Goal: Transaction & Acquisition: Purchase product/service

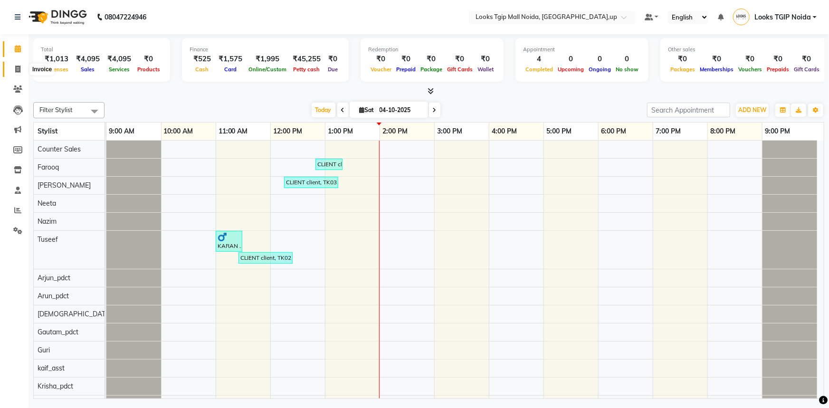
click at [16, 66] on icon at bounding box center [17, 69] width 5 height 7
select select "service"
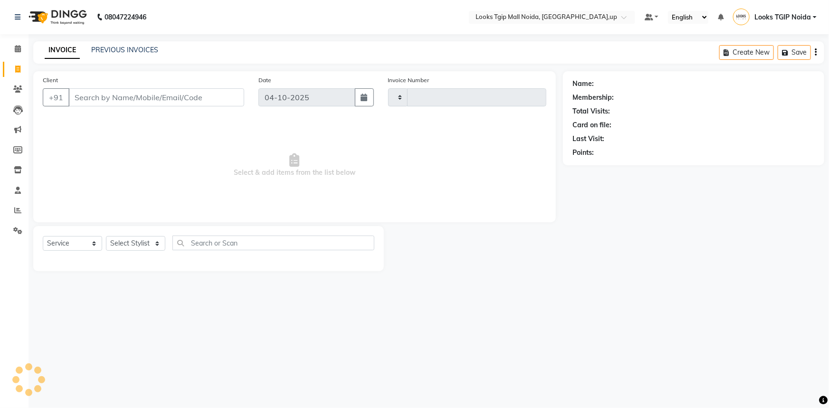
type input "4094"
select select "4358"
click at [94, 98] on input "Client" at bounding box center [156, 97] width 176 height 18
type input "77777777777"
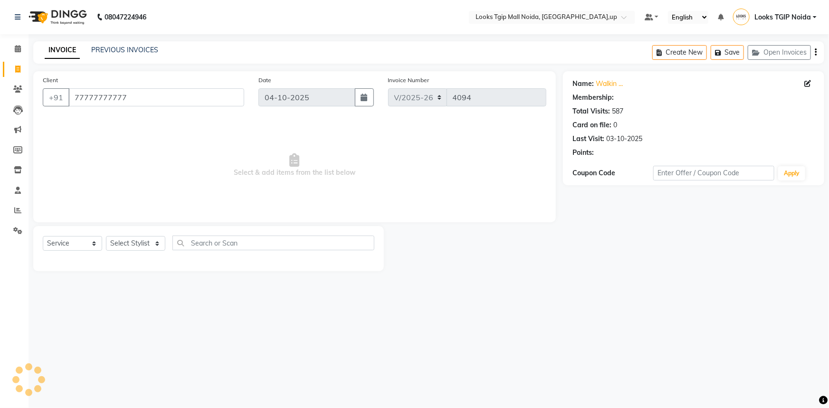
select select "1: Object"
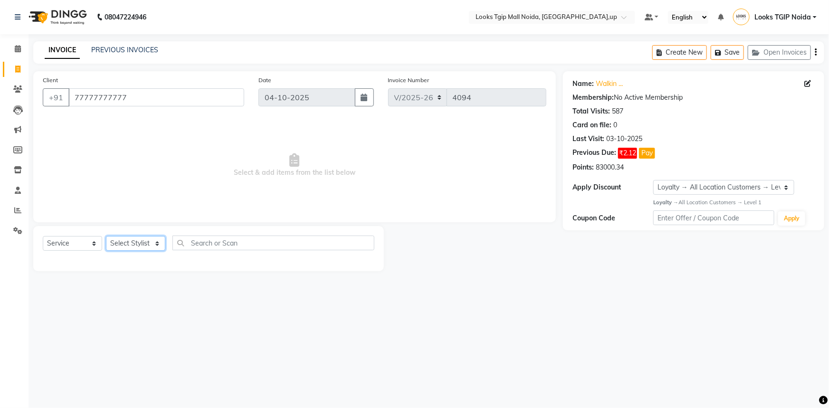
click at [143, 246] on select "Select Stylist [PERSON_NAME] Arun_pdct [PERSON_NAME] Counter Sales Farooq Gauta…" at bounding box center [135, 243] width 59 height 15
select select "43888"
click at [106, 236] on select "Select Stylist [PERSON_NAME] Arun_pdct [PERSON_NAME] Counter Sales Farooq Gauta…" at bounding box center [135, 243] width 59 height 15
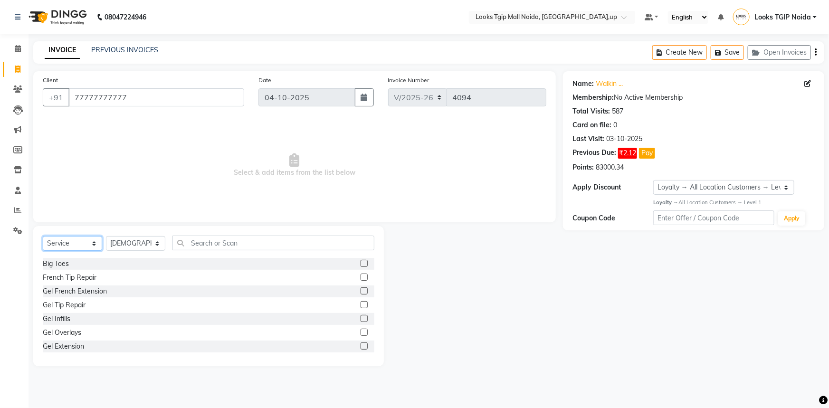
click at [88, 242] on select "Select Service Product Membership Package Voucher Prepaid Gift Card" at bounding box center [72, 243] width 59 height 15
select select "product"
click at [43, 236] on select "Select Service Product Membership Package Voucher Prepaid Gift Card" at bounding box center [72, 243] width 59 height 15
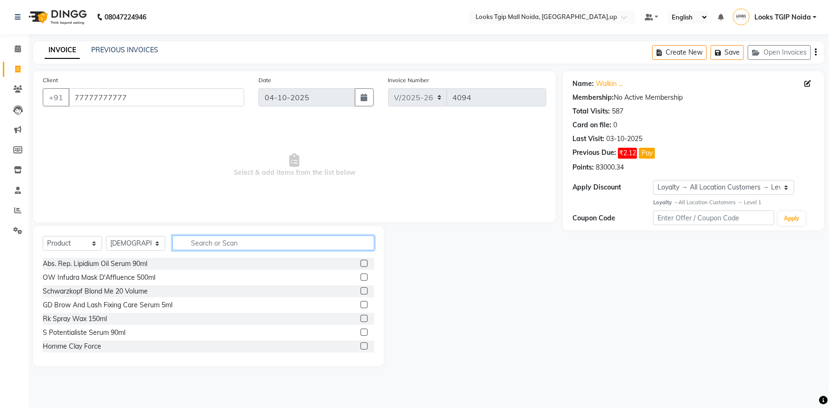
click at [200, 245] on input "text" at bounding box center [273, 243] width 202 height 15
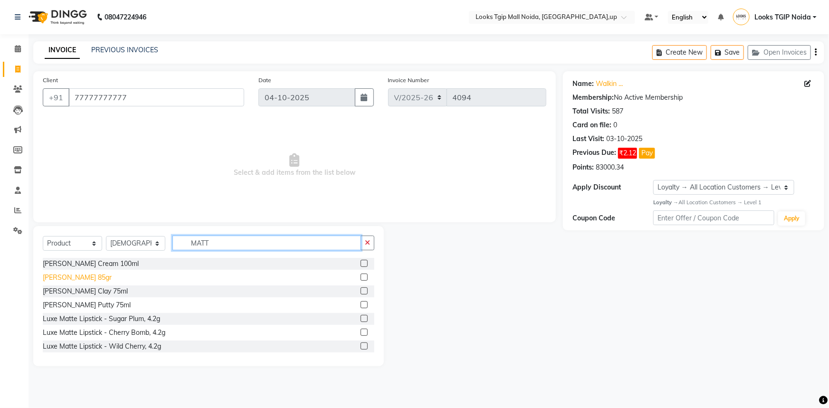
type input "MATT"
click at [83, 280] on div "[PERSON_NAME] 85gr" at bounding box center [77, 278] width 69 height 10
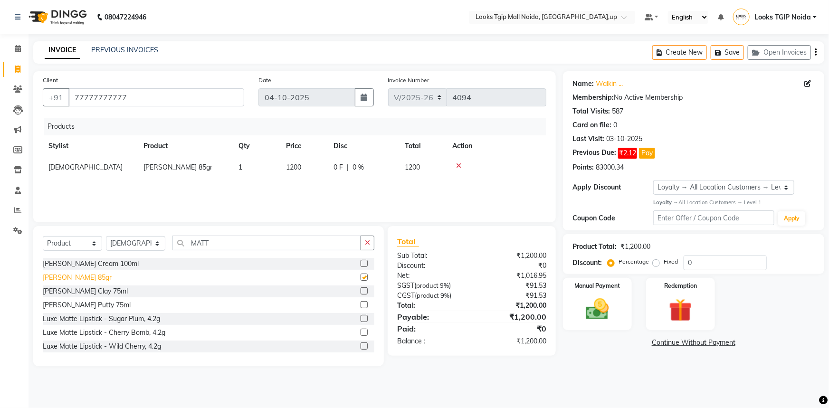
checkbox input "false"
click at [304, 168] on td "1200" at bounding box center [304, 167] width 48 height 21
select select "43888"
drag, startPoint x: 314, startPoint y: 170, endPoint x: 266, endPoint y: 160, distance: 48.5
click at [266, 160] on tr "[PERSON_NAME] Arun_pdct [PERSON_NAME] Counter Sales Farooq Gautam_pdct Guri kai…" at bounding box center [295, 170] width 504 height 26
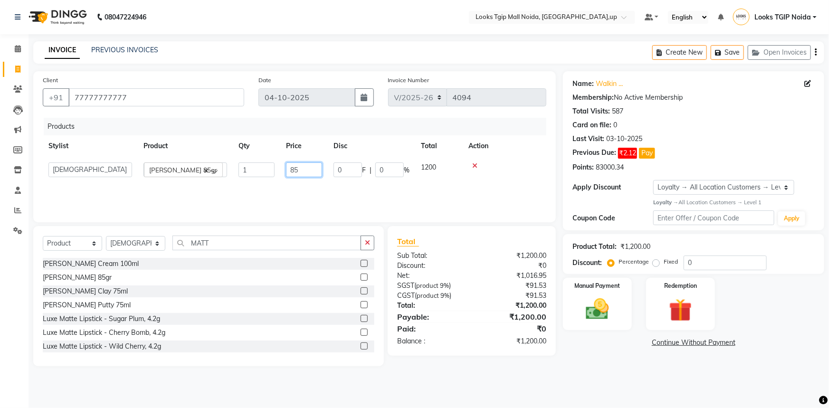
type input "850"
click at [92, 267] on div "[PERSON_NAME] Cream 100ml" at bounding box center [91, 264] width 96 height 10
checkbox input "false"
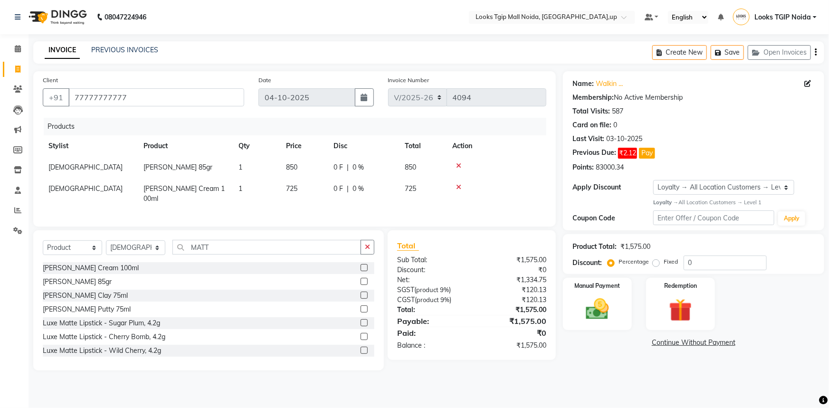
click at [303, 188] on td "725" at bounding box center [304, 193] width 48 height 31
select select "43888"
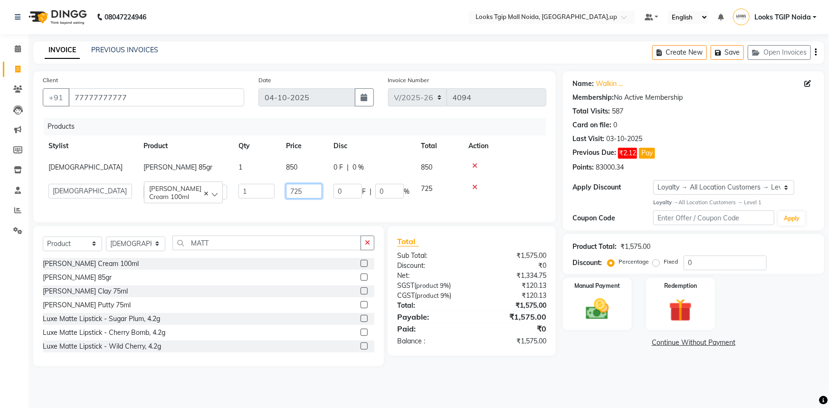
drag, startPoint x: 309, startPoint y: 188, endPoint x: 269, endPoint y: 187, distance: 39.5
click at [269, 187] on tr "[PERSON_NAME] Arun_pdct [PERSON_NAME] Counter Sales Farooq Gautam_pdct Guri kai…" at bounding box center [295, 191] width 504 height 27
type input "850"
click at [275, 208] on div "Products Stylist Product Qty Price Disc Total Action [PERSON_NAME] Clay 85gr 1 …" at bounding box center [295, 165] width 504 height 95
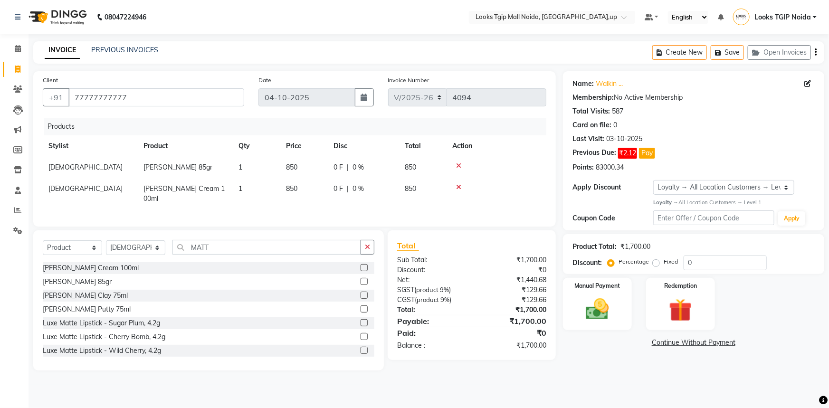
click at [459, 164] on icon at bounding box center [458, 165] width 5 height 7
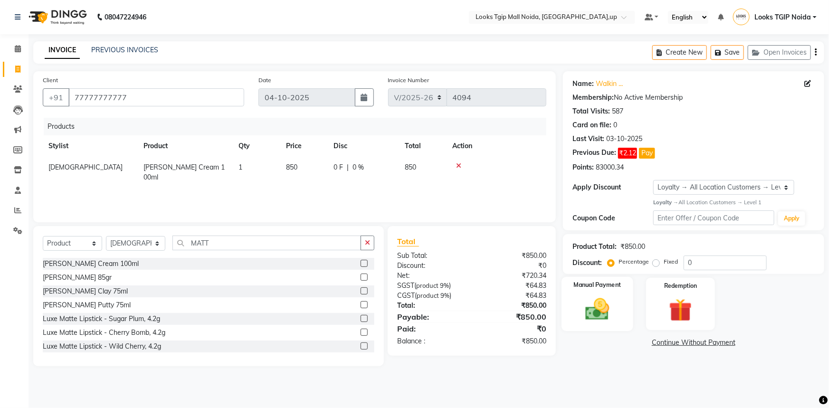
click at [619, 302] on div "Manual Payment" at bounding box center [597, 304] width 72 height 55
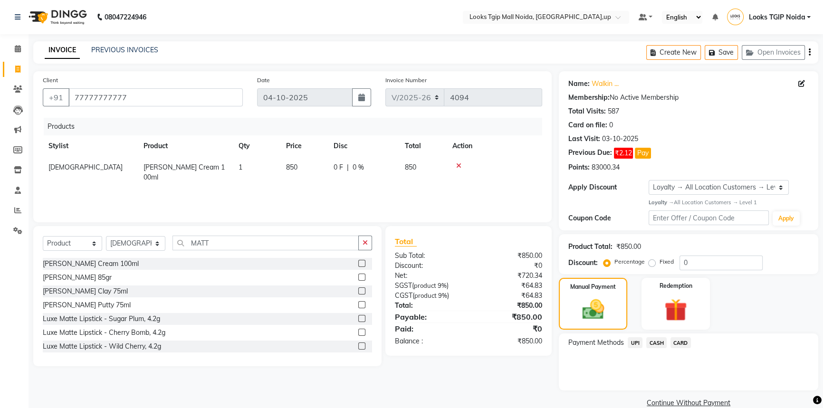
click at [660, 342] on span "CASH" at bounding box center [656, 342] width 20 height 11
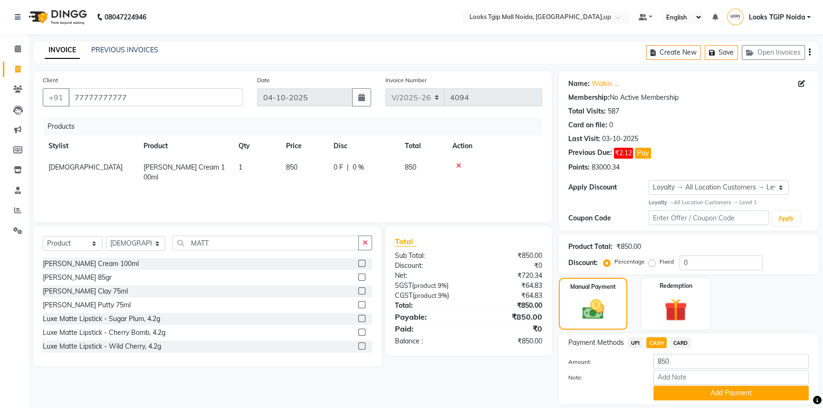
click at [697, 394] on button "Add Payment" at bounding box center [730, 393] width 155 height 15
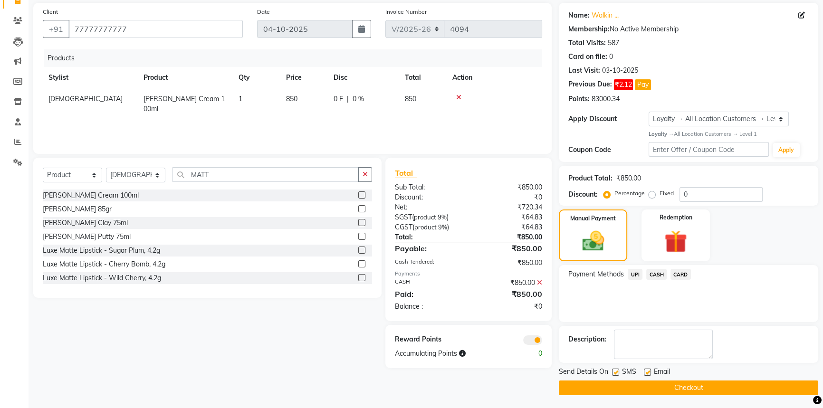
scroll to position [69, 0]
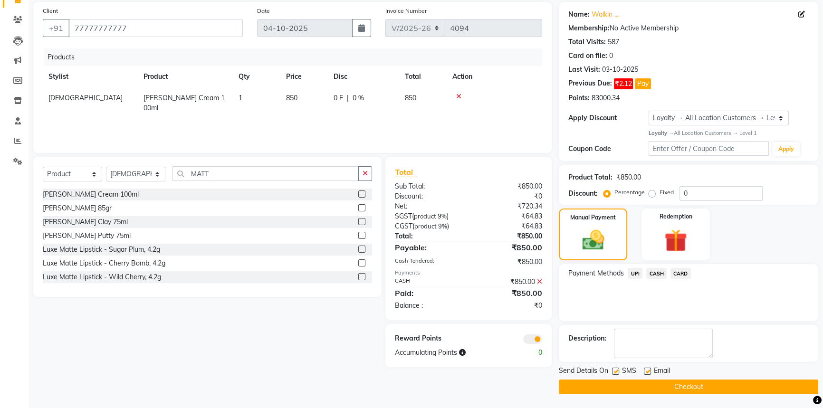
click at [698, 390] on button "Checkout" at bounding box center [688, 387] width 259 height 15
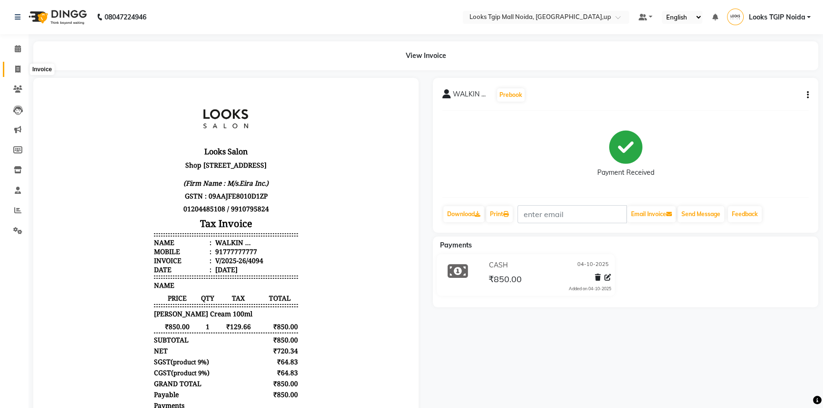
drag, startPoint x: 15, startPoint y: 76, endPoint x: 29, endPoint y: 76, distance: 13.8
click at [15, 76] on link "Invoice" at bounding box center [14, 70] width 23 height 16
select select "service"
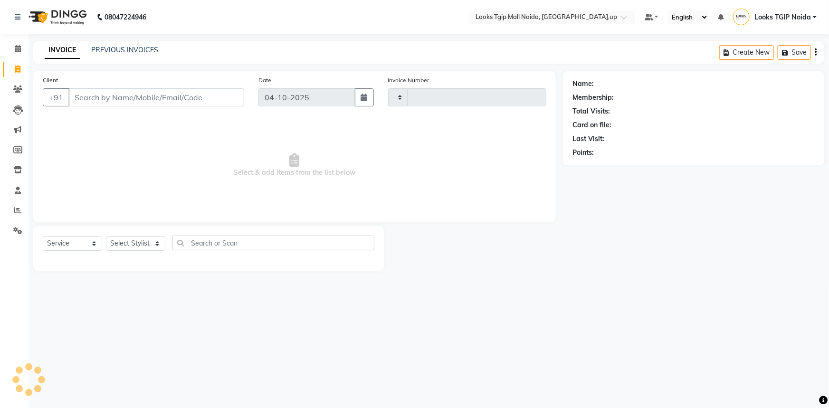
type input "4095"
select select "4358"
click at [102, 98] on input "Client" at bounding box center [156, 97] width 176 height 18
click at [101, 98] on input "Client" at bounding box center [156, 97] width 176 height 18
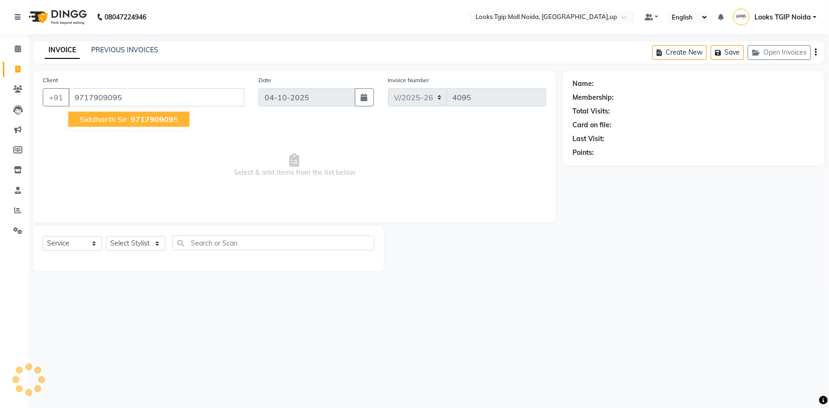
type input "9717909095"
select select "1: Object"
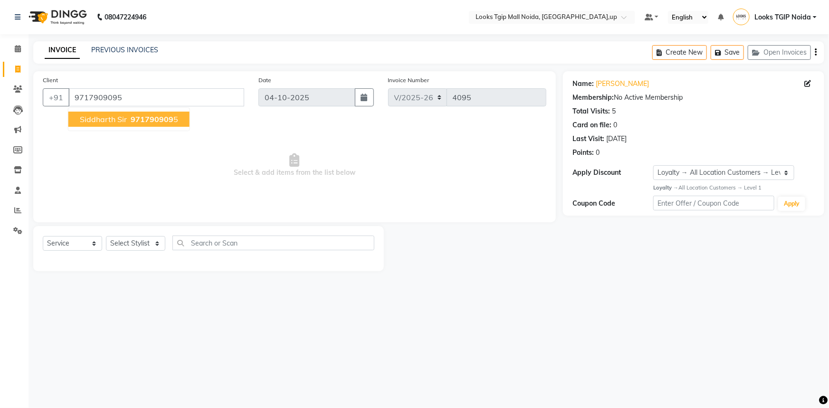
click at [129, 119] on ngb-highlight "971790909 5" at bounding box center [153, 119] width 49 height 10
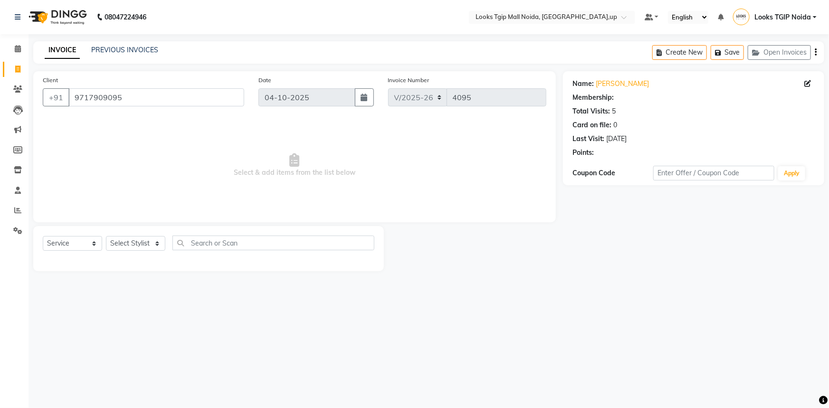
select select "1: Object"
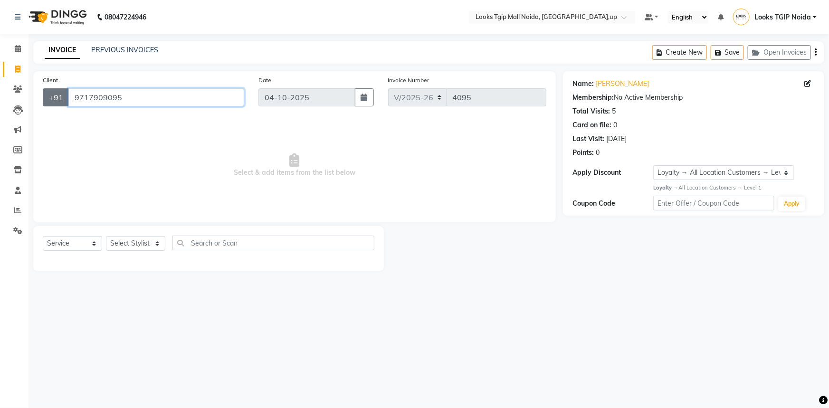
drag, startPoint x: 170, startPoint y: 100, endPoint x: 47, endPoint y: 106, distance: 123.7
click at [47, 106] on div "[PHONE_NUMBER]" at bounding box center [143, 97] width 201 height 18
click at [311, 199] on span "Select & add items from the list below" at bounding box center [295, 165] width 504 height 95
drag, startPoint x: 14, startPoint y: 60, endPoint x: 17, endPoint y: 65, distance: 5.3
click at [15, 60] on li "Invoice" at bounding box center [14, 69] width 29 height 20
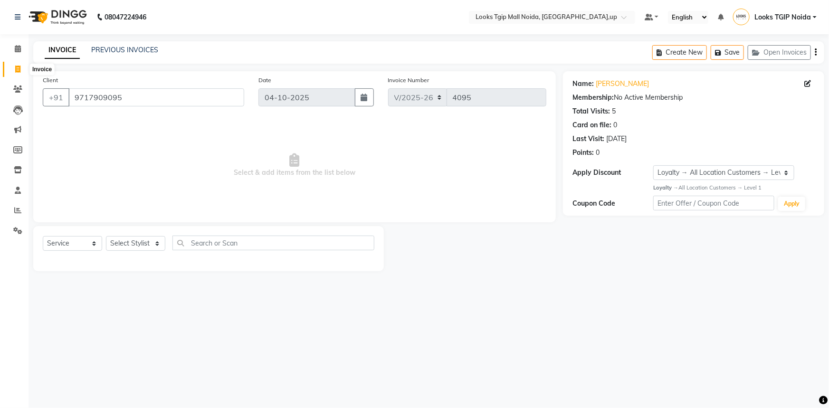
click at [19, 67] on icon at bounding box center [17, 69] width 5 height 7
click at [23, 47] on span at bounding box center [18, 49] width 17 height 11
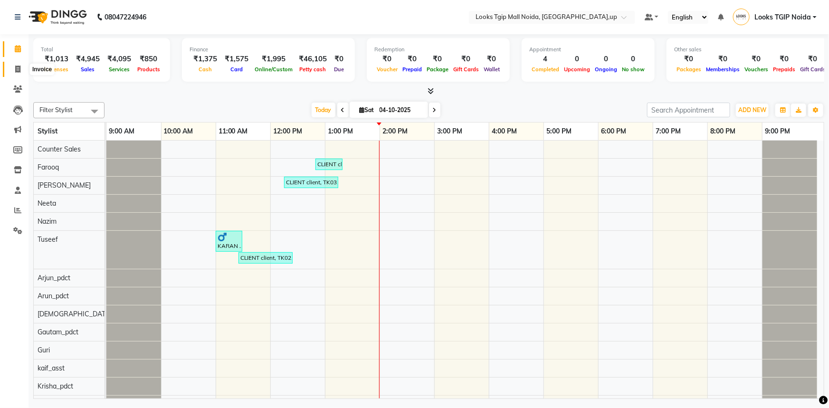
click at [21, 70] on span at bounding box center [18, 69] width 17 height 11
select select "service"
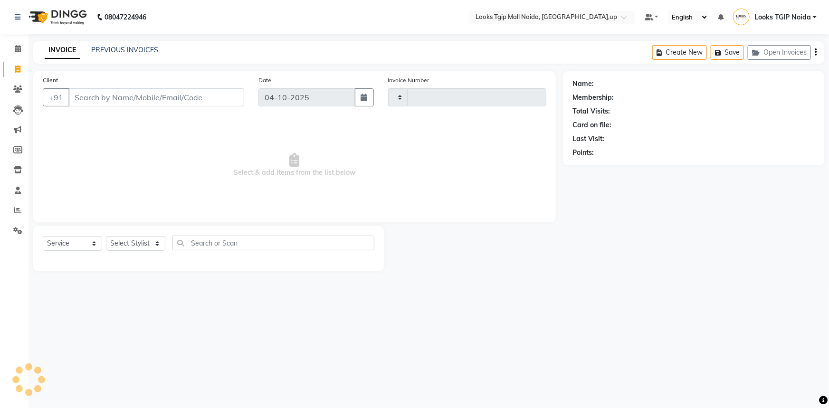
type input "4095"
select select "4358"
click at [18, 49] on icon at bounding box center [18, 48] width 6 height 7
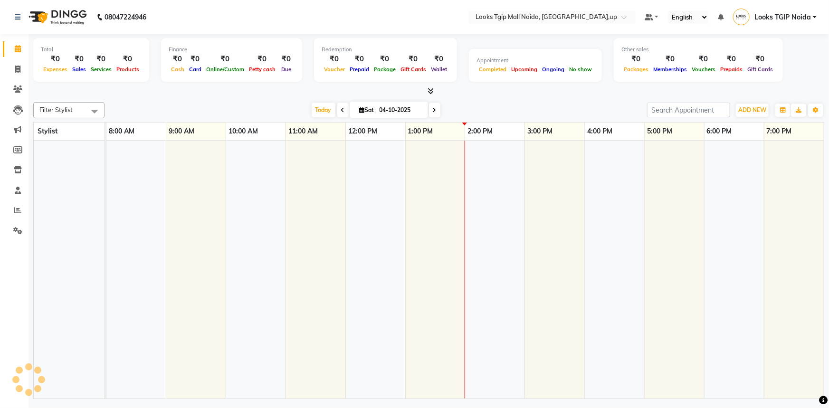
scroll to position [0, 6]
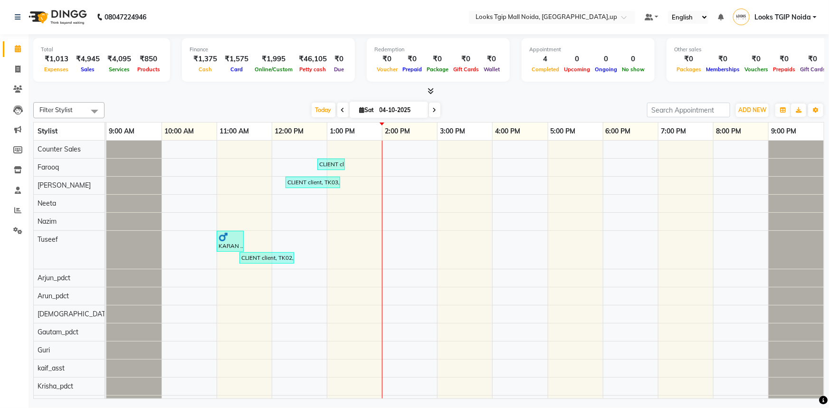
click at [429, 87] on icon at bounding box center [431, 90] width 6 height 7
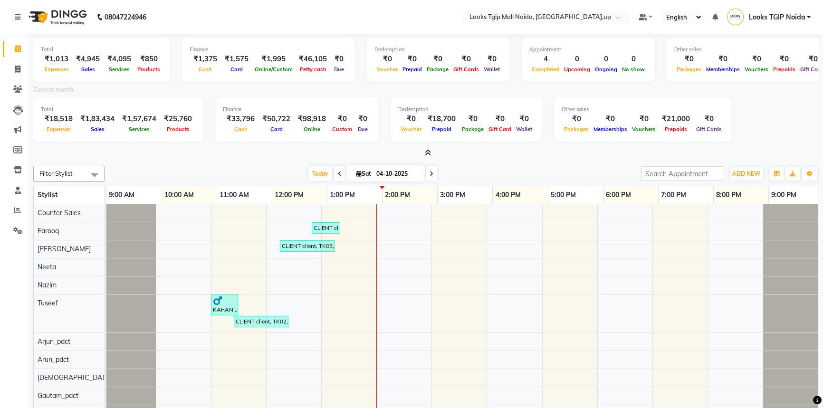
click at [429, 149] on icon at bounding box center [428, 152] width 6 height 7
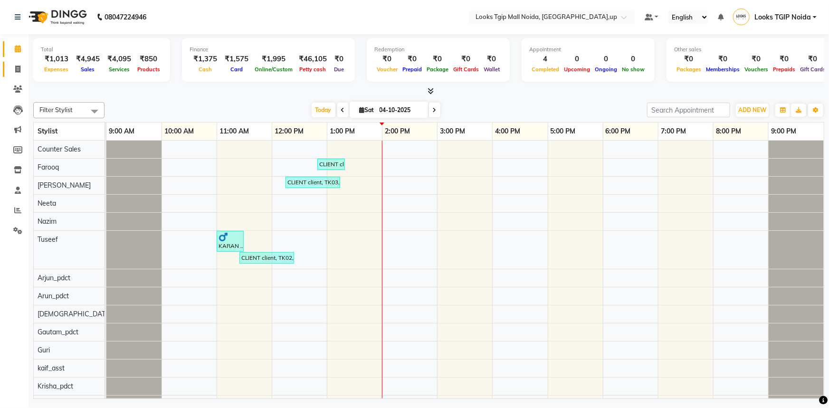
drag, startPoint x: 21, startPoint y: 63, endPoint x: 26, endPoint y: 69, distance: 8.2
click at [21, 63] on link "Invoice" at bounding box center [14, 70] width 23 height 16
select select "service"
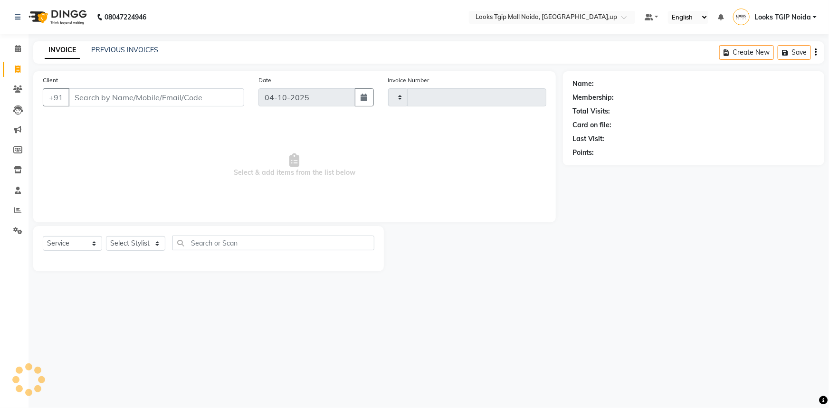
type input "4095"
select select "4358"
click at [130, 81] on div "Client +91" at bounding box center [144, 94] width 216 height 39
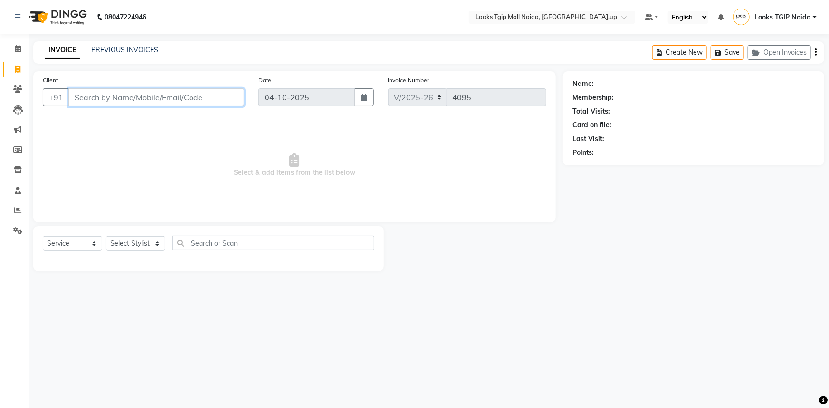
click at [124, 95] on input "Client" at bounding box center [156, 97] width 176 height 18
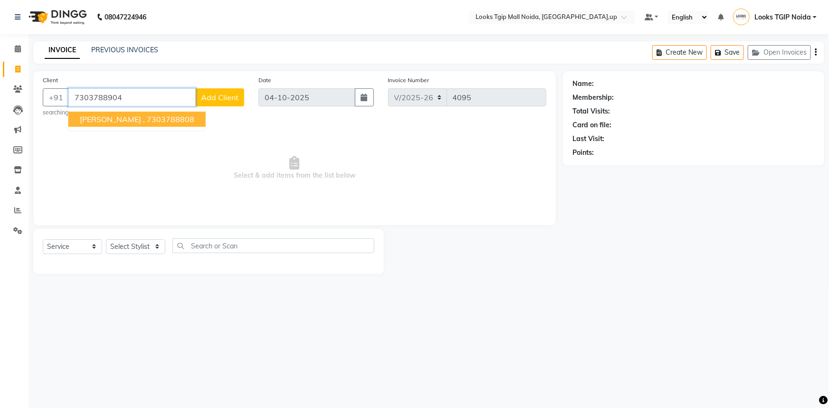
click at [149, 124] on ngb-highlight "7303788808" at bounding box center [171, 119] width 48 height 10
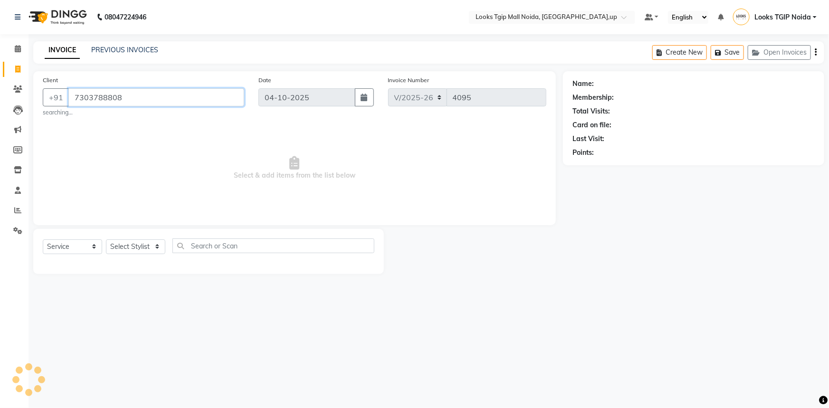
type input "7303788808"
select select "1: Object"
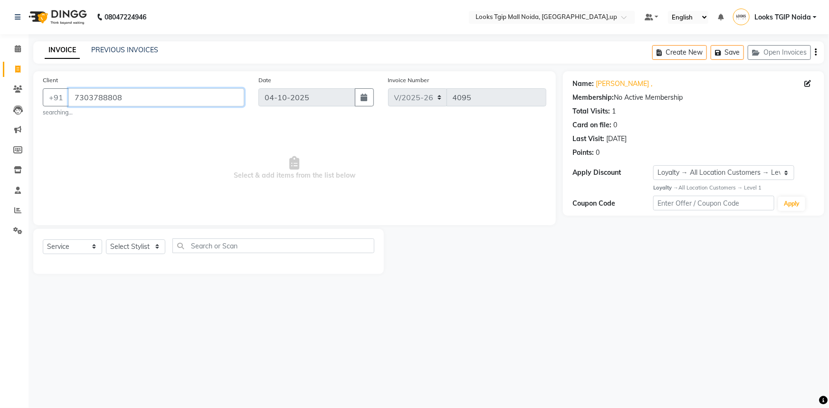
click at [114, 100] on input "7303788808" at bounding box center [156, 97] width 176 height 18
click at [111, 99] on input "7303788808" at bounding box center [156, 97] width 176 height 18
click at [140, 99] on input "7303788808" at bounding box center [156, 97] width 176 height 18
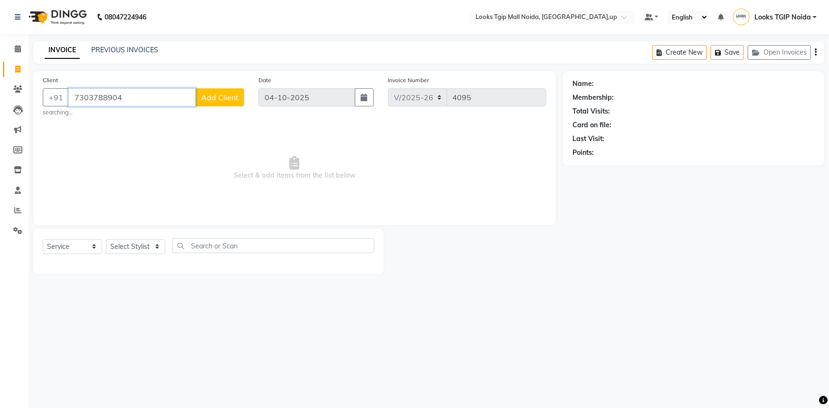
type input "7303788904"
click at [233, 104] on button "Add Client" at bounding box center [219, 97] width 49 height 18
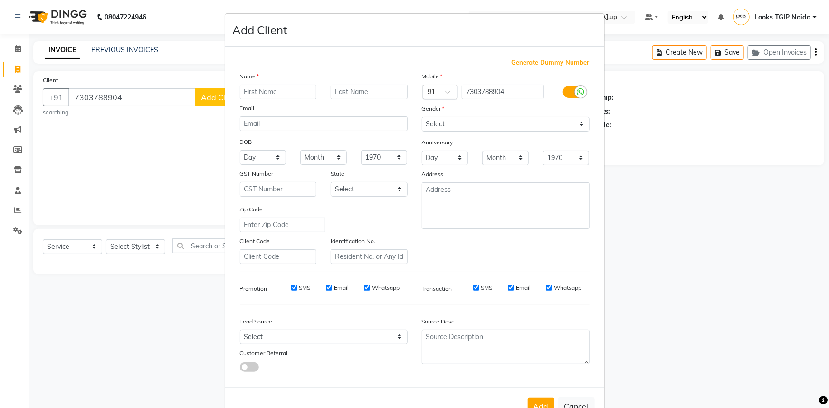
click at [275, 93] on input "text" at bounding box center [278, 92] width 77 height 15
click at [264, 97] on input "text" at bounding box center [278, 92] width 77 height 15
type input "["
type input "PRIYA"
type input "MAM"
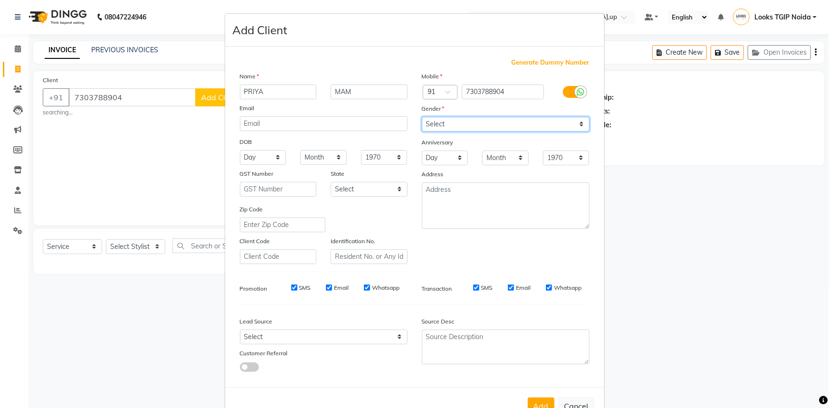
drag, startPoint x: 441, startPoint y: 122, endPoint x: 444, endPoint y: 130, distance: 8.9
click at [441, 122] on select "Select [DEMOGRAPHIC_DATA] [DEMOGRAPHIC_DATA] Other Prefer Not To Say" at bounding box center [506, 124] width 168 height 15
select select "[DEMOGRAPHIC_DATA]"
click at [422, 117] on select "Select [DEMOGRAPHIC_DATA] [DEMOGRAPHIC_DATA] Other Prefer Not To Say" at bounding box center [506, 124] width 168 height 15
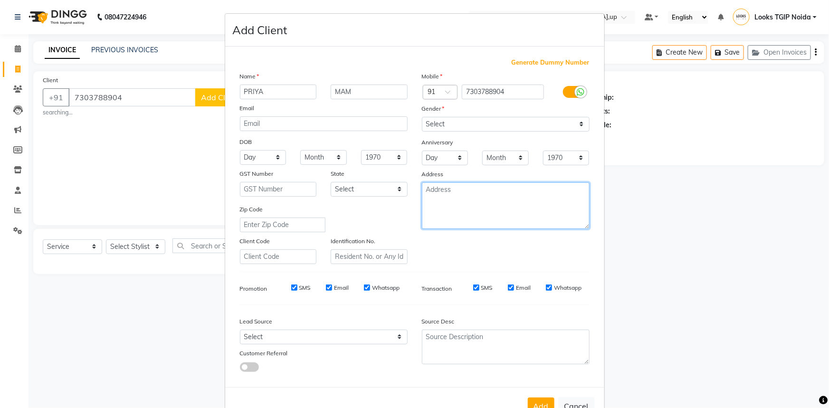
click at [462, 198] on textarea at bounding box center [506, 205] width 168 height 47
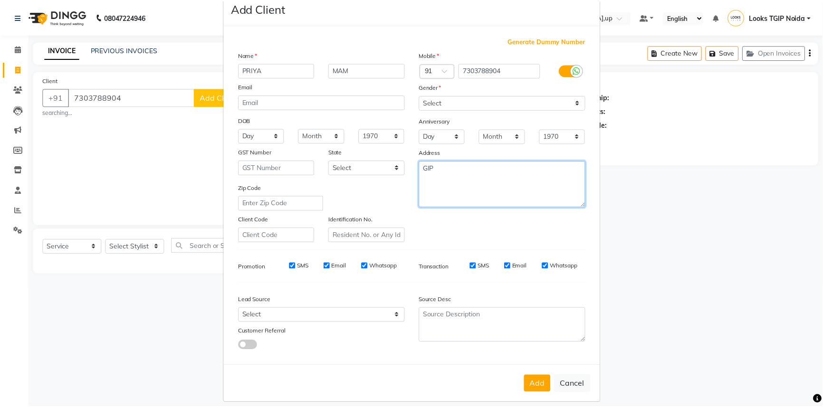
scroll to position [33, 0]
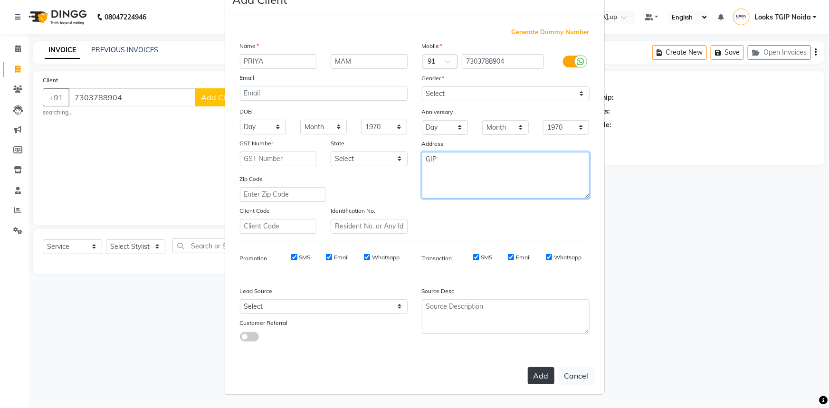
type textarea "GIP"
drag, startPoint x: 537, startPoint y: 378, endPoint x: 476, endPoint y: 323, distance: 82.4
click at [537, 377] on button "Add" at bounding box center [541, 375] width 27 height 17
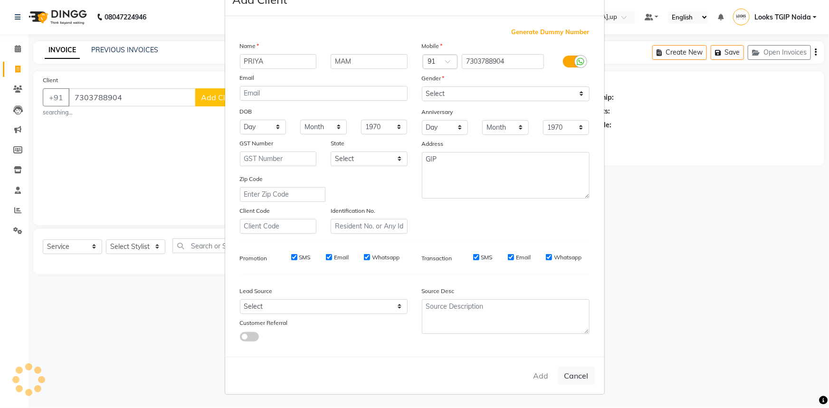
click at [142, 247] on ngb-modal-window "Add Client Generate Dummy Number Name PRIYA MAM Email DOB Day 01 02 03 04 05 06…" at bounding box center [414, 204] width 829 height 408
select select
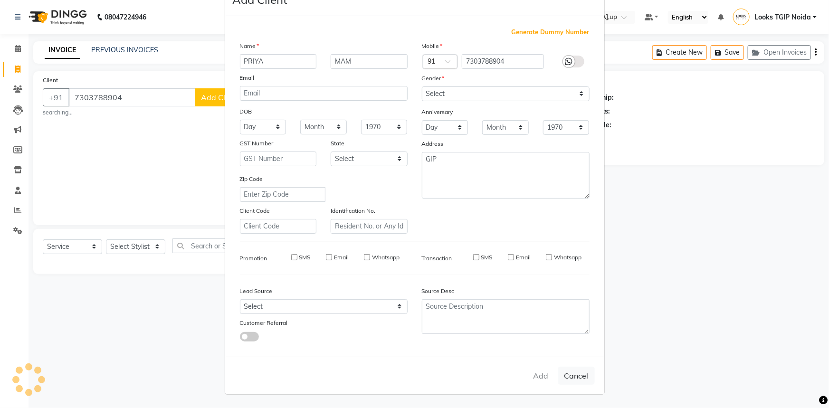
select select
checkbox input "false"
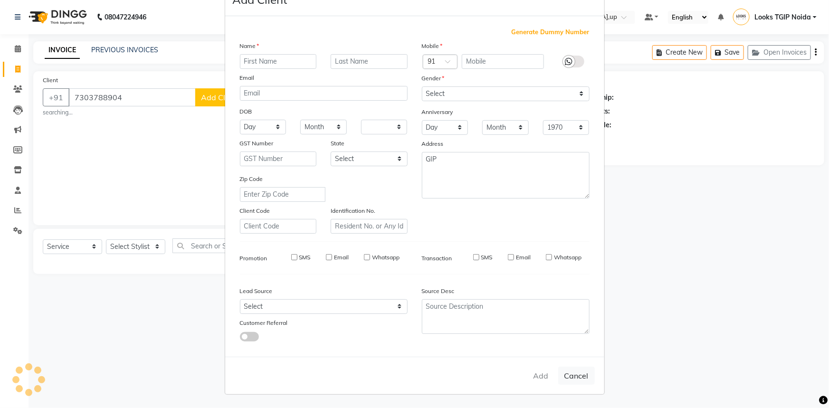
checkbox input "false"
click at [142, 247] on ngb-modal-window "Add Client Generate Dummy Number Name Email DOB Day 01 02 03 04 05 06 07 08 09 …" at bounding box center [414, 204] width 829 height 408
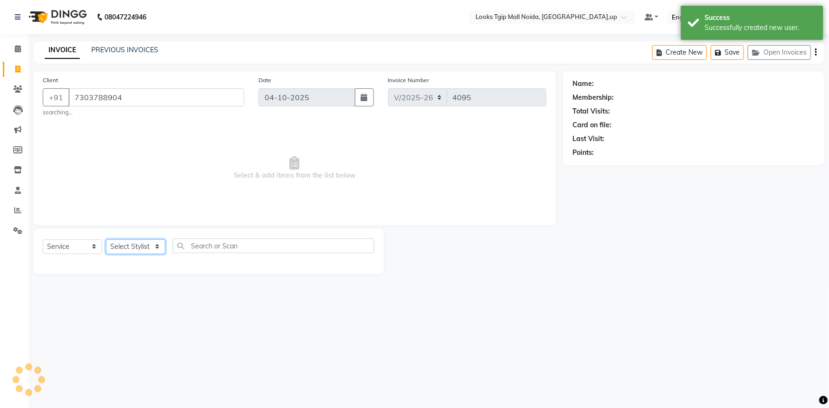
click at [142, 247] on select "Select Stylist [PERSON_NAME] Arun_pdct [PERSON_NAME] Counter Sales Farooq Gauta…" at bounding box center [135, 246] width 59 height 15
select select "1: Object"
select select "23823"
click at [106, 239] on select "Select Stylist [PERSON_NAME] Arun_pdct [PERSON_NAME] Counter Sales Farooq Gauta…" at bounding box center [135, 246] width 59 height 15
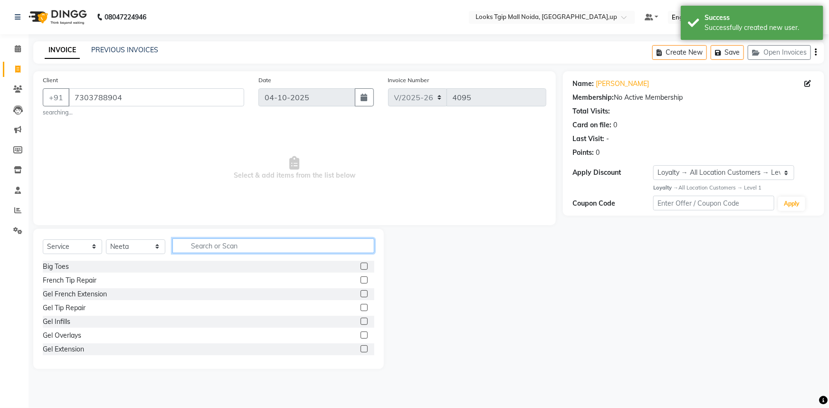
click at [209, 243] on input "text" at bounding box center [273, 245] width 202 height 15
type input "EYE"
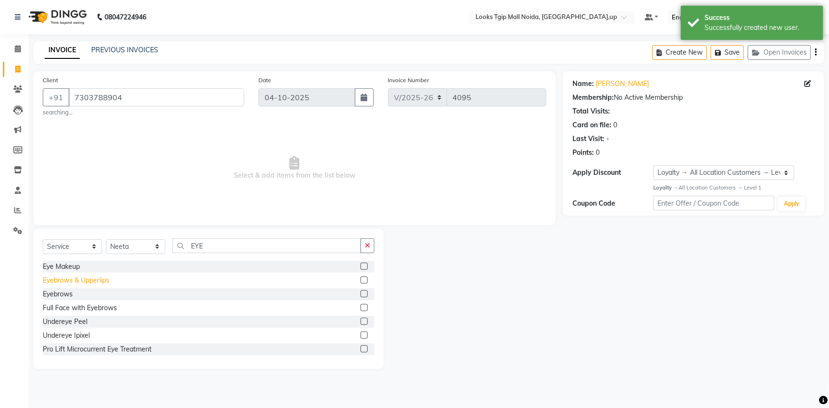
drag, startPoint x: 100, startPoint y: 282, endPoint x: 267, endPoint y: 195, distance: 188.9
click at [100, 281] on div "Eyebrows & Upperlips" at bounding box center [76, 281] width 67 height 10
checkbox input "false"
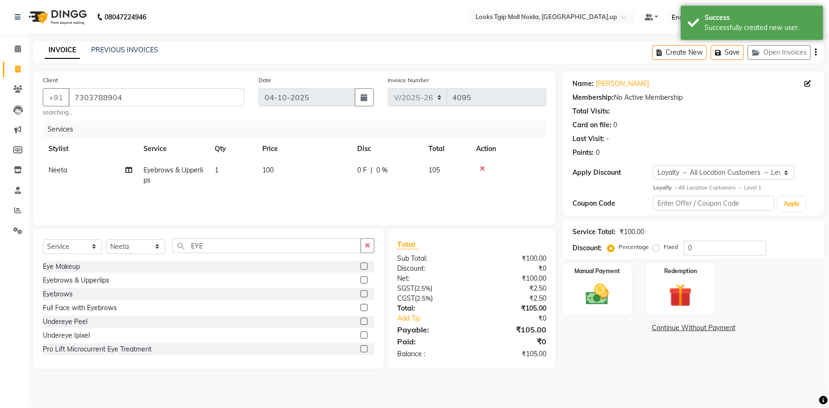
click at [306, 167] on td "100" at bounding box center [304, 175] width 95 height 31
select select "23823"
click at [116, 187] on tr "[PERSON_NAME] Arjun_pdct Arun_pdct [PERSON_NAME] Counter Sales Farooq Gautam_pd…" at bounding box center [295, 178] width 504 height 36
type input "200"
click at [610, 300] on img at bounding box center [597, 295] width 39 height 28
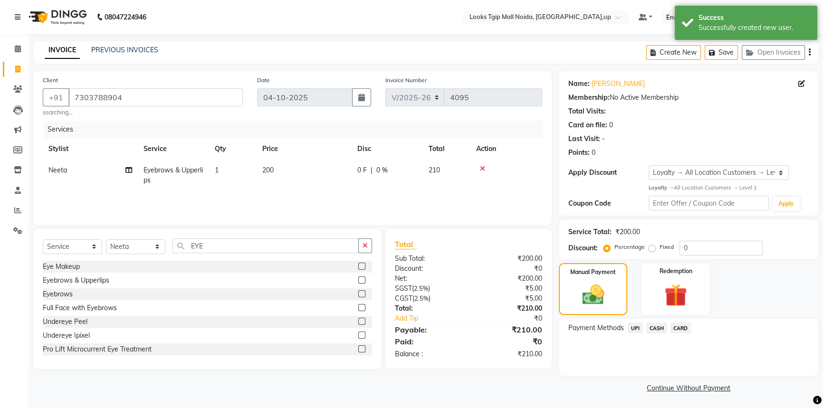
click at [636, 328] on span "UPI" at bounding box center [634, 328] width 15 height 11
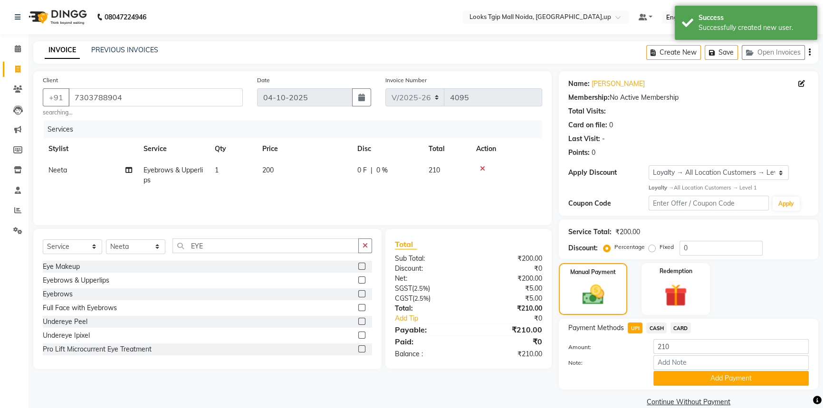
click at [656, 332] on span "CASH" at bounding box center [656, 328] width 20 height 11
click at [681, 383] on button "Add Payment" at bounding box center [730, 378] width 155 height 15
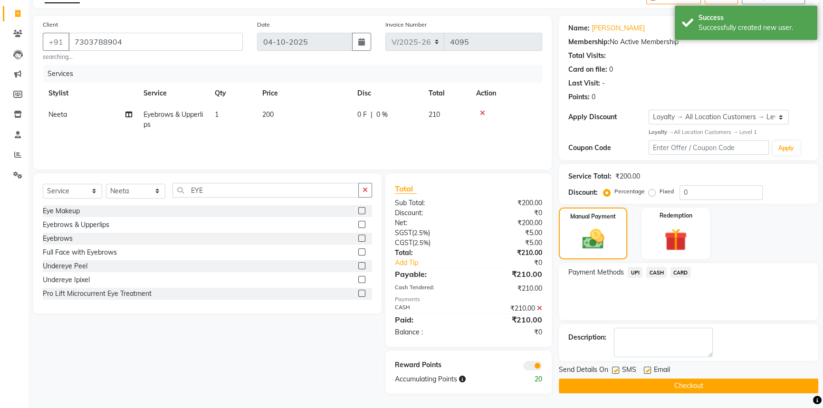
scroll to position [57, 0]
click at [618, 370] on label at bounding box center [615, 370] width 7 height 7
click at [618, 370] on input "checkbox" at bounding box center [615, 371] width 6 height 6
checkbox input "false"
click at [622, 379] on button "Checkout" at bounding box center [688, 386] width 259 height 15
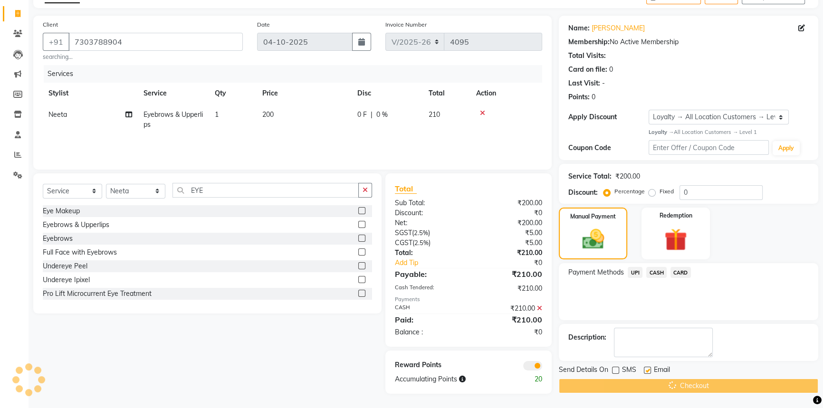
scroll to position [35, 0]
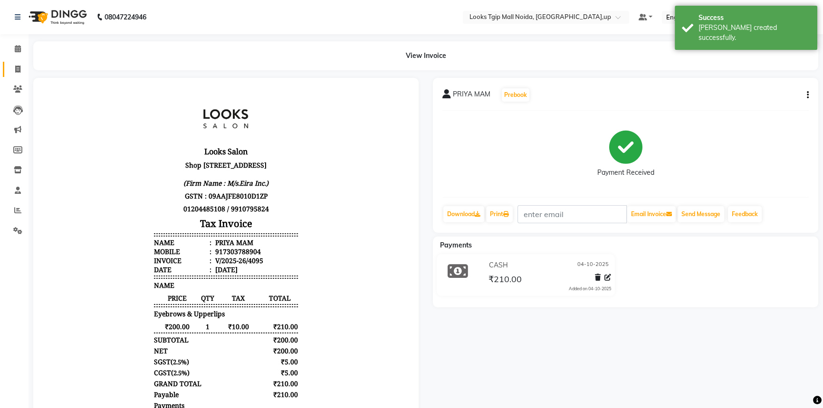
click at [17, 68] on icon at bounding box center [17, 69] width 5 height 7
select select "4358"
select select "service"
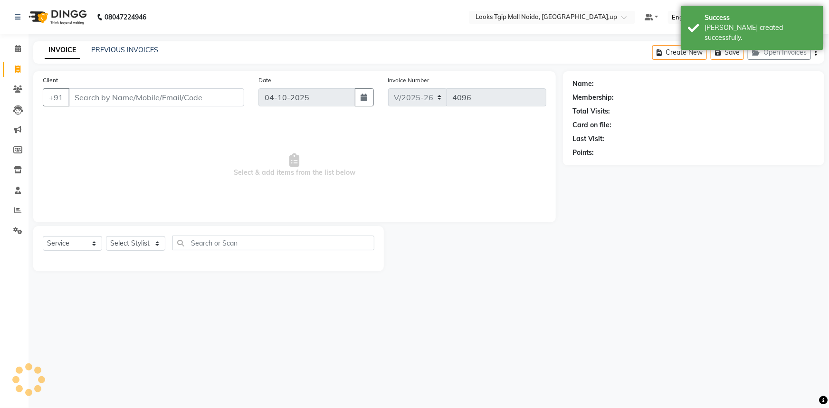
click at [157, 97] on input "Client" at bounding box center [156, 97] width 176 height 18
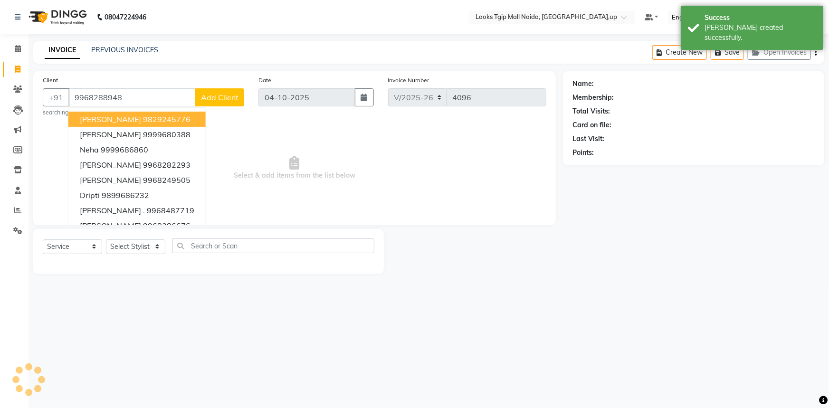
type input "9968288948"
click at [228, 94] on span "Add Client" at bounding box center [220, 98] width 38 height 10
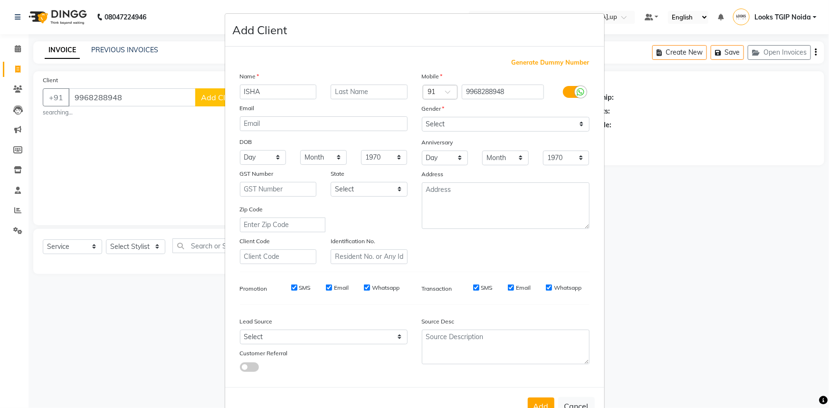
type input "ISHA"
type input "MAM"
click at [458, 123] on select "Select [DEMOGRAPHIC_DATA] [DEMOGRAPHIC_DATA] Other Prefer Not To Say" at bounding box center [506, 124] width 168 height 15
select select "[DEMOGRAPHIC_DATA]"
click at [422, 117] on select "Select [DEMOGRAPHIC_DATA] [DEMOGRAPHIC_DATA] Other Prefer Not To Say" at bounding box center [506, 124] width 168 height 15
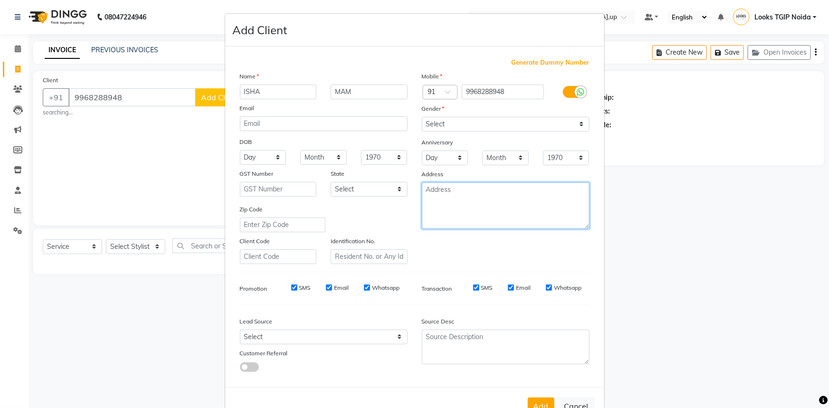
click at [483, 201] on textarea at bounding box center [506, 205] width 168 height 47
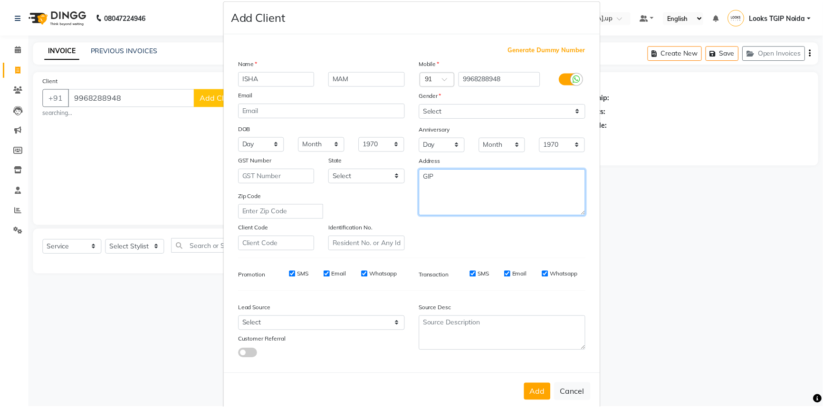
scroll to position [33, 0]
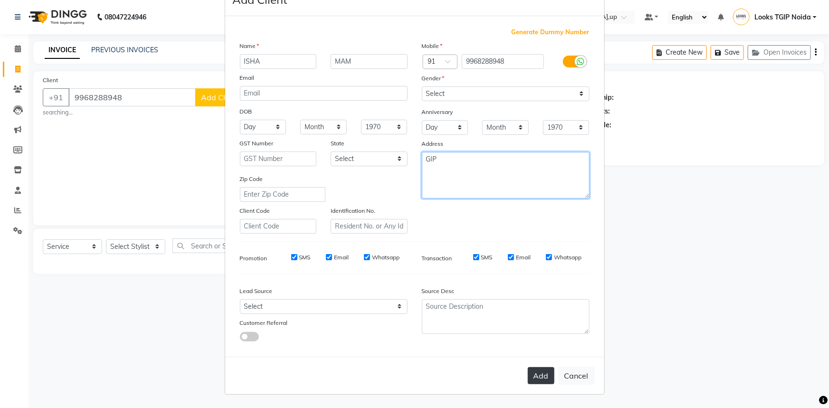
type textarea "GIP"
click at [533, 367] on button "Add" at bounding box center [541, 375] width 27 height 17
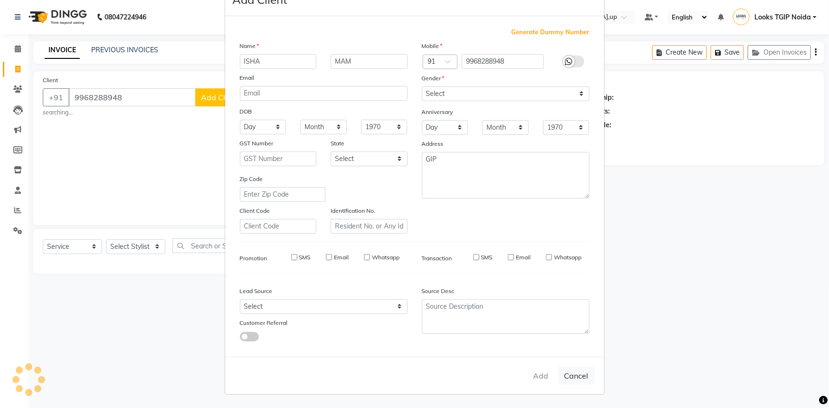
select select
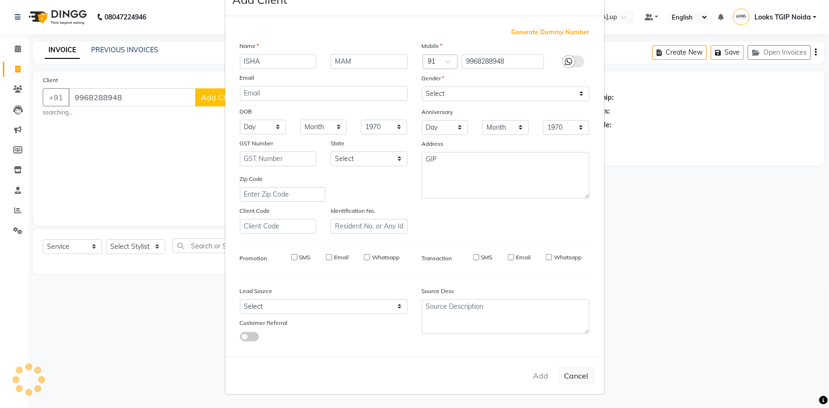
select select
checkbox input "false"
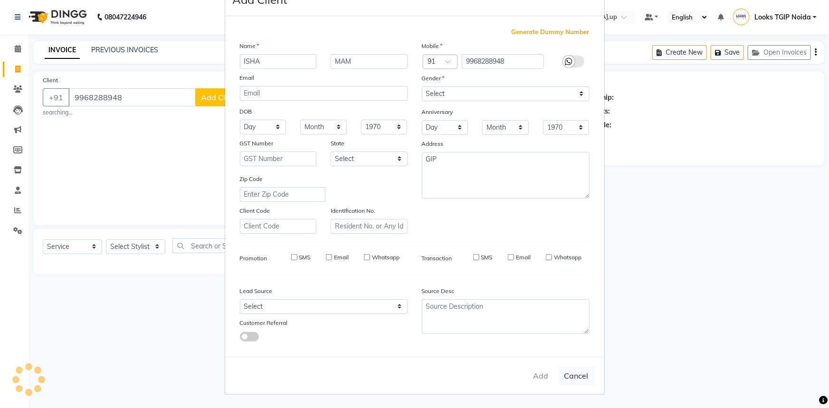
checkbox input "false"
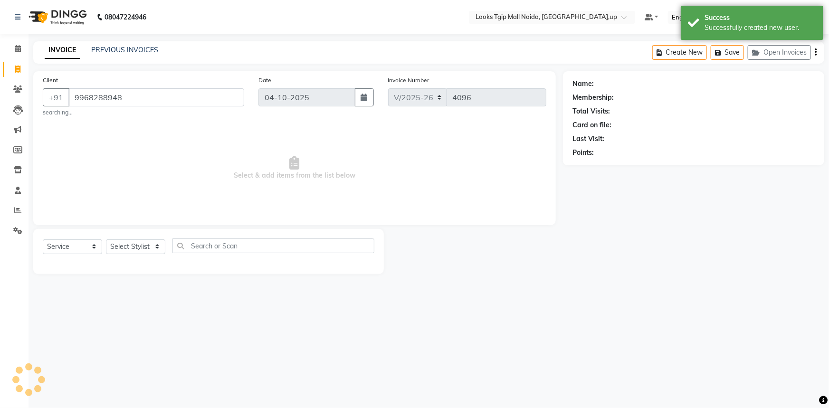
select select "1: Object"
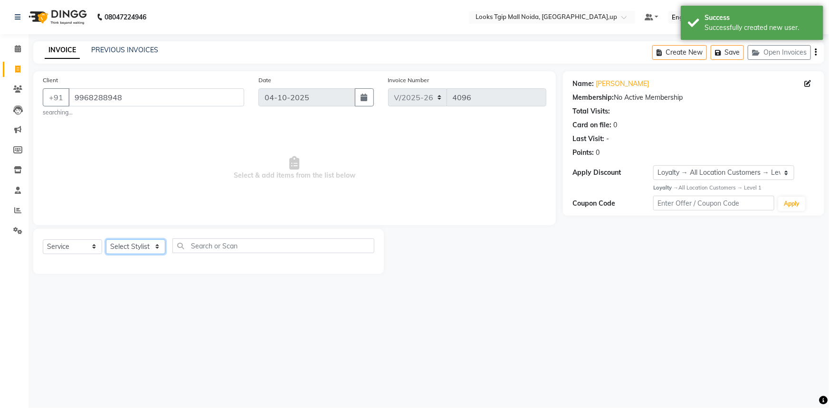
drag, startPoint x: 141, startPoint y: 245, endPoint x: 142, endPoint y: 239, distance: 5.3
click at [141, 245] on select "Select Stylist [PERSON_NAME] Arun_pdct [PERSON_NAME] Counter Sales Farooq Gauta…" at bounding box center [135, 246] width 59 height 15
select select "48133"
click at [106, 239] on select "Select Stylist [PERSON_NAME] Arun_pdct [PERSON_NAME] Counter Sales Farooq Gauta…" at bounding box center [135, 246] width 59 height 15
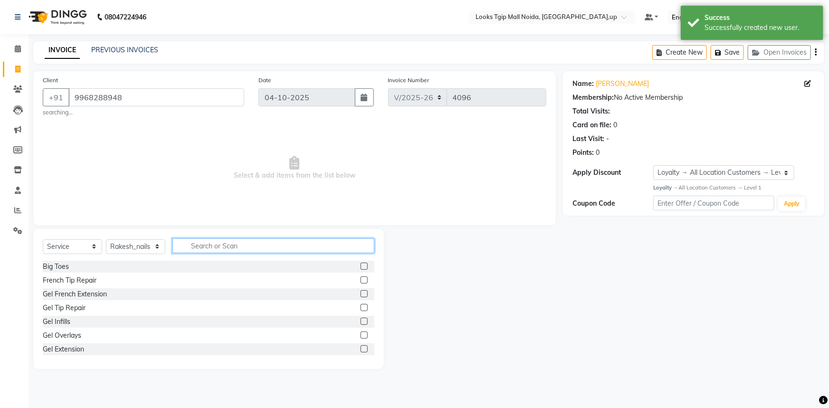
click at [207, 245] on input "text" at bounding box center [273, 245] width 202 height 15
type input "NAIL"
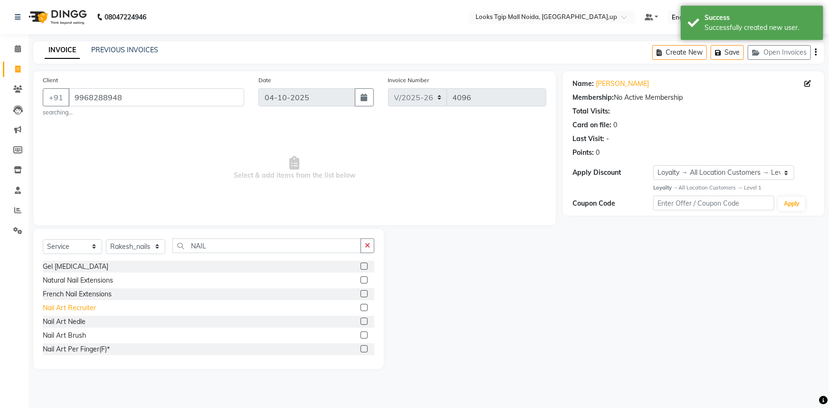
click at [76, 310] on div "Nail Art Recruiter" at bounding box center [69, 308] width 53 height 10
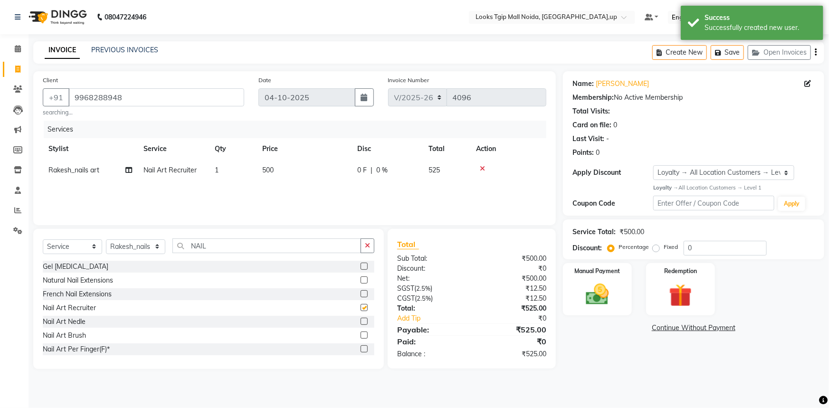
checkbox input "false"
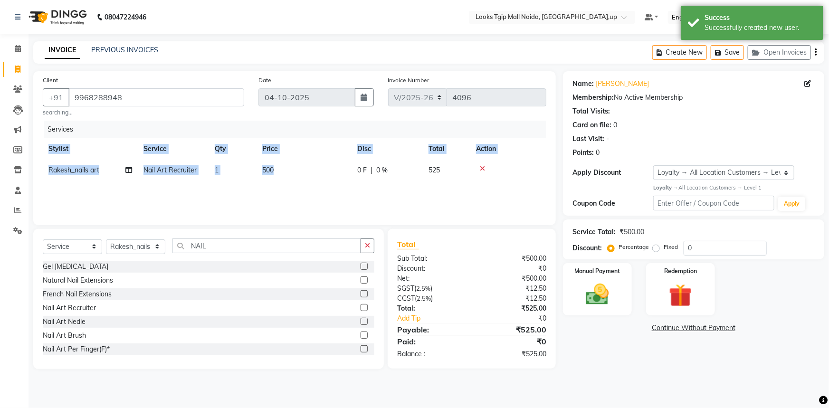
click at [316, 178] on div "Services Stylist Service Qty Price Disc Total Action Rakesh_nails art Nail Art …" at bounding box center [295, 168] width 504 height 95
click at [322, 175] on td "500" at bounding box center [304, 170] width 95 height 21
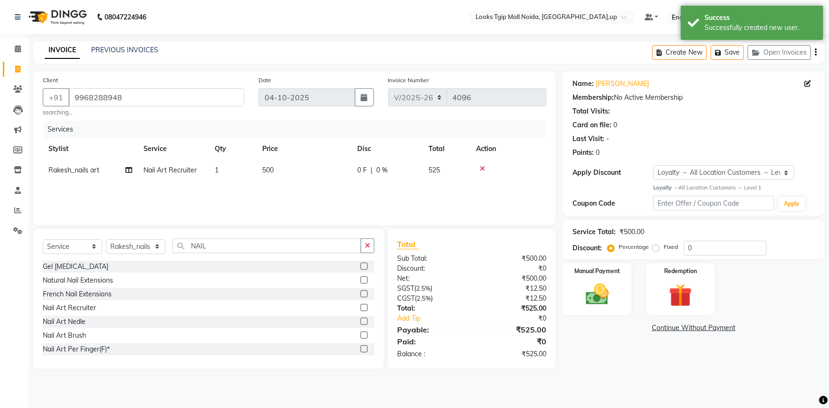
select select "48133"
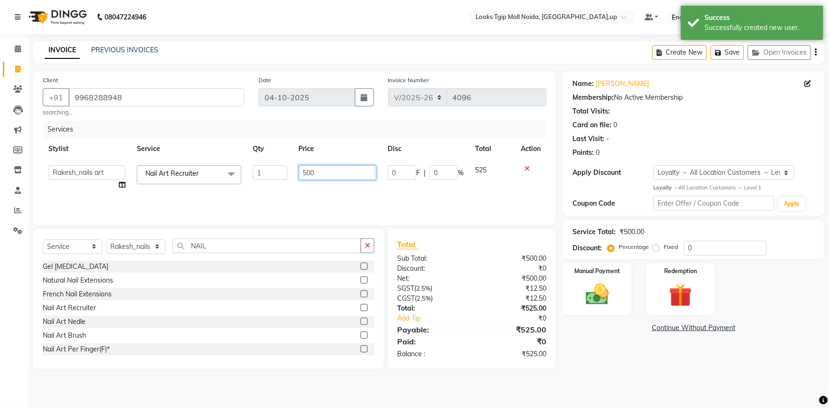
click at [327, 173] on input "500" at bounding box center [338, 172] width 78 height 15
drag, startPoint x: 331, startPoint y: 171, endPoint x: 168, endPoint y: 151, distance: 164.1
click at [189, 156] on table "Stylist Service Qty Price Disc Total Action [PERSON_NAME] Arjun_pdct Arun_pdct …" at bounding box center [295, 166] width 504 height 57
type input "1500"
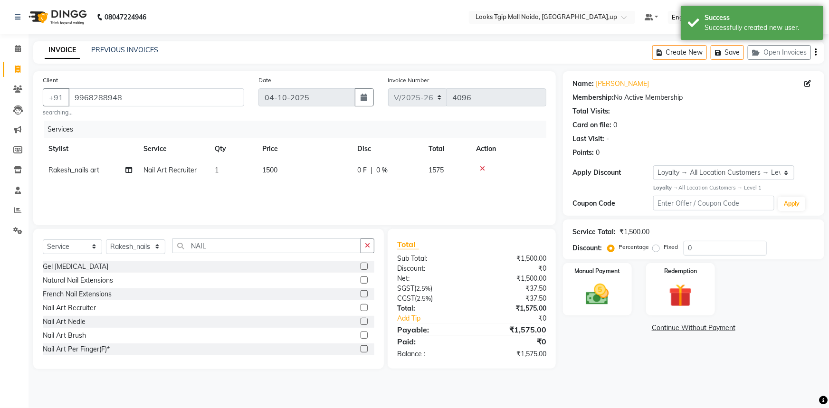
drag, startPoint x: 449, startPoint y: 273, endPoint x: 556, endPoint y: 290, distance: 108.2
click at [452, 275] on div "Total Sub Total: ₹1,500.00 Discount: ₹0 Net: ₹1,500.00 SGST ( 2.5% ) ₹37.50 CGS…" at bounding box center [471, 298] width 149 height 121
drag, startPoint x: 587, startPoint y: 284, endPoint x: 622, endPoint y: 307, distance: 42.6
click at [587, 284] on img at bounding box center [597, 295] width 39 height 28
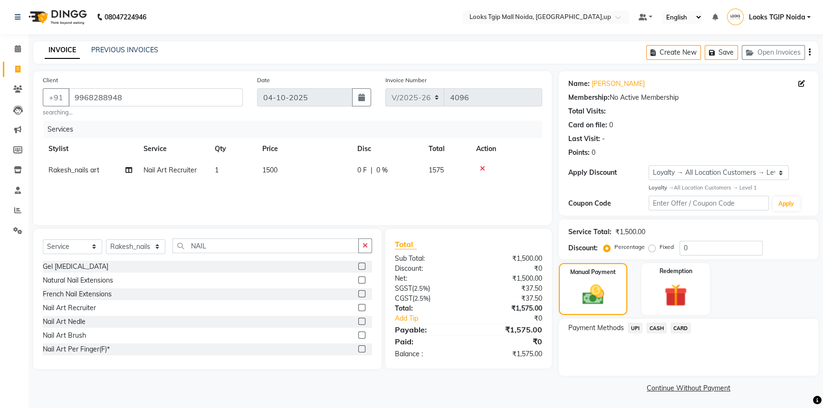
click at [646, 329] on div "CASH" at bounding box center [654, 329] width 24 height 13
click at [637, 328] on span "UPI" at bounding box center [634, 328] width 15 height 11
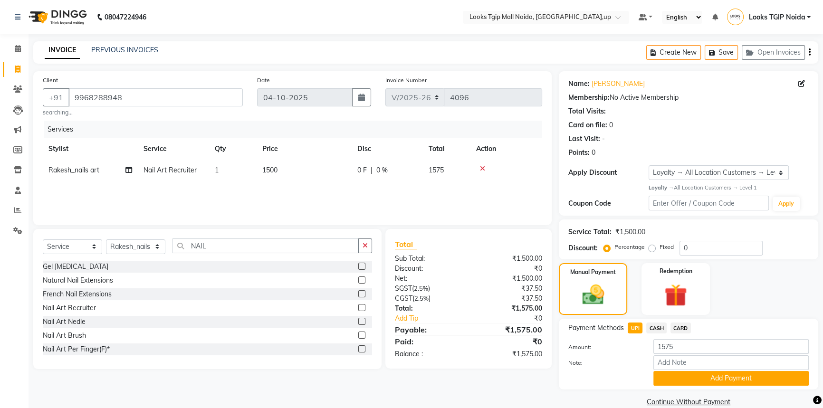
drag, startPoint x: 711, startPoint y: 384, endPoint x: 678, endPoint y: 365, distance: 37.5
click at [710, 384] on button "Add Payment" at bounding box center [730, 378] width 155 height 15
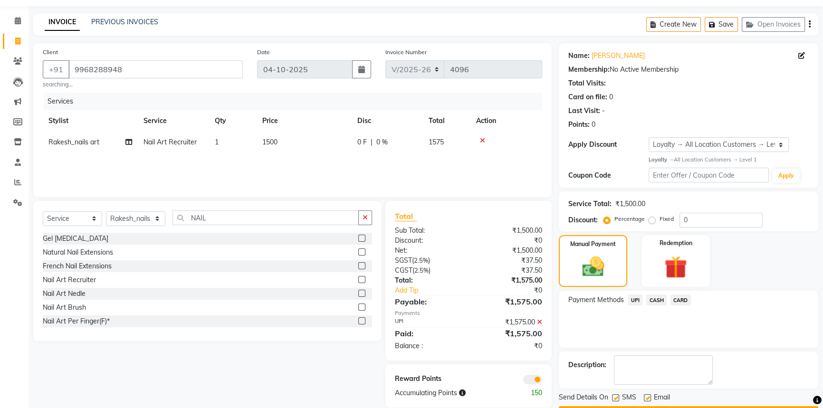
scroll to position [55, 0]
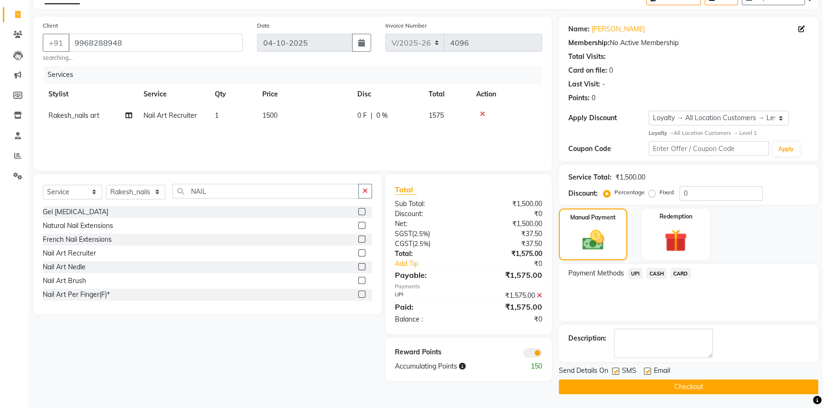
click at [627, 382] on button "Checkout" at bounding box center [688, 387] width 259 height 15
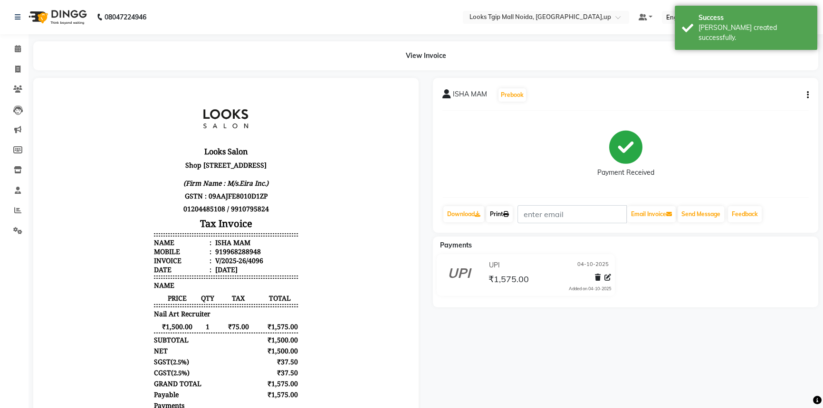
drag, startPoint x: 497, startPoint y: 216, endPoint x: 511, endPoint y: 218, distance: 13.9
click at [497, 216] on link "Print" at bounding box center [499, 214] width 27 height 16
click at [21, 69] on span at bounding box center [18, 69] width 17 height 11
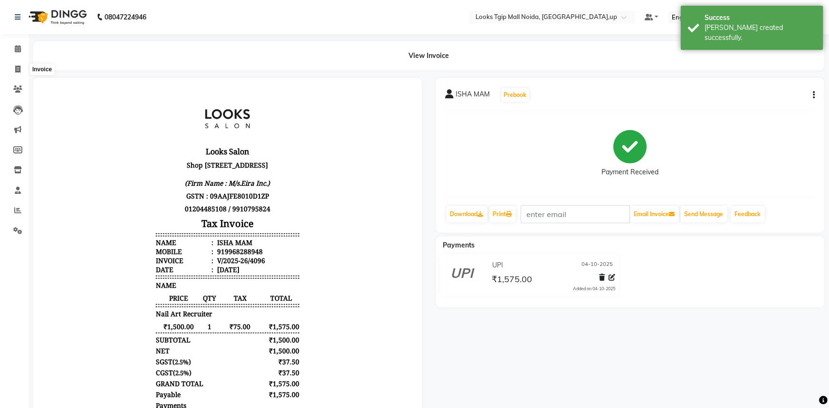
select select "service"
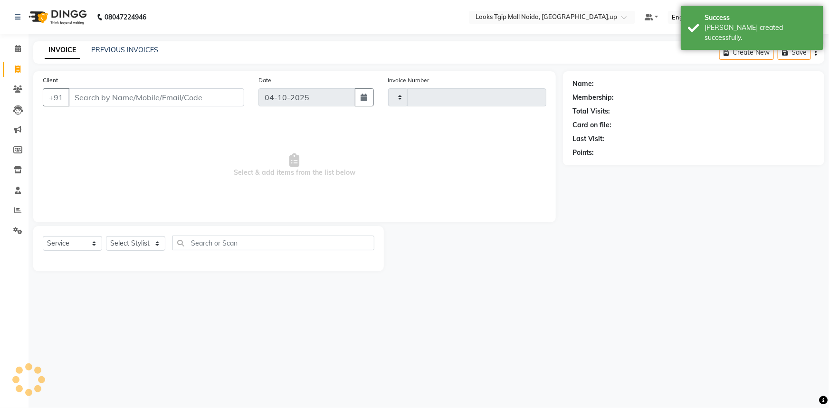
type input "4097"
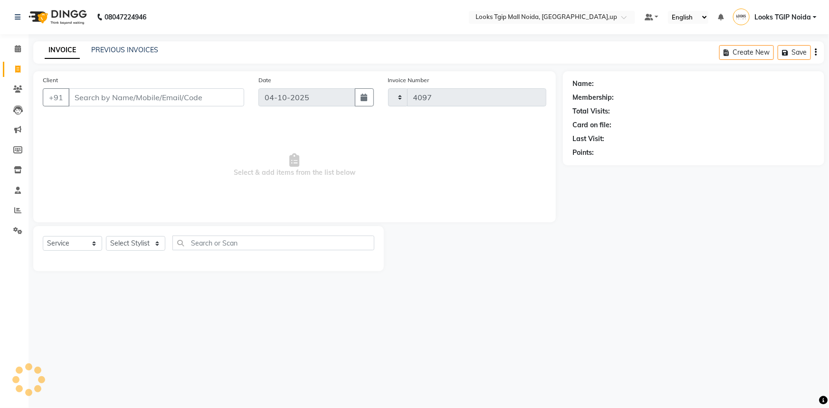
select select "4358"
click at [137, 104] on input "Client" at bounding box center [156, 97] width 176 height 18
click at [108, 51] on link "PREVIOUS INVOICES" at bounding box center [124, 50] width 67 height 9
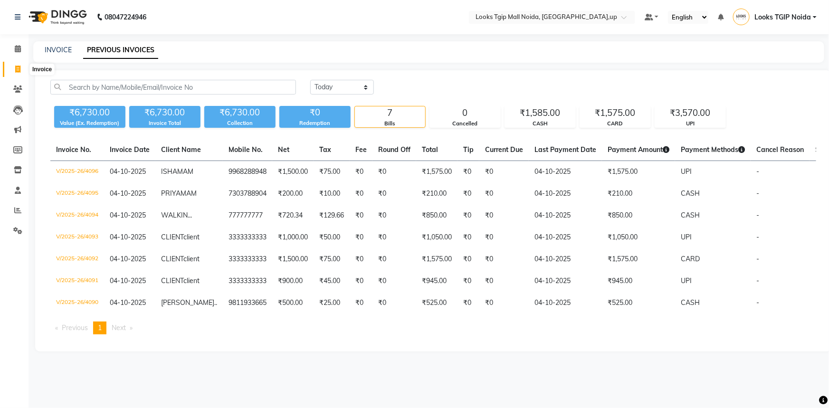
drag, startPoint x: 16, startPoint y: 72, endPoint x: 31, endPoint y: 67, distance: 16.2
click at [17, 72] on icon at bounding box center [17, 69] width 5 height 7
select select "service"
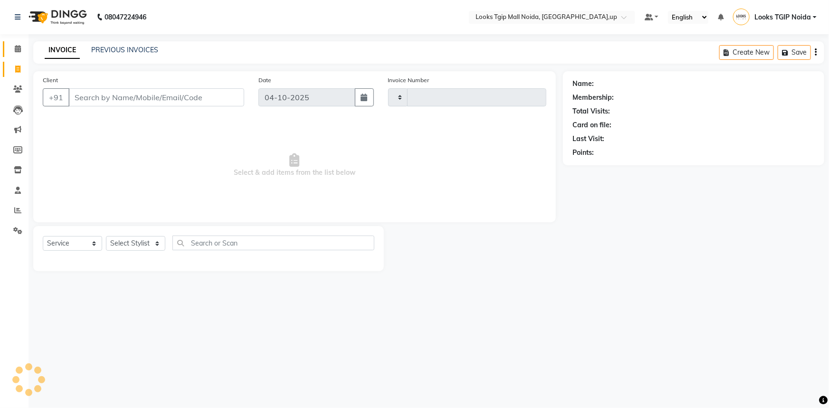
type input "4097"
select select "4358"
click at [121, 90] on input "Client" at bounding box center [156, 97] width 176 height 18
type input "3333333333333"
click at [157, 228] on div "Select Service Product Membership Package Voucher Prepaid Gift Card Select Styl…" at bounding box center [208, 248] width 351 height 45
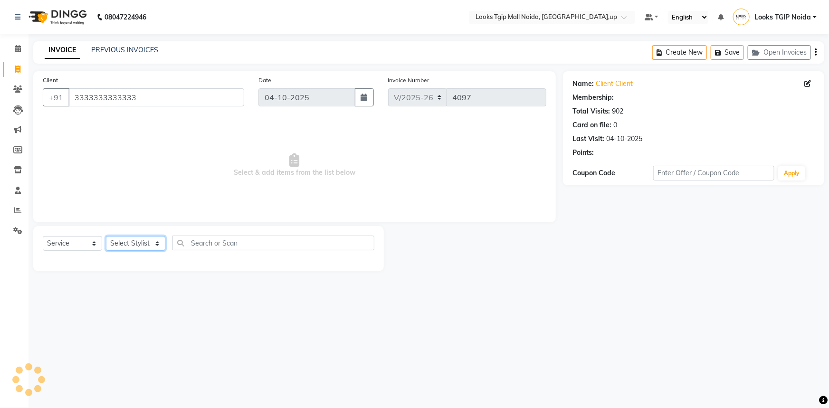
click at [137, 244] on select "Select Stylist [PERSON_NAME] Arun_pdct [PERSON_NAME] Counter Sales Farooq Gauta…" at bounding box center [135, 243] width 59 height 15
select select "1: Object"
select select "23816"
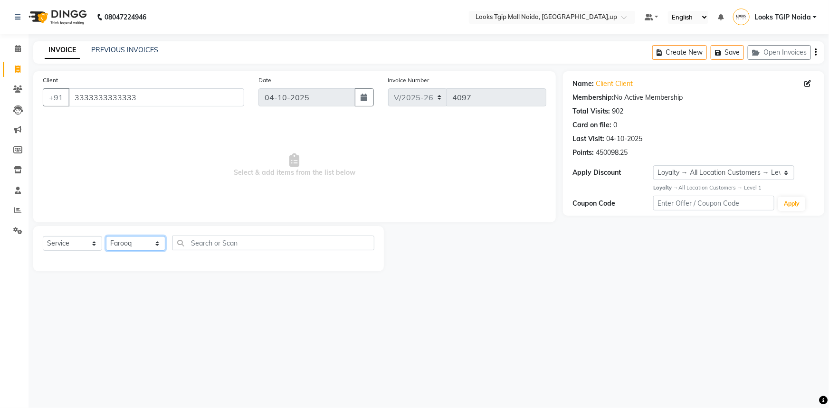
click at [106, 236] on select "Select Stylist [PERSON_NAME] Arun_pdct [PERSON_NAME] Counter Sales Farooq Gauta…" at bounding box center [135, 243] width 59 height 15
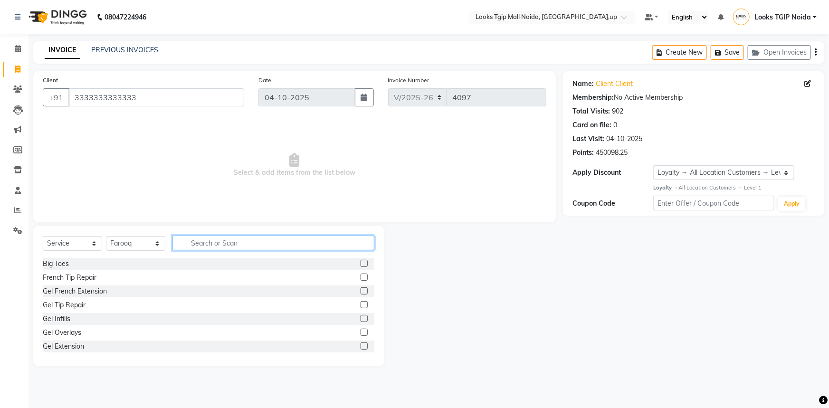
click at [192, 250] on input "text" at bounding box center [273, 243] width 202 height 15
type input "CUT"
click at [56, 276] on div "Stylist Cut(M)" at bounding box center [63, 278] width 41 height 10
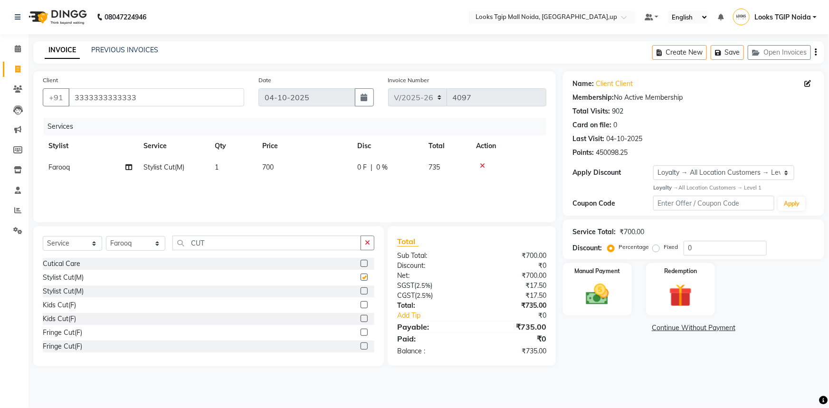
checkbox input "false"
click at [218, 247] on input "CUT" at bounding box center [266, 243] width 189 height 15
drag, startPoint x: 168, startPoint y: 239, endPoint x: 5, endPoint y: 243, distance: 162.5
click at [12, 241] on app-home "08047224946 Select Location × Looks Tgip Mall [GEOGRAPHIC_DATA], [GEOGRAPHIC_DA…" at bounding box center [414, 190] width 829 height 380
type input "BEAR"
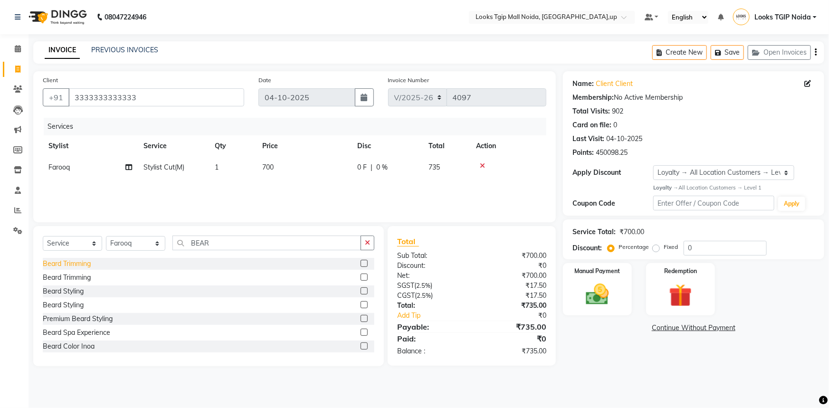
drag, startPoint x: 71, startPoint y: 263, endPoint x: 86, endPoint y: 262, distance: 15.2
click at [72, 263] on div "Beard Trimming" at bounding box center [67, 264] width 48 height 10
checkbox input "false"
click at [507, 321] on div "₹0" at bounding box center [519, 316] width 68 height 10
click at [481, 164] on icon at bounding box center [482, 165] width 5 height 7
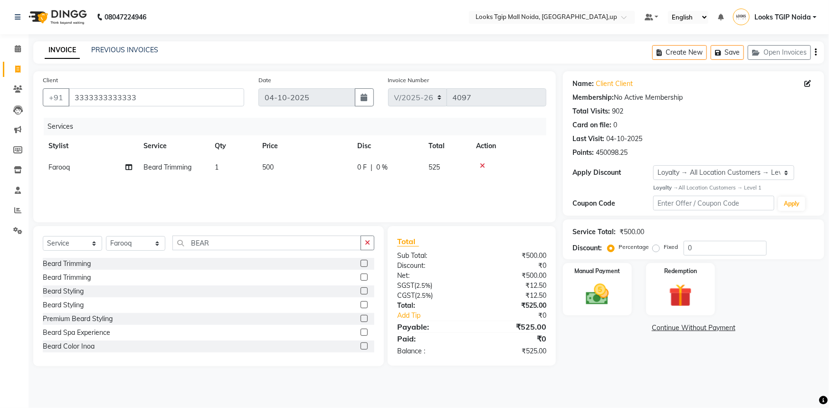
drag, startPoint x: 508, startPoint y: 260, endPoint x: 508, endPoint y: 266, distance: 5.7
click at [508, 261] on div "Total Sub Total: ₹500.00 Discount: ₹0 Net: ₹500.00 SGST ( 2.5% ) ₹12.50 CGST ( …" at bounding box center [471, 296] width 149 height 121
drag, startPoint x: 681, startPoint y: 249, endPoint x: 702, endPoint y: 250, distance: 20.4
click at [683, 249] on div "Percentage Fixed" at bounding box center [646, 247] width 74 height 12
click at [701, 247] on input "0" at bounding box center [725, 248] width 83 height 15
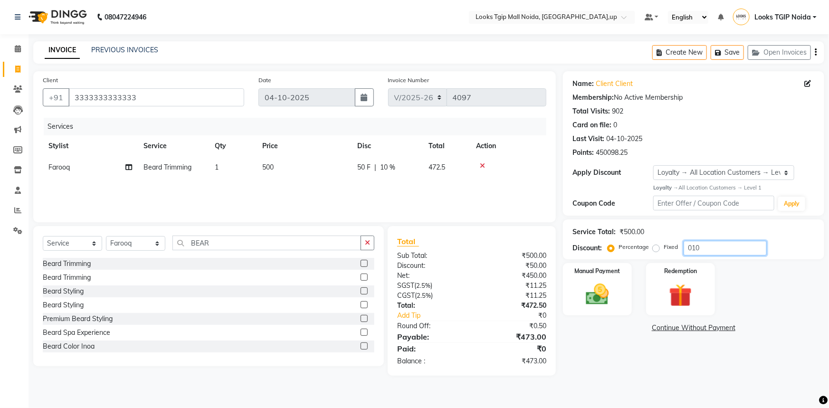
type input "010"
click at [524, 290] on div "₹11.25" at bounding box center [513, 286] width 82 height 10
click at [576, 288] on div "Manual Payment" at bounding box center [597, 289] width 72 height 55
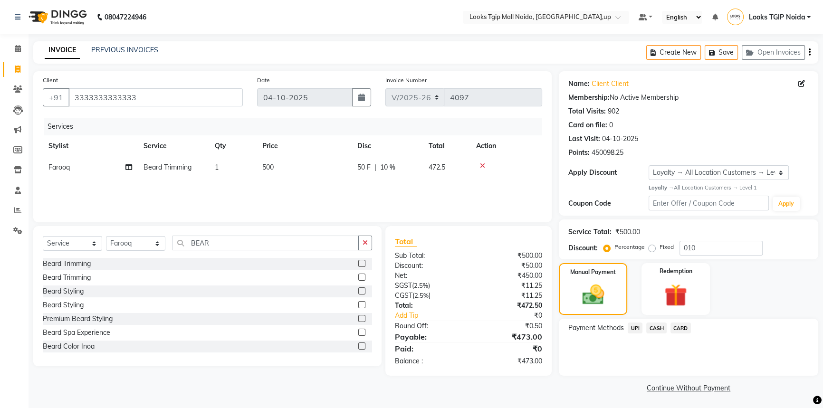
click at [631, 326] on span "UPI" at bounding box center [634, 328] width 15 height 11
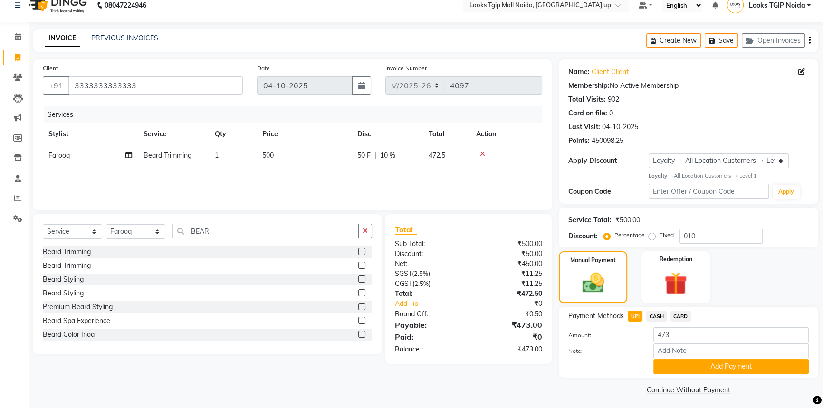
scroll to position [15, 0]
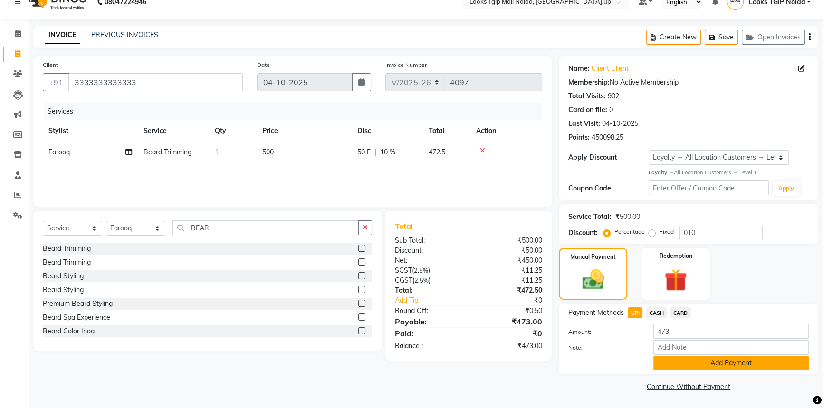
click at [682, 358] on button "Add Payment" at bounding box center [730, 363] width 155 height 15
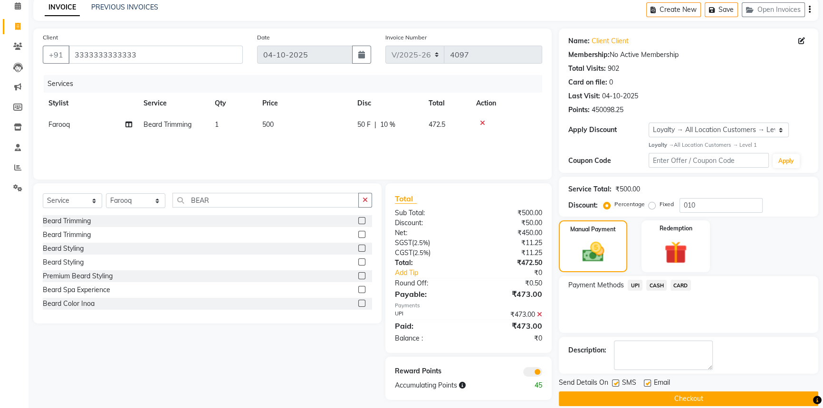
scroll to position [55, 0]
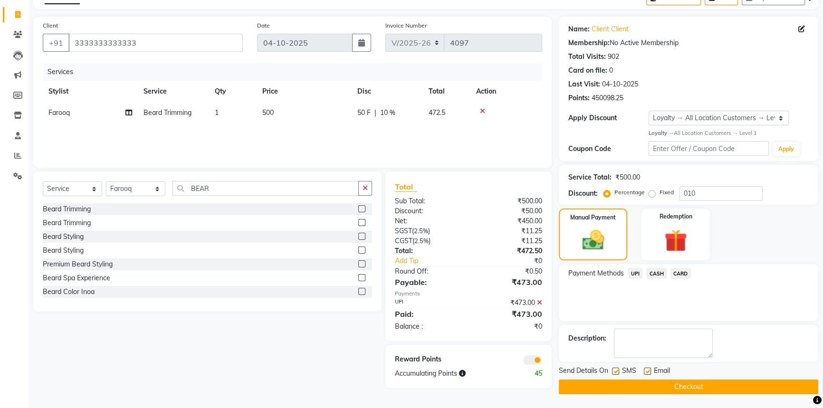
click at [614, 371] on label at bounding box center [615, 371] width 7 height 7
click at [614, 371] on input "checkbox" at bounding box center [615, 372] width 6 height 6
checkbox input "false"
click at [628, 390] on button "Checkout" at bounding box center [688, 387] width 259 height 15
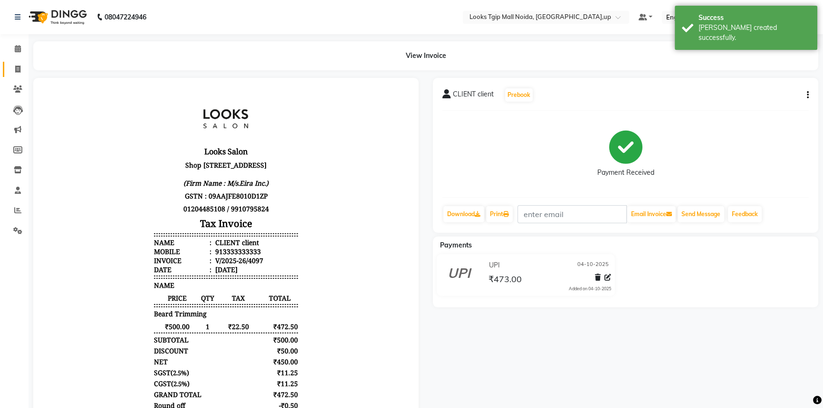
click at [17, 62] on link "Invoice" at bounding box center [14, 70] width 23 height 16
select select "4358"
select select "service"
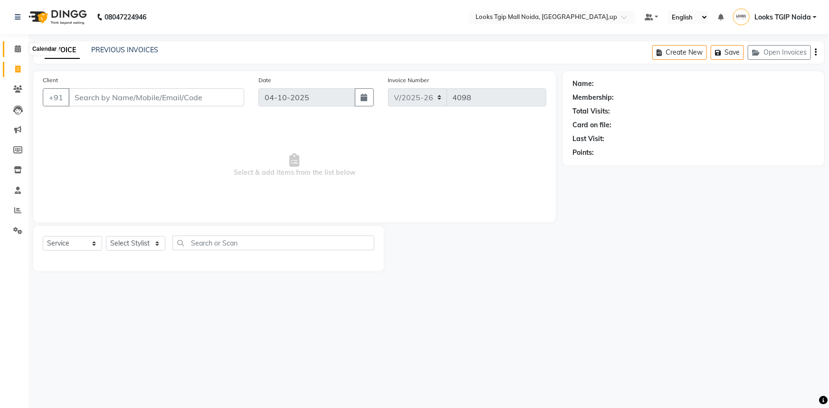
click at [17, 48] on icon at bounding box center [18, 48] width 6 height 7
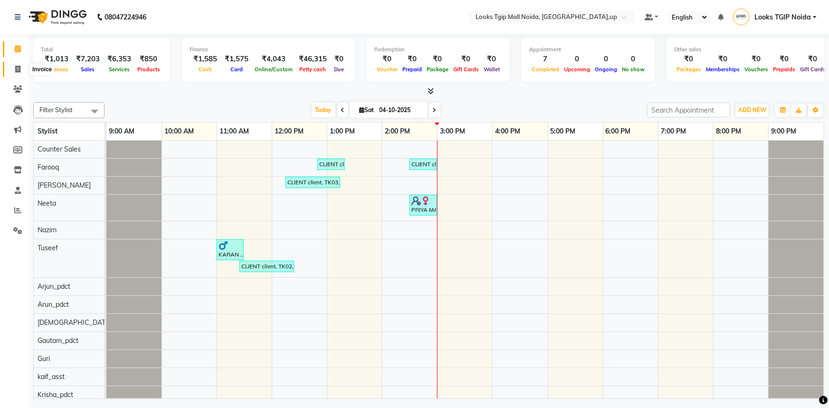
drag, startPoint x: 17, startPoint y: 67, endPoint x: 38, endPoint y: 77, distance: 23.8
click at [17, 67] on icon at bounding box center [17, 69] width 5 height 7
select select "service"
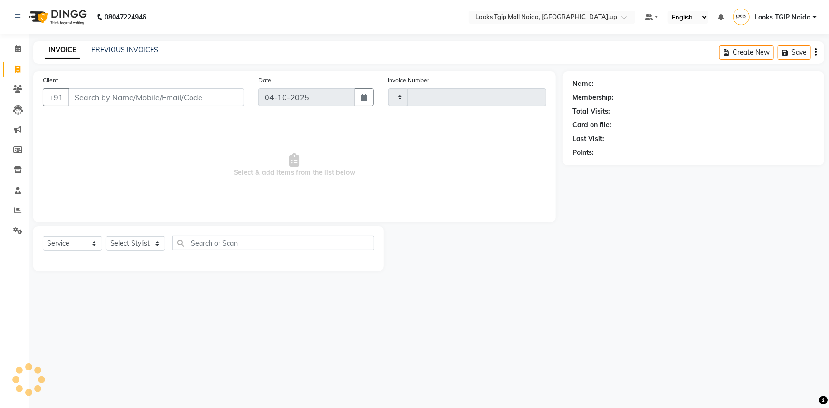
type input "4098"
select select "4358"
click at [109, 93] on input "Client" at bounding box center [156, 97] width 176 height 18
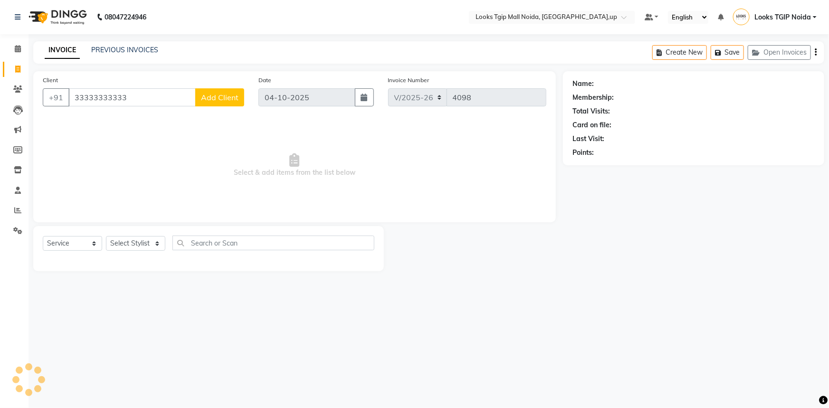
type input "33333333333"
select select "1: Object"
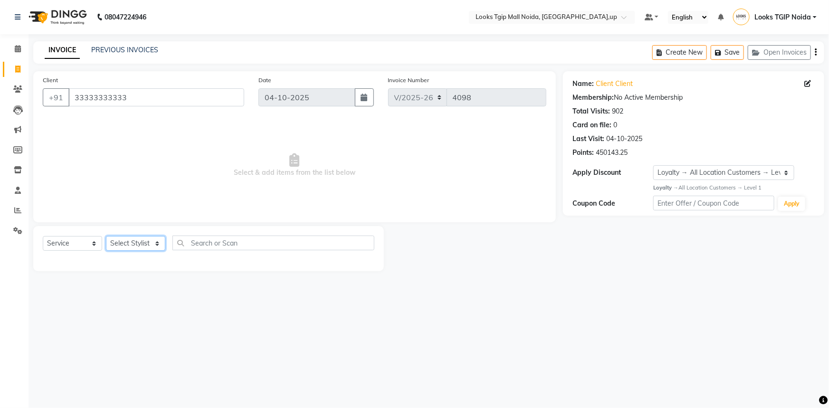
drag, startPoint x: 152, startPoint y: 247, endPoint x: 154, endPoint y: 238, distance: 9.6
click at [152, 247] on select "Select Stylist [PERSON_NAME] Arun_pdct [PERSON_NAME] Counter Sales Farooq Gauta…" at bounding box center [135, 243] width 59 height 15
select select "43888"
click at [106, 236] on select "Select Stylist [PERSON_NAME] Arun_pdct [PERSON_NAME] Counter Sales Farooq Gauta…" at bounding box center [135, 243] width 59 height 15
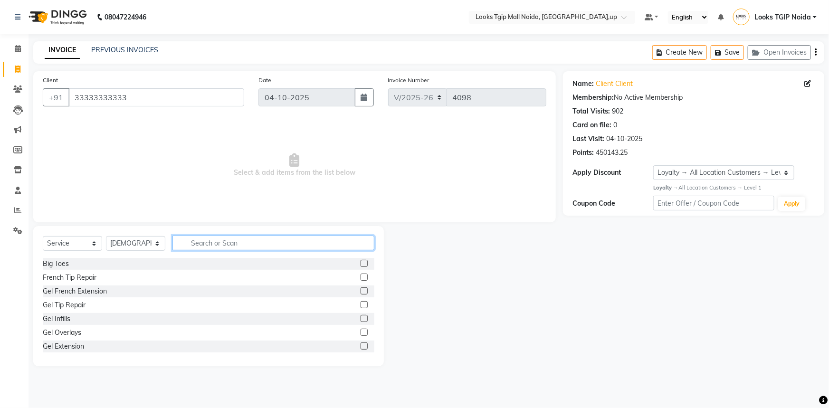
click at [196, 240] on input "text" at bounding box center [273, 243] width 202 height 15
type input "CUT"
click at [67, 279] on div "Stylist Cut(M)" at bounding box center [63, 278] width 41 height 10
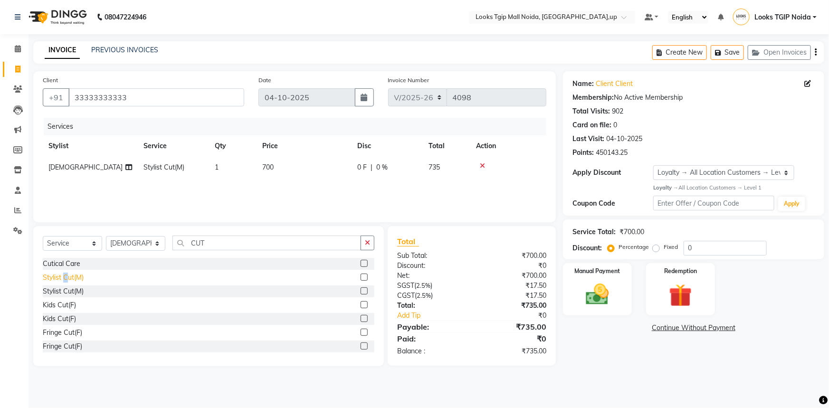
click at [68, 280] on div "Stylist Cut(M)" at bounding box center [63, 278] width 41 height 10
checkbox input "false"
click at [314, 171] on td "700" at bounding box center [304, 167] width 95 height 21
select select "43888"
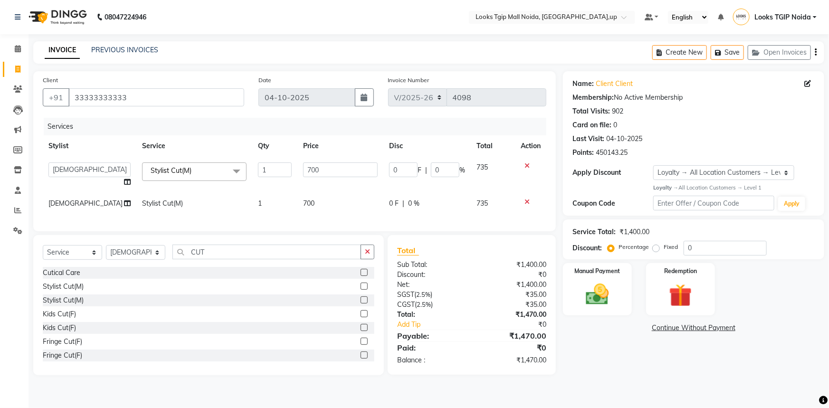
click at [216, 159] on tr "[PERSON_NAME] Arjun_pdct Arun_pdct [PERSON_NAME] Counter Sales Farooq Gautam_pd…" at bounding box center [295, 175] width 504 height 36
type input "1000"
click at [341, 201] on div "Services Stylist Service Qty Price Disc Total Action [PERSON_NAME] Arjun_pdct A…" at bounding box center [295, 170] width 504 height 104
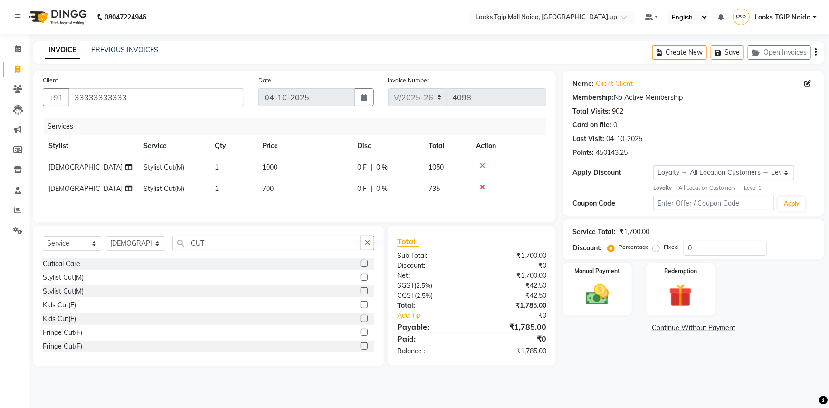
click at [340, 196] on td "700" at bounding box center [304, 188] width 95 height 21
select select "43888"
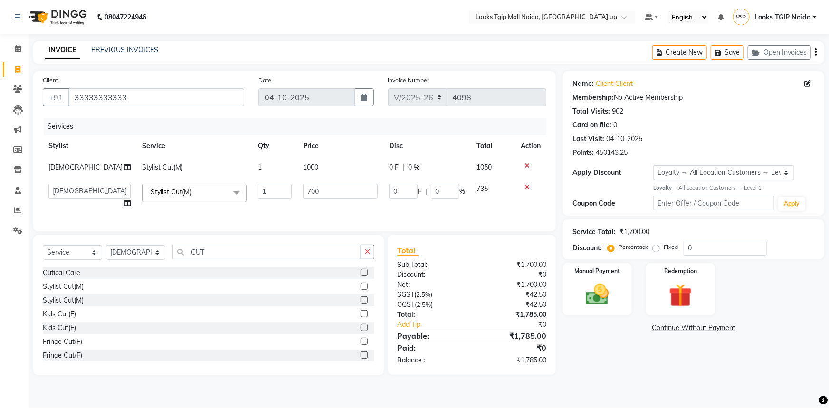
click at [225, 185] on tr "[PERSON_NAME] Arjun_pdct Arun_pdct [PERSON_NAME] Counter Sales Farooq Gautam_pd…" at bounding box center [295, 196] width 504 height 36
type input "500"
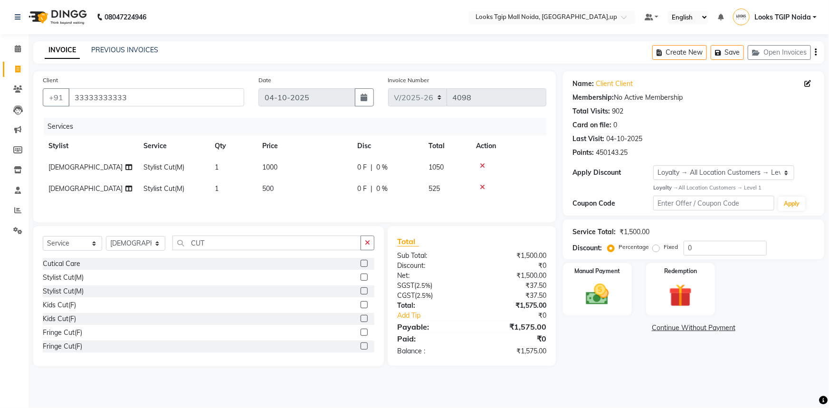
click at [85, 187] on td "[DEMOGRAPHIC_DATA]" at bounding box center [90, 188] width 95 height 21
select select "43888"
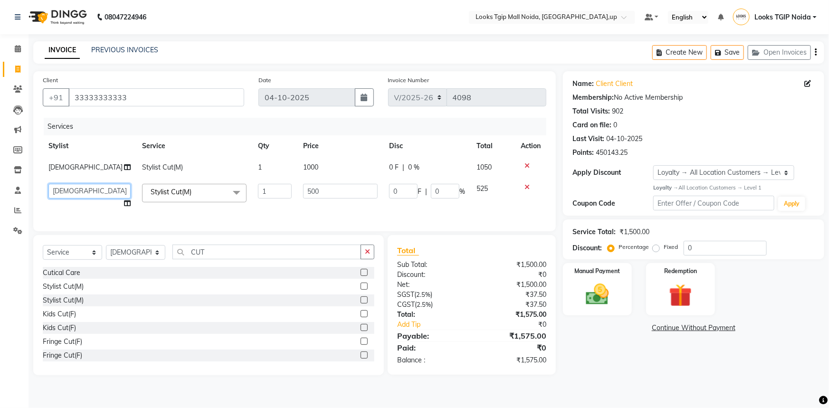
click at [78, 186] on select "[PERSON_NAME] Arun_pdct [PERSON_NAME] Counter Sales Farooq Gautam_pdct Guri kai…" at bounding box center [89, 191] width 82 height 15
select select "23818"
click at [84, 188] on select "[PERSON_NAME] Arun_pdct [PERSON_NAME] Counter Sales Farooq Gautam_pdct Guri kai…" at bounding box center [89, 191] width 82 height 15
select select "50666"
click at [267, 255] on input "CUT" at bounding box center [266, 252] width 189 height 15
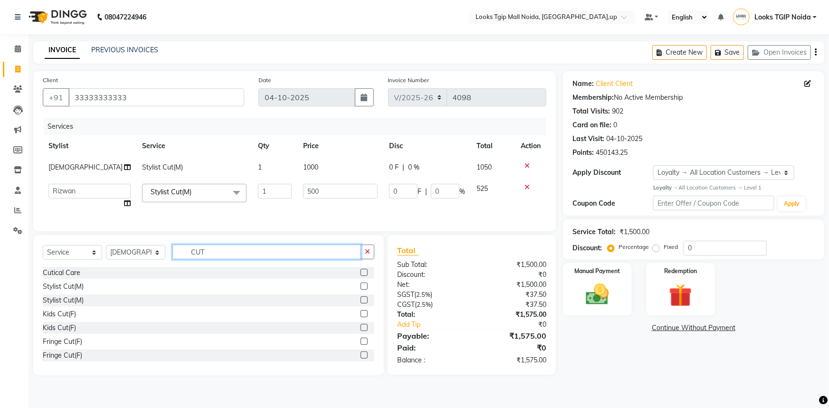
drag, startPoint x: 257, startPoint y: 261, endPoint x: 139, endPoint y: 245, distance: 118.5
click at [168, 252] on div "Select Service Product Membership Package Voucher Prepaid Gift Card Select Styl…" at bounding box center [209, 256] width 332 height 22
click at [130, 255] on select "Select Stylist [PERSON_NAME] Arun_pdct [PERSON_NAME] Counter Sales Farooq Gauta…" at bounding box center [135, 252] width 59 height 15
select select "23823"
click at [106, 252] on select "Select Stylist [PERSON_NAME] Arun_pdct [PERSON_NAME] Counter Sales Farooq Gauta…" at bounding box center [135, 252] width 59 height 15
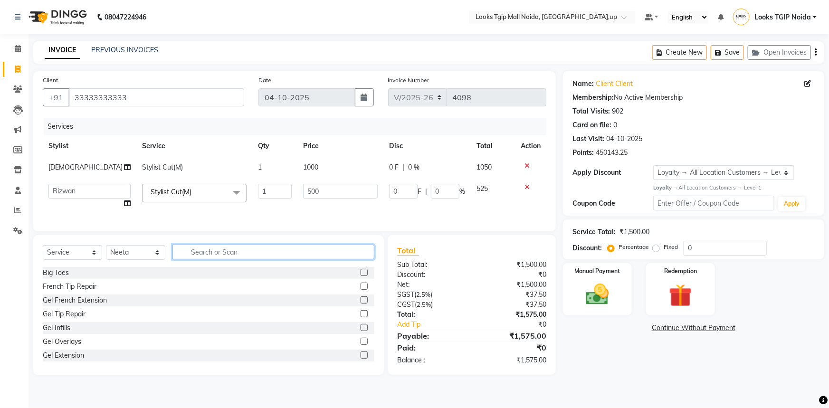
click at [202, 252] on input "text" at bounding box center [273, 252] width 202 height 15
type input "EYE"
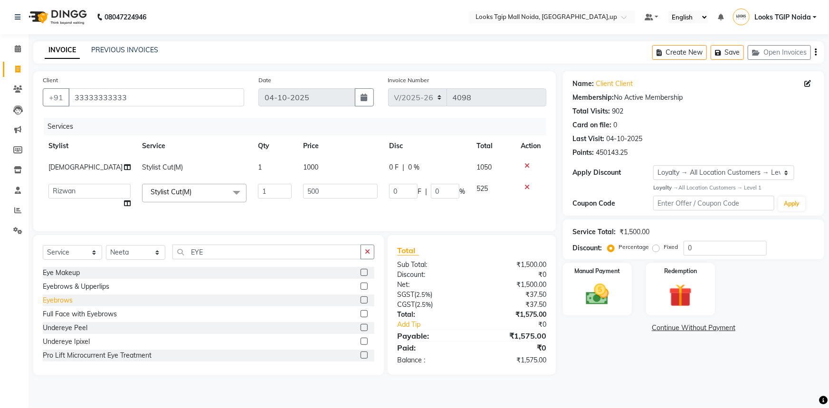
click at [71, 304] on div "Eyebrows" at bounding box center [58, 300] width 30 height 10
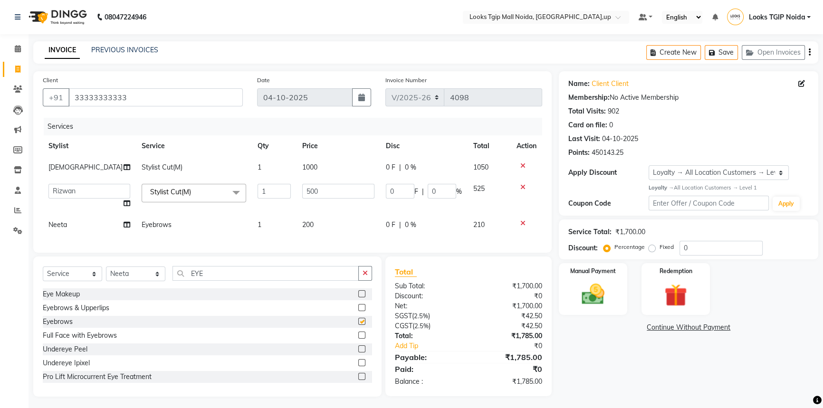
checkbox input "false"
click at [321, 228] on td "200" at bounding box center [338, 224] width 84 height 21
select select "23823"
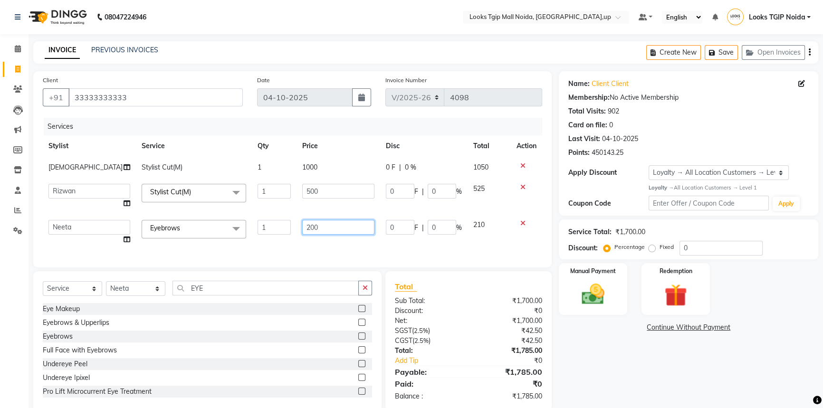
drag, startPoint x: 270, startPoint y: 231, endPoint x: 251, endPoint y: 229, distance: 18.6
click at [254, 230] on tr "[PERSON_NAME] Arjun_pdct Arun_pdct [PERSON_NAME] Counter Sales Farooq Gautam_pd…" at bounding box center [292, 232] width 499 height 36
type input "100"
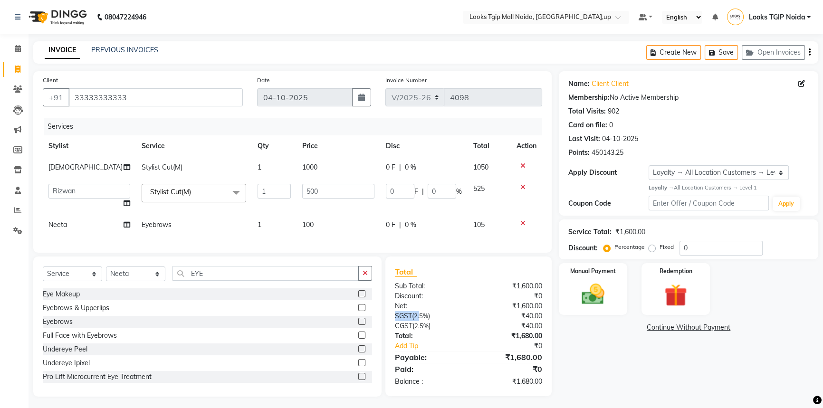
drag, startPoint x: 430, startPoint y: 325, endPoint x: 307, endPoint y: 314, distance: 123.0
click at [386, 323] on div "Total Sub Total: ₹1,600.00 Discount: ₹0 Net: ₹1,600.00 SGST ( 2.5% ) ₹40.00 CGS…" at bounding box center [468, 327] width 167 height 140
click at [117, 276] on select "Select Stylist [PERSON_NAME] Arun_pdct [PERSON_NAME] Counter Sales Farooq Gauta…" at bounding box center [135, 273] width 59 height 15
select select "50666"
click at [106, 273] on select "Select Stylist [PERSON_NAME] Arun_pdct [PERSON_NAME] Counter Sales Farooq Gauta…" at bounding box center [135, 273] width 59 height 15
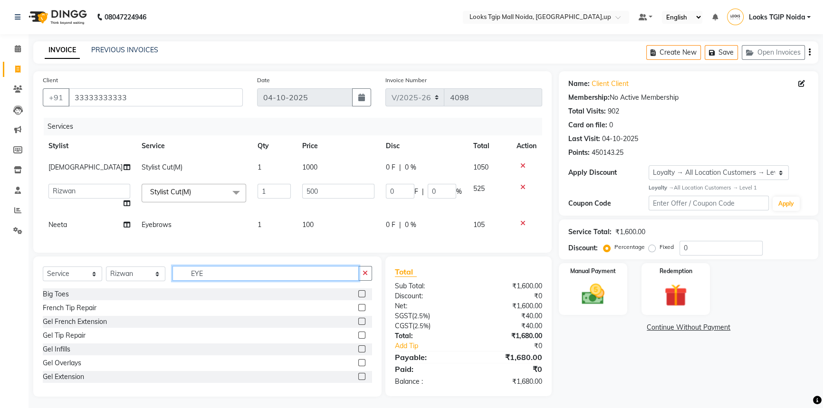
drag, startPoint x: 213, startPoint y: 277, endPoint x: 179, endPoint y: 278, distance: 34.2
click at [213, 278] on input "EYE" at bounding box center [265, 273] width 186 height 15
drag, startPoint x: 179, startPoint y: 278, endPoint x: 129, endPoint y: 275, distance: 50.0
click at [140, 275] on div "Select Service Product Membership Package Voucher Prepaid Gift Card Select Styl…" at bounding box center [207, 277] width 329 height 22
type input "SHAVE"
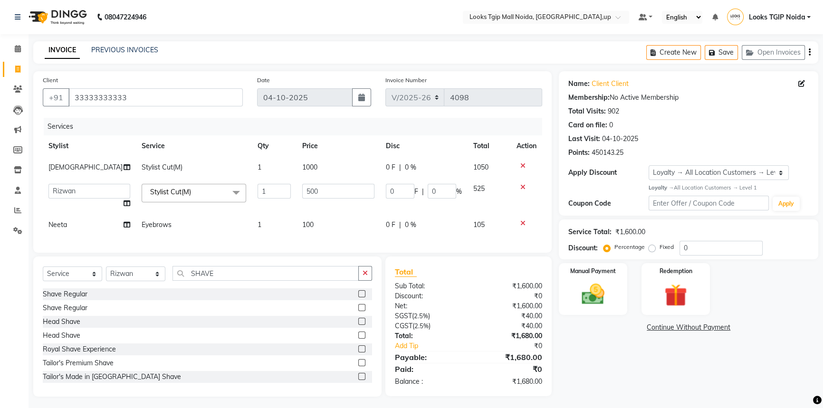
drag, startPoint x: 86, startPoint y: 310, endPoint x: 168, endPoint y: 283, distance: 86.7
click at [86, 310] on div "Shave Regular" at bounding box center [65, 308] width 45 height 10
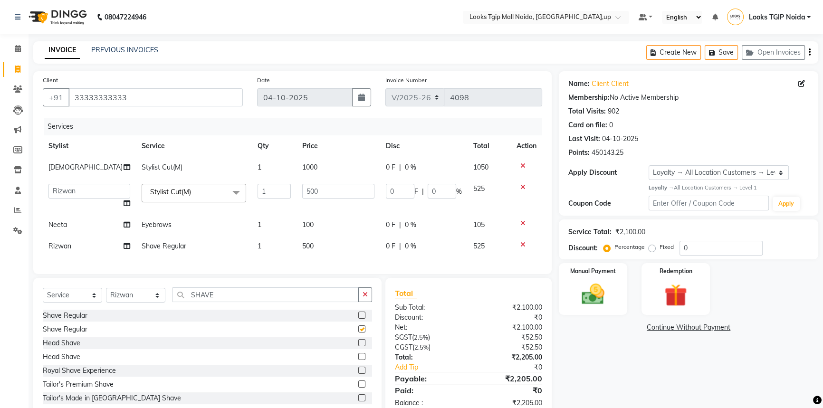
checkbox input "false"
click at [336, 251] on td "500" at bounding box center [338, 246] width 84 height 21
select select "50666"
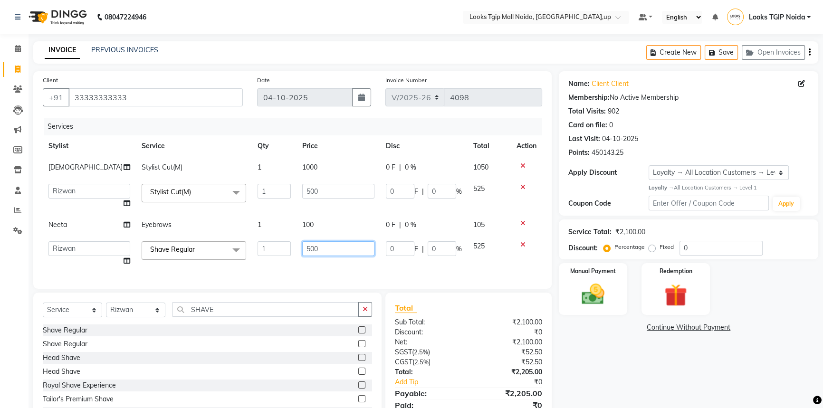
drag, startPoint x: 317, startPoint y: 251, endPoint x: 242, endPoint y: 249, distance: 75.1
click at [243, 249] on tr "[PERSON_NAME] Arjun_pdct Arun_pdct [PERSON_NAME] Counter Sales Farooq Gautam_pd…" at bounding box center [292, 254] width 499 height 36
type input "400"
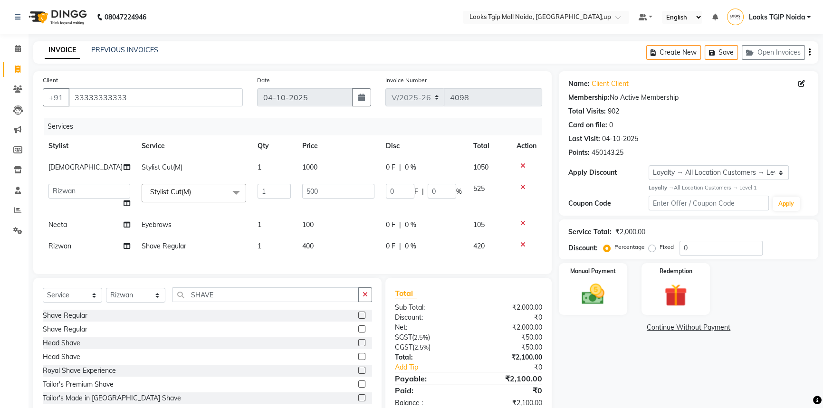
click at [462, 350] on div "Total Sub Total: ₹2,000.00 Discount: ₹0 Net: ₹2,000.00 SGST ( 2.5% ) ₹50.00 CGS…" at bounding box center [469, 347] width 148 height 121
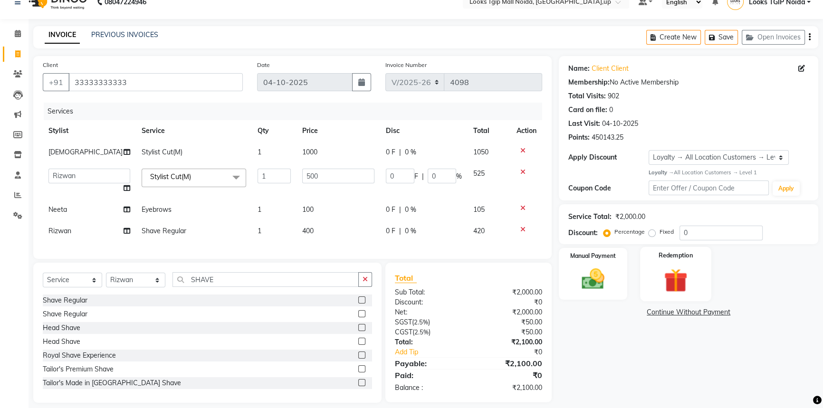
scroll to position [30, 0]
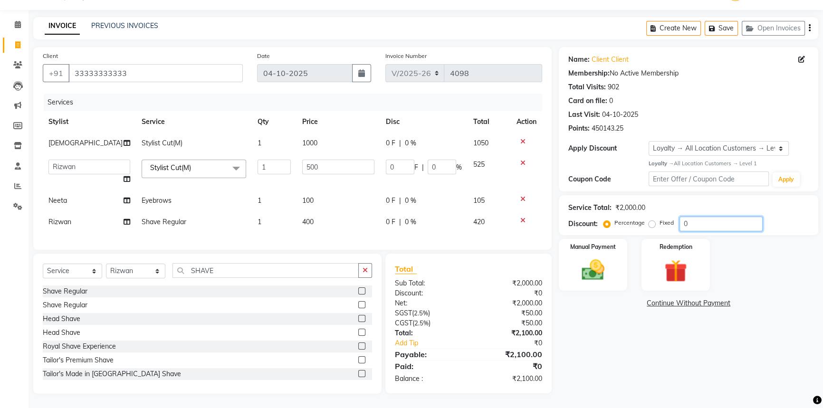
click at [699, 220] on input "0" at bounding box center [720, 224] width 83 height 15
type input "02"
type input "10"
type input "2"
type input "025"
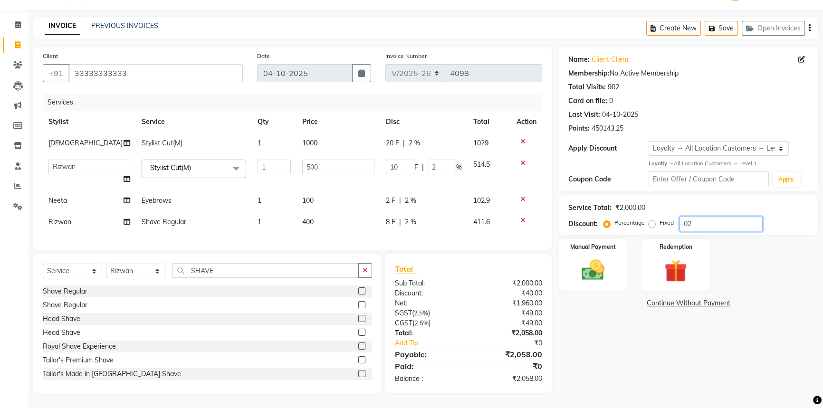
type input "125"
type input "25"
type input "02"
type input "10"
type input "2"
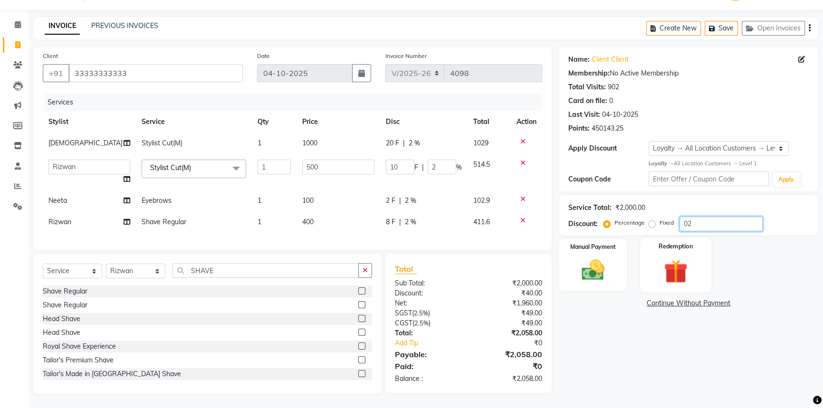
type input "0"
type input "03"
type input "15"
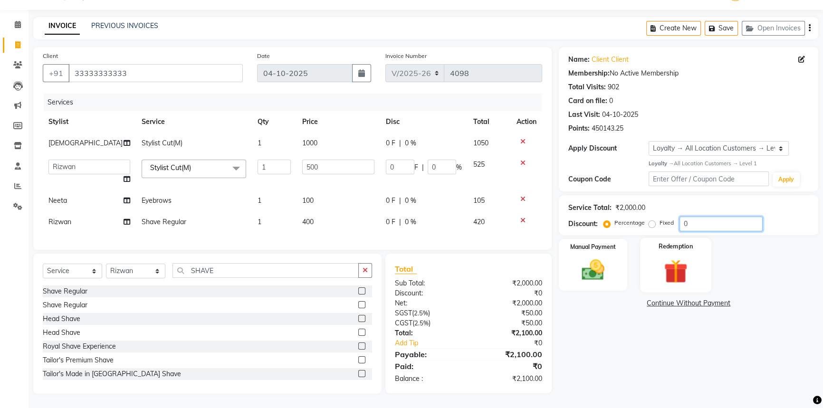
type input "3"
type input "030"
type input "150"
type input "30"
type input "030"
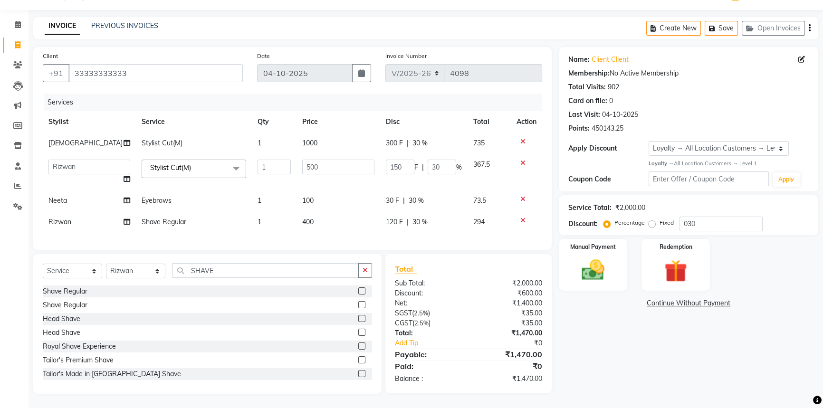
click at [532, 352] on div "₹1,470.00" at bounding box center [508, 354] width 81 height 11
drag, startPoint x: 479, startPoint y: 359, endPoint x: 477, endPoint y: 351, distance: 8.2
click at [457, 363] on div "Total Sub Total: ₹2,000.00 Discount: ₹600.00 Net: ₹1,400.00 SGST ( 2.5% ) ₹35.0…" at bounding box center [469, 323] width 148 height 121
click at [503, 335] on div "₹1,470.00" at bounding box center [508, 333] width 81 height 10
drag, startPoint x: 564, startPoint y: 267, endPoint x: 638, endPoint y: 266, distance: 74.1
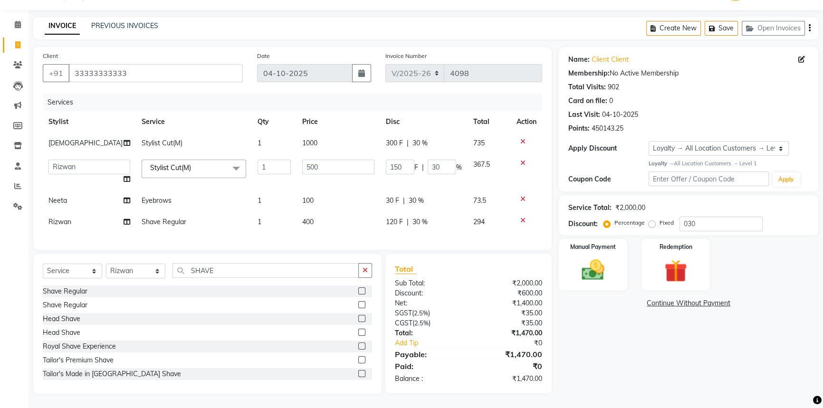
click at [565, 267] on div "Manual Payment" at bounding box center [593, 265] width 68 height 52
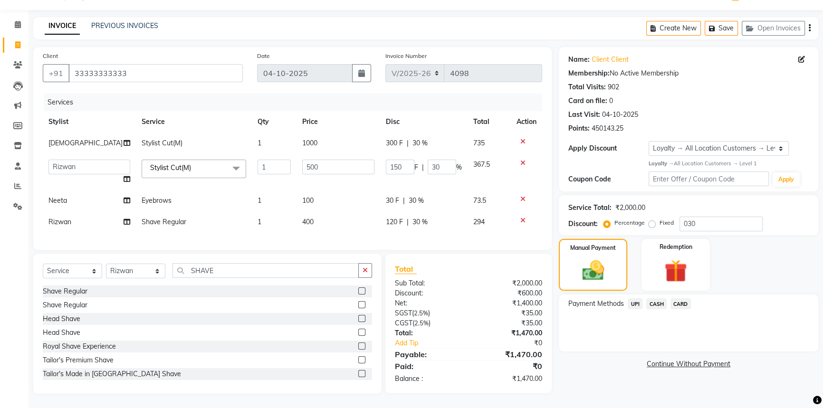
click at [634, 295] on div "Payment Methods UPI CASH CARD" at bounding box center [688, 323] width 259 height 57
click at [639, 300] on span "UPI" at bounding box center [634, 303] width 15 height 11
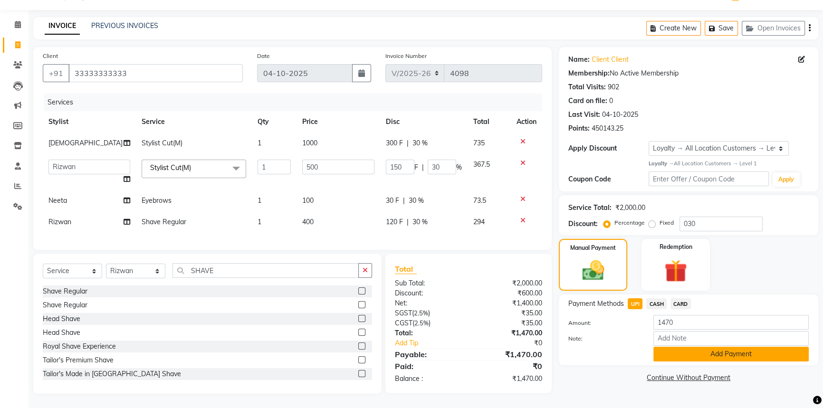
click at [671, 347] on button "Add Payment" at bounding box center [730, 354] width 155 height 15
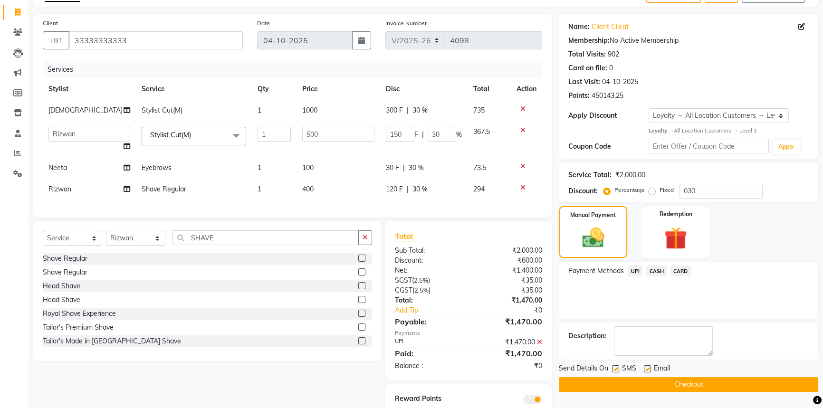
scroll to position [98, 0]
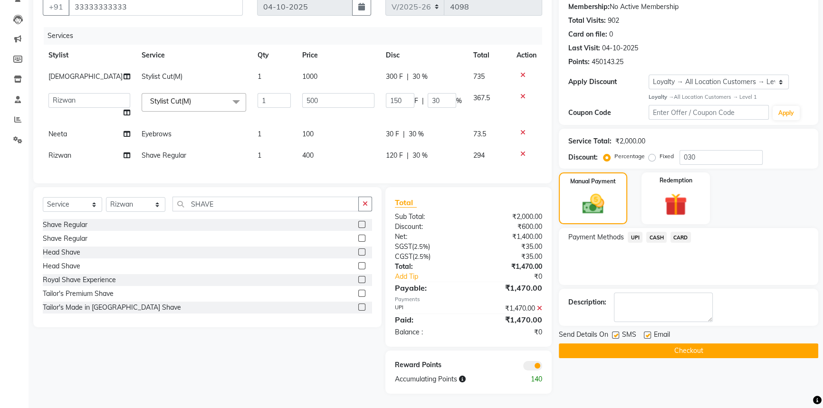
click at [615, 332] on label at bounding box center [615, 335] width 7 height 7
click at [615, 333] on input "checkbox" at bounding box center [615, 336] width 6 height 6
checkbox input "false"
click at [632, 343] on button "Checkout" at bounding box center [688, 350] width 259 height 15
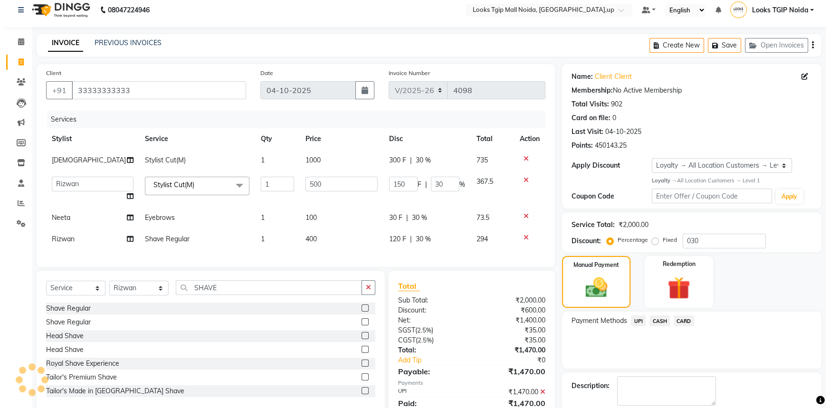
scroll to position [0, 0]
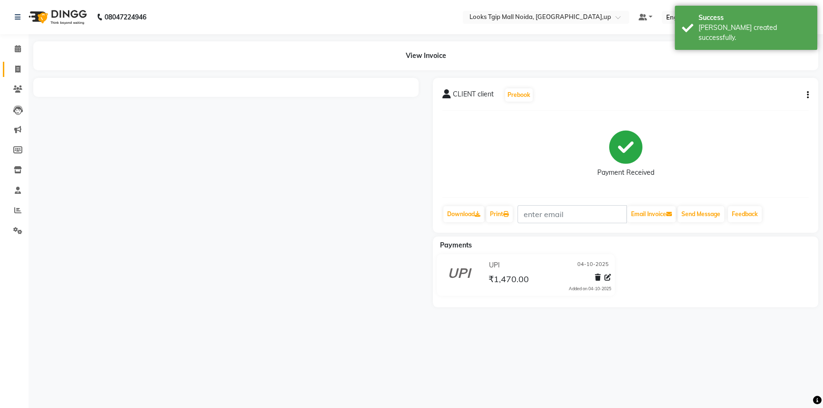
click at [18, 70] on icon at bounding box center [17, 69] width 5 height 7
select select "service"
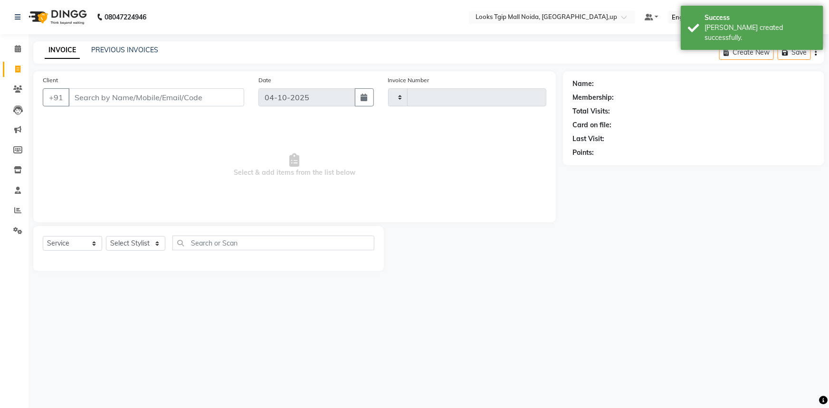
type input "4099"
select select "4358"
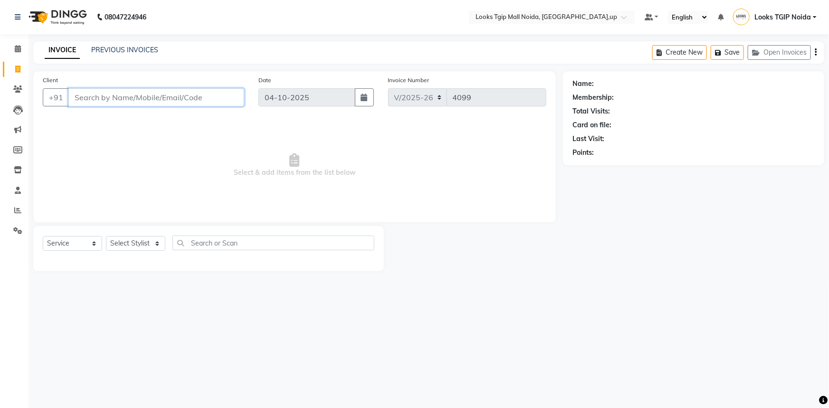
click at [92, 90] on input "Client" at bounding box center [156, 97] width 176 height 18
click at [90, 103] on input "Client" at bounding box center [156, 97] width 176 height 18
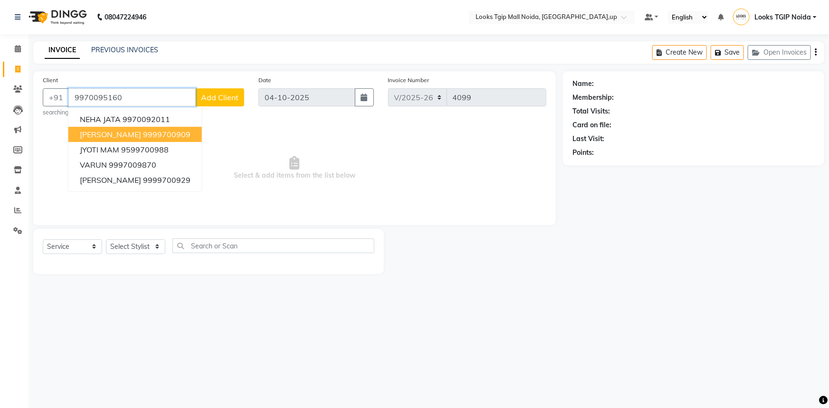
type input "9970095160"
click at [228, 101] on span "Add Client" at bounding box center [220, 98] width 38 height 10
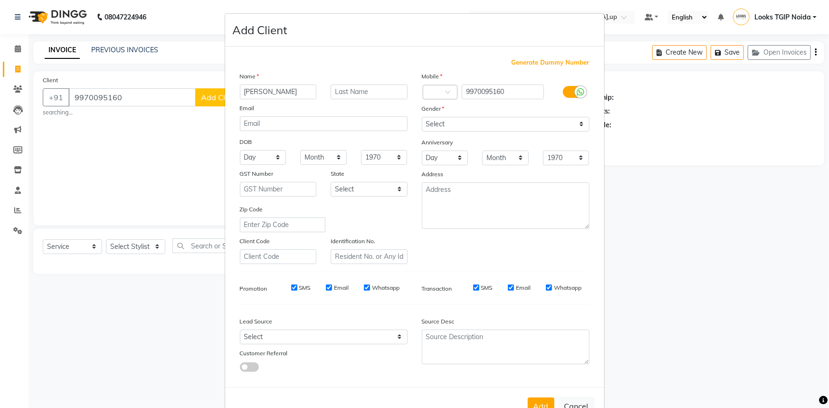
type input "[PERSON_NAME]"
type input "SAXENA"
click at [496, 128] on select "Select [DEMOGRAPHIC_DATA] [DEMOGRAPHIC_DATA] Other Prefer Not To Say" at bounding box center [506, 124] width 168 height 15
select select "[DEMOGRAPHIC_DATA]"
click at [422, 117] on select "Select [DEMOGRAPHIC_DATA] [DEMOGRAPHIC_DATA] Other Prefer Not To Say" at bounding box center [506, 124] width 168 height 15
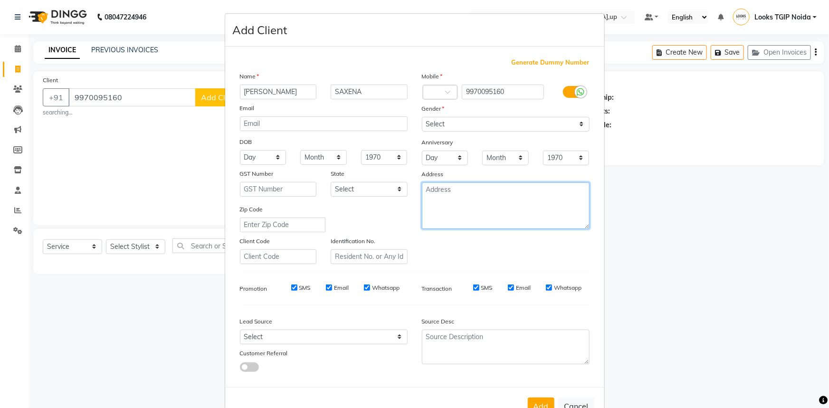
click at [485, 213] on textarea at bounding box center [506, 205] width 168 height 47
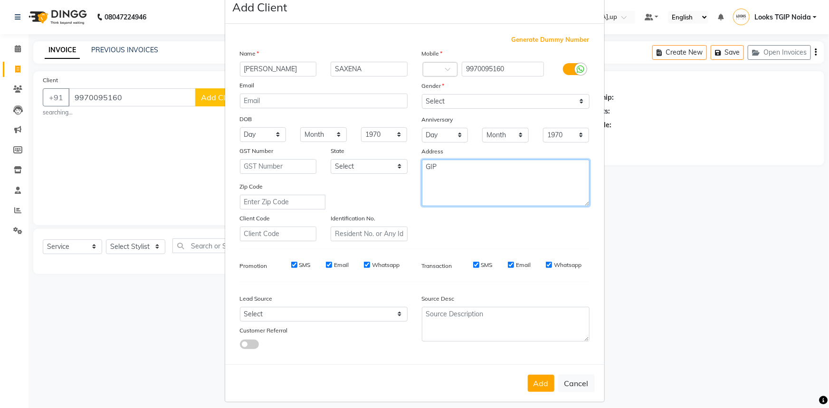
scroll to position [33, 0]
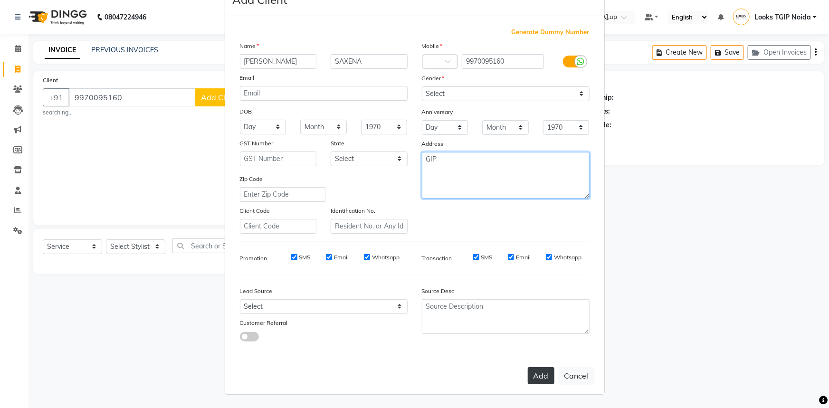
type textarea "GIP"
click at [532, 375] on button "Add" at bounding box center [541, 375] width 27 height 17
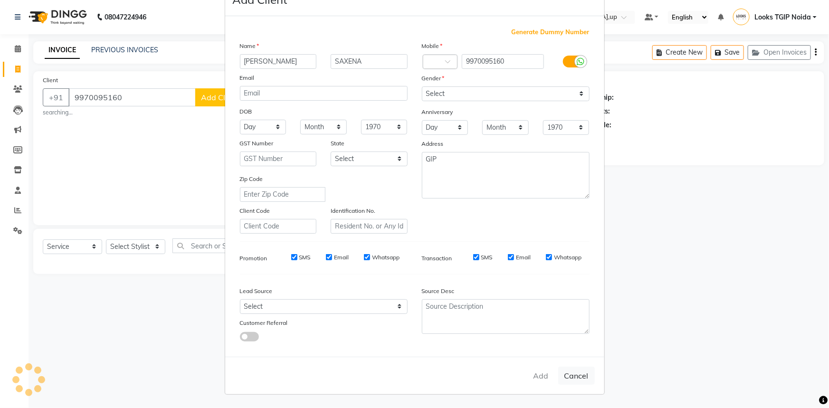
click at [146, 252] on ngb-modal-window "Add Client Generate Dummy Number Name [PERSON_NAME] Email DOB Day 01 02 03 04 0…" at bounding box center [414, 204] width 829 height 408
click at [146, 247] on ngb-modal-window "Add Client Generate Dummy Number Name [PERSON_NAME] Email DOB Day 01 02 03 04 0…" at bounding box center [414, 204] width 829 height 408
click at [147, 247] on ngb-modal-window "Add Client Generate Dummy Number Name [PERSON_NAME] Email DOB Day 01 02 03 04 0…" at bounding box center [414, 204] width 829 height 408
click at [148, 247] on ngb-modal-window "Add Client Generate Dummy Number Name [PERSON_NAME] Email DOB Day 01 02 03 04 0…" at bounding box center [414, 204] width 829 height 408
click at [150, 247] on ngb-modal-window "Add Client Generate Dummy Number Name [PERSON_NAME] Email DOB Day 01 02 03 04 0…" at bounding box center [414, 204] width 829 height 408
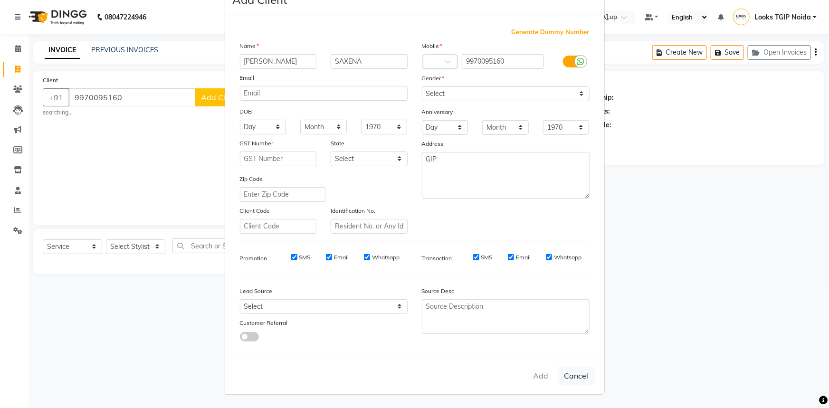
click at [137, 228] on ngb-modal-window "Add Client Generate Dummy Number Name [PERSON_NAME] Email DOB Day 01 02 03 04 0…" at bounding box center [414, 204] width 829 height 408
drag, startPoint x: 143, startPoint y: 267, endPoint x: 143, endPoint y: 258, distance: 9.0
click at [143, 266] on ngb-modal-window "Add Client Generate Dummy Number Name [PERSON_NAME] Email DOB Day 01 02 03 04 0…" at bounding box center [414, 204] width 829 height 408
click at [142, 253] on ngb-modal-window "Add Client Generate Dummy Number Name [PERSON_NAME] Email DOB Day 01 02 03 04 0…" at bounding box center [414, 204] width 829 height 408
drag, startPoint x: 148, startPoint y: 252, endPoint x: 153, endPoint y: 261, distance: 10.4
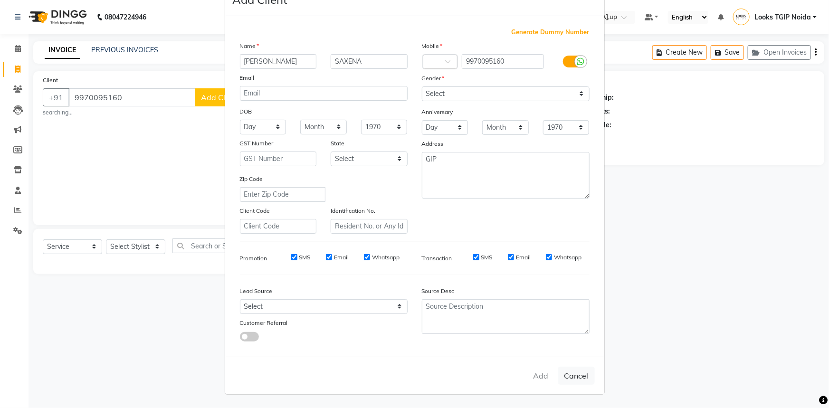
click at [153, 260] on ngb-modal-window "Add Client Generate Dummy Number Name [PERSON_NAME] Email DOB Day 01 02 03 04 0…" at bounding box center [414, 204] width 829 height 408
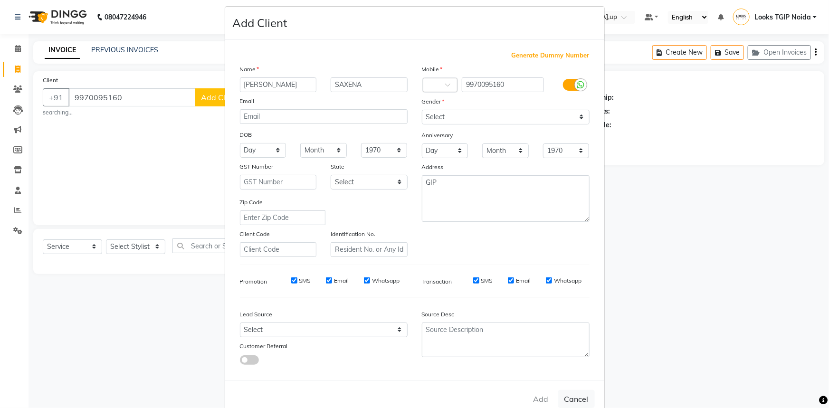
scroll to position [0, 0]
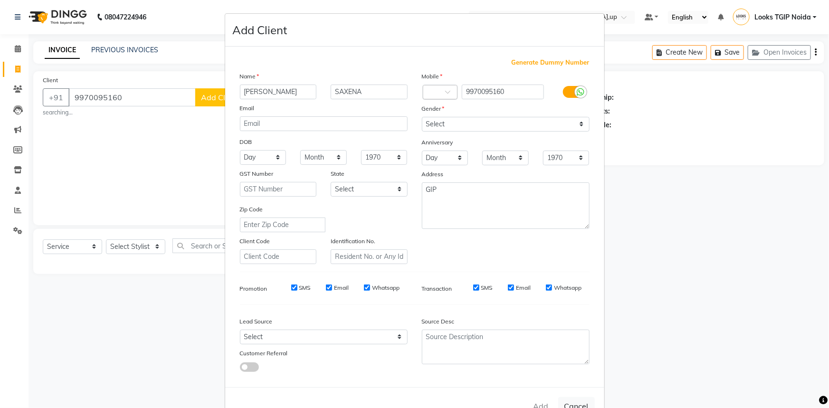
click at [440, 94] on div at bounding box center [440, 93] width 34 height 10
click at [445, 91] on span at bounding box center [451, 95] width 12 height 10
drag, startPoint x: 481, startPoint y: 92, endPoint x: 446, endPoint y: 94, distance: 35.2
click at [447, 94] on div "Country Code × 9970095160" at bounding box center [506, 92] width 182 height 15
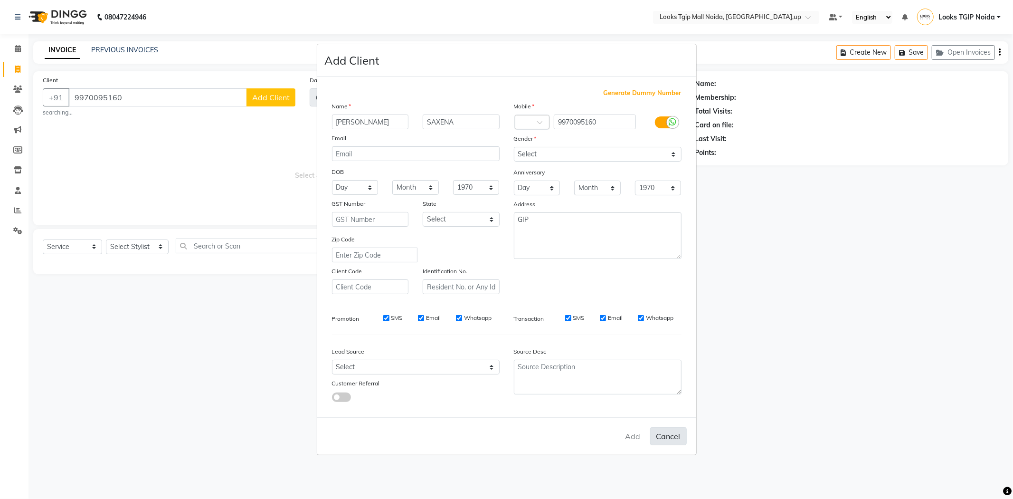
click at [658, 408] on button "Cancel" at bounding box center [668, 436] width 37 height 18
select select
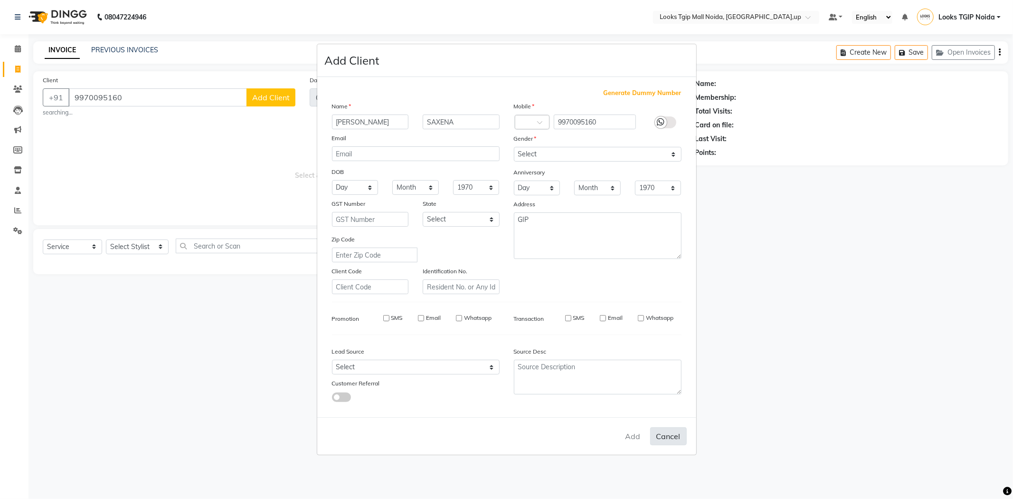
select select
checkbox input "false"
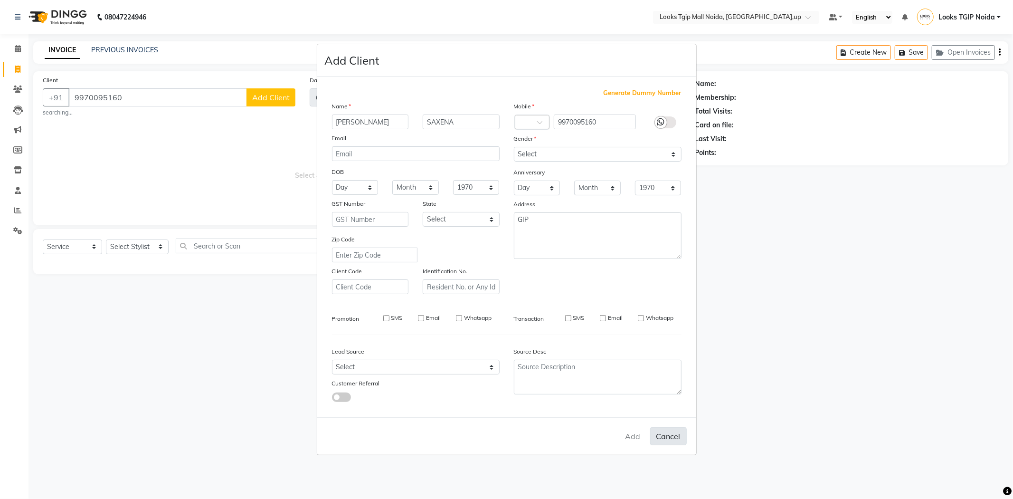
checkbox input "false"
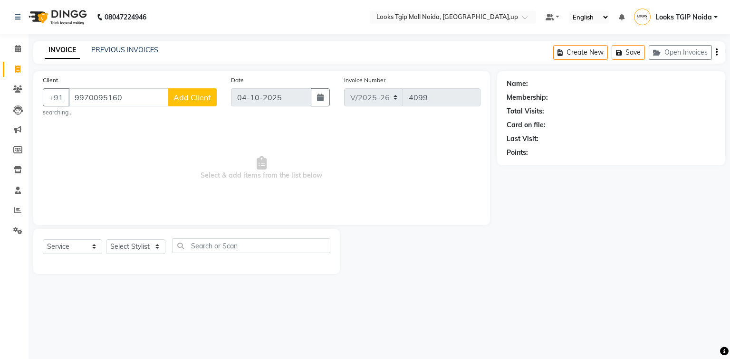
click at [198, 99] on span "Add Client" at bounding box center [192, 98] width 38 height 10
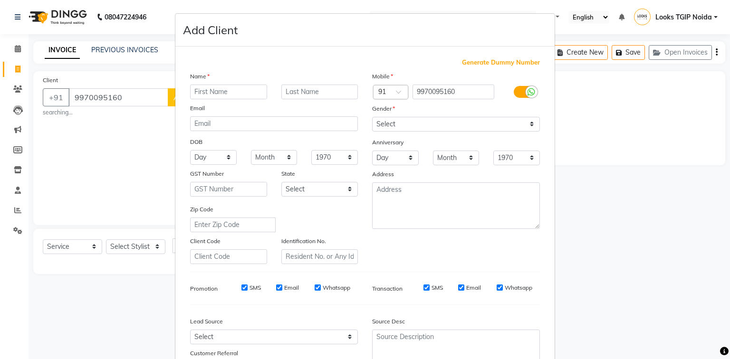
click at [229, 95] on input "text" at bounding box center [228, 92] width 77 height 15
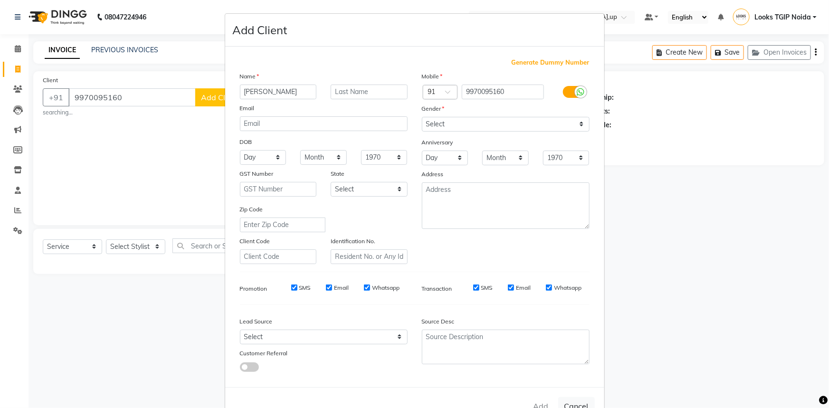
type input "[PERSON_NAME]"
type input "SAXENA"
click at [448, 130] on select "Select [DEMOGRAPHIC_DATA] [DEMOGRAPHIC_DATA] Other Prefer Not To Say" at bounding box center [506, 124] width 168 height 15
select select "[DEMOGRAPHIC_DATA]"
click at [422, 117] on select "Select [DEMOGRAPHIC_DATA] [DEMOGRAPHIC_DATA] Other Prefer Not To Say" at bounding box center [506, 124] width 168 height 15
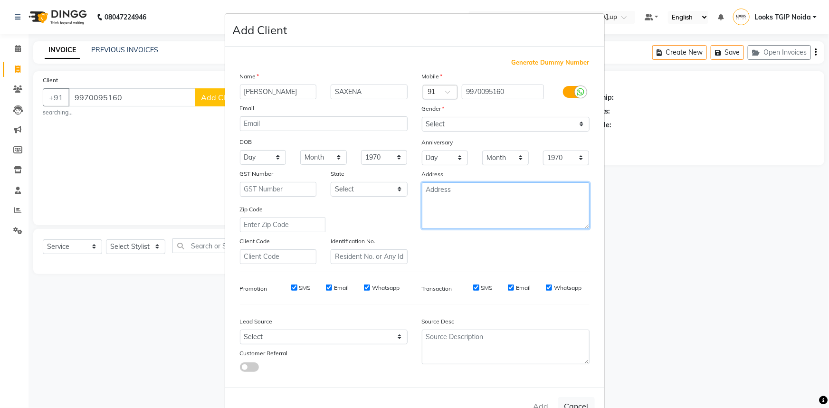
click at [452, 192] on textarea at bounding box center [506, 205] width 168 height 47
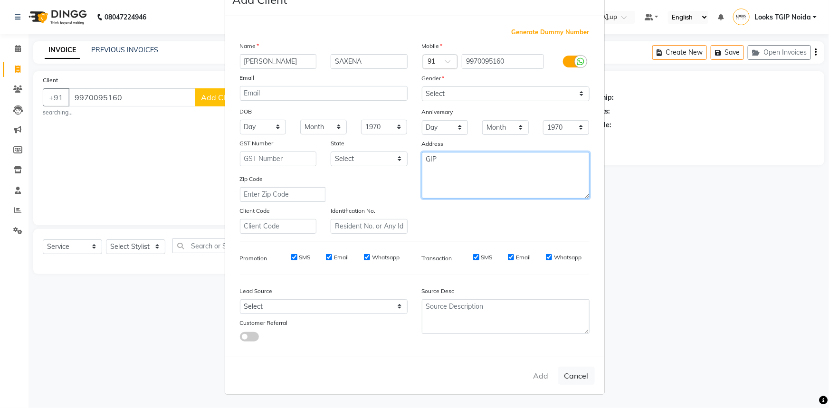
type textarea "GIP"
click at [541, 372] on div "Add Cancel" at bounding box center [414, 376] width 379 height 38
click at [538, 375] on div "Add Cancel" at bounding box center [414, 376] width 379 height 38
click at [538, 373] on div "Add Cancel" at bounding box center [414, 376] width 379 height 38
click at [537, 374] on div "Add Cancel" at bounding box center [414, 376] width 379 height 38
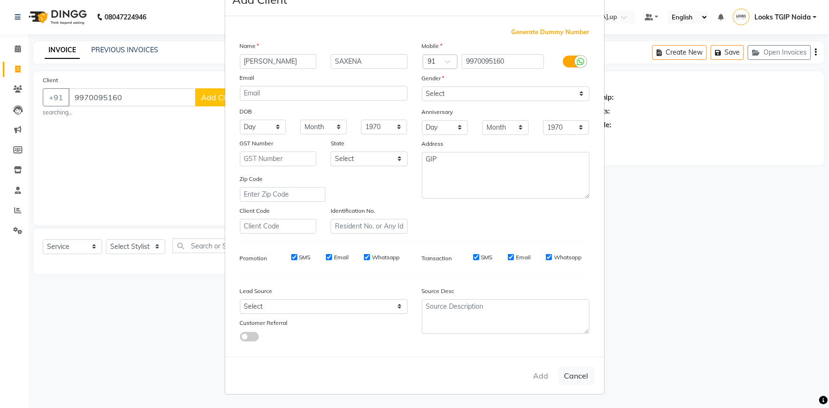
click at [537, 373] on div "Add Cancel" at bounding box center [414, 376] width 379 height 38
click at [537, 371] on div "Add Cancel" at bounding box center [414, 376] width 379 height 38
click at [535, 375] on div "Add Cancel" at bounding box center [414, 376] width 379 height 38
click at [536, 377] on div "Add Cancel" at bounding box center [414, 376] width 379 height 38
drag, startPoint x: 536, startPoint y: 376, endPoint x: 532, endPoint y: 372, distance: 5.0
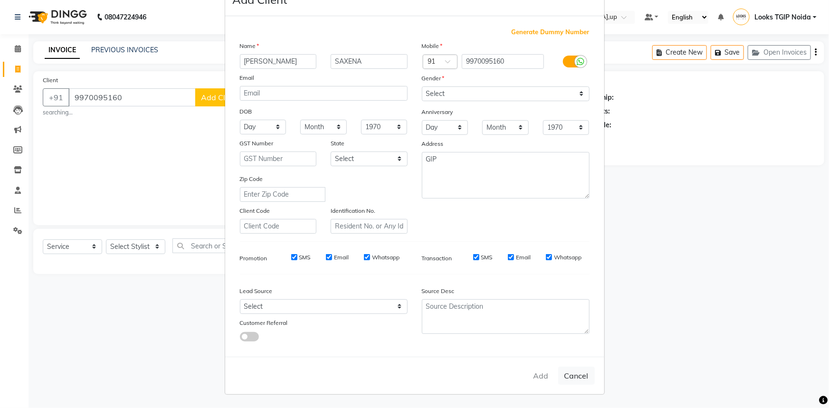
click at [534, 375] on div "Add Cancel" at bounding box center [414, 376] width 379 height 38
click at [532, 372] on div "Add Cancel" at bounding box center [414, 376] width 379 height 38
click at [570, 377] on button "Cancel" at bounding box center [576, 376] width 37 height 18
select select
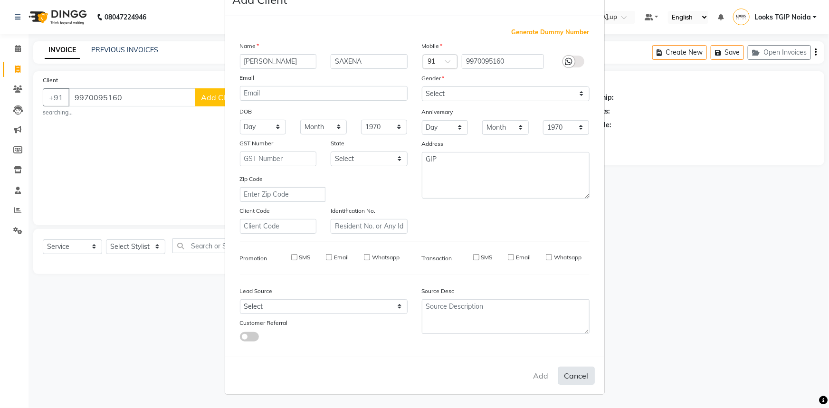
select select
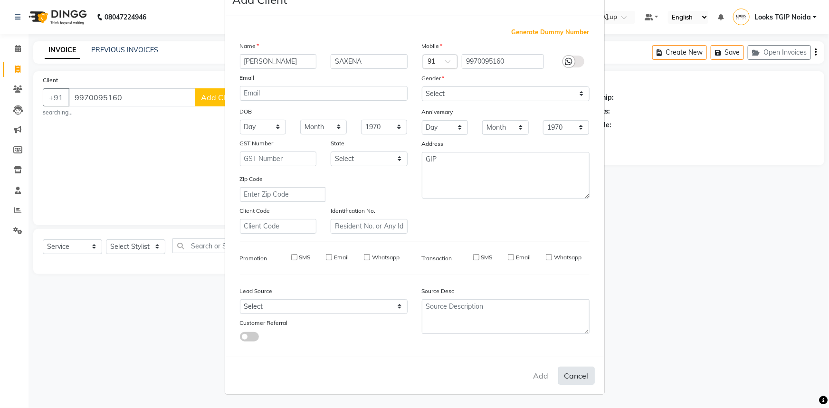
checkbox input "false"
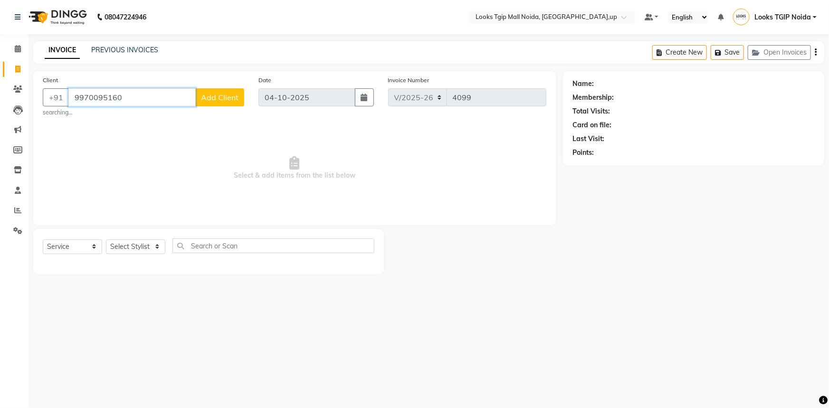
drag, startPoint x: 156, startPoint y: 90, endPoint x: 0, endPoint y: 132, distance: 161.2
click at [0, 132] on app-home "08047224946 Select Location × Looks Tgip Mall [GEOGRAPHIC_DATA], [GEOGRAPHIC_DA…" at bounding box center [414, 144] width 829 height 288
drag, startPoint x: 32, startPoint y: 61, endPoint x: 21, endPoint y: 67, distance: 11.9
click at [32, 61] on main "INVOICE PREVIOUS INVOICES Create New Save Open Invoices Client [PHONE_NUMBER] A…" at bounding box center [429, 164] width 800 height 247
click at [18, 68] on icon at bounding box center [17, 69] width 5 height 7
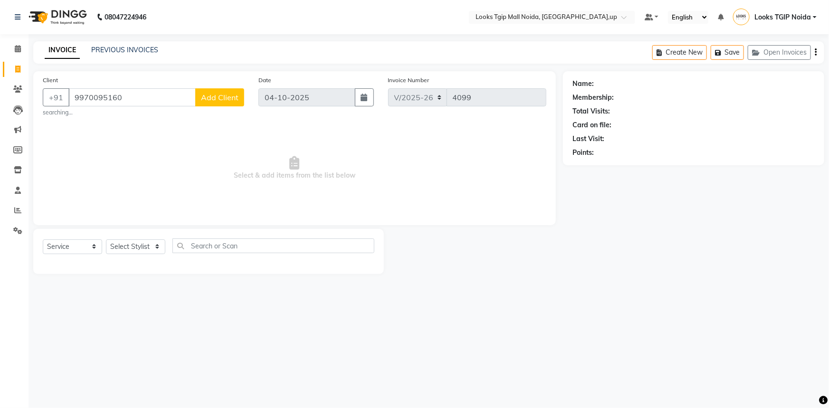
select select "service"
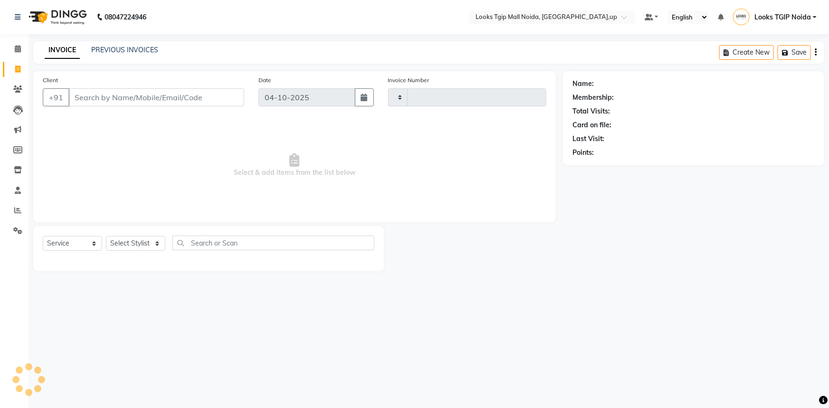
type input "4099"
select select "4358"
click at [148, 96] on input "Client" at bounding box center [156, 97] width 176 height 18
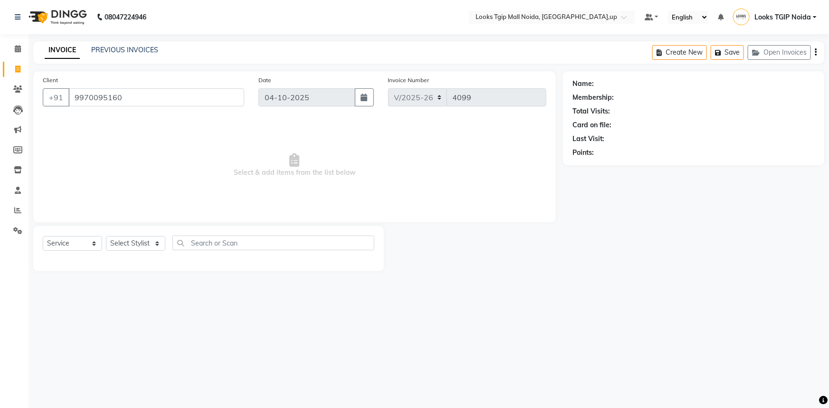
type input "9970095160"
select select "1: Object"
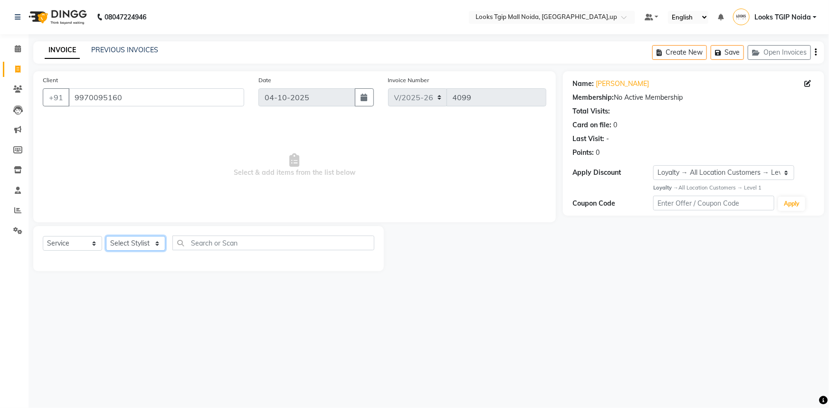
click at [126, 241] on select "Select Stylist [PERSON_NAME] Arun_pdct [PERSON_NAME] Counter Sales Farooq Gauta…" at bounding box center [135, 243] width 59 height 15
select select "23816"
click at [106, 236] on select "Select Stylist [PERSON_NAME] Arun_pdct [PERSON_NAME] Counter Sales Farooq Gauta…" at bounding box center [135, 243] width 59 height 15
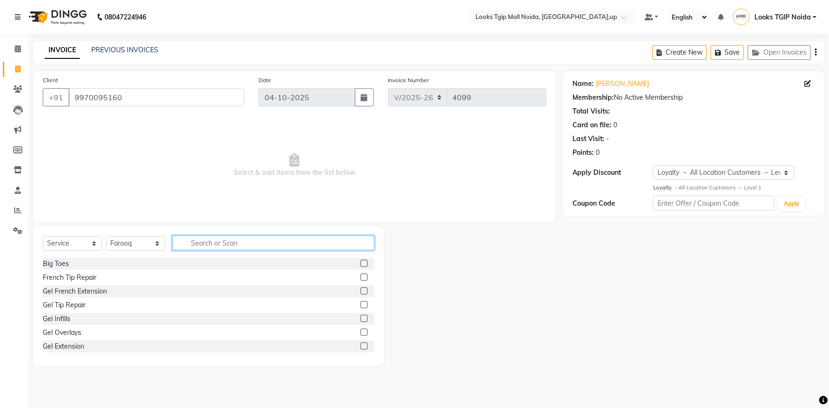
click at [192, 244] on input "text" at bounding box center [273, 243] width 202 height 15
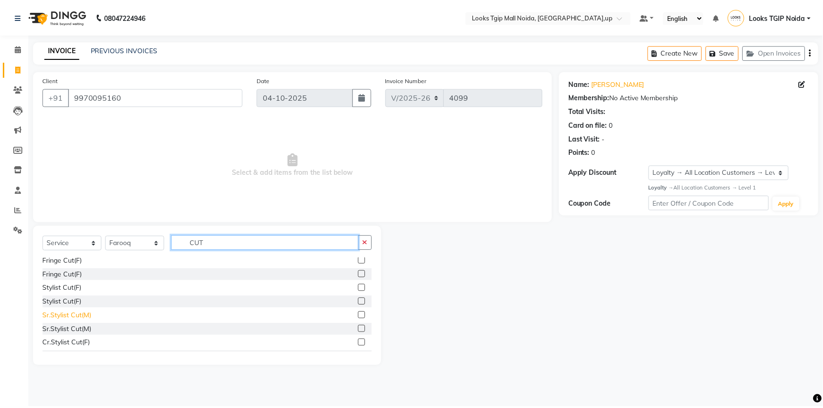
scroll to position [86, 0]
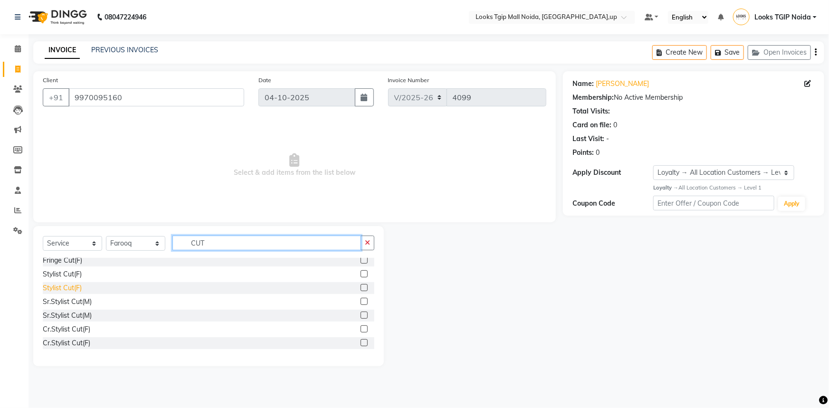
type input "CUT"
click at [76, 289] on div "Stylist Cut(F)" at bounding box center [62, 288] width 39 height 10
checkbox input "false"
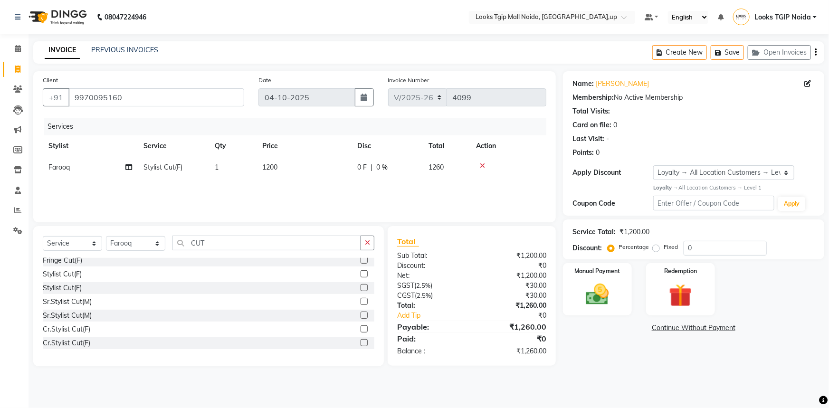
click at [318, 167] on td "1200" at bounding box center [304, 167] width 95 height 21
select select "23816"
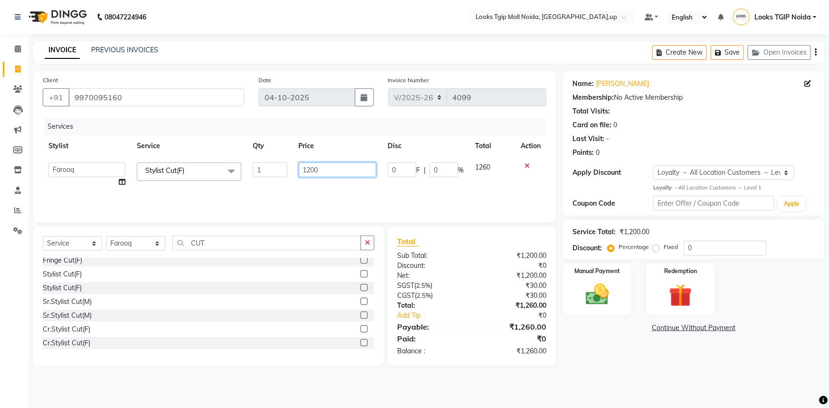
drag, startPoint x: 318, startPoint y: 167, endPoint x: 211, endPoint y: 178, distance: 107.9
click at [244, 171] on tr "[PERSON_NAME] Arjun_pdct Arun_pdct [PERSON_NAME] Counter Sales Farooq Gautam_pd…" at bounding box center [295, 175] width 504 height 36
type input "1500"
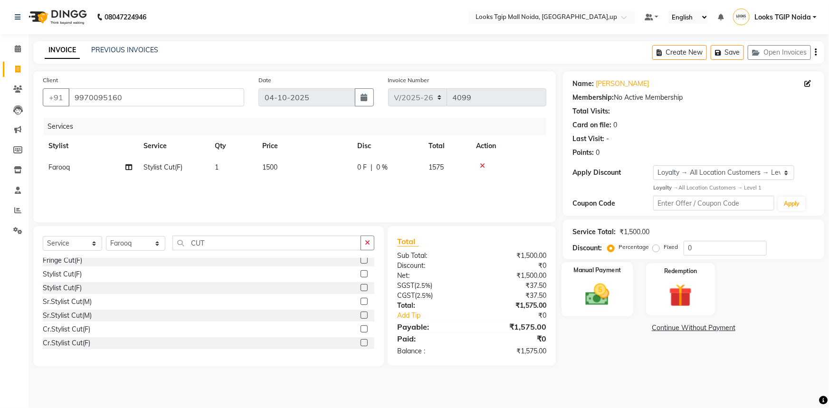
click at [594, 297] on img at bounding box center [597, 295] width 39 height 28
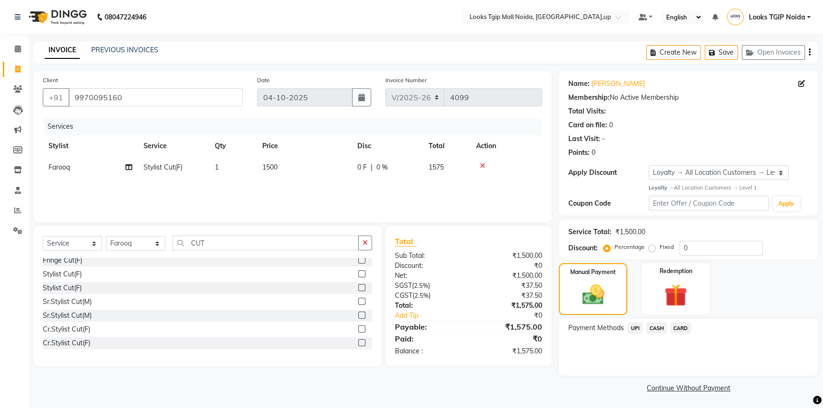
click at [639, 323] on span "UPI" at bounding box center [634, 328] width 15 height 11
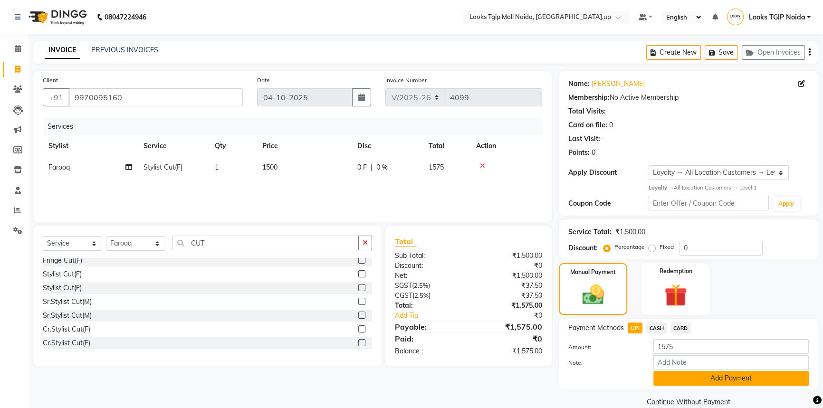
click at [682, 371] on button "Add Payment" at bounding box center [730, 378] width 155 height 15
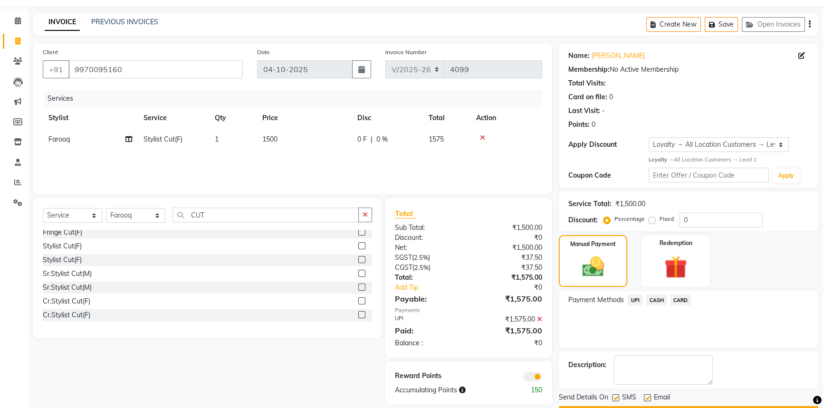
scroll to position [55, 0]
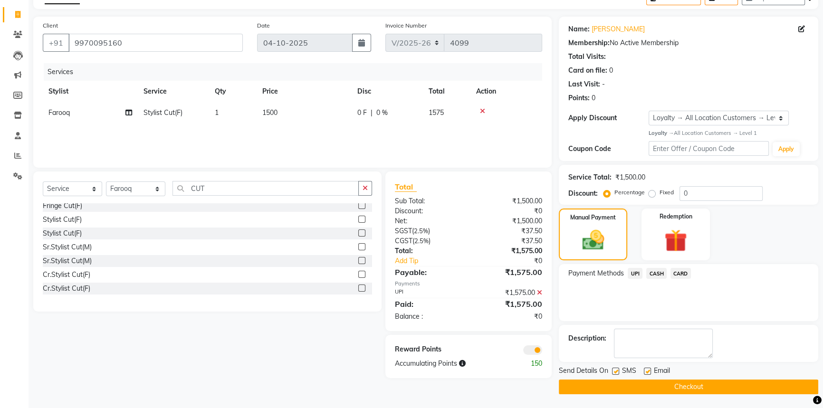
click at [640, 376] on div "SMS" at bounding box center [628, 372] width 32 height 12
click at [638, 381] on button "Checkout" at bounding box center [688, 387] width 259 height 15
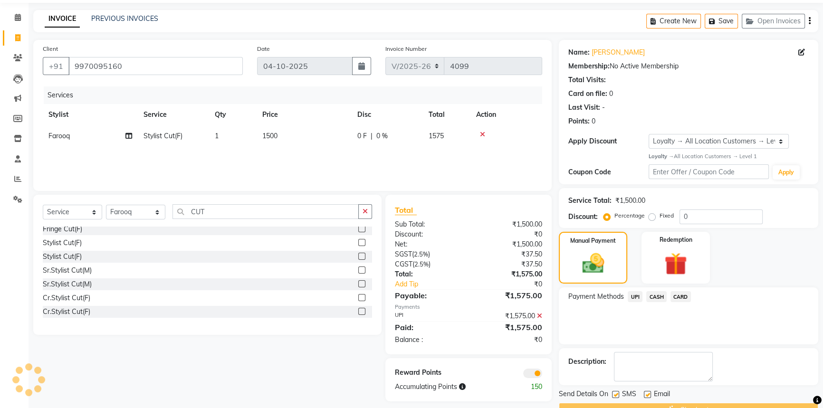
scroll to position [0, 0]
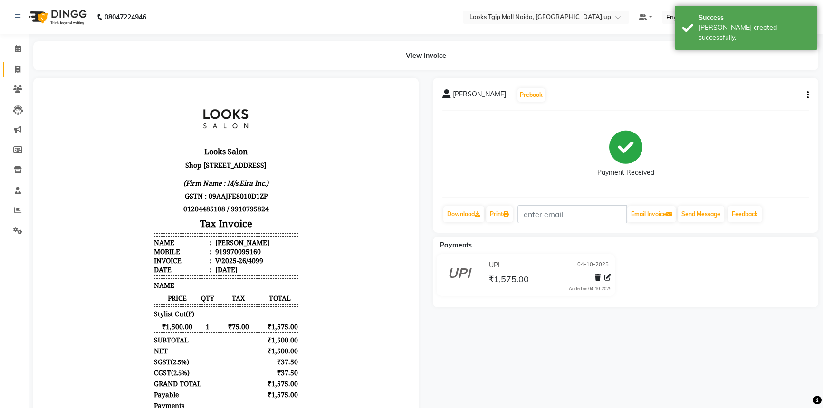
click at [12, 71] on span at bounding box center [18, 69] width 17 height 11
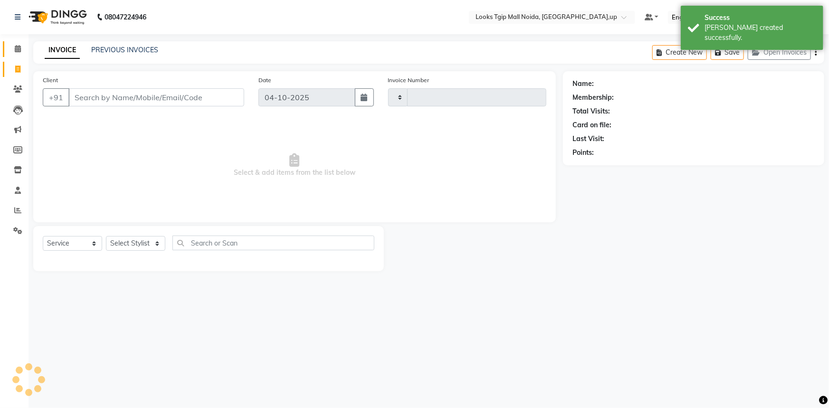
click at [14, 43] on link "Calendar" at bounding box center [14, 49] width 23 height 16
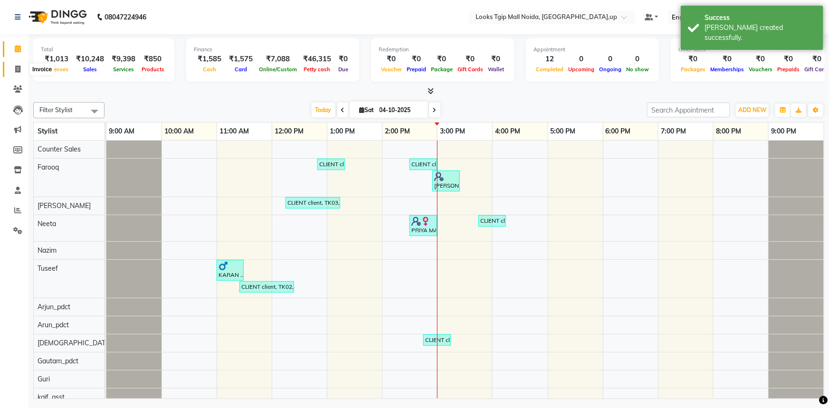
click at [16, 66] on icon at bounding box center [17, 69] width 5 height 7
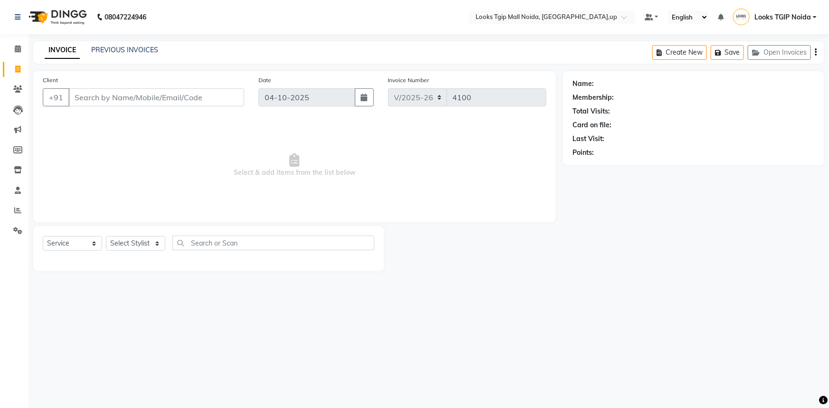
click at [109, 98] on input "Client" at bounding box center [156, 97] width 176 height 18
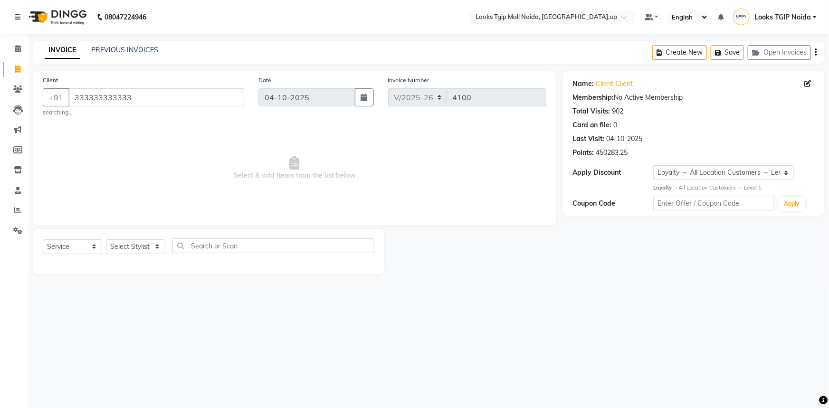
click at [145, 237] on div "Select Service Product Membership Package Voucher Prepaid Gift Card Select Styl…" at bounding box center [208, 251] width 351 height 45
click at [152, 243] on select "Select Stylist [PERSON_NAME] Arun_pdct [PERSON_NAME] Counter Sales Farooq Gauta…" at bounding box center [135, 246] width 59 height 15
click at [106, 239] on select "Select Stylist [PERSON_NAME] Arun_pdct [PERSON_NAME] Counter Sales Farooq Gauta…" at bounding box center [135, 246] width 59 height 15
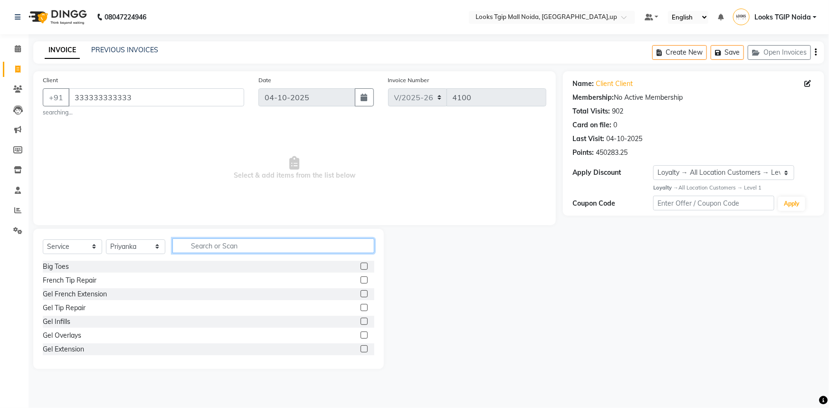
click at [201, 245] on input "text" at bounding box center [273, 245] width 202 height 15
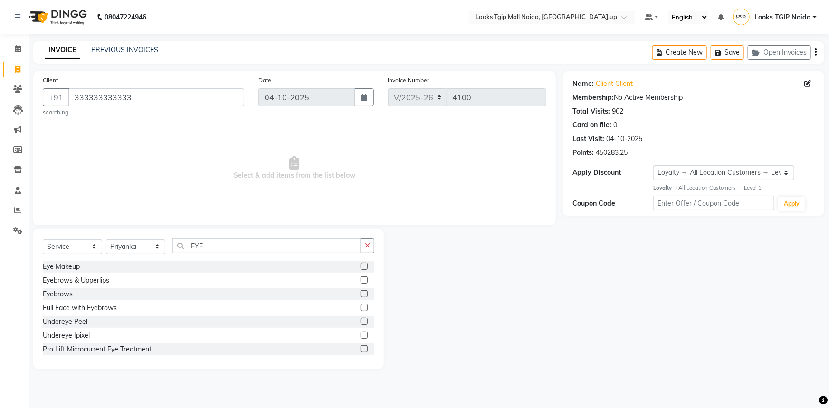
drag, startPoint x: 94, startPoint y: 279, endPoint x: 228, endPoint y: 257, distance: 135.7
click at [95, 277] on div "Eyebrows & Upperlips" at bounding box center [76, 281] width 67 height 10
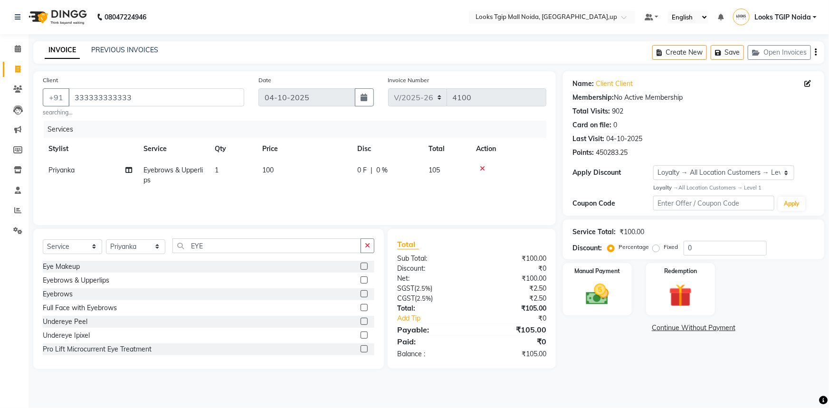
click at [297, 171] on td "100" at bounding box center [304, 175] width 95 height 31
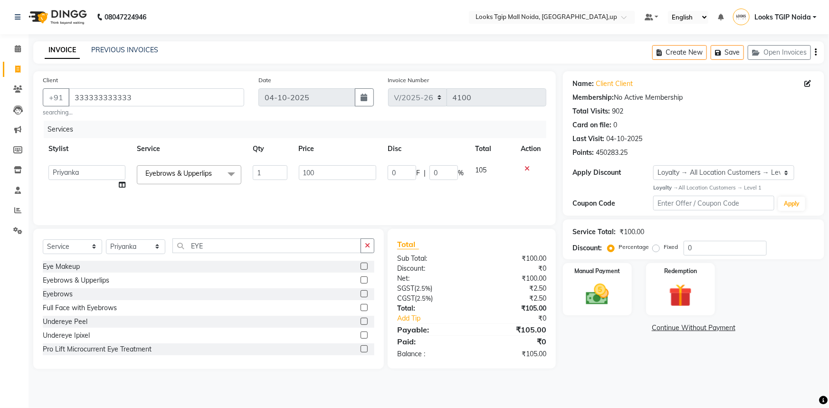
click at [218, 175] on tr "[PERSON_NAME] Arjun_pdct Arun_pdct [PERSON_NAME] Counter Sales Farooq Gautam_pd…" at bounding box center [295, 178] width 504 height 36
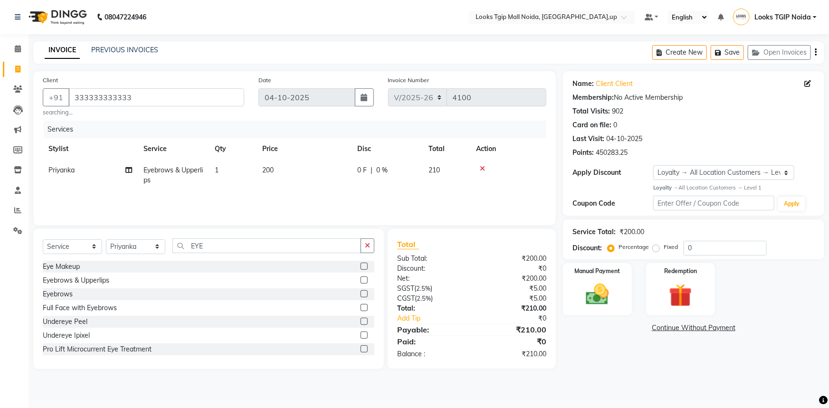
drag, startPoint x: 523, startPoint y: 303, endPoint x: 516, endPoint y: 306, distance: 7.3
click at [593, 270] on label "Manual Payment" at bounding box center [598, 270] width 48 height 9
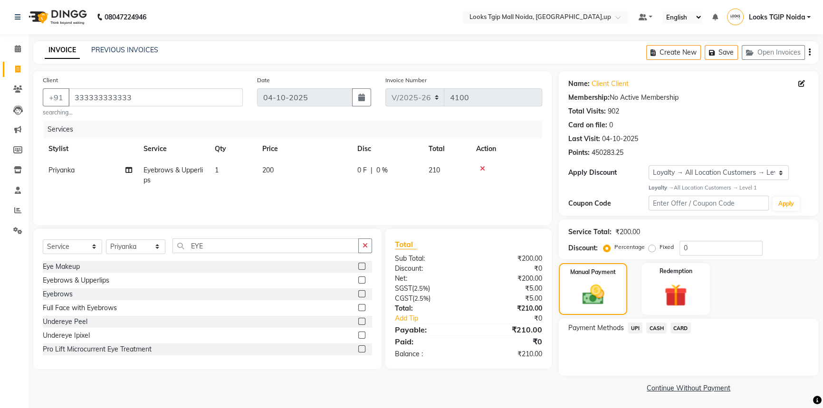
scroll to position [1, 0]
click at [639, 328] on span "UPI" at bounding box center [634, 327] width 15 height 11
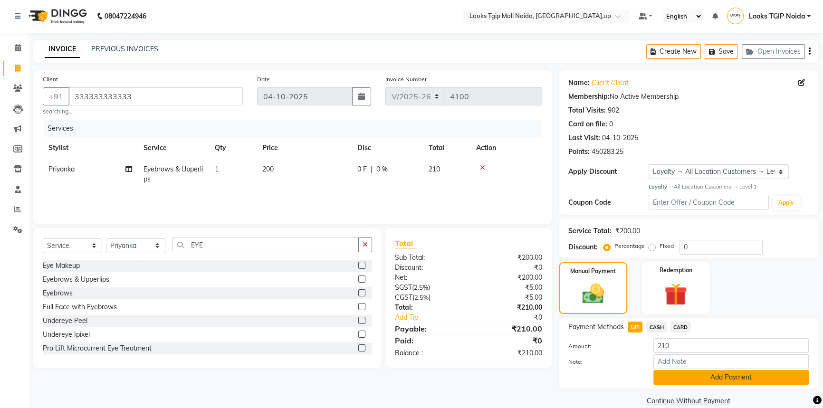
click at [675, 374] on button "Add Payment" at bounding box center [730, 377] width 155 height 15
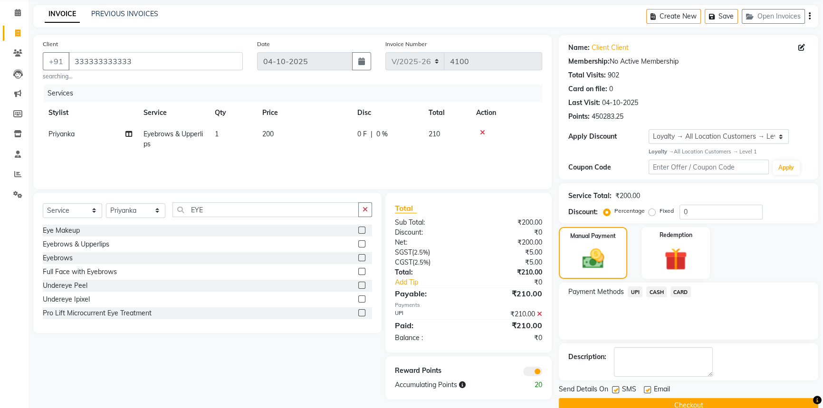
scroll to position [55, 0]
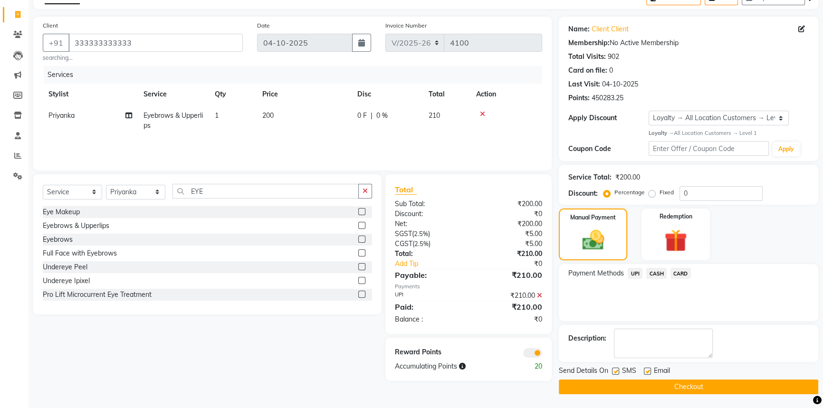
click at [616, 370] on label at bounding box center [615, 371] width 7 height 7
click at [616, 370] on input "checkbox" at bounding box center [615, 372] width 6 height 6
click at [631, 385] on button "Checkout" at bounding box center [688, 387] width 259 height 15
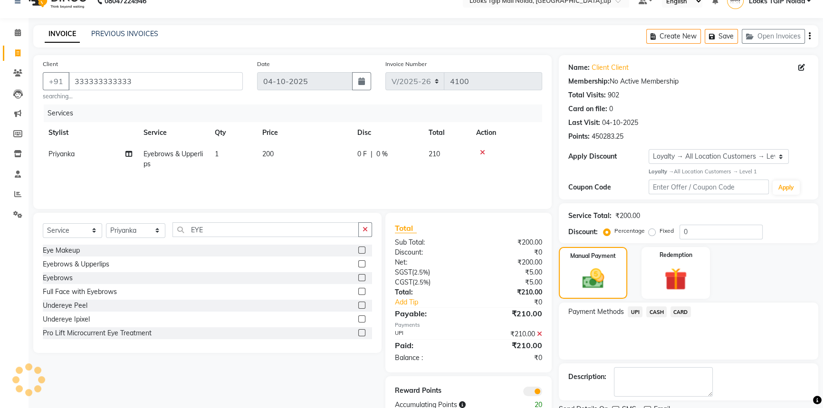
scroll to position [0, 0]
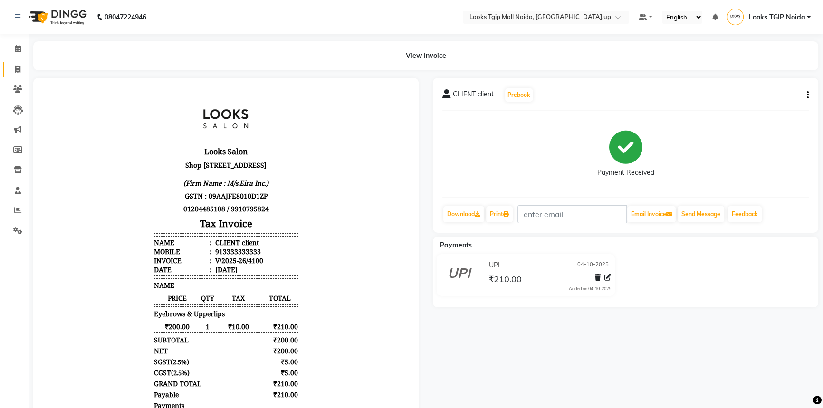
click at [19, 68] on icon at bounding box center [17, 69] width 5 height 7
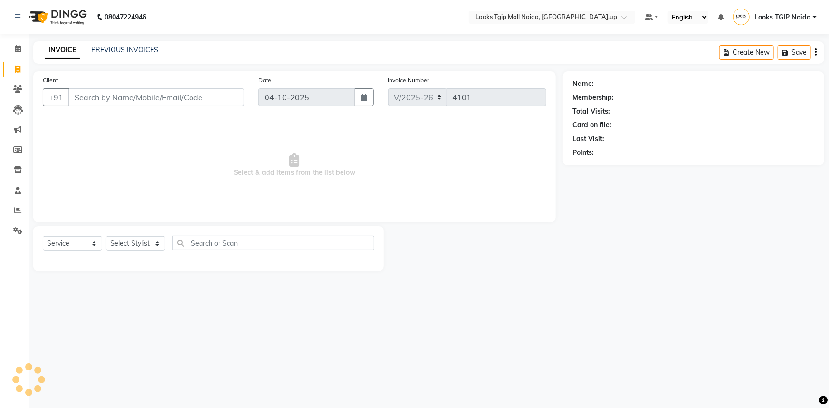
click at [130, 99] on input "Client" at bounding box center [156, 97] width 176 height 18
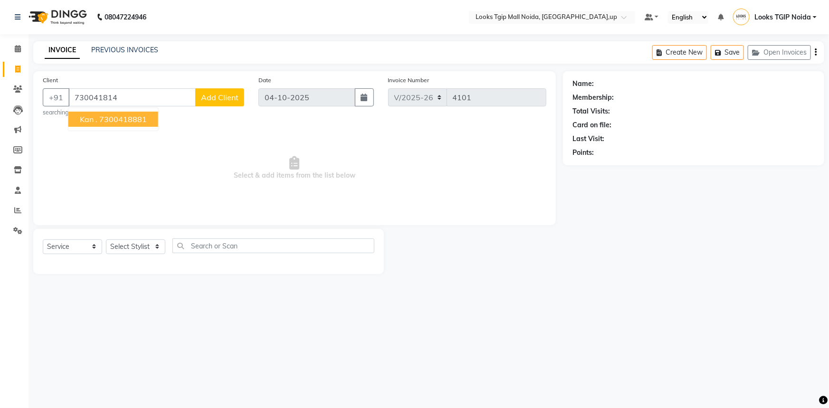
click at [103, 123] on ngb-highlight "7300418881" at bounding box center [123, 119] width 48 height 10
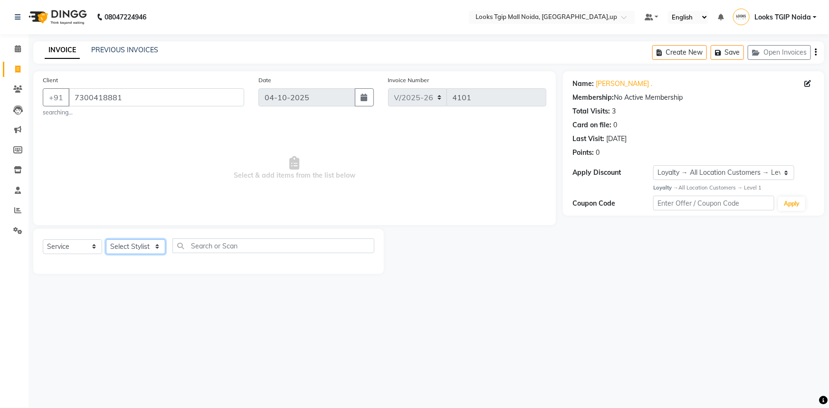
click at [142, 248] on select "Select Stylist [PERSON_NAME] Arun_pdct [PERSON_NAME] Counter Sales Farooq Gauta…" at bounding box center [135, 246] width 59 height 15
click at [106, 239] on select "Select Stylist [PERSON_NAME] Arun_pdct [PERSON_NAME] Counter Sales Farooq Gauta…" at bounding box center [135, 246] width 59 height 15
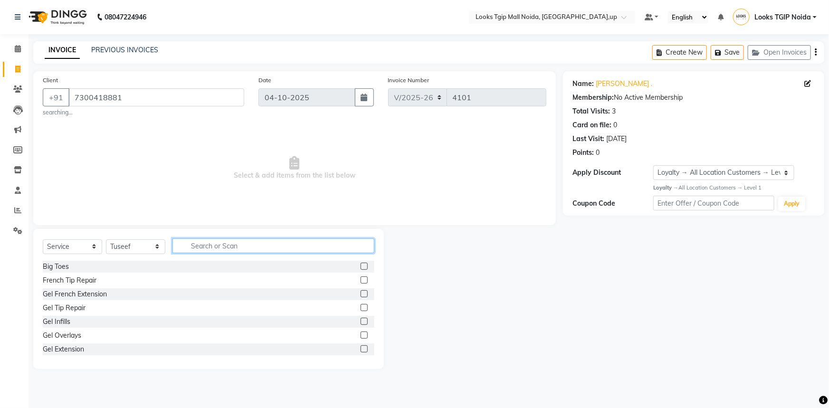
click at [209, 245] on input "text" at bounding box center [273, 245] width 202 height 15
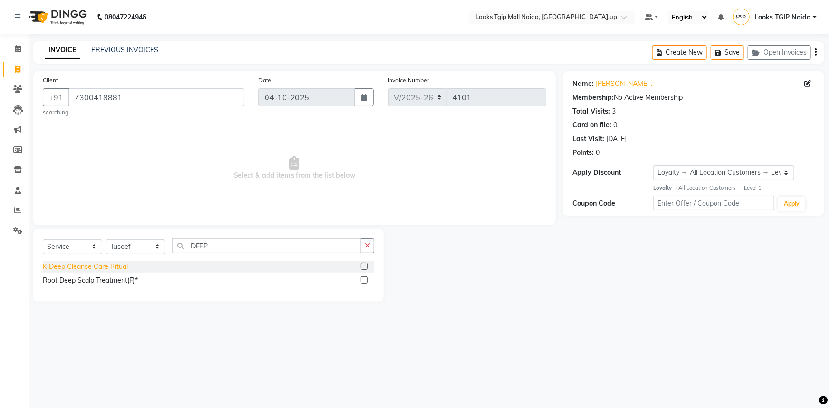
click at [101, 265] on div "K Deep Cleanse Care Ritual" at bounding box center [85, 267] width 85 height 10
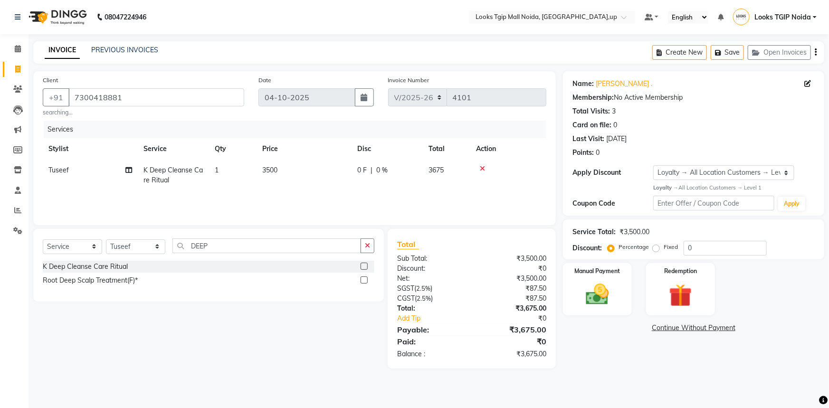
click at [294, 168] on td "3500" at bounding box center [304, 175] width 95 height 31
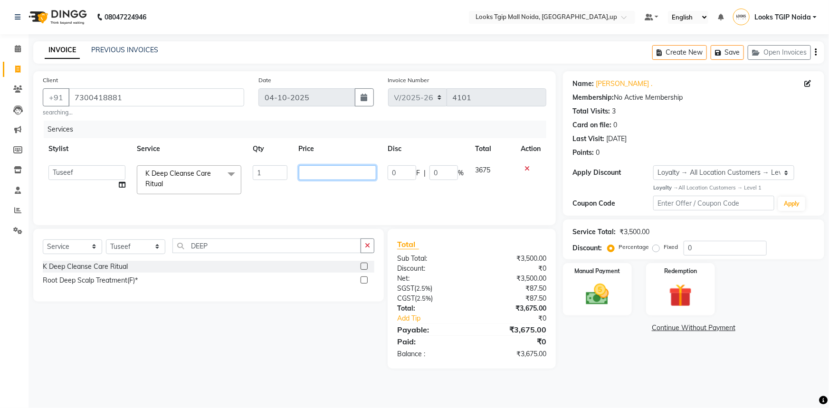
drag, startPoint x: 241, startPoint y: 172, endPoint x: 209, endPoint y: 175, distance: 32.4
click at [211, 175] on tr "[PERSON_NAME] Arjun_pdct Arun_pdct [PERSON_NAME] Counter Sales Farooq Gautam_pd…" at bounding box center [295, 180] width 504 height 40
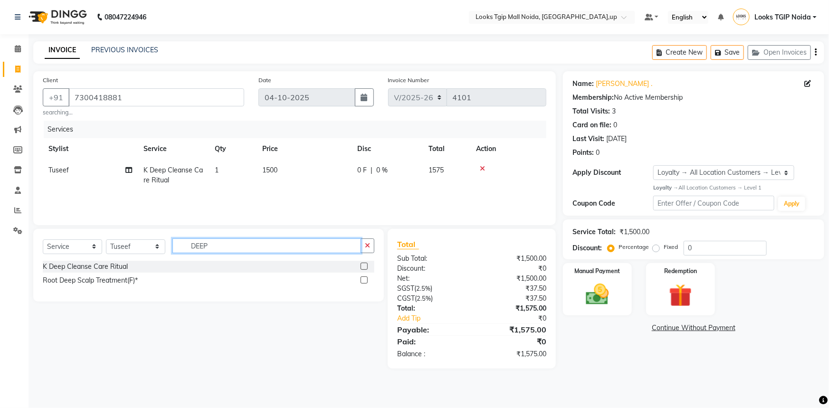
click at [217, 243] on input "DEEP" at bounding box center [266, 245] width 189 height 15
drag, startPoint x: 232, startPoint y: 247, endPoint x: 71, endPoint y: 249, distance: 161.1
click at [87, 250] on div "Select Service Product Membership Package Voucher Prepaid Gift Card Select Styl…" at bounding box center [209, 249] width 332 height 22
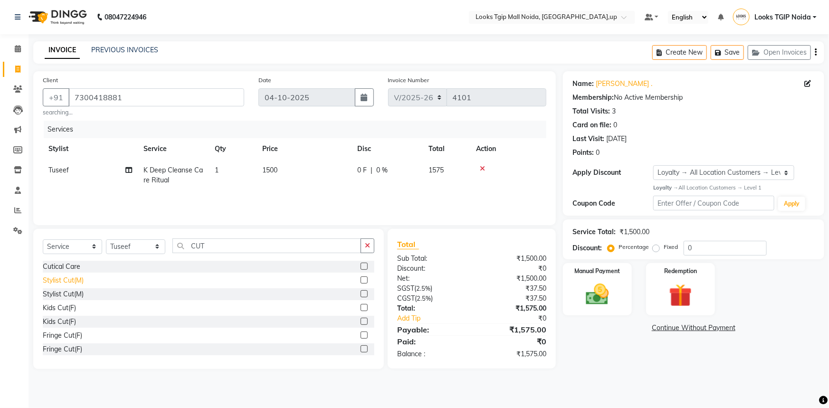
click at [81, 280] on div "Stylist Cut(M)" at bounding box center [63, 281] width 41 height 10
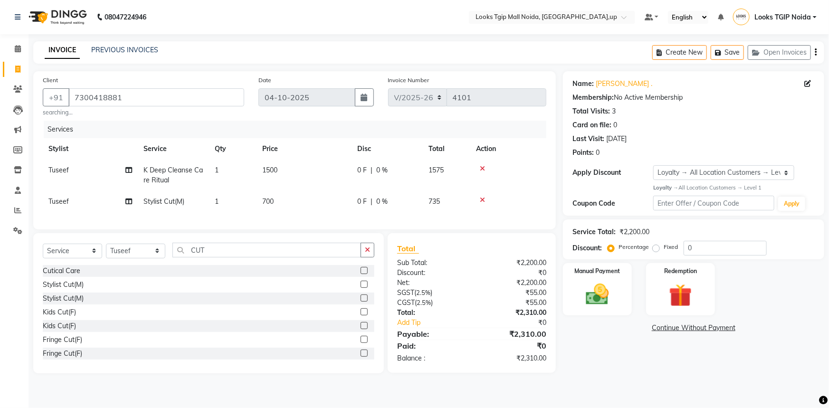
click at [320, 197] on td "700" at bounding box center [304, 201] width 95 height 21
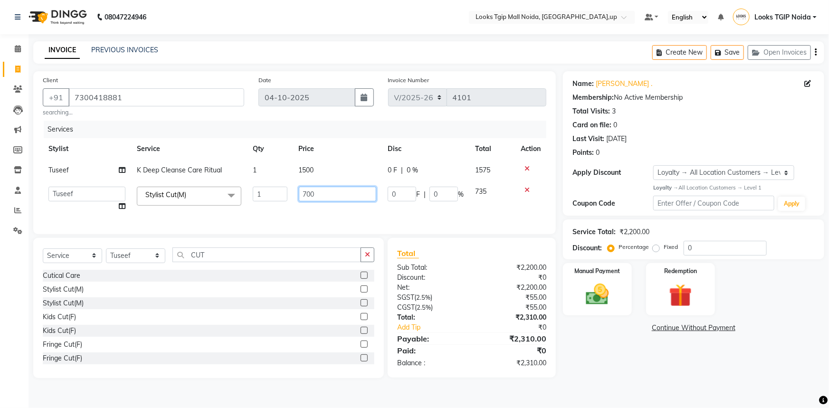
drag, startPoint x: 320, startPoint y: 197, endPoint x: 175, endPoint y: 181, distance: 145.4
click at [211, 185] on tr "[PERSON_NAME] Arjun_pdct Arun_pdct [PERSON_NAME] Counter Sales Farooq Gautam_pd…" at bounding box center [295, 199] width 504 height 36
click at [222, 248] on div "Select Service Product Membership Package Voucher Prepaid Gift Card Select Styl…" at bounding box center [208, 308] width 351 height 140
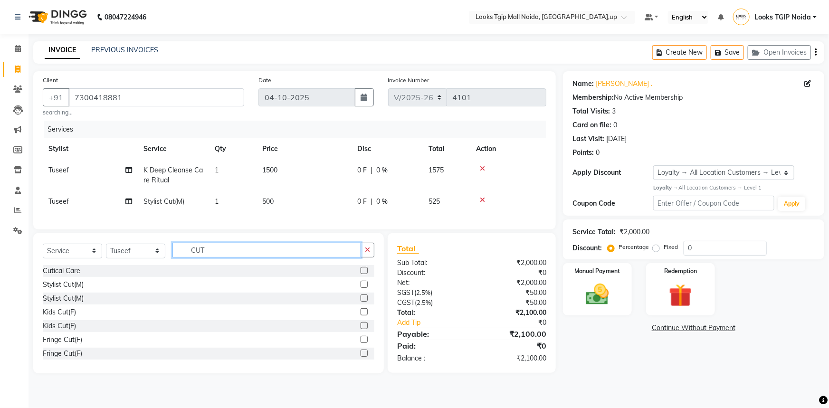
drag, startPoint x: 227, startPoint y: 252, endPoint x: 135, endPoint y: 246, distance: 91.4
click at [148, 248] on div "Select Service Product Membership Package Voucher Prepaid Gift Card Select Styl…" at bounding box center [208, 303] width 351 height 140
drag, startPoint x: 70, startPoint y: 279, endPoint x: 171, endPoint y: 257, distance: 103.3
click at [73, 276] on div "Beard Trimming" at bounding box center [67, 271] width 48 height 10
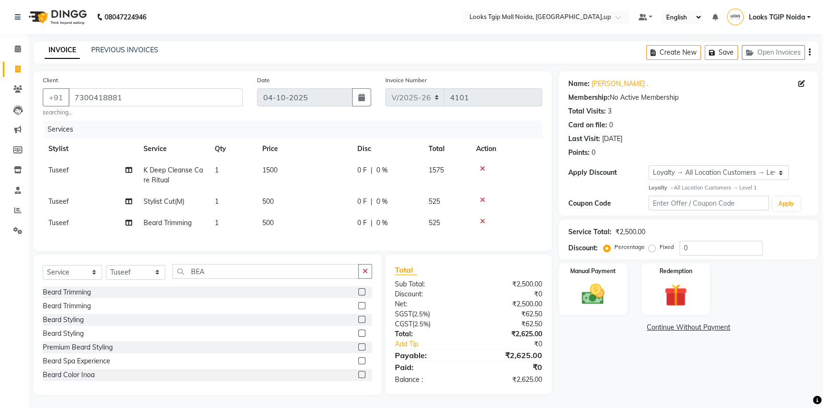
drag, startPoint x: 322, startPoint y: 210, endPoint x: 323, endPoint y: 219, distance: 9.1
click at [321, 211] on td "500" at bounding box center [304, 201] width 95 height 21
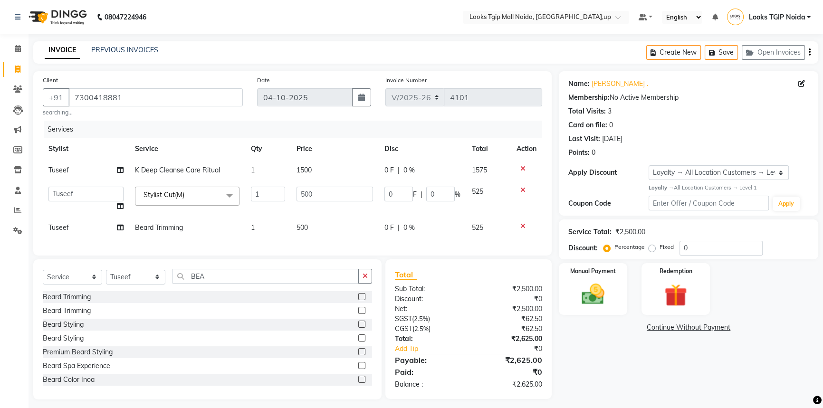
click at [340, 221] on td "500" at bounding box center [335, 227] width 88 height 21
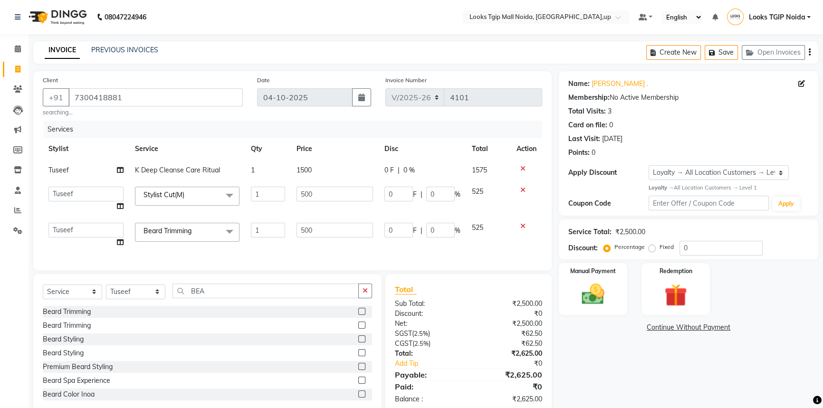
click at [191, 219] on tr "[PERSON_NAME] Arjun_pdct Arun_pdct [PERSON_NAME] Counter Sales Farooq Gautam_pd…" at bounding box center [292, 235] width 499 height 36
click at [456, 394] on div "Total Sub Total: ₹2,500.00 Discount: ₹0 Net: ₹2,500.00 SGST ( 2.5% ) ₹62.50 CGS…" at bounding box center [469, 344] width 148 height 121
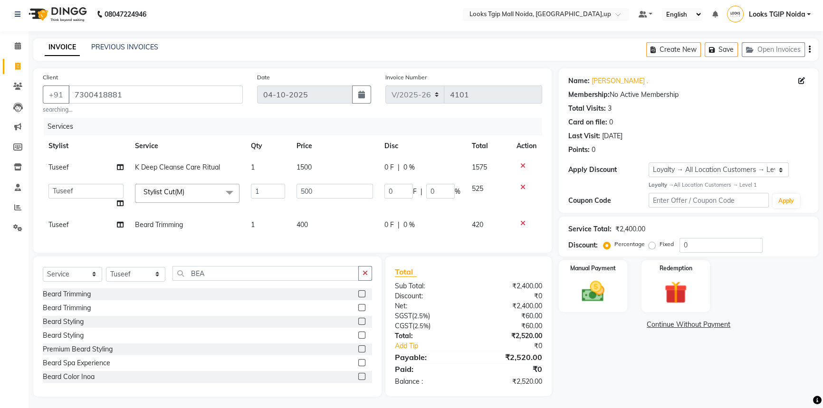
scroll to position [12, 0]
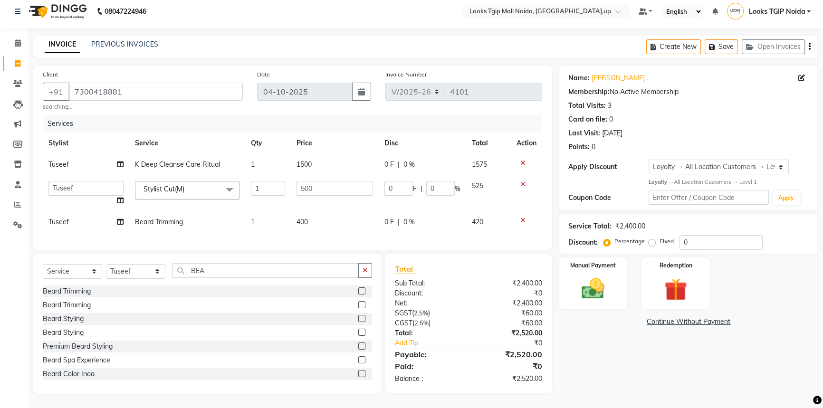
click at [541, 326] on div "₹60.00" at bounding box center [508, 323] width 81 height 10
click at [546, 302] on div "₹2,400.00" at bounding box center [508, 303] width 81 height 10
click at [601, 296] on div "Manual Payment" at bounding box center [592, 284] width 71 height 54
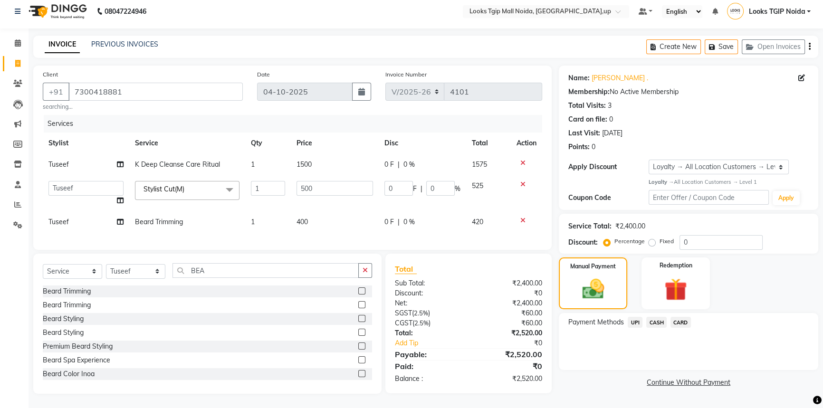
drag, startPoint x: 647, startPoint y: 237, endPoint x: 654, endPoint y: 236, distance: 6.7
click at [659, 237] on label "Fixed" at bounding box center [666, 241] width 14 height 9
click at [650, 238] on input "Fixed" at bounding box center [653, 241] width 7 height 7
click at [703, 235] on input "0" at bounding box center [720, 242] width 83 height 15
click at [495, 324] on div "₹59.52" at bounding box center [508, 323] width 81 height 10
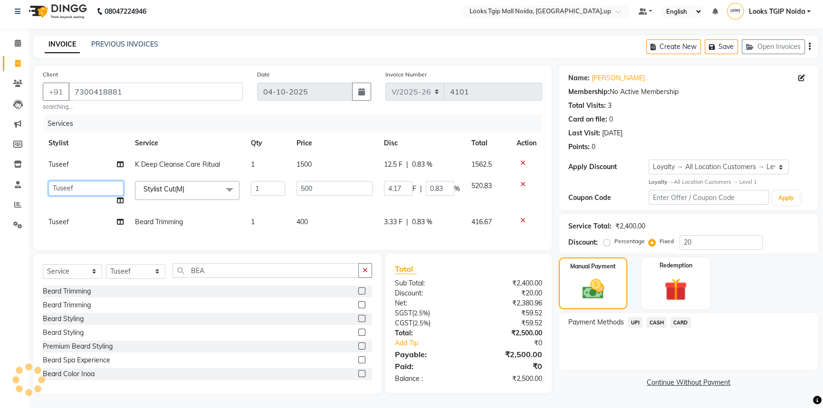
click at [76, 181] on select "[PERSON_NAME] Arun_pdct [PERSON_NAME] Counter Sales Farooq Gautam_pdct Guri kai…" at bounding box center [85, 188] width 75 height 15
click at [66, 218] on span "Tuseef" at bounding box center [58, 222] width 20 height 9
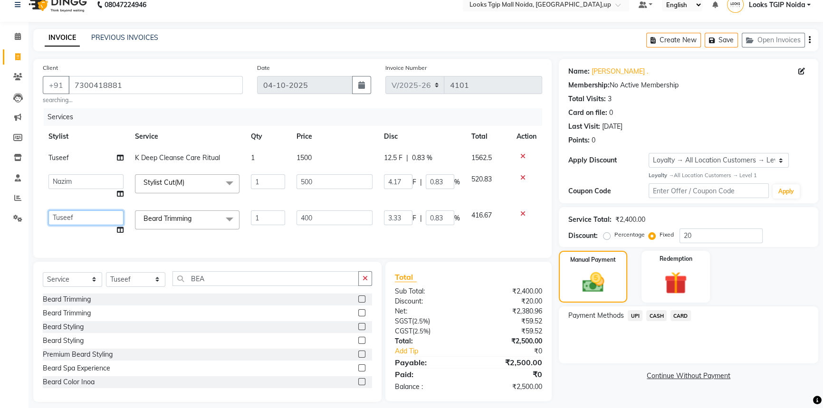
click at [65, 218] on select "[PERSON_NAME] Arun_pdct [PERSON_NAME] Counter Sales Farooq Gautam_pdct Guri kai…" at bounding box center [85, 217] width 75 height 15
click at [561, 401] on div "Name: [PERSON_NAME] . Membership: No Active Membership Total Visits: 3 Card on …" at bounding box center [692, 230] width 266 height 343
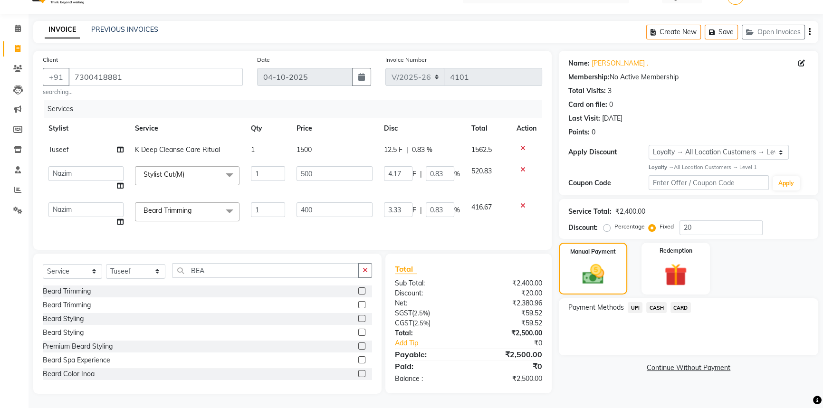
scroll to position [27, 0]
click at [658, 304] on span "CASH" at bounding box center [656, 307] width 20 height 11
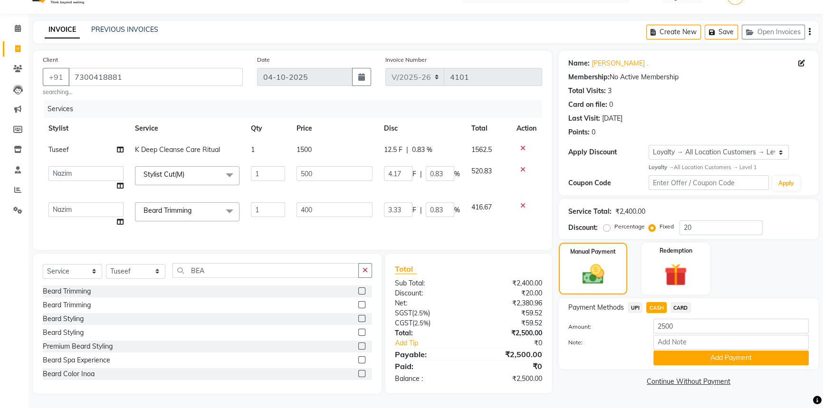
drag, startPoint x: 659, startPoint y: 306, endPoint x: 672, endPoint y: 349, distance: 44.2
click at [677, 354] on button "Add Payment" at bounding box center [730, 358] width 155 height 15
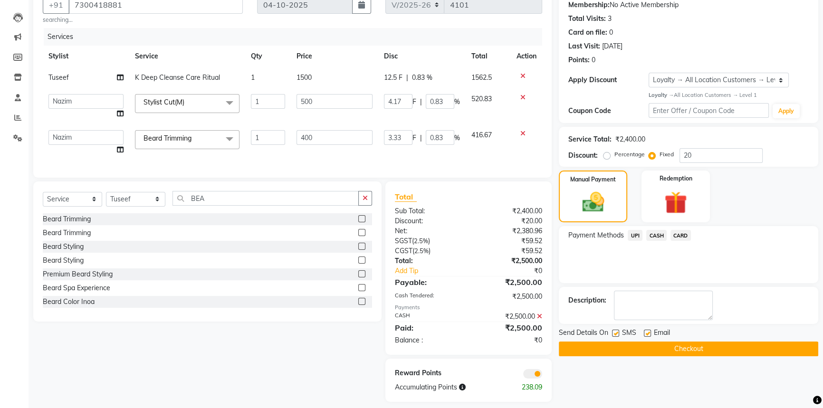
scroll to position [108, 0]
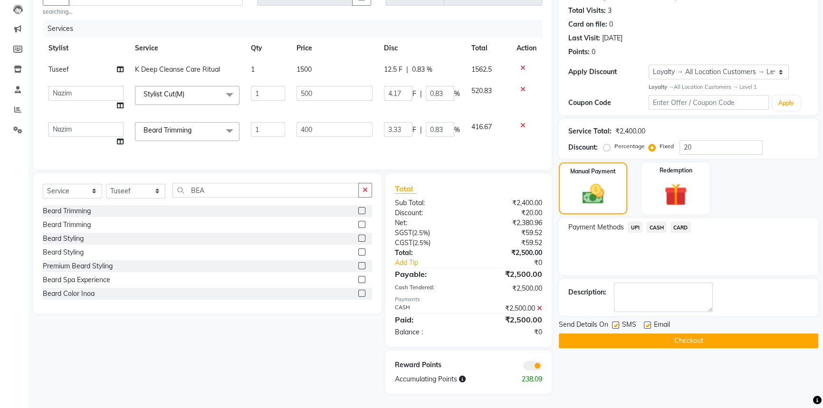
click at [636, 333] on button "Checkout" at bounding box center [688, 340] width 259 height 15
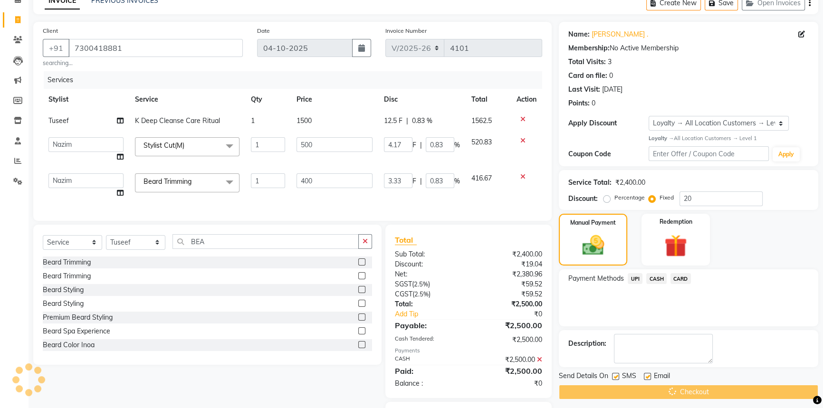
scroll to position [0, 0]
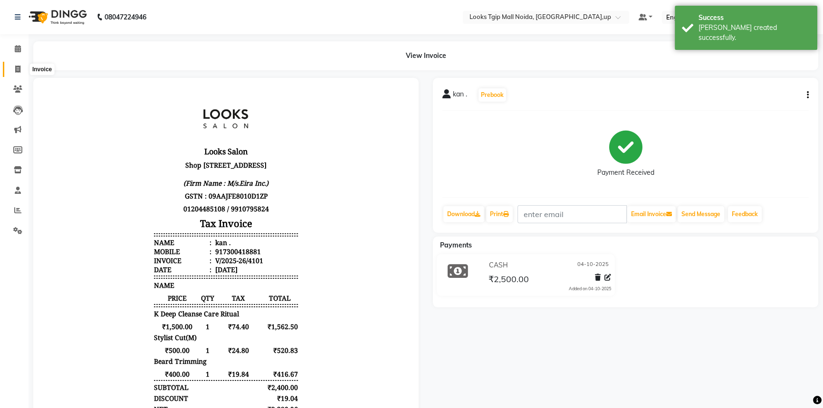
click at [23, 70] on span at bounding box center [18, 69] width 17 height 11
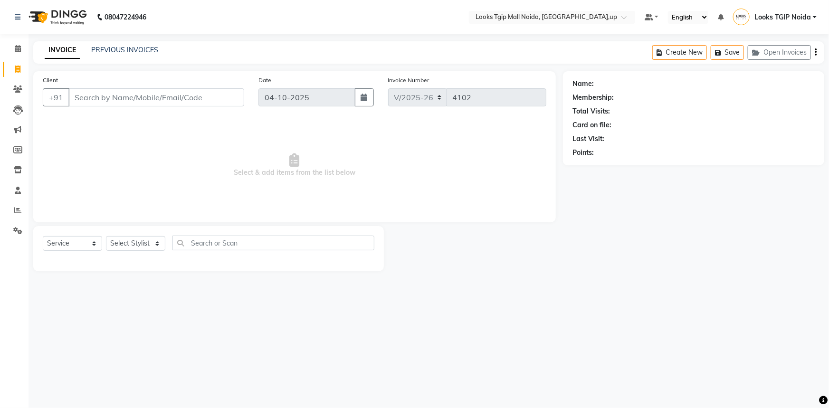
click at [153, 99] on input "Client" at bounding box center [156, 97] width 176 height 18
click at [152, 95] on input "Client" at bounding box center [156, 97] width 176 height 18
click at [228, 97] on span "Add Client" at bounding box center [220, 98] width 38 height 10
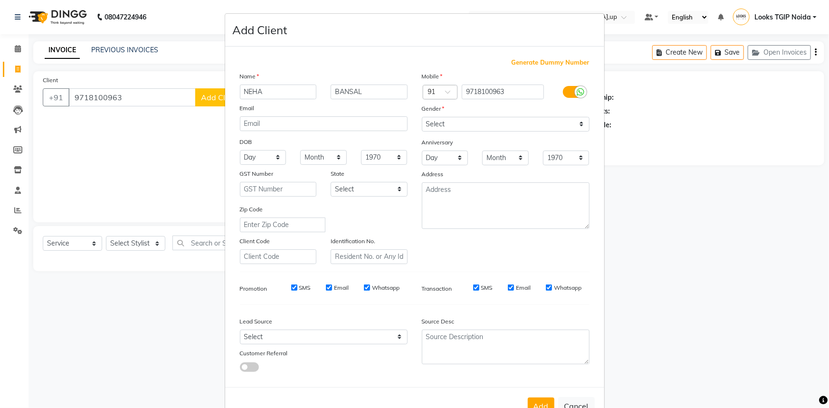
click at [469, 133] on div "Mobile Country Code × 91 9718100963 Gender Select [DEMOGRAPHIC_DATA] [DEMOGRAPH…" at bounding box center [506, 167] width 182 height 193
click at [472, 126] on select "Select [DEMOGRAPHIC_DATA] [DEMOGRAPHIC_DATA] Other Prefer Not To Say" at bounding box center [506, 124] width 168 height 15
click at [422, 117] on select "Select [DEMOGRAPHIC_DATA] [DEMOGRAPHIC_DATA] Other Prefer Not To Say" at bounding box center [506, 124] width 168 height 15
click at [481, 197] on textarea at bounding box center [506, 205] width 168 height 47
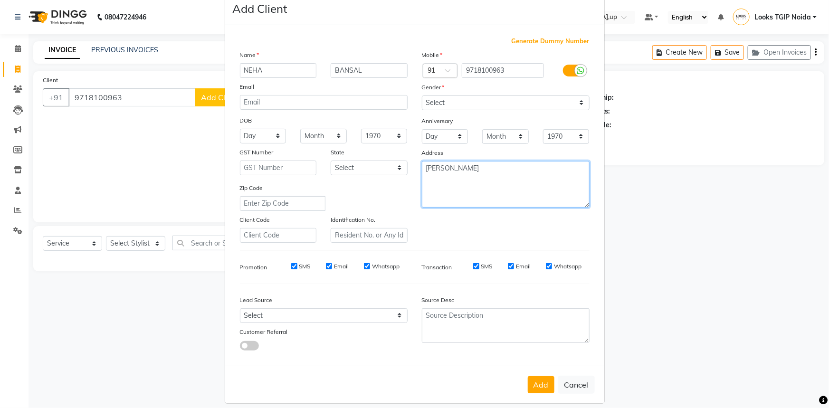
scroll to position [33, 0]
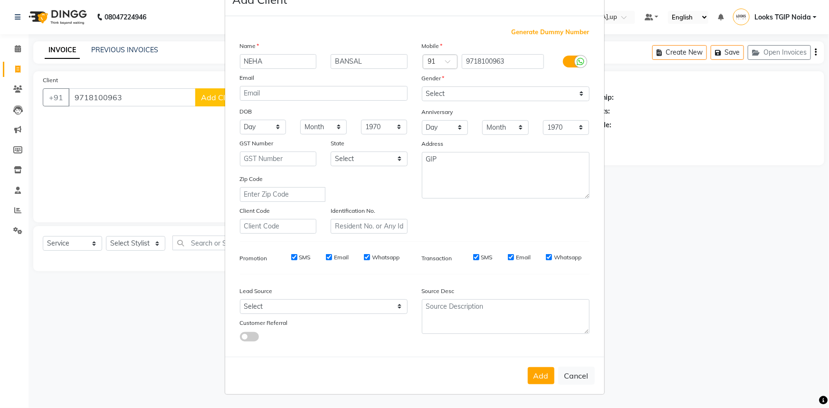
click at [538, 370] on button "Add" at bounding box center [541, 375] width 27 height 17
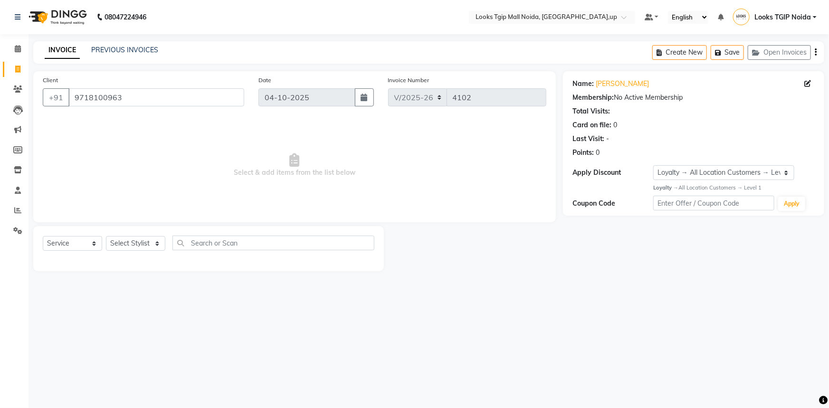
drag, startPoint x: 128, startPoint y: 236, endPoint x: 128, endPoint y: 242, distance: 6.2
click at [128, 236] on div "Select Service Product Membership Package Voucher Prepaid Gift Card Select Styl…" at bounding box center [209, 247] width 332 height 22
click at [128, 243] on select "Select Stylist [PERSON_NAME] Arun_pdct [PERSON_NAME] Counter Sales Farooq Gauta…" at bounding box center [135, 243] width 59 height 15
click at [106, 236] on select "Select Stylist [PERSON_NAME] Arun_pdct [PERSON_NAME] Counter Sales Farooq Gauta…" at bounding box center [135, 243] width 59 height 15
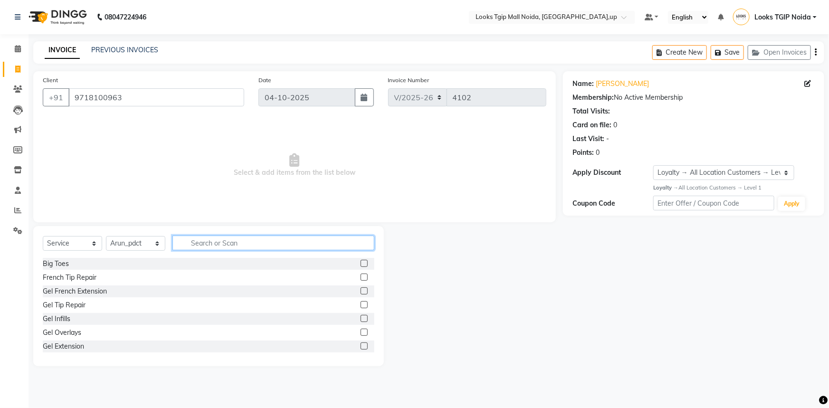
click at [218, 247] on input "text" at bounding box center [273, 243] width 202 height 15
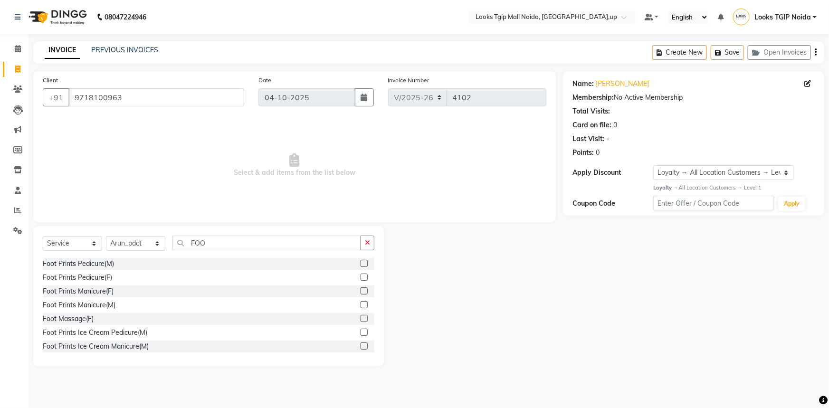
drag, startPoint x: 86, startPoint y: 320, endPoint x: 292, endPoint y: 240, distance: 221.1
click at [88, 319] on div "Foot Massage(F)" at bounding box center [68, 319] width 51 height 10
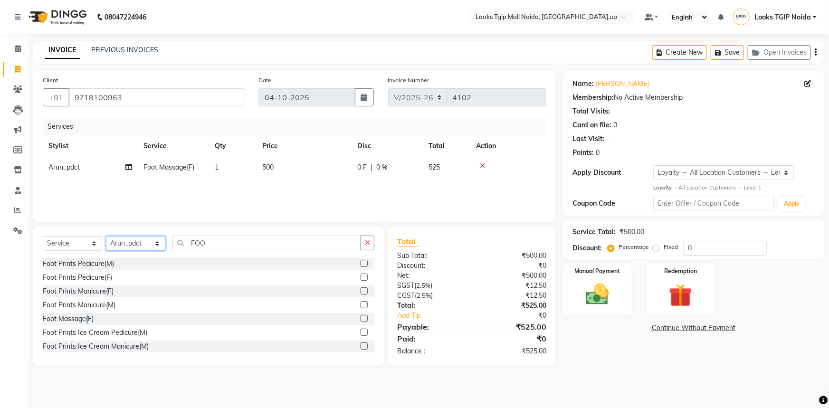
drag, startPoint x: 129, startPoint y: 247, endPoint x: 135, endPoint y: 240, distance: 9.4
click at [129, 247] on select "Select Stylist [PERSON_NAME] Arun_pdct [PERSON_NAME] Counter Sales Farooq Gauta…" at bounding box center [135, 243] width 59 height 15
click at [106, 236] on select "Select Stylist [PERSON_NAME] Arun_pdct [PERSON_NAME] Counter Sales Farooq Gauta…" at bounding box center [135, 243] width 59 height 15
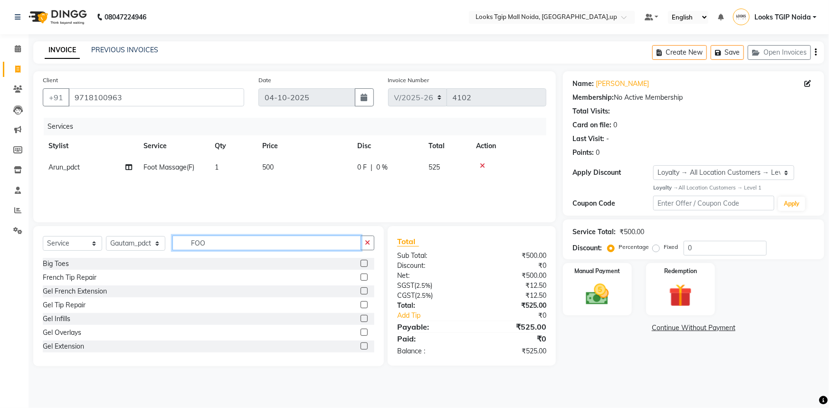
click at [240, 240] on input "FOO" at bounding box center [266, 243] width 189 height 15
click at [238, 241] on input "FOO" at bounding box center [266, 243] width 189 height 15
drag, startPoint x: 232, startPoint y: 239, endPoint x: 192, endPoint y: 242, distance: 40.0
click at [208, 239] on input "FOO" at bounding box center [266, 243] width 189 height 15
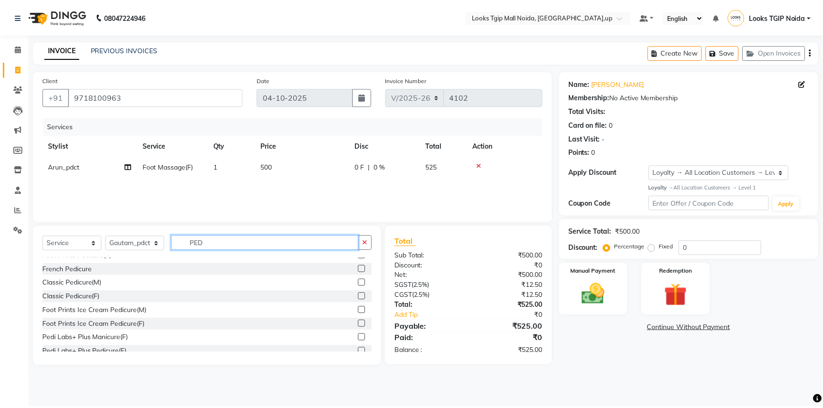
scroll to position [139, 0]
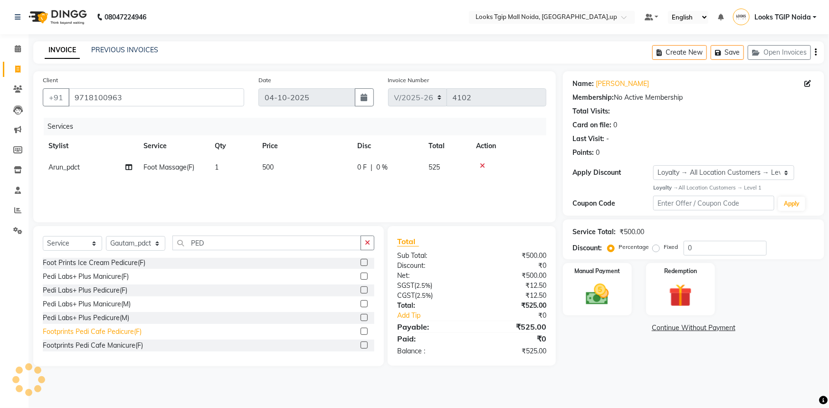
click at [103, 332] on div "Footprints Pedi Cafe Pedicure(F)" at bounding box center [92, 332] width 99 height 10
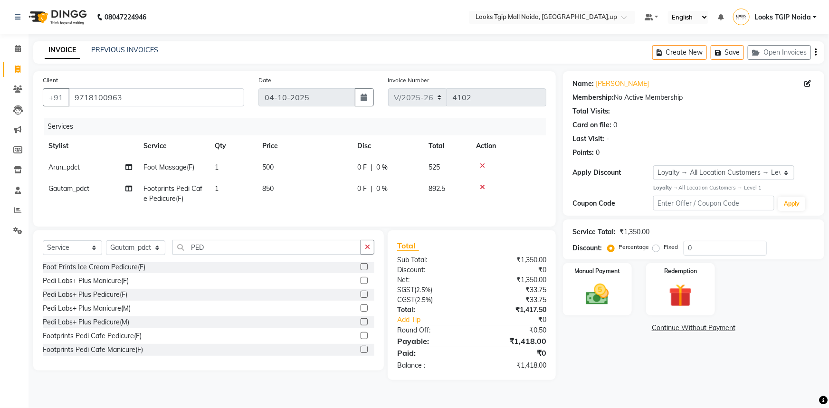
click at [321, 168] on td "500" at bounding box center [304, 167] width 95 height 21
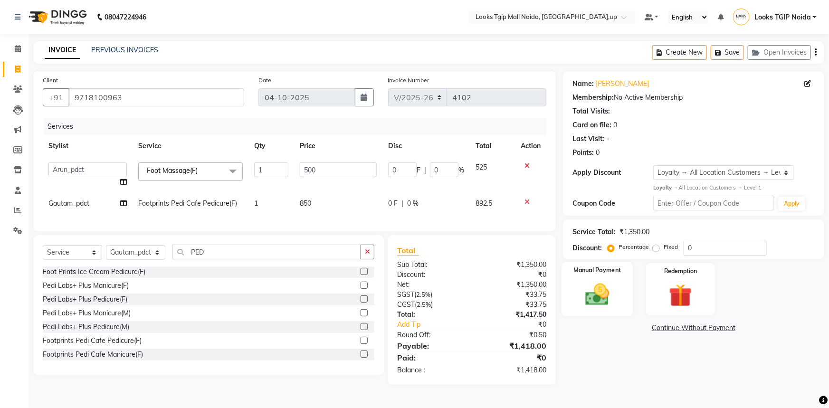
click at [586, 290] on img at bounding box center [597, 295] width 39 height 28
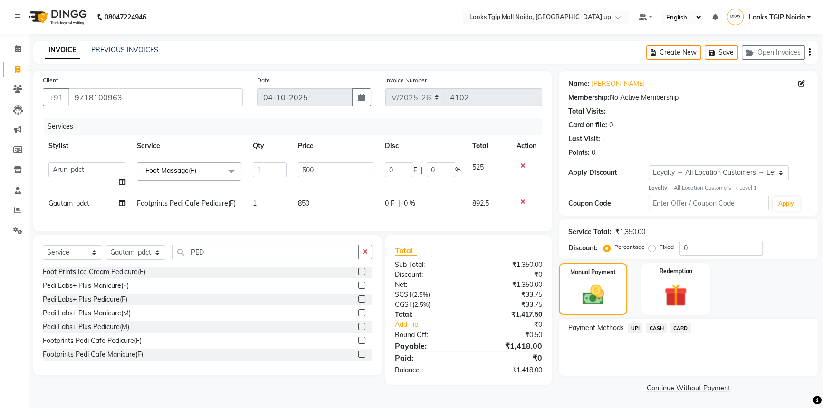
click at [659, 250] on label "Fixed" at bounding box center [666, 247] width 14 height 9
click at [654, 250] on input "Fixed" at bounding box center [653, 247] width 7 height 7
click at [659, 250] on label "Fixed" at bounding box center [666, 247] width 14 height 9
click at [653, 250] on input "Fixed" at bounding box center [653, 247] width 7 height 7
click at [715, 249] on input "0" at bounding box center [720, 248] width 83 height 15
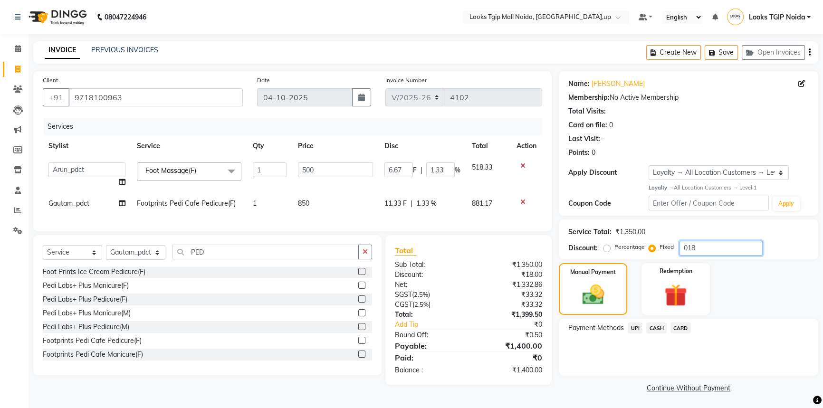
scroll to position [1, 0]
click at [628, 326] on span "UPI" at bounding box center [634, 327] width 15 height 11
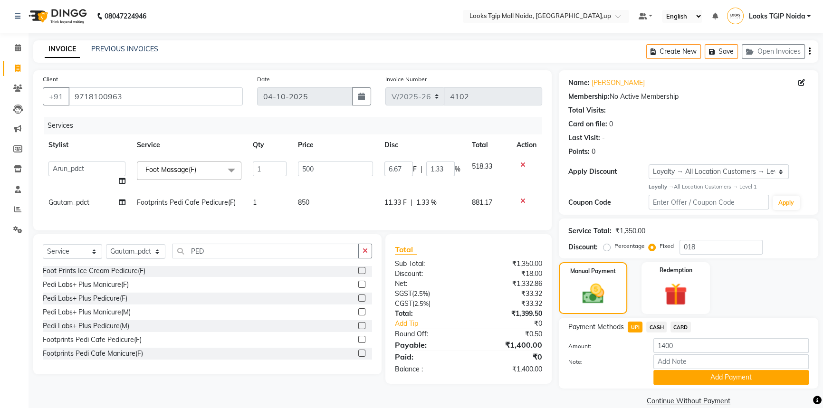
click at [657, 325] on span "CASH" at bounding box center [656, 327] width 20 height 11
click at [698, 377] on button "Add Payment" at bounding box center [730, 377] width 155 height 15
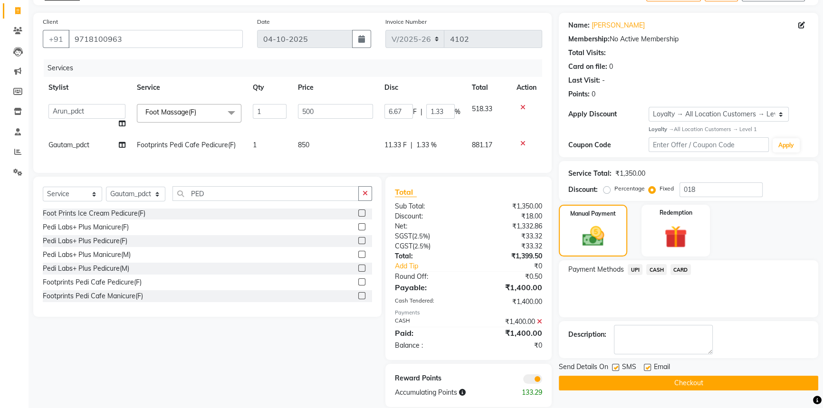
scroll to position [79, 0]
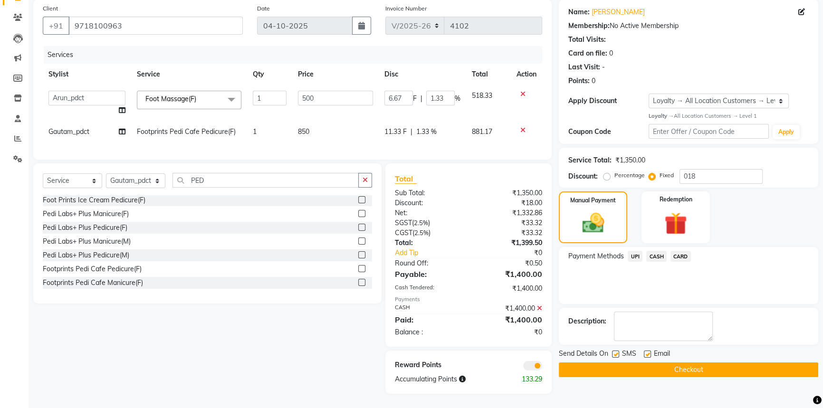
click at [612, 351] on label at bounding box center [615, 354] width 7 height 7
click at [612, 352] on input "checkbox" at bounding box center [615, 355] width 6 height 6
click at [636, 362] on button "Checkout" at bounding box center [688, 369] width 259 height 15
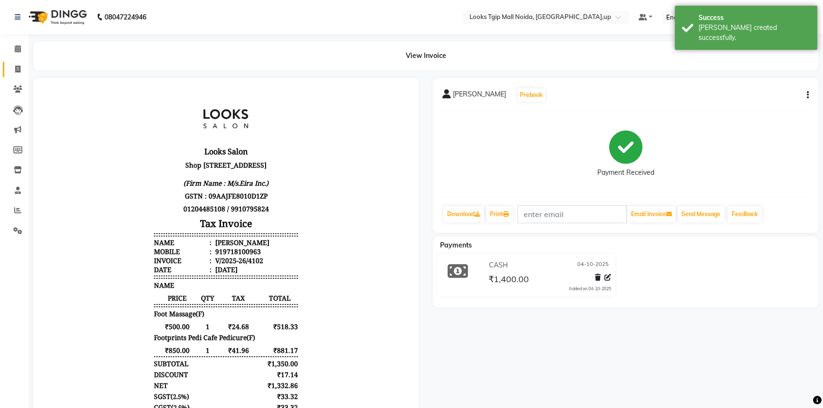
click at [10, 69] on span at bounding box center [18, 69] width 17 height 11
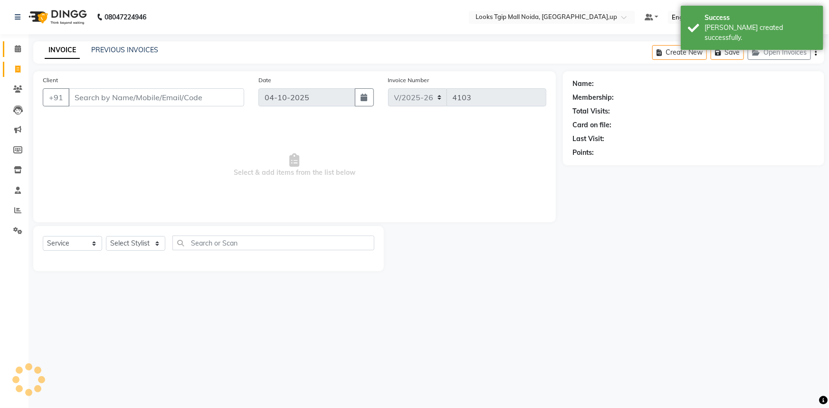
click at [19, 55] on link "Calendar" at bounding box center [14, 49] width 23 height 16
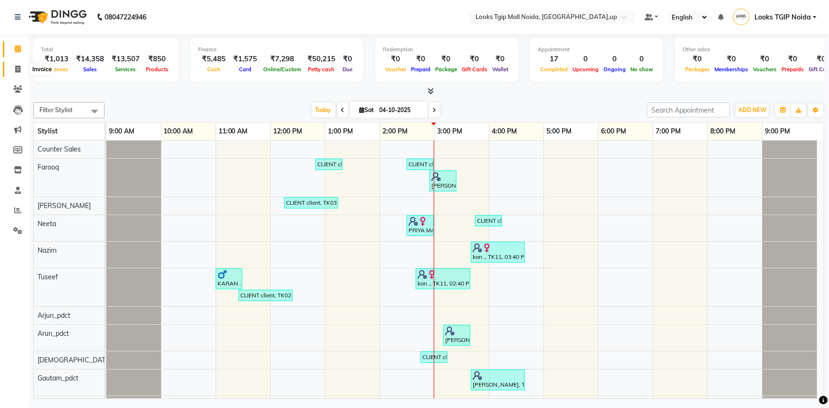
drag, startPoint x: 15, startPoint y: 67, endPoint x: 46, endPoint y: 76, distance: 32.2
click at [15, 67] on icon at bounding box center [17, 69] width 5 height 7
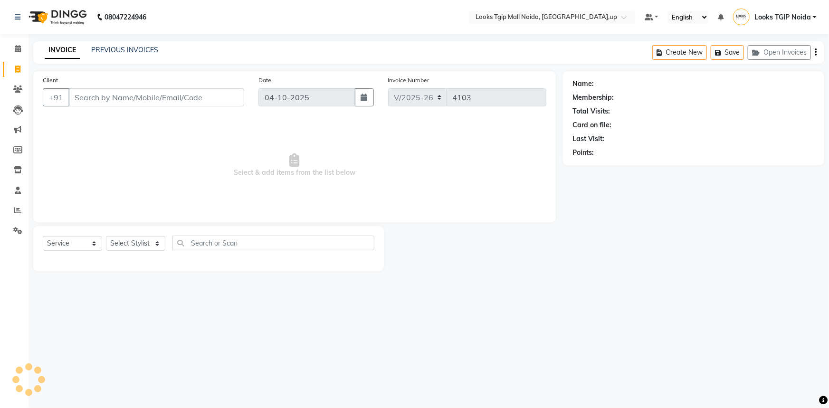
drag, startPoint x: 128, startPoint y: 95, endPoint x: 122, endPoint y: 97, distance: 6.5
click at [128, 95] on input "Client" at bounding box center [156, 97] width 176 height 18
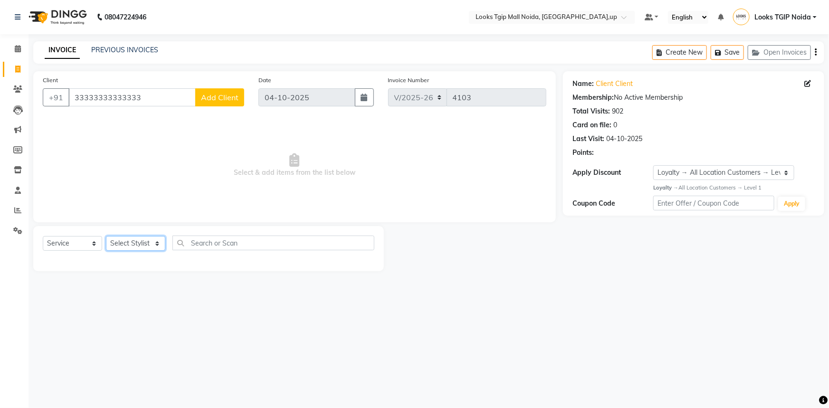
click at [137, 243] on select "Select Stylist [PERSON_NAME] Arun_pdct [PERSON_NAME] Counter Sales Farooq Gauta…" at bounding box center [135, 243] width 59 height 15
click at [106, 236] on select "Select Stylist [PERSON_NAME] Arun_pdct [PERSON_NAME] Counter Sales Farooq Gauta…" at bounding box center [135, 243] width 59 height 15
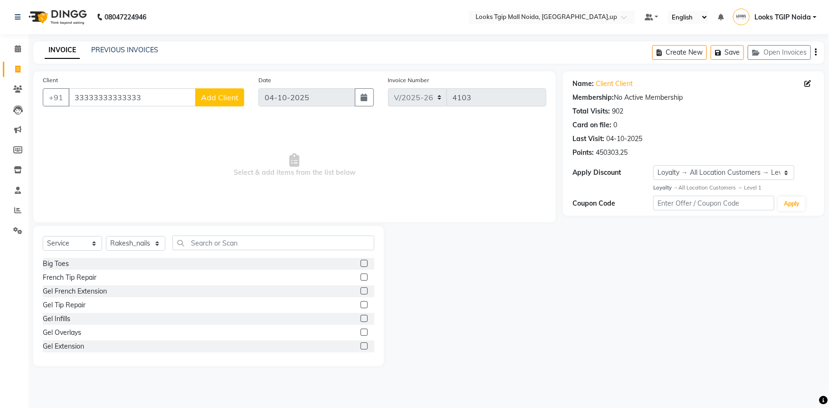
click at [215, 224] on div "Client [PHONE_NUMBER] Add Client Date [DATE] Invoice Number V/2025 V/[PHONE_NUM…" at bounding box center [294, 218] width 537 height 295
drag, startPoint x: 213, startPoint y: 233, endPoint x: 209, endPoint y: 237, distance: 5.0
click at [211, 235] on div "Select Service Product Membership Package Voucher Prepaid Gift Card Select Styl…" at bounding box center [208, 296] width 351 height 140
click at [187, 245] on input "text" at bounding box center [273, 243] width 202 height 15
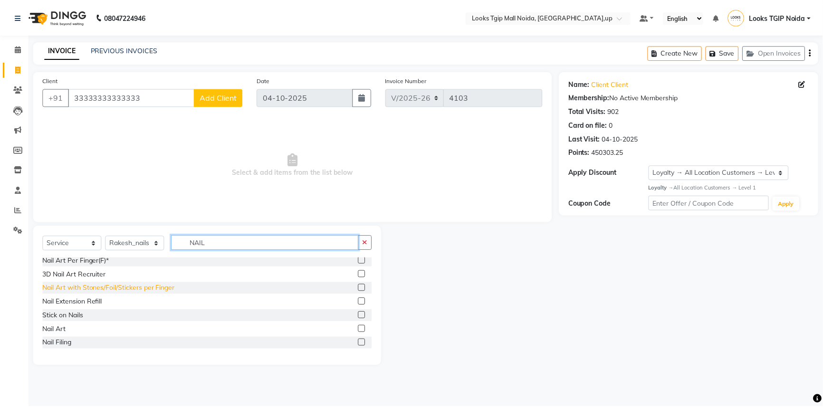
scroll to position [86, 0]
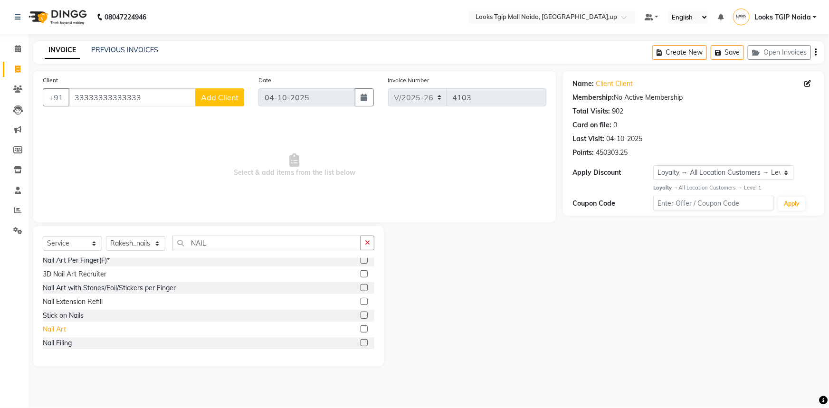
drag, startPoint x: 61, startPoint y: 333, endPoint x: 209, endPoint y: 275, distance: 158.2
click at [61, 332] on div "Nail Art" at bounding box center [54, 329] width 23 height 10
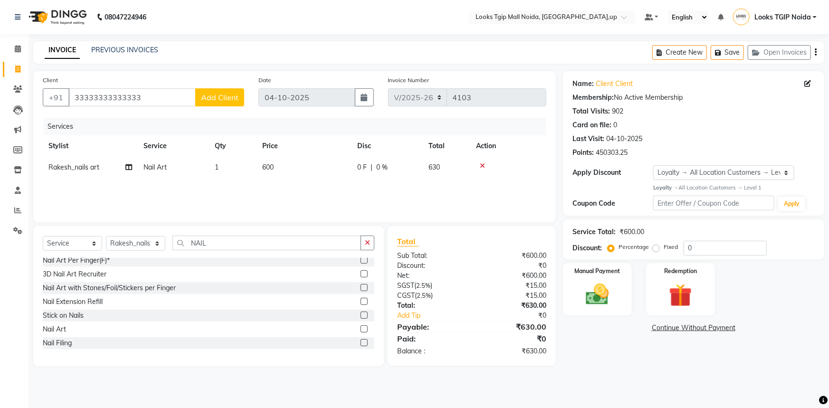
click at [312, 166] on td "600" at bounding box center [304, 167] width 95 height 21
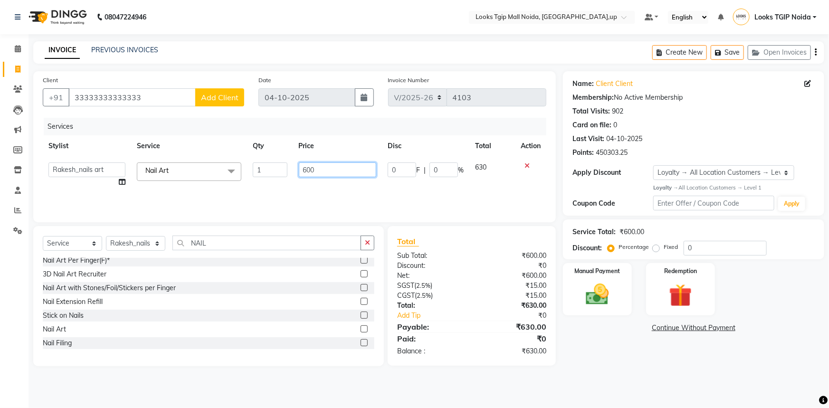
drag, startPoint x: 222, startPoint y: 168, endPoint x: 152, endPoint y: 168, distance: 70.3
click at [183, 166] on tr "[PERSON_NAME] Arjun_pdct Arun_pdct [PERSON_NAME] Counter Sales Farooq Gautam_pd…" at bounding box center [295, 175] width 504 height 36
click at [470, 257] on div "Sub Total:" at bounding box center [431, 256] width 82 height 10
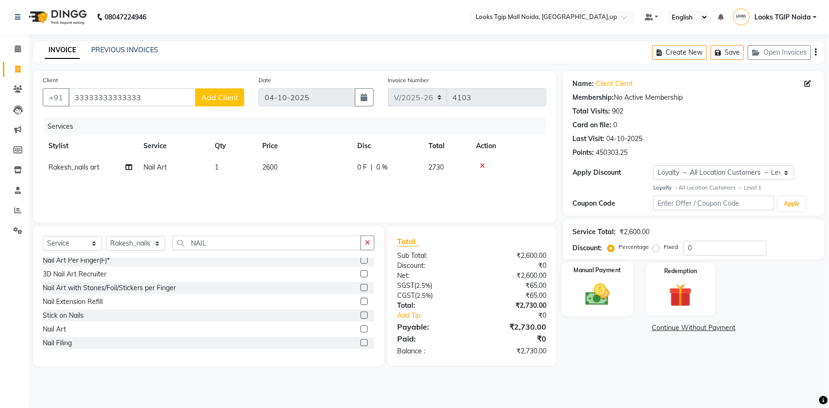
click at [576, 297] on div "Manual Payment" at bounding box center [597, 289] width 72 height 55
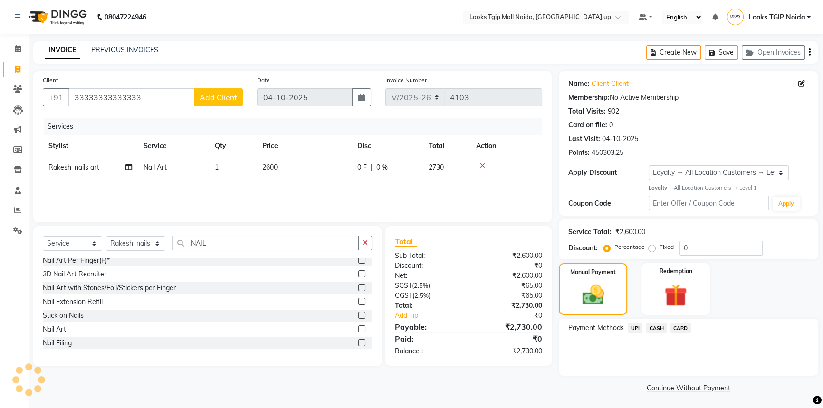
click at [660, 323] on span "CASH" at bounding box center [656, 328] width 20 height 11
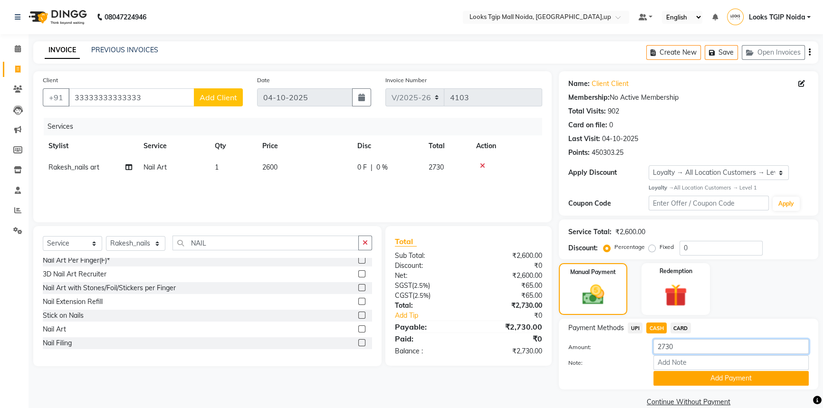
drag, startPoint x: 671, startPoint y: 350, endPoint x: 607, endPoint y: 352, distance: 63.7
click at [611, 352] on div "Amount: 2730" at bounding box center [688, 347] width 255 height 16
click at [746, 384] on button "Add Payment" at bounding box center [730, 378] width 155 height 15
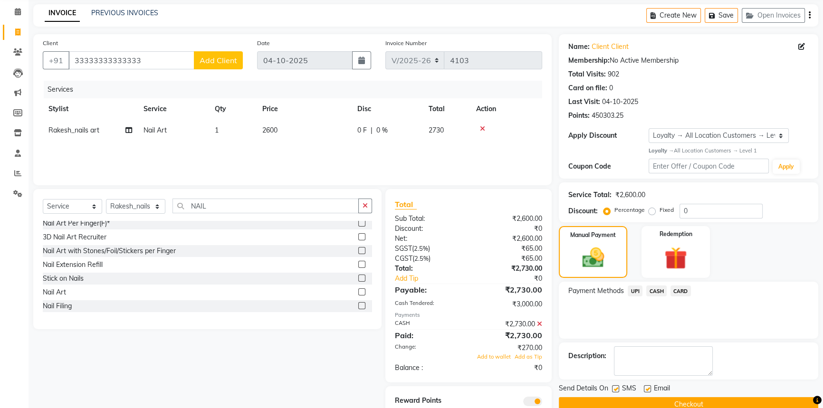
scroll to position [73, 0]
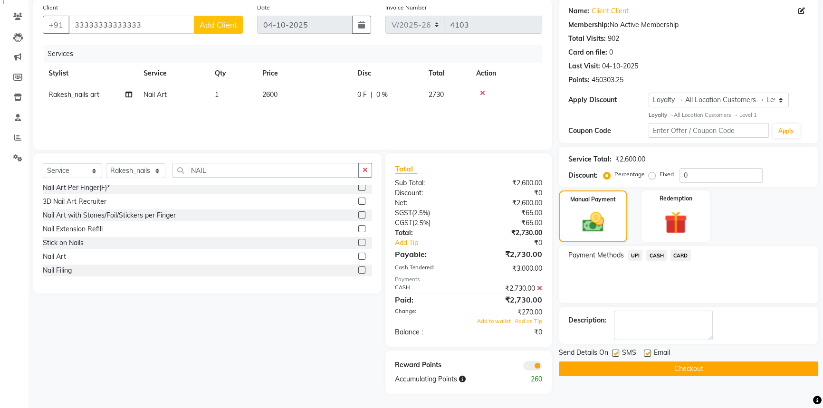
click at [613, 354] on label at bounding box center [615, 353] width 7 height 7
click at [613, 354] on input "checkbox" at bounding box center [615, 354] width 6 height 6
click at [615, 366] on button "Checkout" at bounding box center [688, 368] width 259 height 15
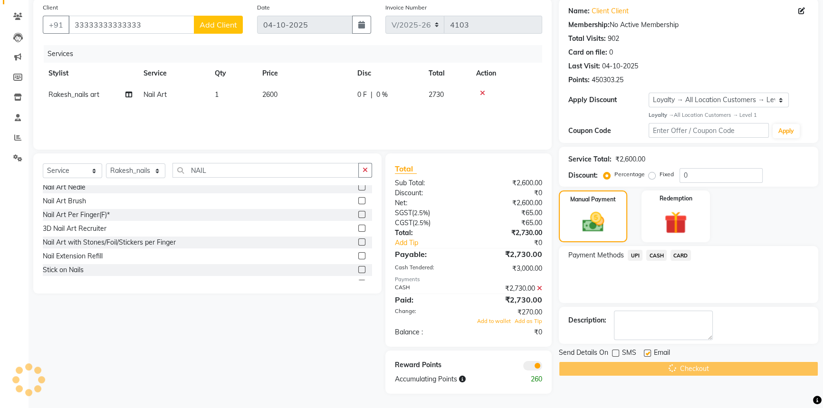
scroll to position [8, 0]
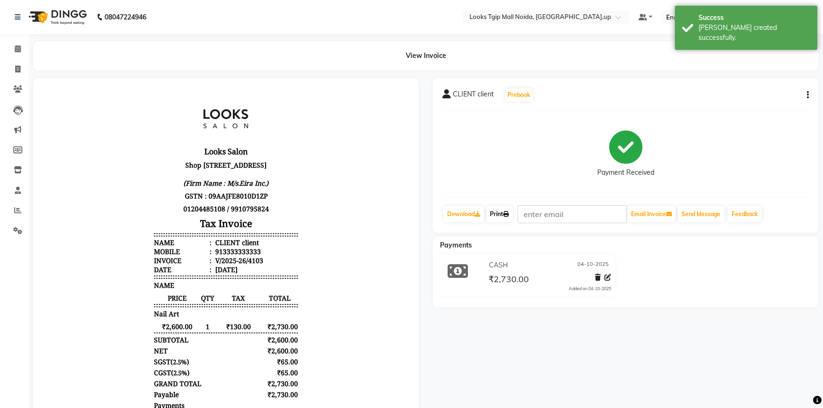
click at [503, 217] on link "Print" at bounding box center [499, 214] width 27 height 16
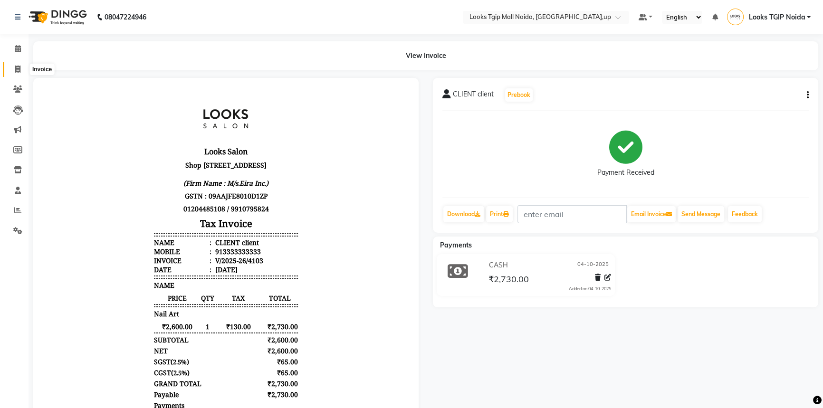
drag, startPoint x: 26, startPoint y: 62, endPoint x: 17, endPoint y: 72, distance: 13.1
click at [24, 63] on app-home "08047224946 Select Location × Looks Tgip Mall [GEOGRAPHIC_DATA], [GEOGRAPHIC_DA…" at bounding box center [411, 259] width 823 height 518
click at [17, 72] on icon at bounding box center [17, 69] width 5 height 7
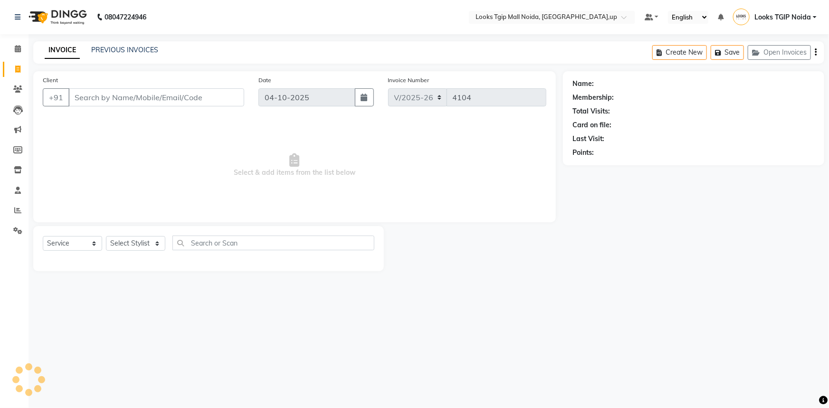
click at [149, 233] on div "Select Service Product Membership Package Voucher Prepaid Gift Card Select Styl…" at bounding box center [208, 248] width 351 height 45
click at [146, 238] on select "Select Stylist" at bounding box center [135, 243] width 59 height 15
click at [106, 236] on select "Select Stylist [PERSON_NAME] Arun_pdct [PERSON_NAME] Counter Sales Farooq Gauta…" at bounding box center [135, 243] width 59 height 15
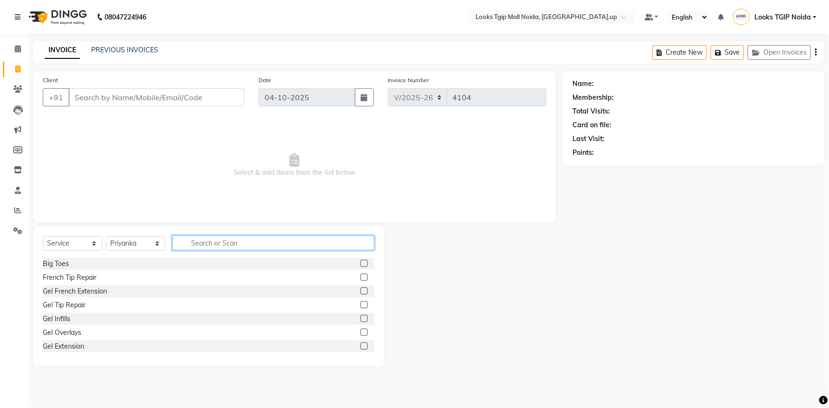
click at [209, 242] on input "text" at bounding box center [273, 243] width 202 height 15
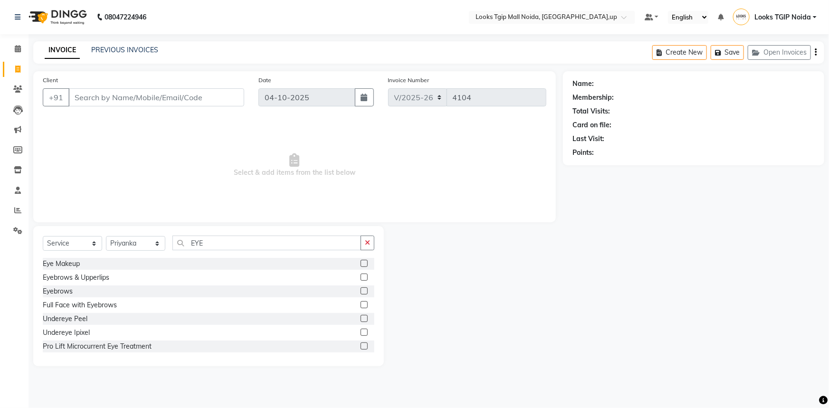
click at [91, 272] on div "Eyebrows & Upperlips" at bounding box center [209, 278] width 332 height 12
click at [110, 269] on div "Eye Makeup" at bounding box center [209, 264] width 332 height 12
click at [104, 276] on div "Eyebrows & Upperlips" at bounding box center [76, 278] width 67 height 10
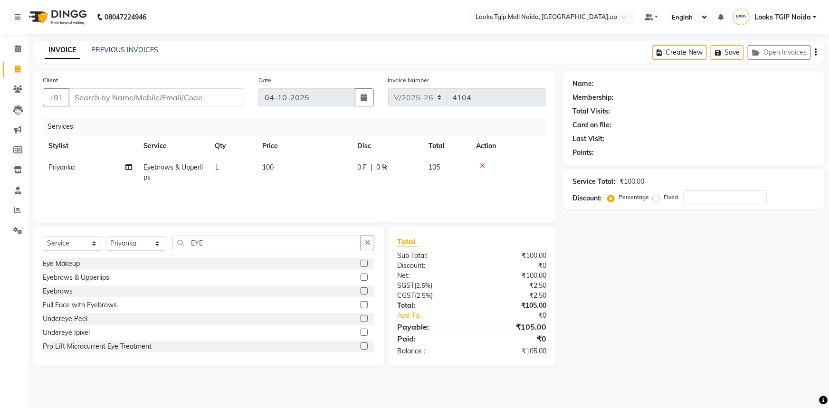
click at [315, 160] on table "Stylist Service Qty Price Disc Total Action Priyanka Eyebrows & Upperlips 1 100…" at bounding box center [295, 161] width 504 height 53
click at [314, 182] on td "100" at bounding box center [304, 172] width 95 height 31
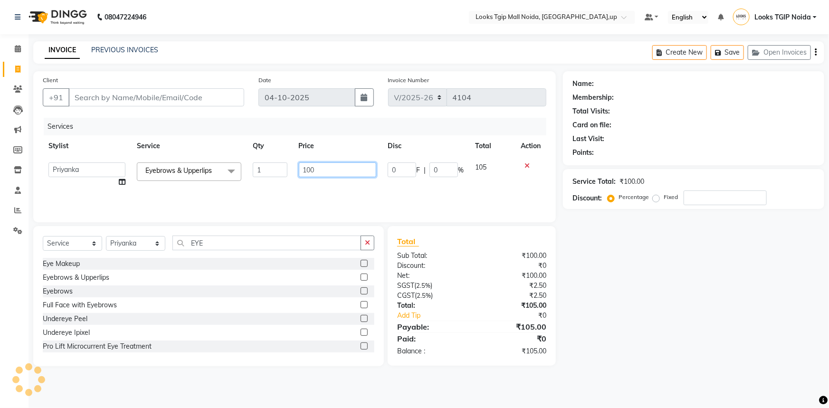
click at [319, 171] on input "100" at bounding box center [338, 169] width 78 height 15
drag, startPoint x: 319, startPoint y: 171, endPoint x: 196, endPoint y: 174, distance: 123.1
click at [249, 174] on tr "[PERSON_NAME] Arjun_pdct Arun_pdct [PERSON_NAME] Counter Sales Farooq Gautam_pd…" at bounding box center [295, 175] width 504 height 36
click at [141, 248] on select "Select Stylist [PERSON_NAME] Arun_pdct [PERSON_NAME] Counter Sales Farooq Gauta…" at bounding box center [135, 243] width 59 height 15
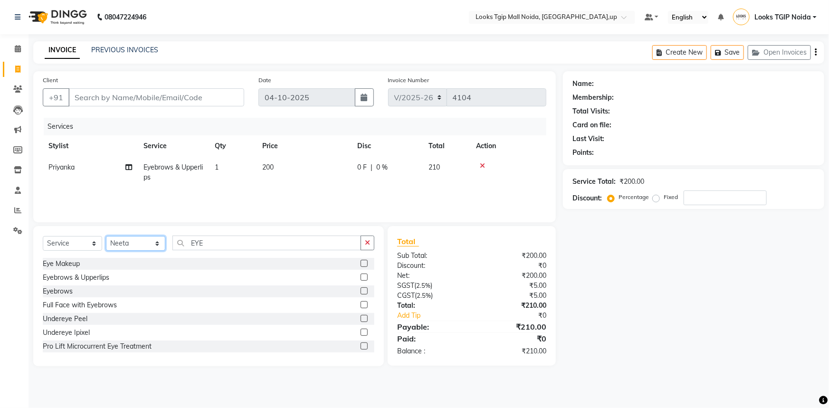
click at [106, 236] on select "Select Stylist [PERSON_NAME] Arun_pdct [PERSON_NAME] Counter Sales Farooq Gauta…" at bounding box center [135, 243] width 59 height 15
drag, startPoint x: 241, startPoint y: 271, endPoint x: 237, endPoint y: 263, distance: 9.1
click at [239, 267] on div "Big Toes French Tip Repair Gel French Extension Gel Tip Repair Gel Infills Gel …" at bounding box center [209, 305] width 332 height 95
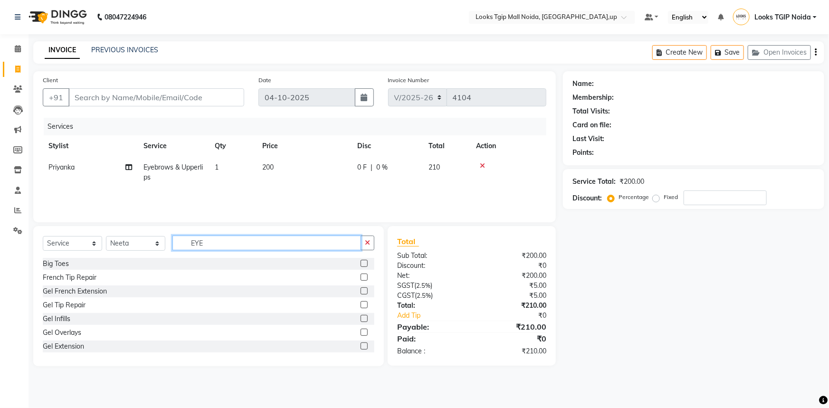
click at [236, 244] on input "EYE" at bounding box center [266, 243] width 189 height 15
click at [88, 246] on div "Select Service Product Membership Package Voucher Prepaid Gift Card Select Styl…" at bounding box center [209, 247] width 332 height 22
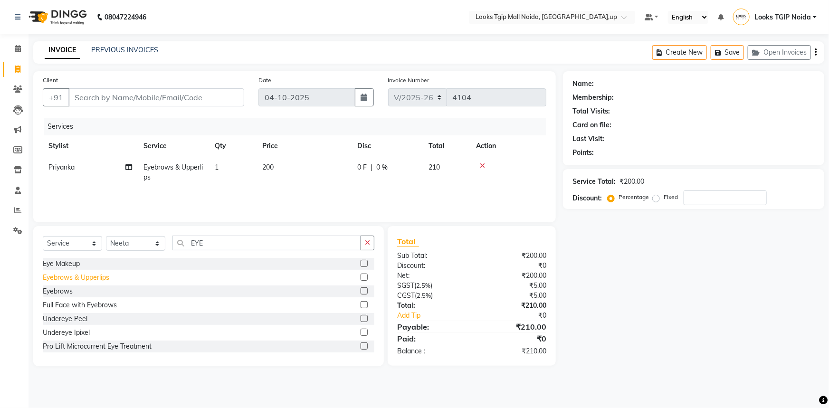
click at [66, 281] on div "Eyebrows & Upperlips" at bounding box center [76, 278] width 67 height 10
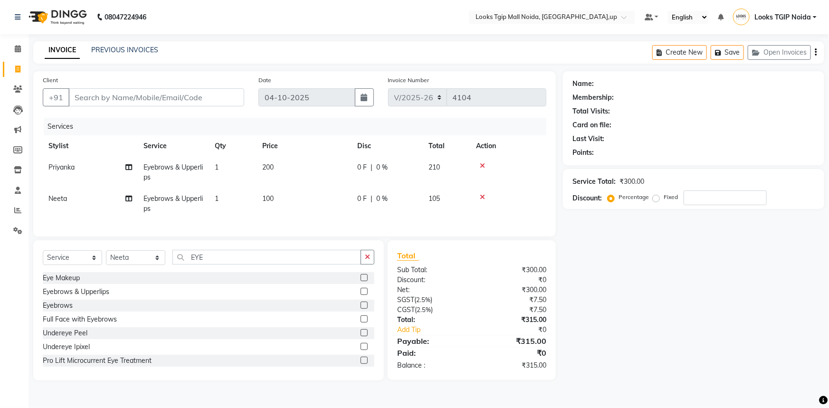
click at [282, 200] on td "100" at bounding box center [304, 203] width 95 height 31
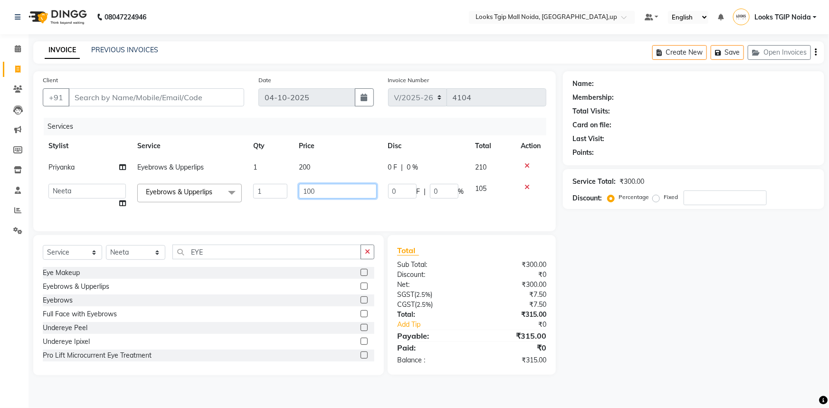
click at [208, 203] on tr "[PERSON_NAME] Arjun_pdct Arun_pdct [PERSON_NAME] Counter Sales Farooq Gautam_pd…" at bounding box center [295, 196] width 504 height 36
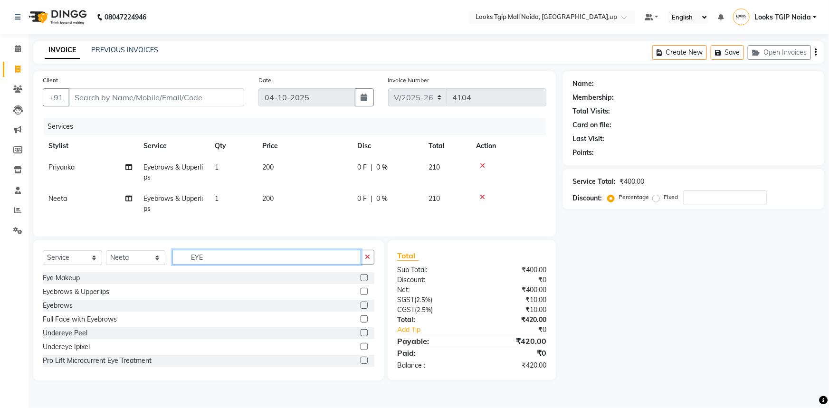
click at [247, 252] on div "Select Service Product Membership Package Voucher Prepaid Gift Card Select Styl…" at bounding box center [208, 310] width 351 height 140
drag, startPoint x: 227, startPoint y: 261, endPoint x: 101, endPoint y: 271, distance: 126.3
click at [101, 271] on div "Select Service Product Membership Package Voucher Prepaid Gift Card Select Styl…" at bounding box center [209, 261] width 332 height 22
drag, startPoint x: 70, startPoint y: 314, endPoint x: 78, endPoint y: 306, distance: 10.7
click at [70, 311] on div "Eyebrows" at bounding box center [58, 306] width 30 height 10
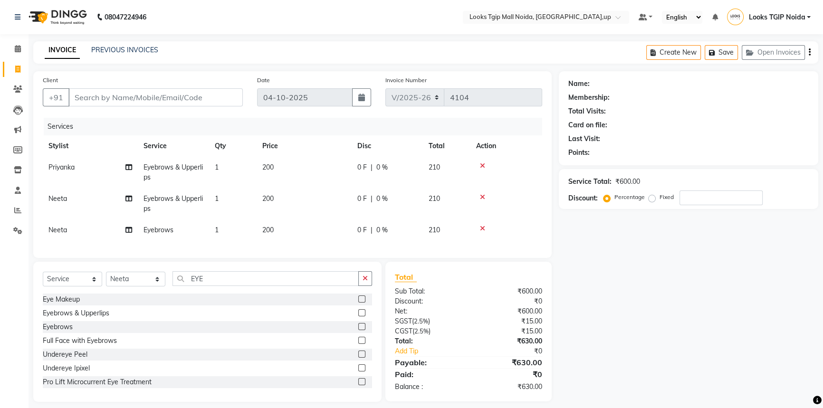
drag, startPoint x: 296, startPoint y: 236, endPoint x: 355, endPoint y: 222, distance: 60.6
click at [299, 236] on td "200" at bounding box center [304, 229] width 95 height 21
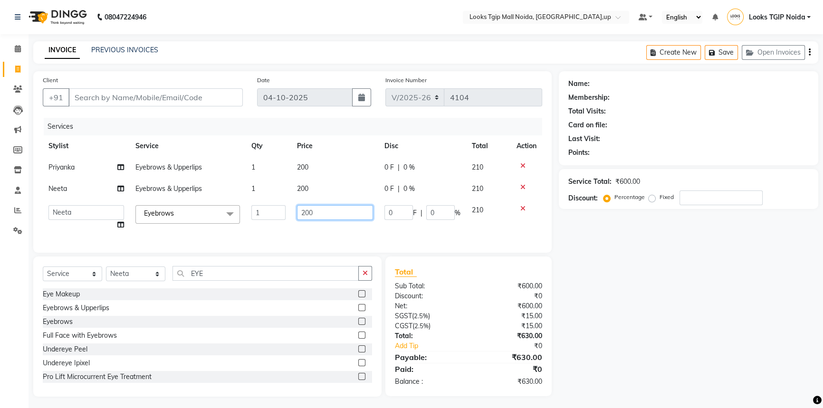
click at [241, 221] on tr "[PERSON_NAME] Arjun_pdct Arun_pdct [PERSON_NAME] Counter Sales Farooq Gautam_pd…" at bounding box center [292, 218] width 499 height 36
click at [470, 341] on div "₹630.00" at bounding box center [508, 336] width 81 height 10
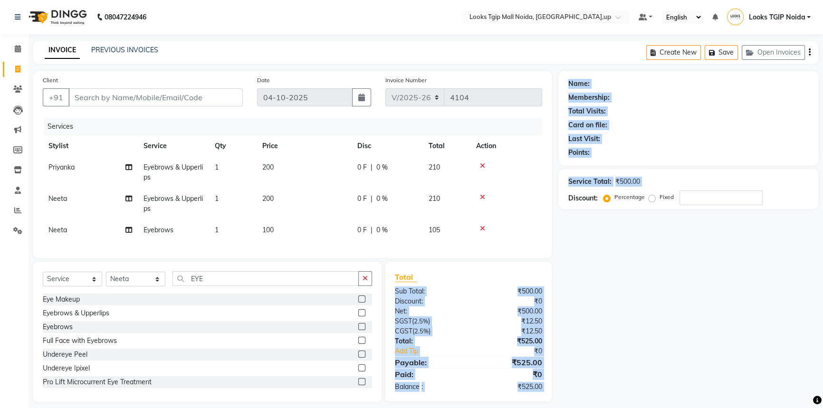
click at [610, 408] on html "08047224946 Select Location × Looks Tgip Mall [GEOGRAPHIC_DATA], [GEOGRAPHIC_DA…" at bounding box center [411, 204] width 823 height 408
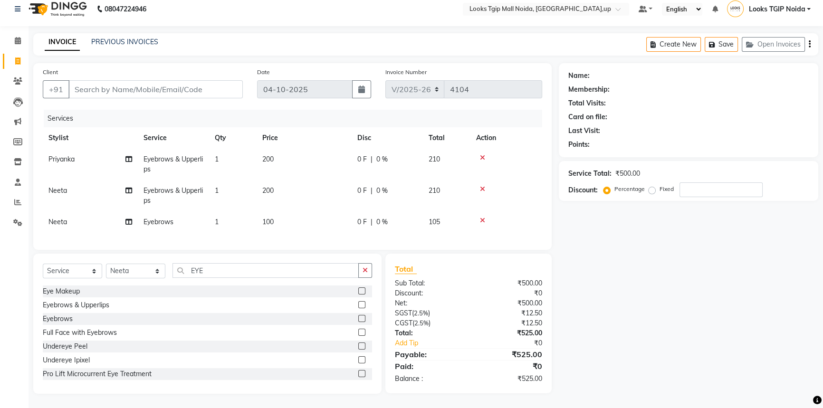
click at [637, 375] on div "Name: Membership: Total Visits: Card on file: Last Visit: Points: Service Total…" at bounding box center [692, 228] width 266 height 331
click at [178, 71] on div "Client +91" at bounding box center [143, 86] width 214 height 39
click at [177, 81] on input "Client" at bounding box center [155, 89] width 174 height 18
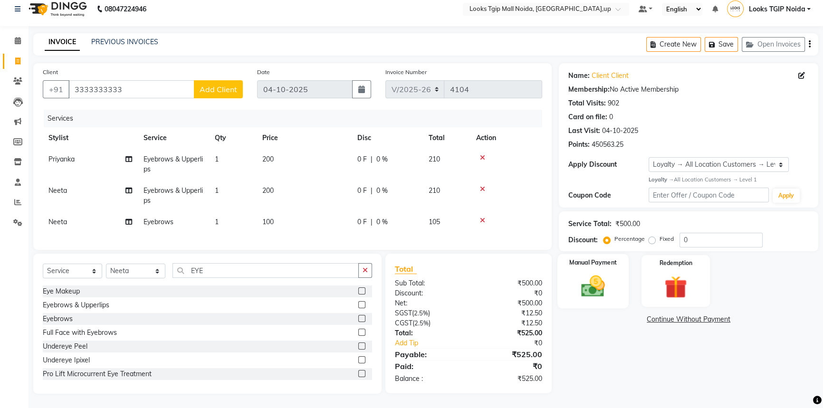
click at [584, 300] on div "Manual Payment" at bounding box center [592, 281] width 71 height 54
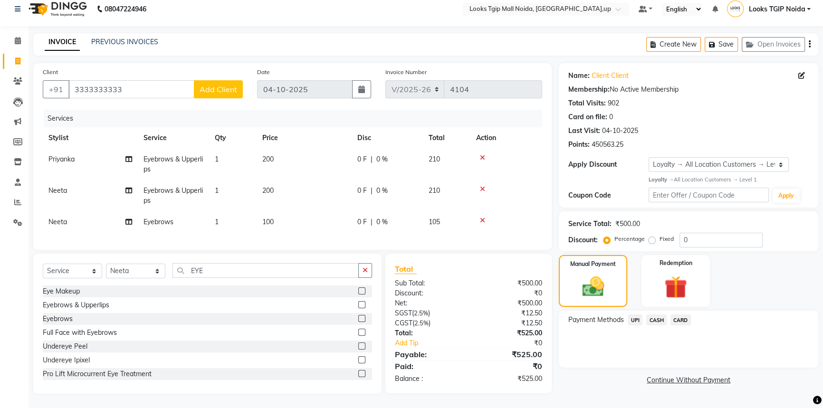
click at [627, 314] on span "UPI" at bounding box center [634, 319] width 15 height 11
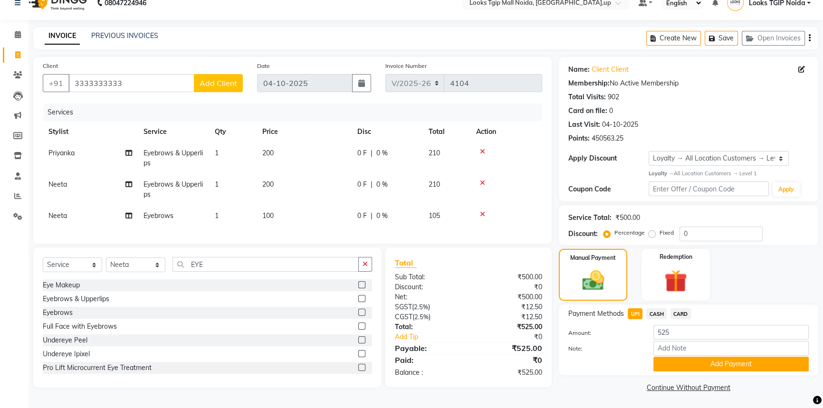
click at [694, 364] on button "Add Payment" at bounding box center [730, 364] width 155 height 15
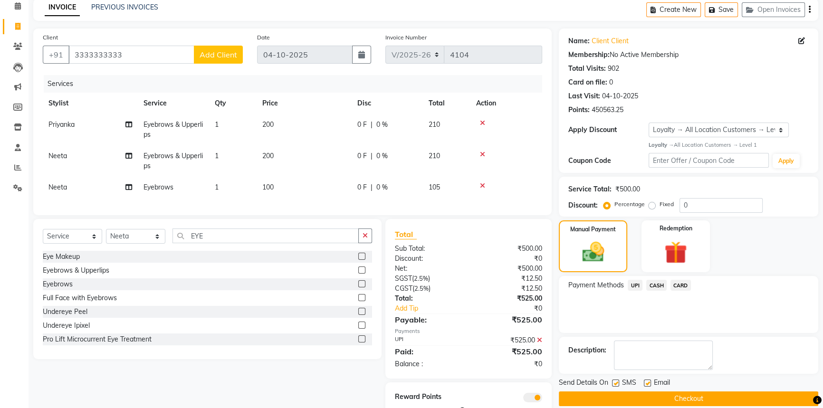
scroll to position [57, 0]
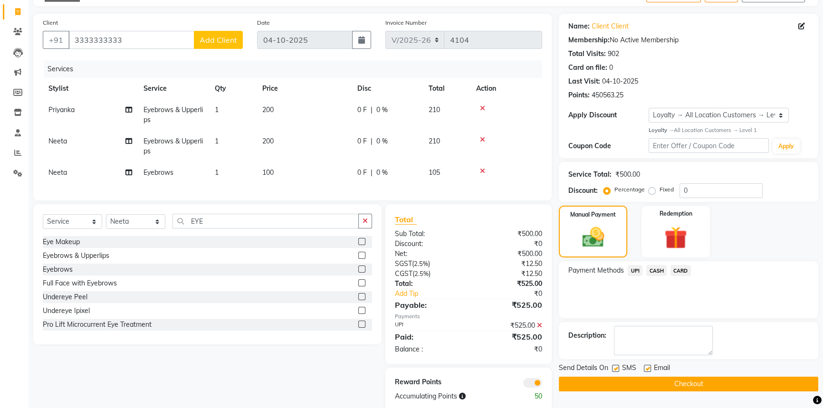
click at [613, 369] on label at bounding box center [615, 368] width 7 height 7
click at [613, 369] on input "checkbox" at bounding box center [615, 369] width 6 height 6
click at [710, 381] on button "Checkout" at bounding box center [688, 384] width 259 height 15
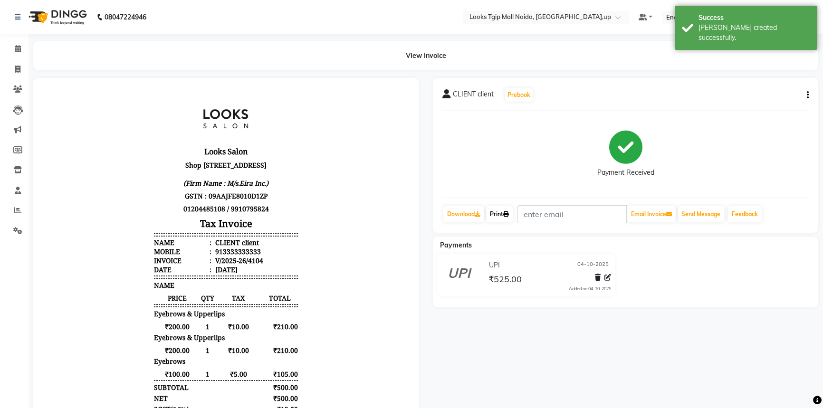
click at [513, 203] on div "CLIENT client Prebook Payment Received Download Print Email Invoice Send Messag…" at bounding box center [625, 155] width 385 height 155
click at [509, 211] on icon at bounding box center [506, 214] width 6 height 6
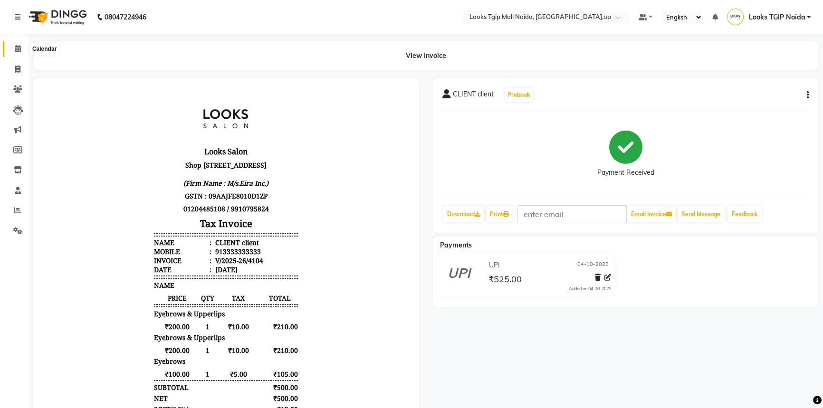
click at [16, 51] on icon at bounding box center [18, 48] width 6 height 7
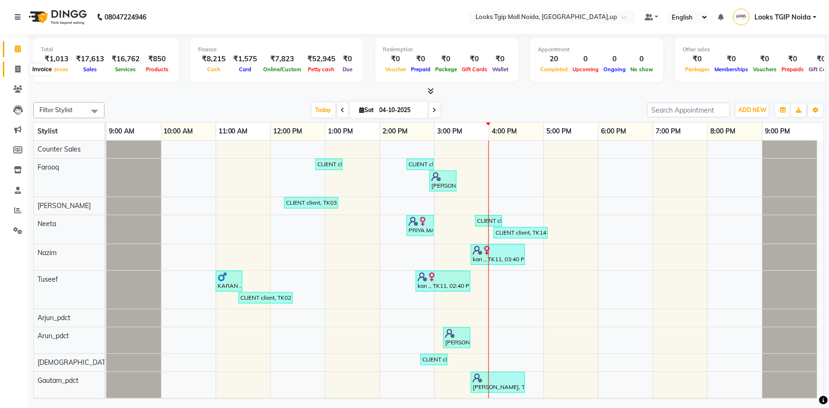
drag, startPoint x: 20, startPoint y: 68, endPoint x: 9, endPoint y: 74, distance: 12.3
click at [19, 68] on icon at bounding box center [17, 69] width 5 height 7
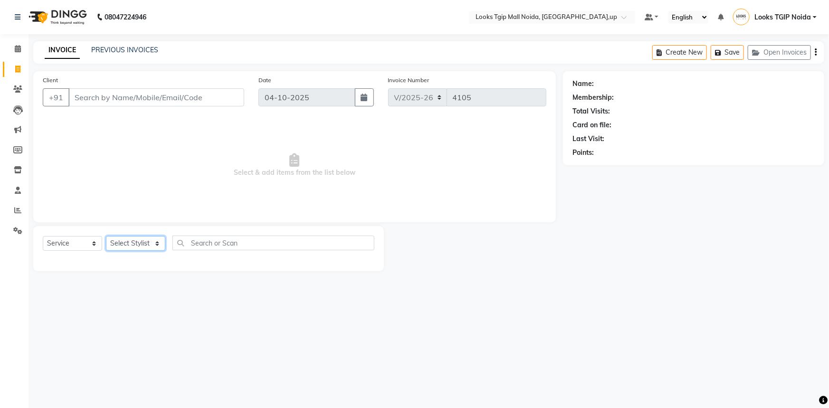
click at [127, 242] on select "Select Stylist [PERSON_NAME] Arun_pdct [PERSON_NAME] Counter Sales Farooq Gauta…" at bounding box center [135, 243] width 59 height 15
click at [106, 236] on select "Select Stylist [PERSON_NAME] Arun_pdct [PERSON_NAME] Counter Sales Farooq Gauta…" at bounding box center [135, 243] width 59 height 15
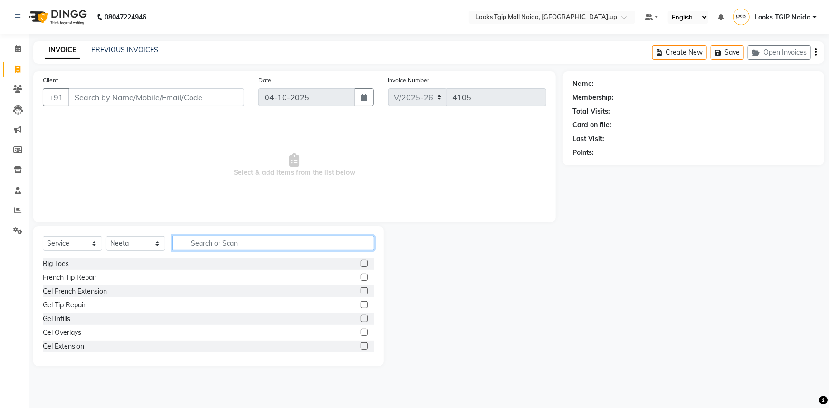
click at [199, 238] on input "text" at bounding box center [273, 243] width 202 height 15
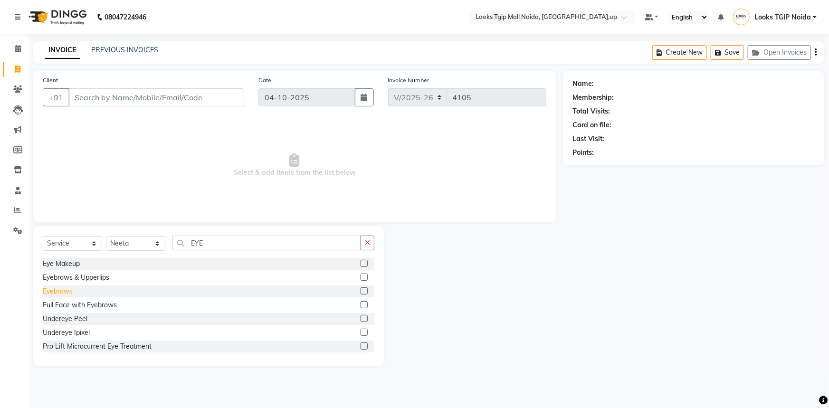
drag, startPoint x: 55, startPoint y: 288, endPoint x: 65, endPoint y: 292, distance: 11.1
click at [55, 289] on div "Eyebrows" at bounding box center [58, 291] width 30 height 10
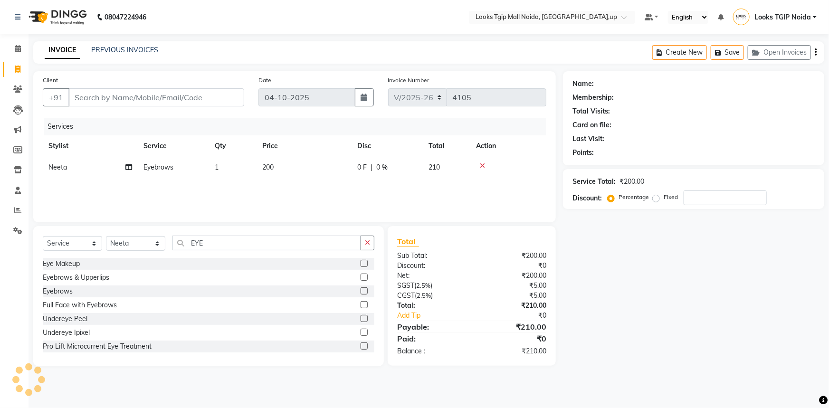
click at [304, 172] on td "200" at bounding box center [304, 167] width 95 height 21
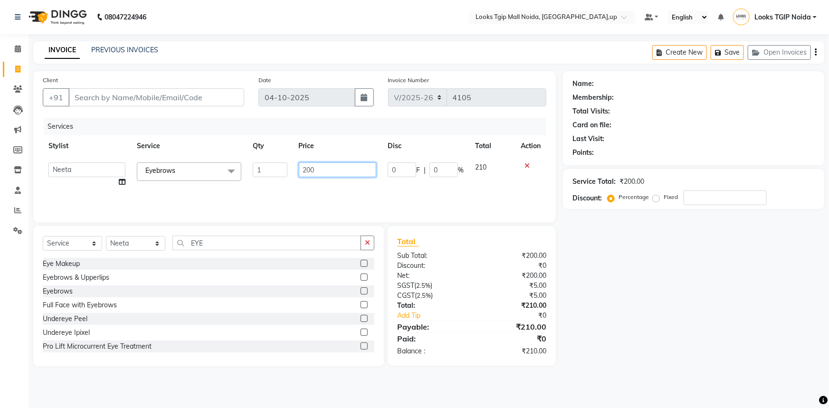
drag, startPoint x: 329, startPoint y: 174, endPoint x: 217, endPoint y: 162, distance: 112.7
click at [237, 167] on tr "[PERSON_NAME] Arjun_pdct Arun_pdct [PERSON_NAME] Counter Sales Farooq Gautam_pd…" at bounding box center [295, 175] width 504 height 36
click at [479, 268] on div "₹0" at bounding box center [513, 266] width 82 height 10
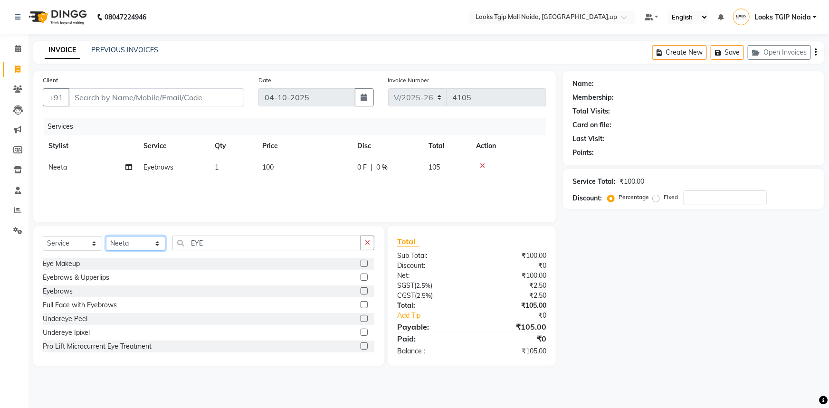
click at [122, 240] on select "Select Stylist [PERSON_NAME] Arun_pdct [PERSON_NAME] Counter Sales Farooq Gauta…" at bounding box center [135, 243] width 59 height 15
click at [106, 236] on select "Select Stylist [PERSON_NAME] Arun_pdct [PERSON_NAME] Counter Sales Farooq Gauta…" at bounding box center [135, 243] width 59 height 15
click at [143, 241] on select "Select Stylist [PERSON_NAME] Arun_pdct [PERSON_NAME] Counter Sales Farooq Gauta…" at bounding box center [135, 243] width 59 height 15
click at [106, 236] on select "Select Stylist [PERSON_NAME] Arun_pdct [PERSON_NAME] Counter Sales Farooq Gauta…" at bounding box center [135, 243] width 59 height 15
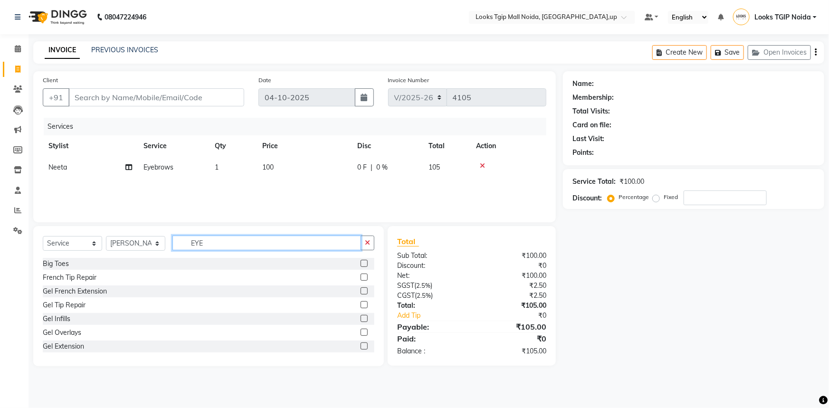
drag, startPoint x: 227, startPoint y: 249, endPoint x: 113, endPoint y: 220, distance: 117.2
click at [114, 221] on div "Client +91 Date [DATE] Invoice Number V/2025 V/[PHONE_NUMBER] Services Stylist …" at bounding box center [294, 218] width 537 height 295
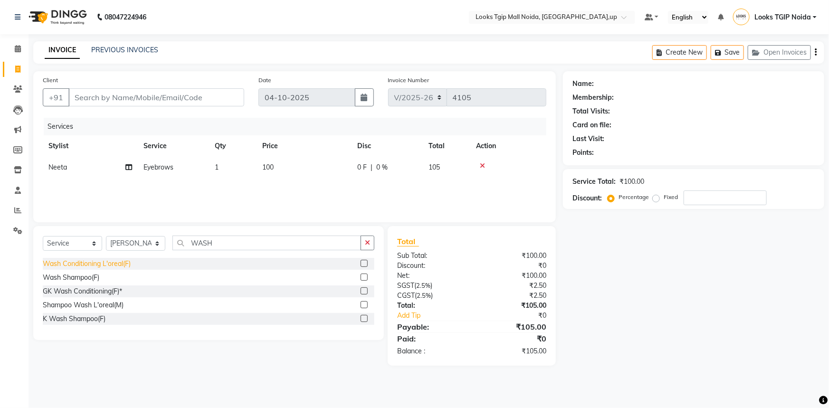
click at [113, 264] on div "Wash Conditioning L'oreal(F)" at bounding box center [87, 264] width 88 height 10
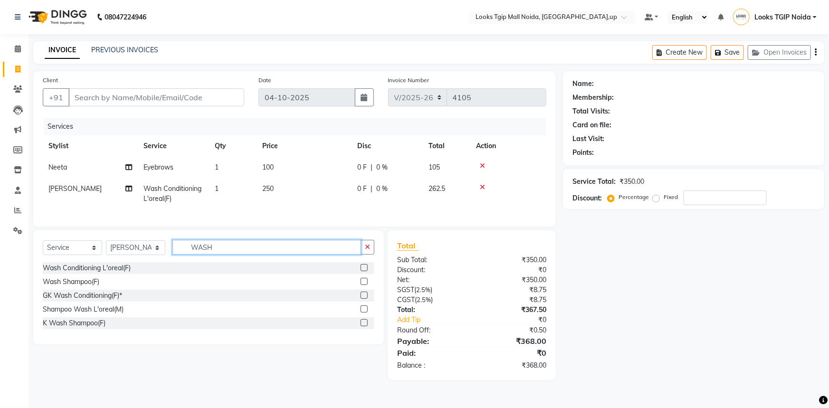
drag, startPoint x: 148, startPoint y: 231, endPoint x: 132, endPoint y: 228, distance: 17.1
click at [139, 229] on div "Client +91 Date [DATE] Invoice Number V/2025 V/[PHONE_NUMBER] Services Stylist …" at bounding box center [294, 225] width 537 height 309
click at [182, 255] on input "BLOW" at bounding box center [266, 247] width 189 height 15
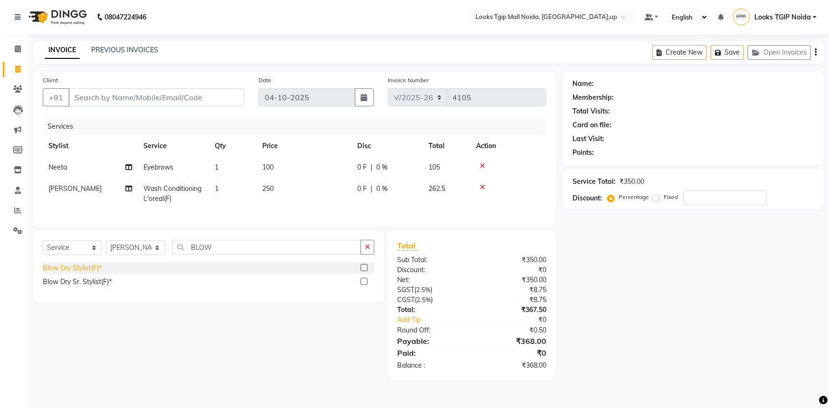
click at [70, 262] on div "Select Service Product Membership Package Voucher Prepaid Gift Card Select Styl…" at bounding box center [209, 251] width 332 height 22
click at [76, 273] on div "Blow Dry Stylist(F)*" at bounding box center [72, 268] width 59 height 10
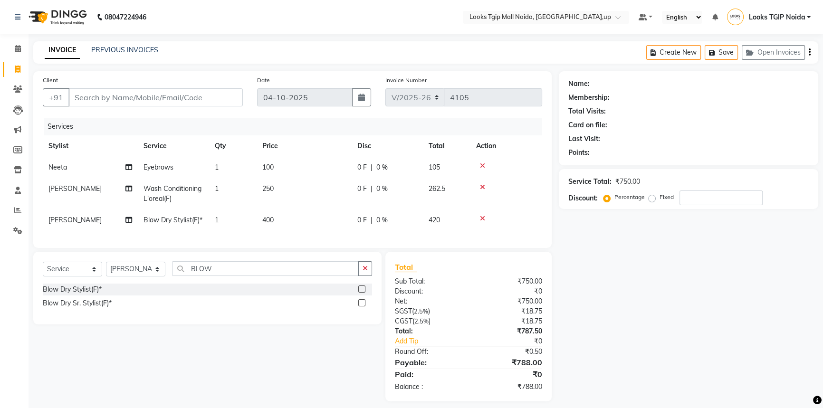
click at [300, 185] on td "250" at bounding box center [304, 193] width 95 height 31
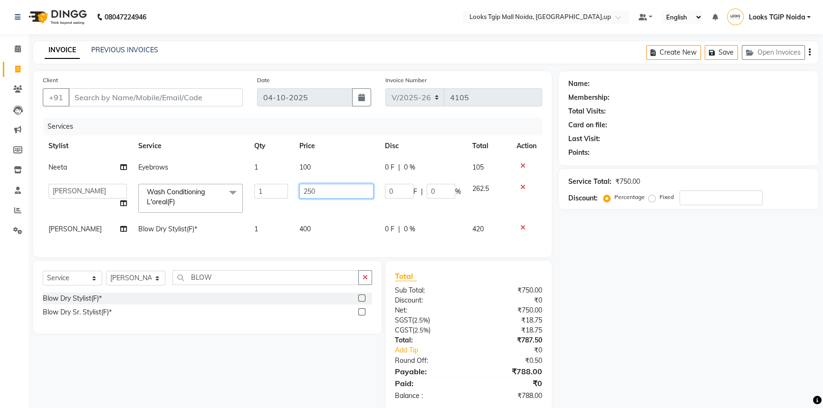
drag, startPoint x: 309, startPoint y: 190, endPoint x: 214, endPoint y: 181, distance: 95.5
click at [223, 181] on tr "[PERSON_NAME] Arjun_pdct Arun_pdct [PERSON_NAME] Counter Sales Farooq Gautam_pd…" at bounding box center [292, 198] width 499 height 40
click at [342, 224] on td "400" at bounding box center [337, 229] width 86 height 21
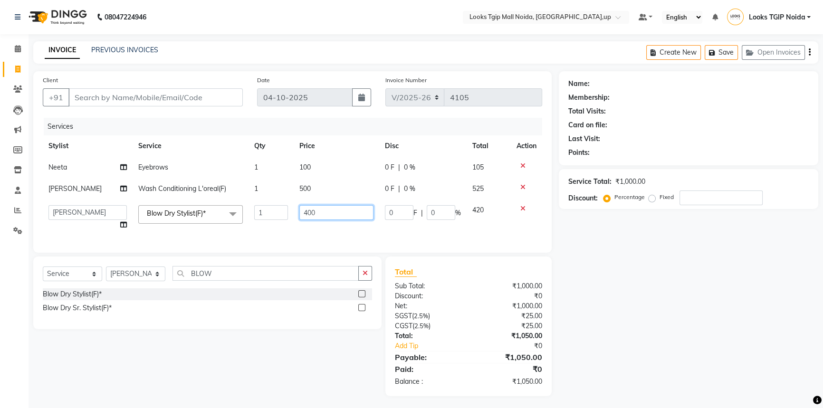
click at [352, 224] on td "400" at bounding box center [337, 218] width 86 height 36
click at [225, 201] on tr "[PERSON_NAME] Arjun_pdct Arun_pdct [PERSON_NAME] Counter Sales Farooq Gautam_pd…" at bounding box center [292, 218] width 499 height 36
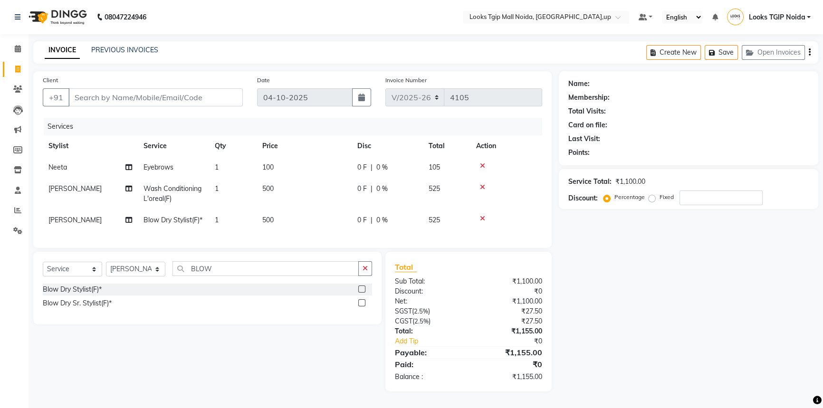
drag, startPoint x: 548, startPoint y: 363, endPoint x: 543, endPoint y: 357, distance: 8.5
click at [542, 362] on div "Total Sub Total: ₹1,100.00 Discount: ₹0 Net: ₹1,100.00 SGST ( 2.5% ) ₹27.50 CGS…" at bounding box center [469, 321] width 148 height 121
click at [132, 102] on input "Client" at bounding box center [155, 97] width 174 height 18
click at [139, 100] on input "Client" at bounding box center [155, 97] width 174 height 18
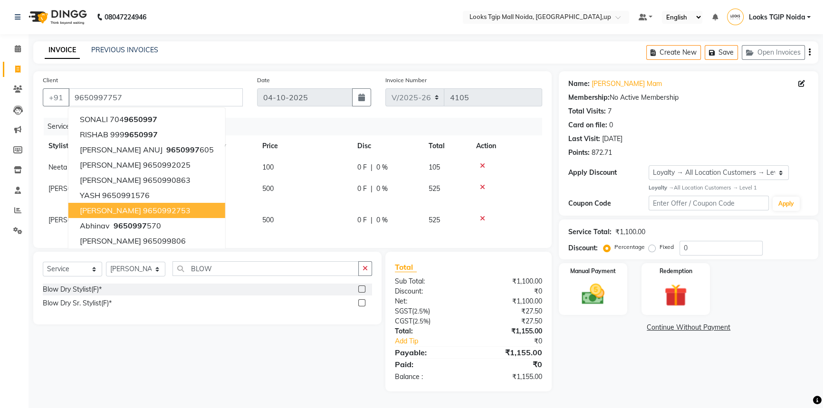
drag, startPoint x: 484, startPoint y: 355, endPoint x: 509, endPoint y: 349, distance: 25.8
click at [484, 346] on div "₹0" at bounding box center [515, 341] width 67 height 10
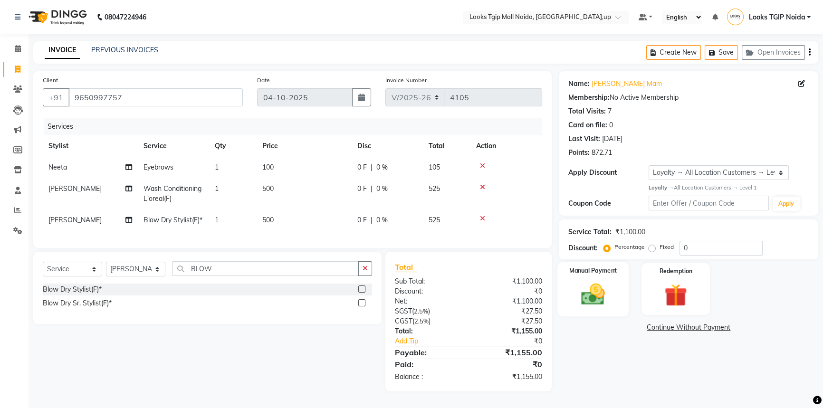
click at [593, 314] on div "Manual Payment" at bounding box center [592, 289] width 71 height 54
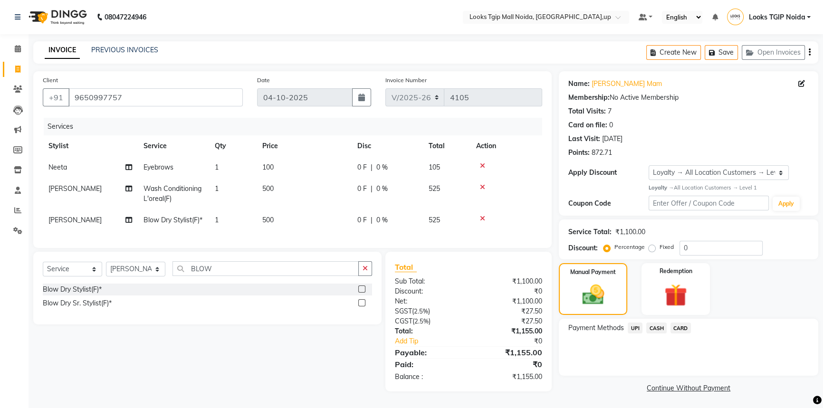
click at [633, 328] on span "UPI" at bounding box center [634, 328] width 15 height 11
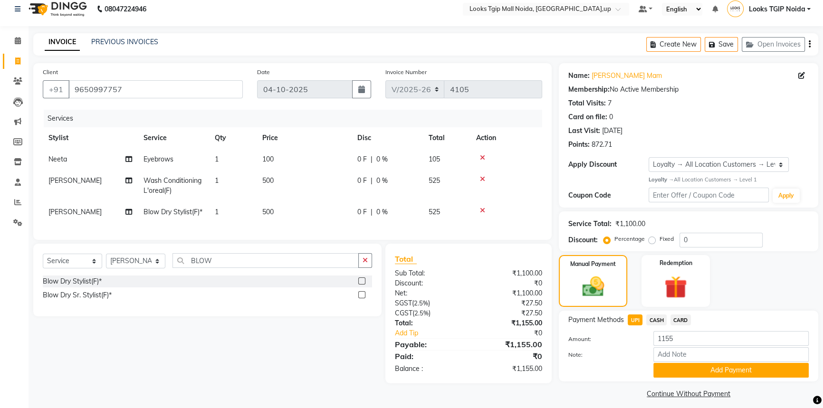
scroll to position [15, 0]
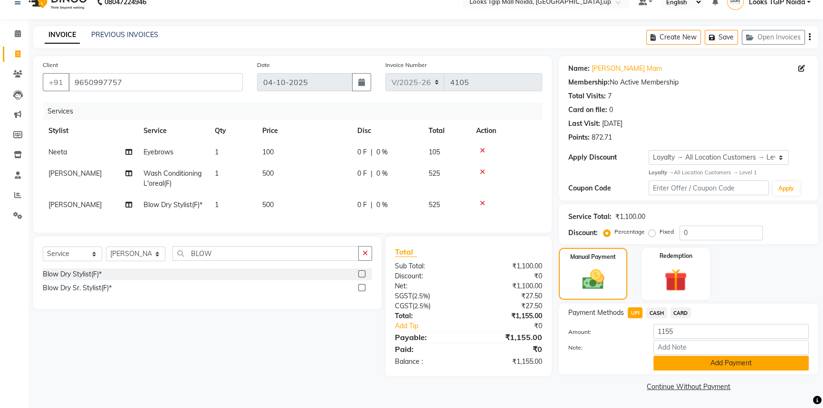
click at [666, 362] on button "Add Payment" at bounding box center [730, 363] width 155 height 15
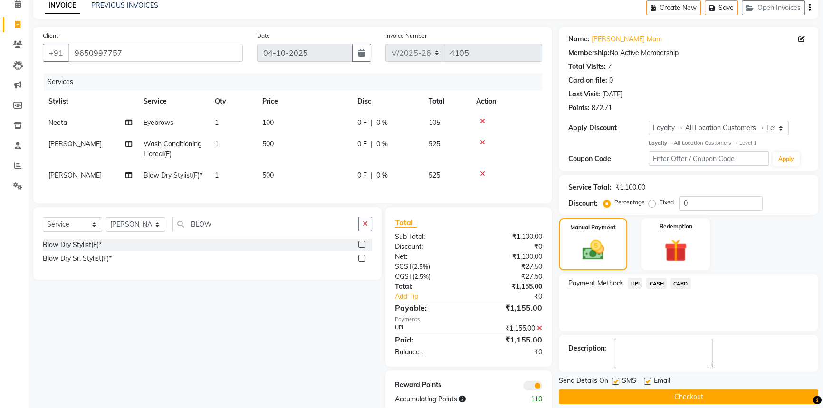
scroll to position [81, 0]
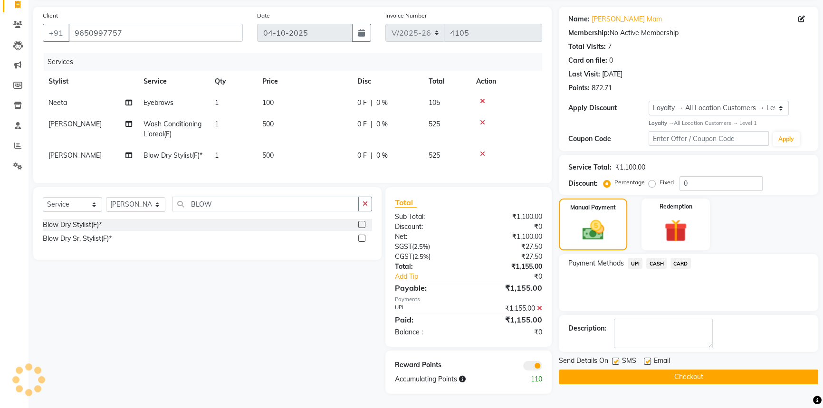
click at [618, 358] on label at bounding box center [615, 361] width 7 height 7
click at [618, 359] on input "checkbox" at bounding box center [615, 362] width 6 height 6
click at [489, 252] on div "₹27.50" at bounding box center [508, 257] width 81 height 10
drag, startPoint x: 659, startPoint y: 356, endPoint x: 514, endPoint y: 359, distance: 145.4
click at [660, 370] on button "Checkout" at bounding box center [688, 377] width 259 height 15
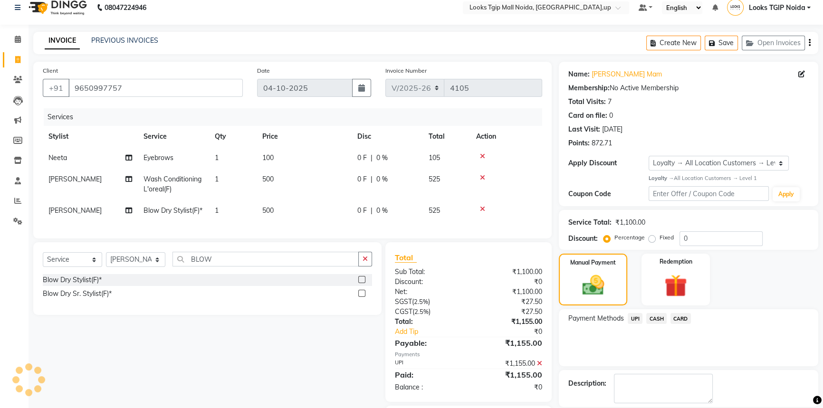
scroll to position [0, 0]
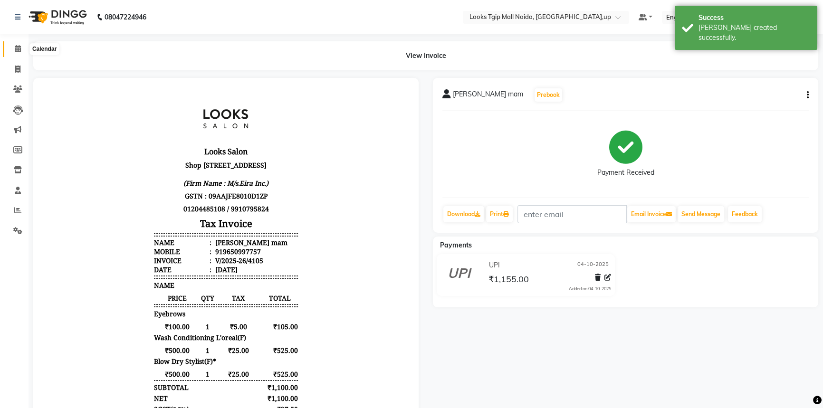
click at [18, 52] on span at bounding box center [18, 49] width 17 height 11
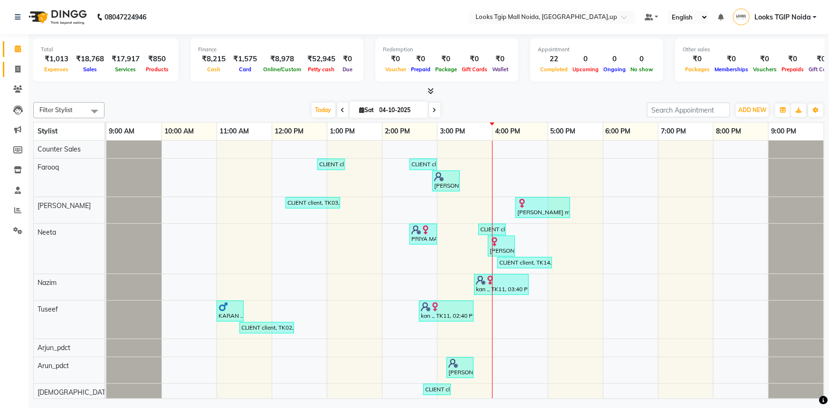
click at [21, 67] on span at bounding box center [18, 69] width 17 height 11
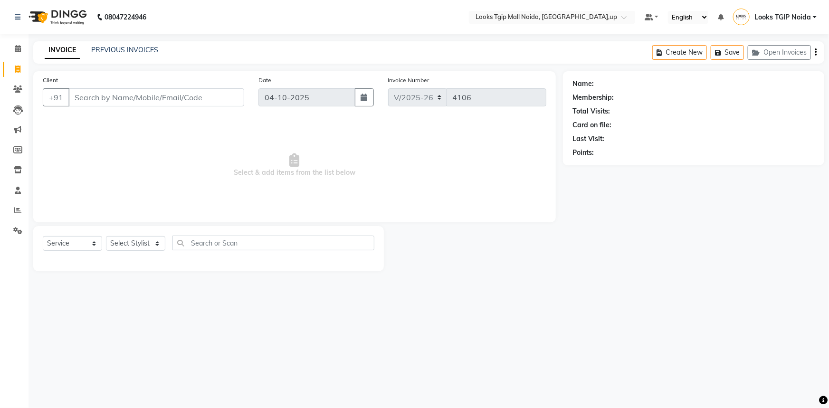
click at [107, 90] on input "Client" at bounding box center [156, 97] width 176 height 18
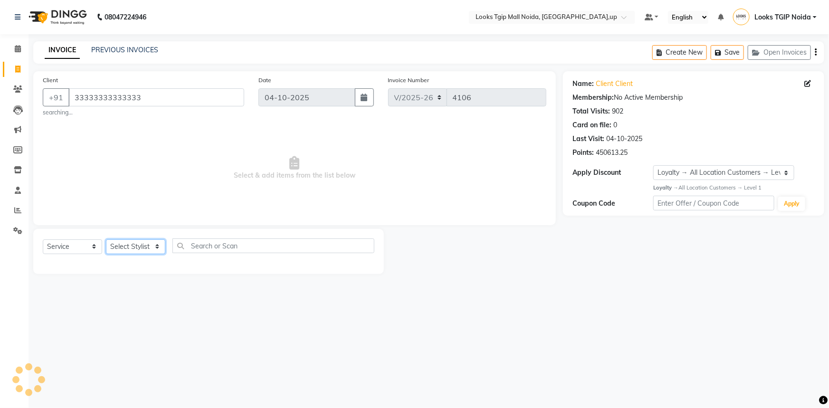
click at [130, 241] on select "Select Stylist [PERSON_NAME] Arun_pdct [PERSON_NAME] Counter Sales Farooq Gauta…" at bounding box center [135, 246] width 59 height 15
click at [106, 239] on select "Select Stylist [PERSON_NAME] Arun_pdct [PERSON_NAME] Counter Sales Farooq Gauta…" at bounding box center [135, 246] width 59 height 15
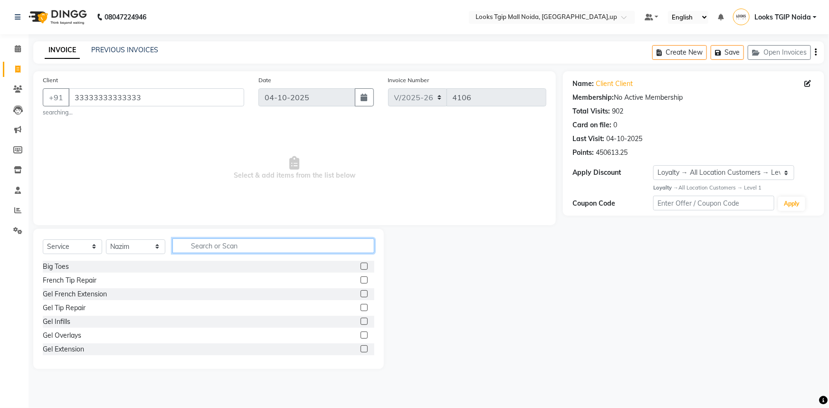
click at [202, 242] on input "text" at bounding box center [273, 245] width 202 height 15
click at [48, 285] on div "Stylist Cut(M)" at bounding box center [63, 281] width 41 height 10
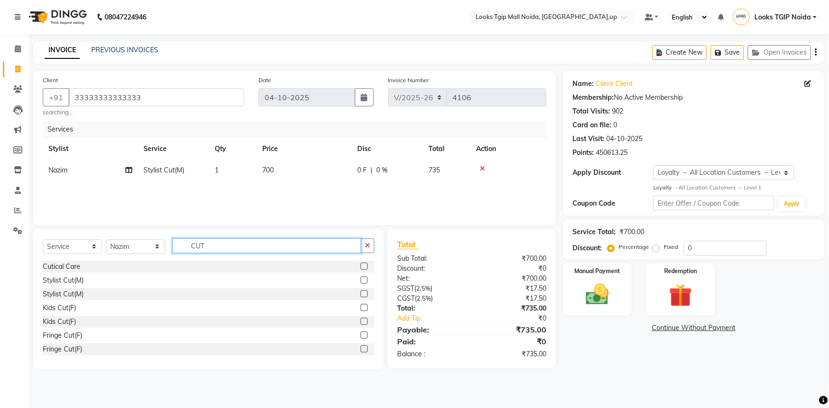
drag, startPoint x: 226, startPoint y: 253, endPoint x: 100, endPoint y: 233, distance: 127.4
click at [107, 238] on div "Select Service Product Membership Package Voucher Prepaid Gift Card Select Styl…" at bounding box center [209, 249] width 332 height 22
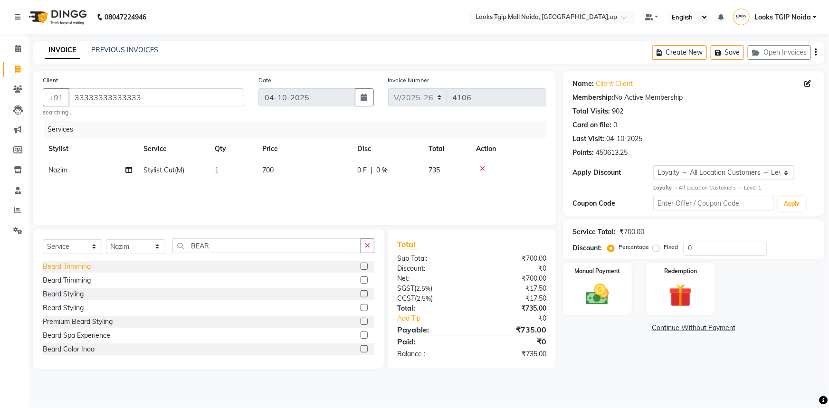
click at [84, 264] on div "Beard Trimming" at bounding box center [67, 267] width 48 height 10
click at [312, 171] on td "700" at bounding box center [304, 170] width 95 height 21
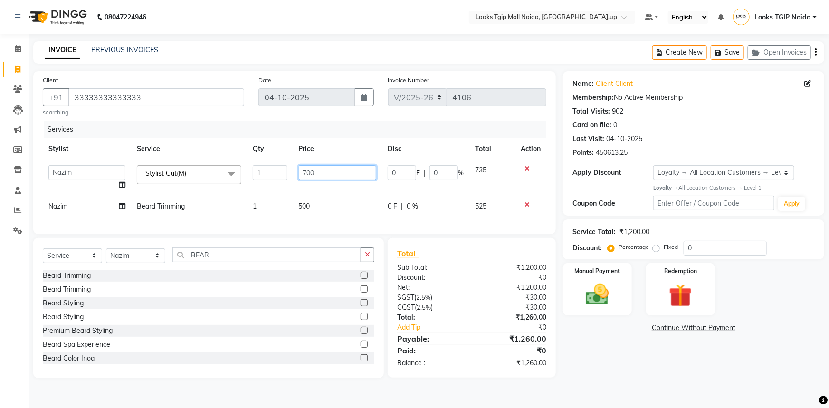
click at [193, 172] on tr "[PERSON_NAME] Arjun_pdct Arun_pdct [PERSON_NAME] Counter Sales Farooq Gautam_pd…" at bounding box center [295, 178] width 504 height 36
click at [340, 214] on div "Services Stylist Service Qty Price Disc Total Action [PERSON_NAME] Arjun_pdct A…" at bounding box center [295, 173] width 504 height 104
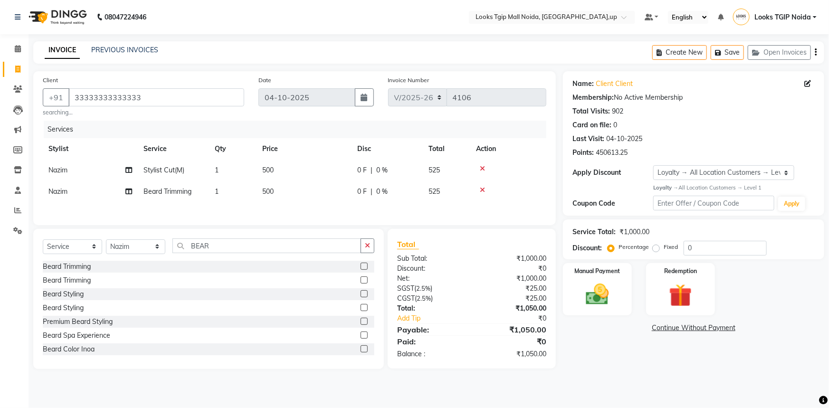
click at [347, 197] on td "500" at bounding box center [304, 191] width 95 height 21
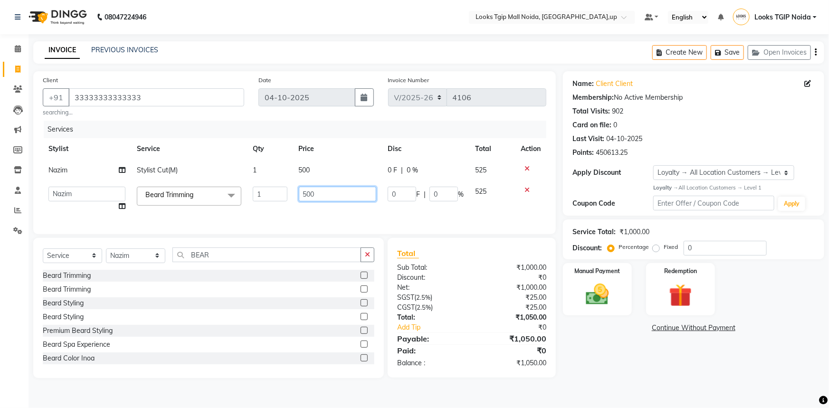
drag, startPoint x: 326, startPoint y: 192, endPoint x: 294, endPoint y: 192, distance: 32.3
click at [294, 192] on td "500" at bounding box center [337, 199] width 89 height 36
click at [409, 273] on div "Total Sub Total: ₹1,000.00 Discount: ₹0 Net: ₹1,000.00 SGST ( 2.5% ) ₹25.00 CGS…" at bounding box center [471, 307] width 149 height 121
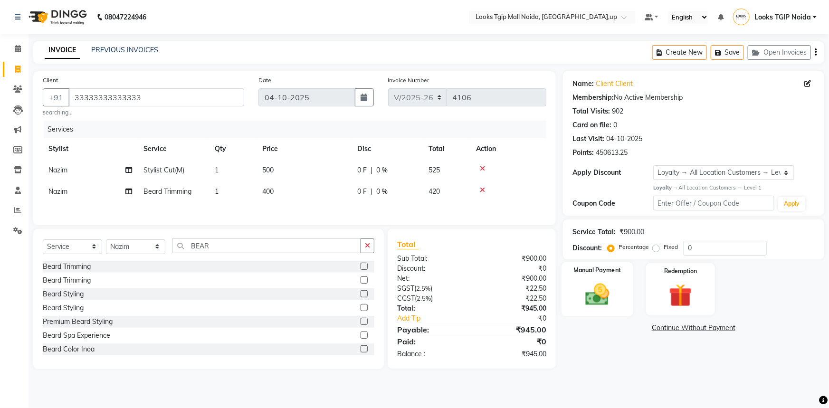
click at [612, 296] on img at bounding box center [597, 295] width 39 height 28
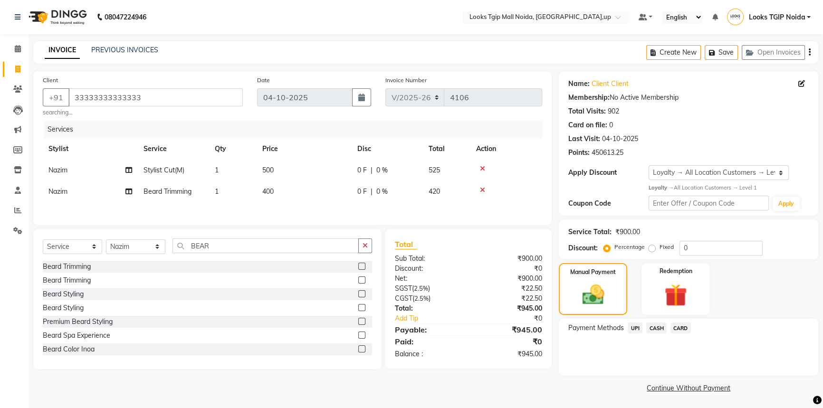
click at [684, 327] on span "CARD" at bounding box center [680, 328] width 20 height 11
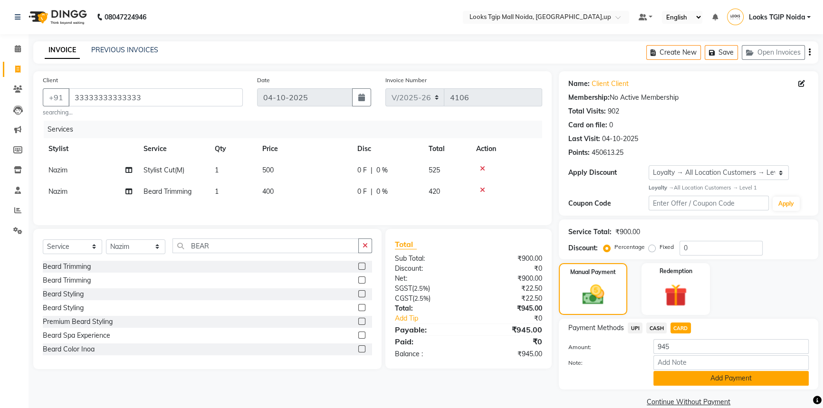
click at [671, 374] on button "Add Payment" at bounding box center [730, 378] width 155 height 15
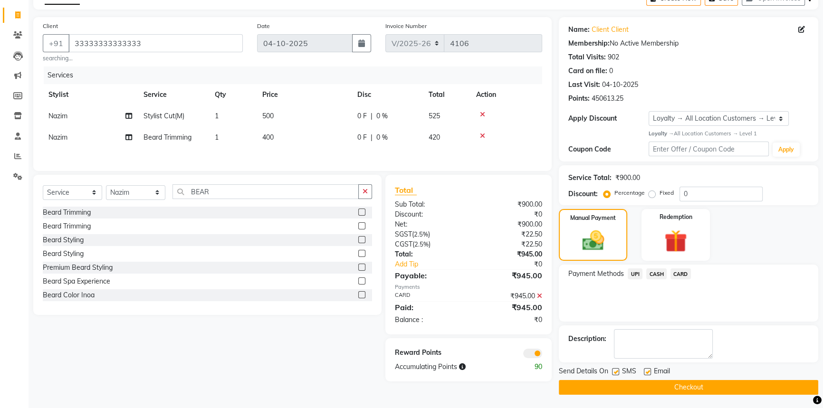
scroll to position [55, 0]
click at [615, 369] on label at bounding box center [615, 371] width 7 height 7
click at [615, 369] on input "checkbox" at bounding box center [615, 372] width 6 height 6
click at [618, 386] on button "Checkout" at bounding box center [688, 387] width 259 height 15
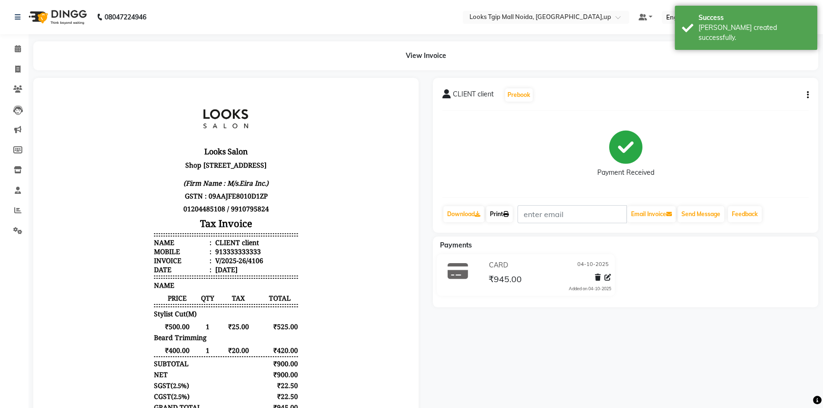
click at [493, 211] on link "Print" at bounding box center [499, 214] width 27 height 16
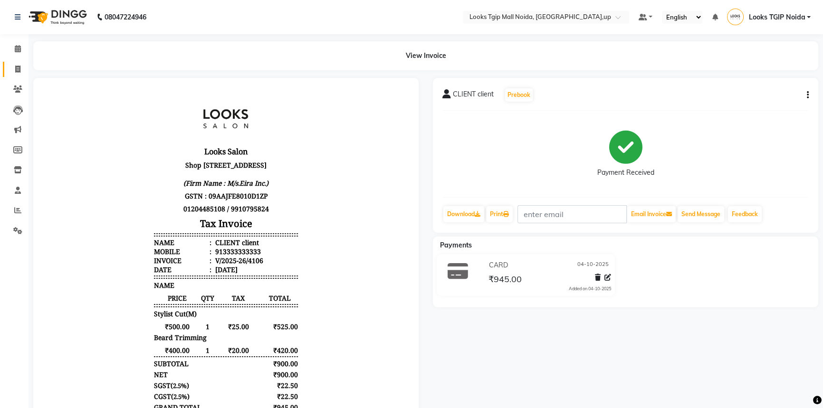
click at [15, 76] on link "Invoice" at bounding box center [14, 70] width 23 height 16
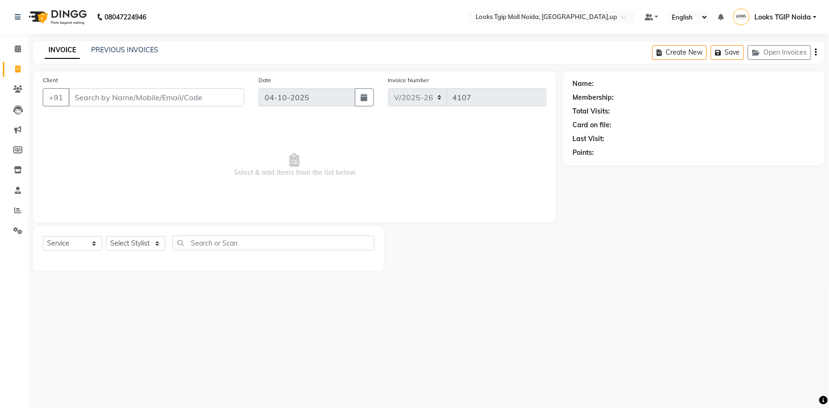
click at [200, 102] on input "Client" at bounding box center [156, 97] width 176 height 18
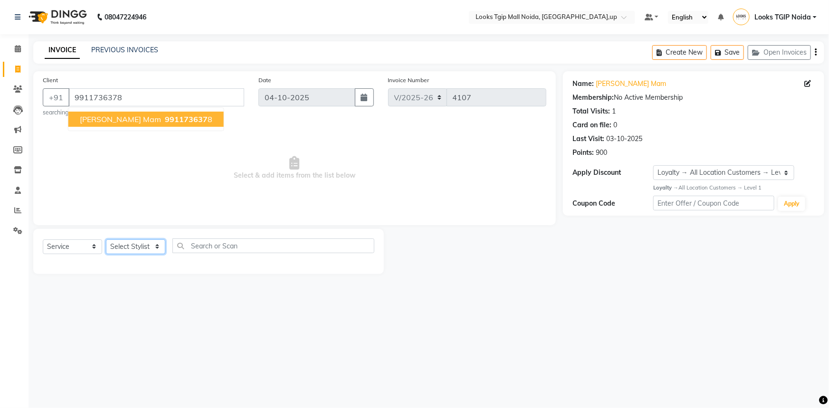
click at [152, 239] on select "Select Stylist [PERSON_NAME] Arun_pdct [PERSON_NAME] Counter Sales Farooq Gauta…" at bounding box center [135, 246] width 59 height 15
click at [106, 239] on select "Select Stylist [PERSON_NAME] Arun_pdct [PERSON_NAME] Counter Sales Farooq Gauta…" at bounding box center [135, 246] width 59 height 15
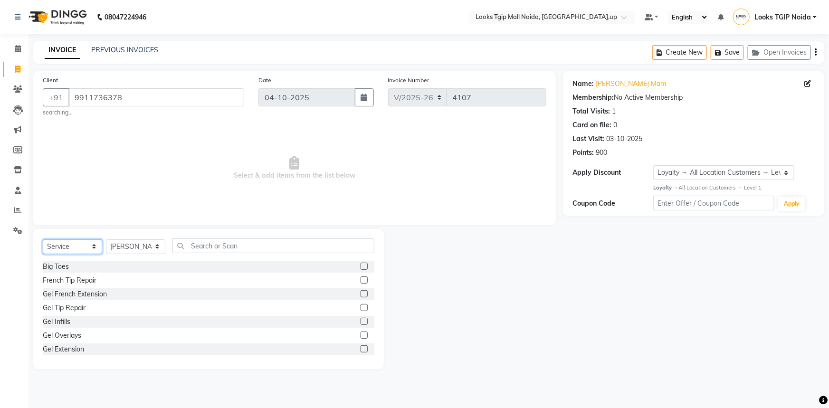
click at [78, 247] on select "Select Service Product Membership Package Voucher Prepaid Gift Card" at bounding box center [72, 246] width 59 height 15
click at [43, 239] on select "Select Service Product Membership Package Voucher Prepaid Gift Card" at bounding box center [72, 246] width 59 height 15
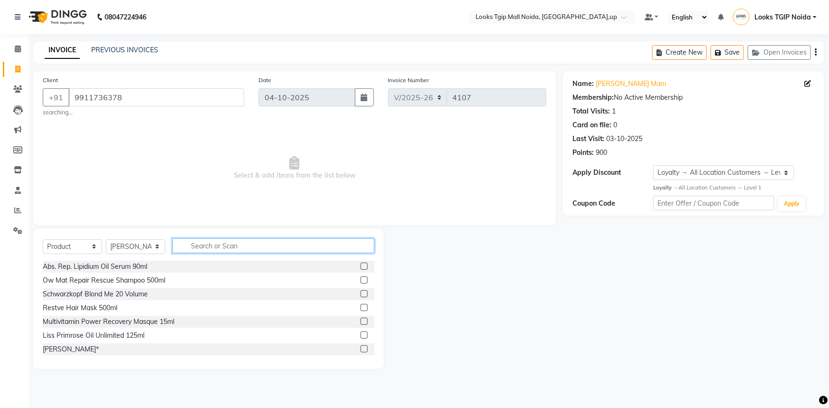
click at [234, 248] on input "text" at bounding box center [273, 245] width 202 height 15
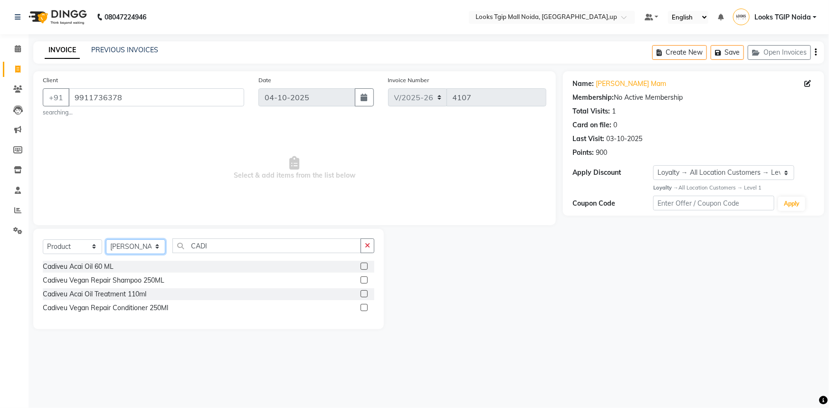
click at [128, 244] on select "Select Stylist [PERSON_NAME] Arun_pdct [PERSON_NAME] Counter Sales Farooq Gauta…" at bounding box center [135, 246] width 59 height 15
click at [233, 271] on div "Cadiveu Acai Oil 60 ML" at bounding box center [209, 267] width 332 height 12
click at [138, 282] on div "Cadiveu Vegan Repair Shampoo 250ML" at bounding box center [104, 281] width 122 height 10
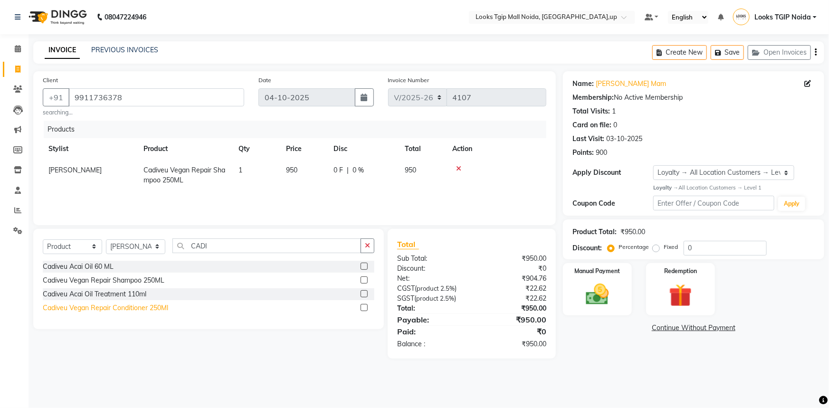
click at [149, 308] on div "Cadiveu Vegan Repair Conditioner 250Ml" at bounding box center [105, 308] width 125 height 10
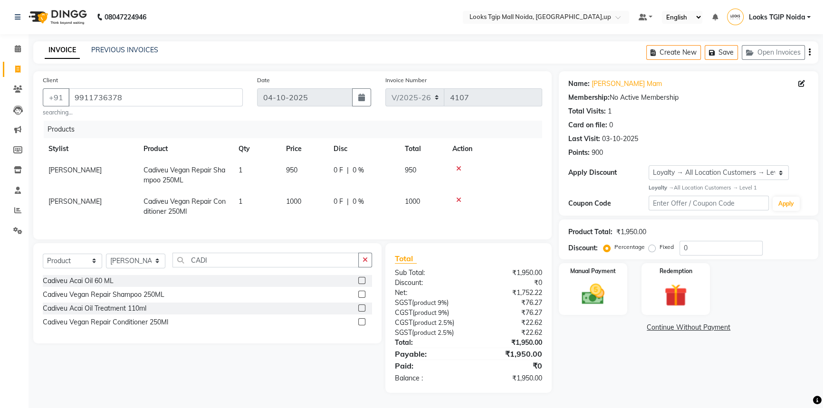
click at [317, 173] on td "950" at bounding box center [304, 175] width 48 height 31
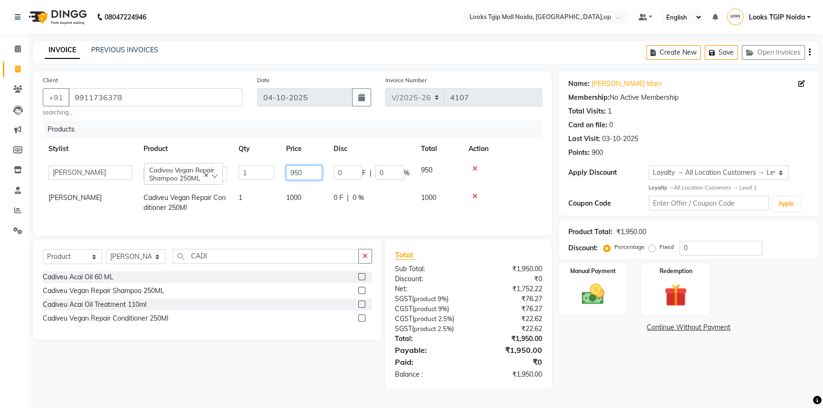
drag, startPoint x: 315, startPoint y: 171, endPoint x: 216, endPoint y: 157, distance: 100.3
click at [226, 161] on tr "[PERSON_NAME] Arun_pdct [PERSON_NAME] Counter Sales Farooq Gautam_pdct Guri kai…" at bounding box center [292, 173] width 499 height 27
click at [291, 202] on td "1000" at bounding box center [304, 202] width 48 height 31
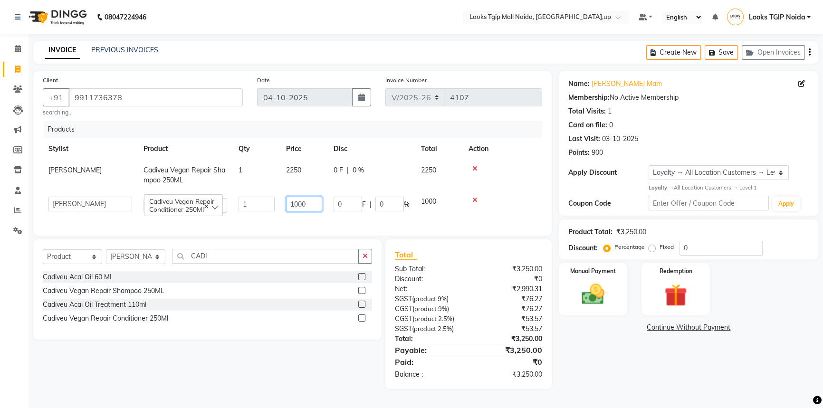
drag, startPoint x: 316, startPoint y: 195, endPoint x: 272, endPoint y: 203, distance: 44.5
click at [282, 204] on td "1000" at bounding box center [304, 204] width 48 height 27
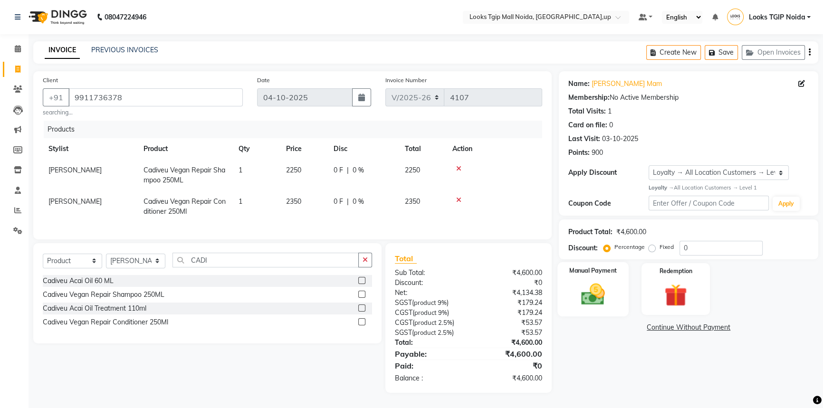
click at [611, 281] on img at bounding box center [593, 294] width 38 height 27
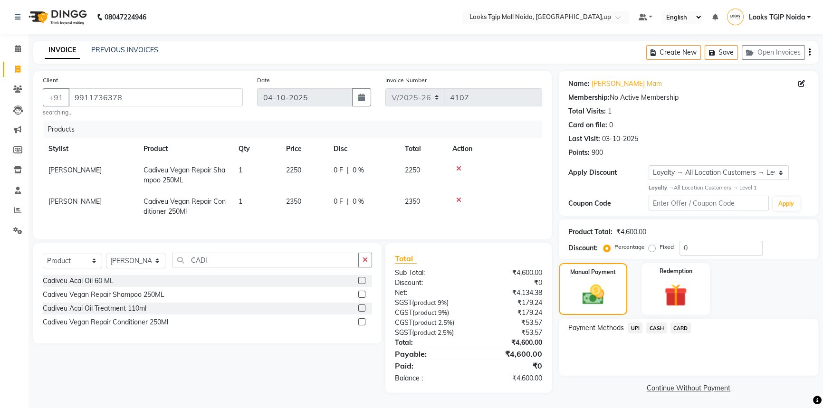
click at [634, 328] on span "UPI" at bounding box center [634, 328] width 15 height 11
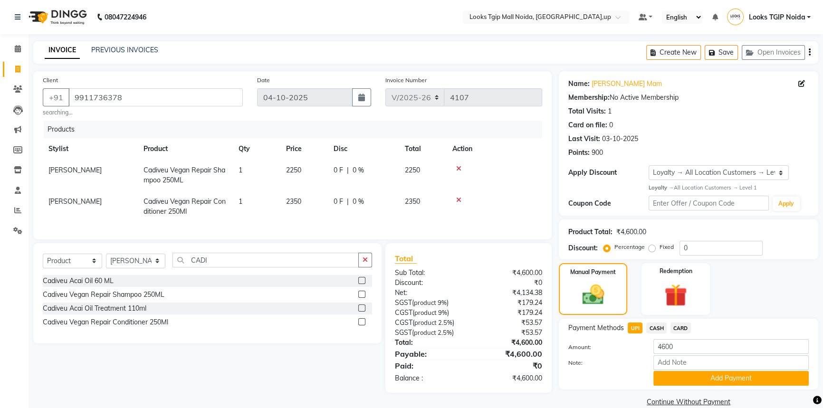
click at [530, 318] on div "₹179.24" at bounding box center [508, 313] width 81 height 10
drag, startPoint x: 518, startPoint y: 276, endPoint x: 525, endPoint y: 313, distance: 37.8
click at [525, 313] on div "Total Sub Total: ₹4,600.00 Discount: ₹0 Net: ₹4,134.38 SGST ( product 9% ) ₹179…" at bounding box center [469, 318] width 148 height 131
click at [532, 328] on div "₹53.57" at bounding box center [508, 323] width 81 height 10
click at [503, 277] on div "₹4,600.00" at bounding box center [508, 273] width 81 height 10
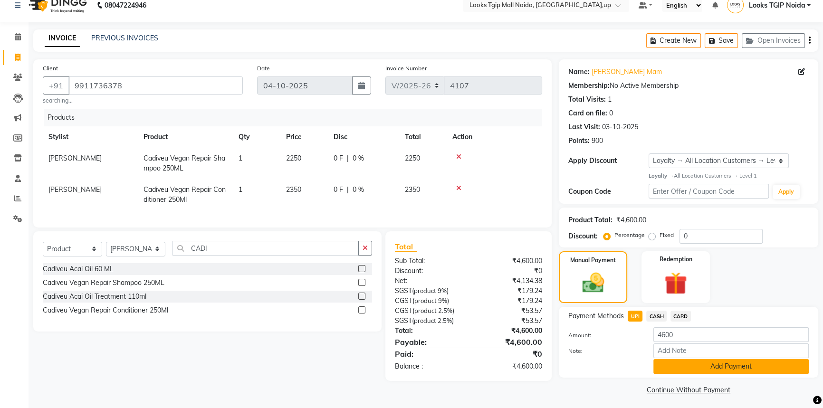
scroll to position [15, 0]
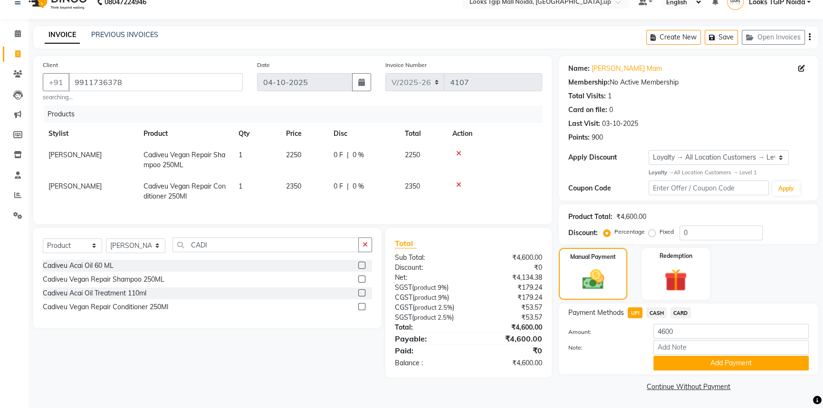
click at [684, 309] on span "CARD" at bounding box center [680, 312] width 20 height 11
click at [688, 363] on button "Add Payment" at bounding box center [730, 363] width 155 height 15
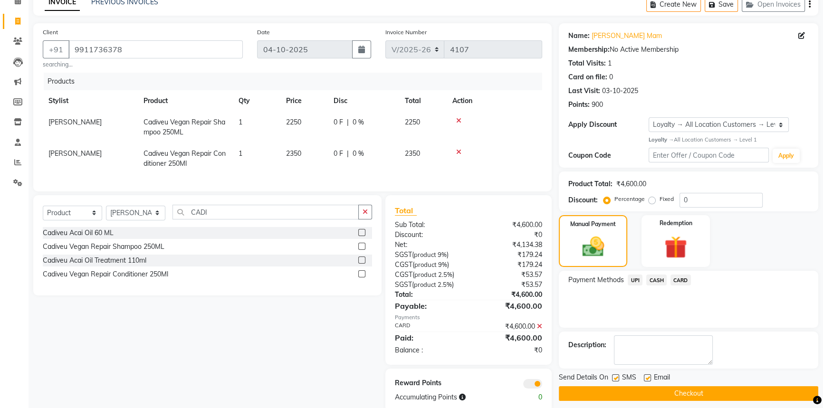
scroll to position [73, 0]
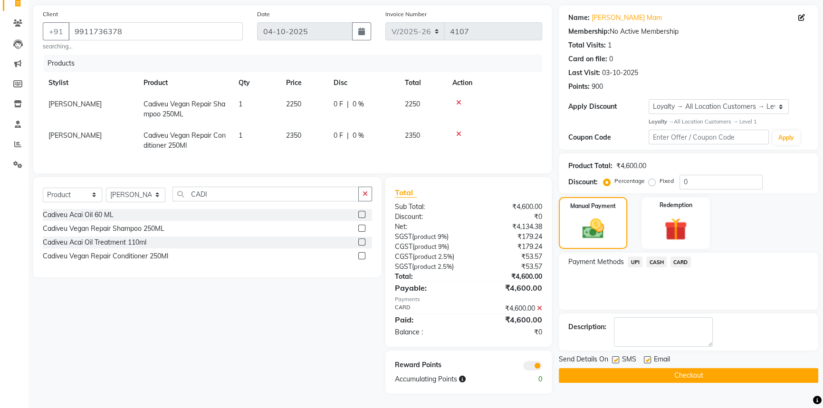
click at [616, 356] on label at bounding box center [615, 359] width 7 height 7
click at [616, 357] on input "checkbox" at bounding box center [615, 360] width 6 height 6
click at [622, 368] on button "Checkout" at bounding box center [688, 375] width 259 height 15
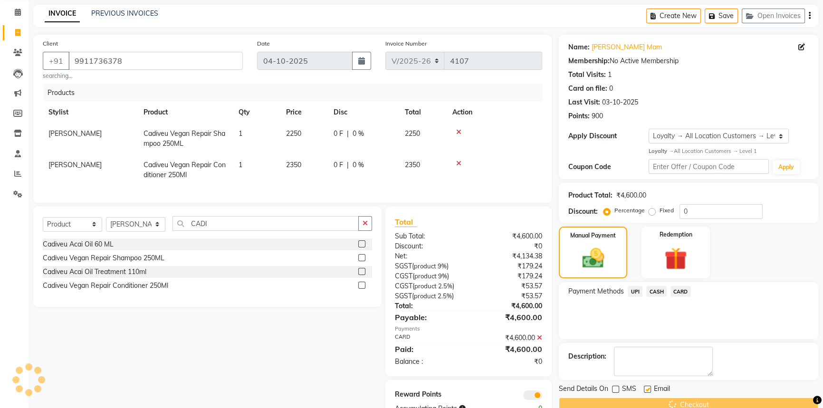
scroll to position [0, 0]
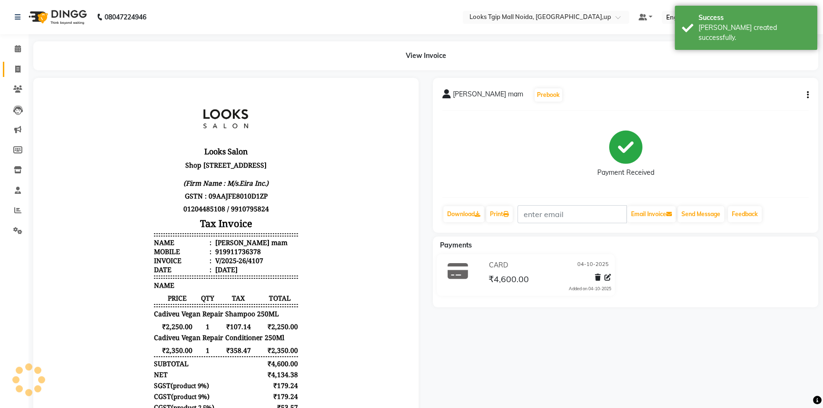
click at [8, 70] on link "Invoice" at bounding box center [14, 70] width 23 height 16
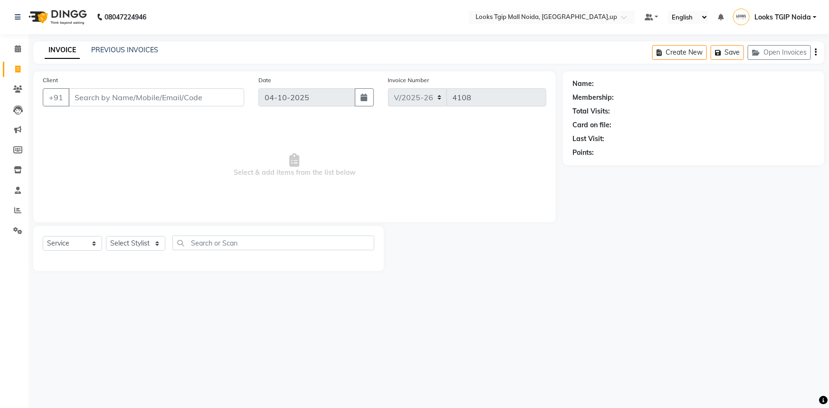
click at [136, 105] on input "Client" at bounding box center [156, 97] width 176 height 18
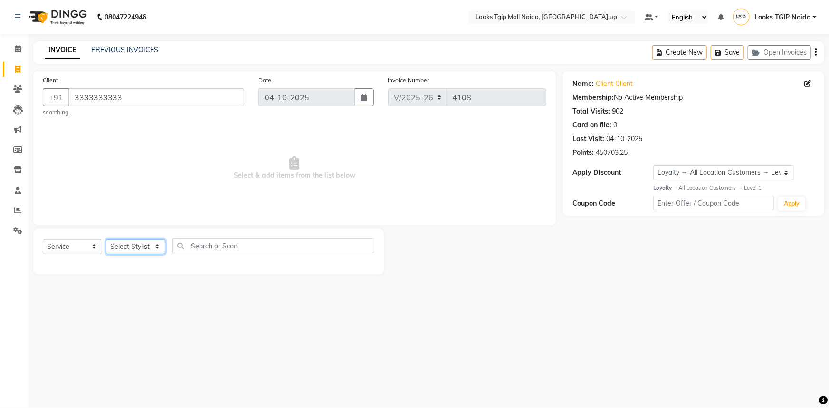
click at [136, 248] on select "Select Stylist [PERSON_NAME] Arun_pdct [PERSON_NAME] Counter Sales Farooq Gauta…" at bounding box center [135, 246] width 59 height 15
click at [106, 239] on select "Select Stylist [PERSON_NAME] Arun_pdct [PERSON_NAME] Counter Sales Farooq Gauta…" at bounding box center [135, 246] width 59 height 15
click at [158, 251] on select "Select Stylist [PERSON_NAME] Arun_pdct [PERSON_NAME] Counter Sales Farooq Gauta…" at bounding box center [135, 246] width 59 height 15
click at [106, 239] on select "Select Stylist [PERSON_NAME] Arun_pdct [PERSON_NAME] Counter Sales Farooq Gauta…" at bounding box center [135, 246] width 59 height 15
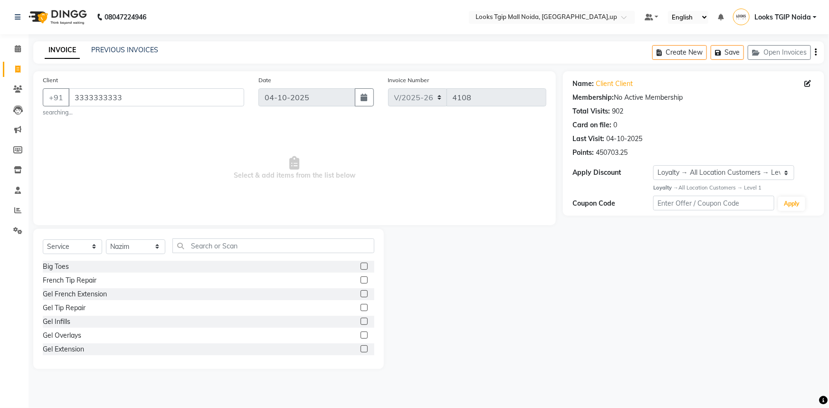
click at [196, 237] on div "Select Service Product Membership Package Voucher Prepaid Gift Card Select Styl…" at bounding box center [208, 299] width 351 height 140
drag, startPoint x: 180, startPoint y: 247, endPoint x: 185, endPoint y: 249, distance: 5.9
click at [180, 247] on input "text" at bounding box center [273, 245] width 202 height 15
click at [72, 282] on div "Stylist Cut(M)" at bounding box center [63, 281] width 41 height 10
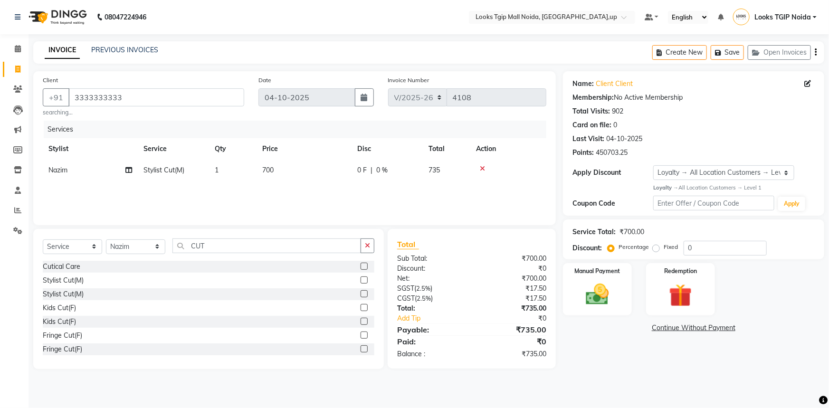
click at [323, 171] on td "700" at bounding box center [304, 170] width 95 height 21
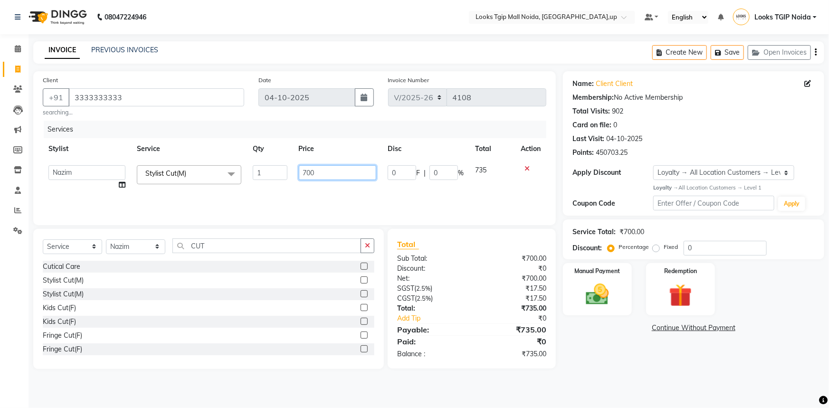
drag, startPoint x: 342, startPoint y: 172, endPoint x: 228, endPoint y: 169, distance: 114.1
click at [237, 170] on tr "[PERSON_NAME] Arjun_pdct Arun_pdct [PERSON_NAME] Counter Sales Farooq Gautam_pd…" at bounding box center [295, 178] width 504 height 36
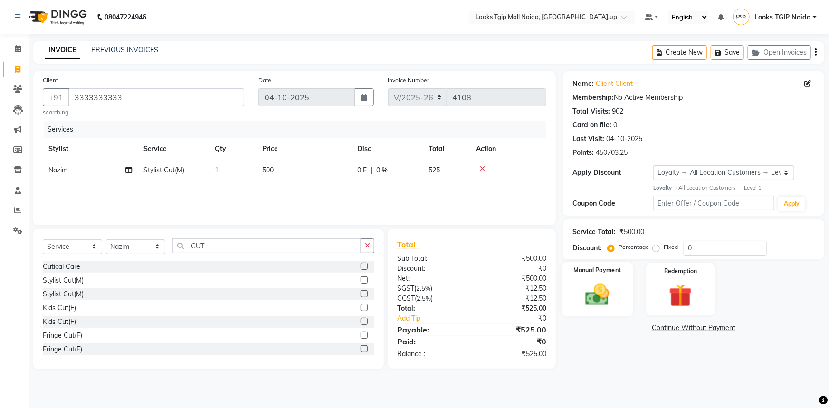
click at [600, 278] on div "Manual Payment" at bounding box center [597, 289] width 72 height 55
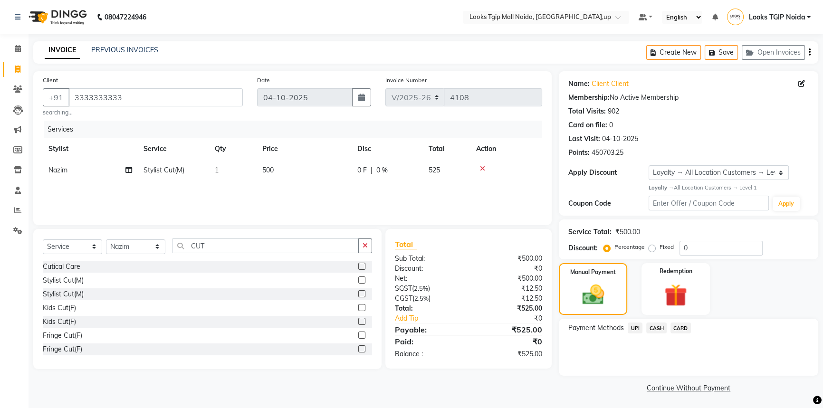
click at [634, 323] on span "UPI" at bounding box center [634, 328] width 15 height 11
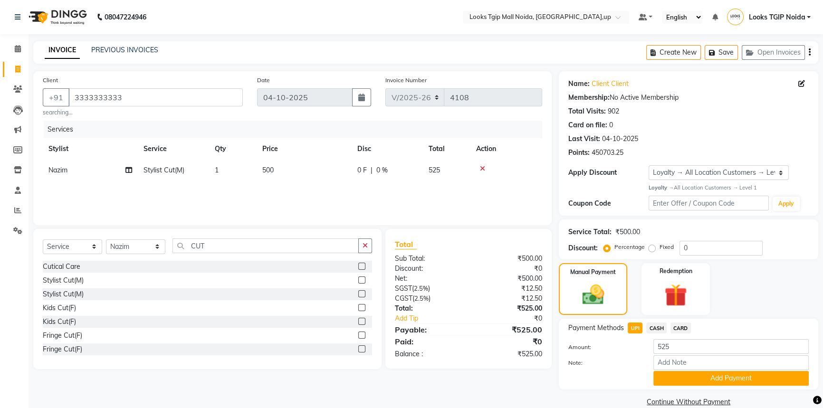
click at [686, 373] on button "Add Payment" at bounding box center [730, 378] width 155 height 15
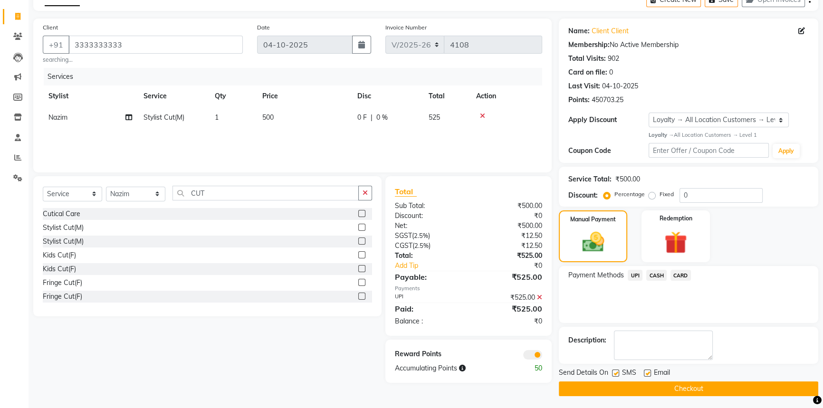
scroll to position [55, 0]
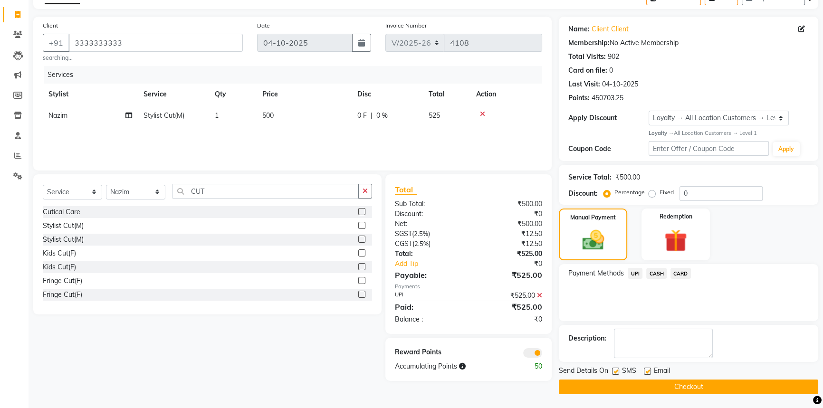
click at [615, 371] on label at bounding box center [615, 371] width 7 height 7
click at [615, 371] on input "checkbox" at bounding box center [615, 372] width 6 height 6
click at [627, 386] on button "Checkout" at bounding box center [688, 387] width 259 height 15
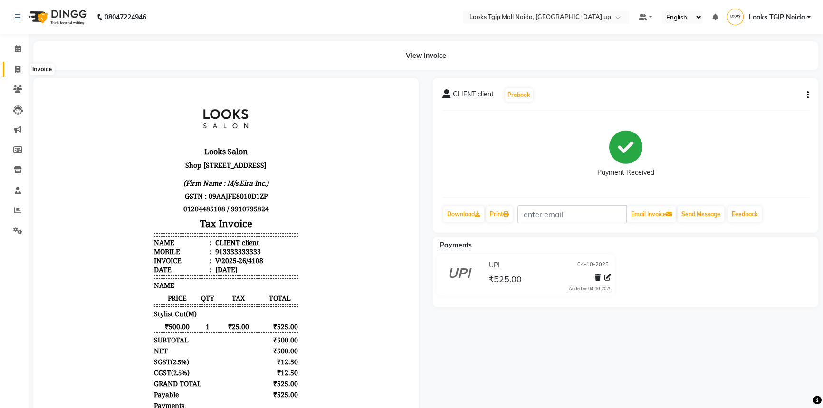
drag, startPoint x: 22, startPoint y: 68, endPoint x: 30, endPoint y: 76, distance: 11.8
click at [22, 68] on span at bounding box center [18, 69] width 17 height 11
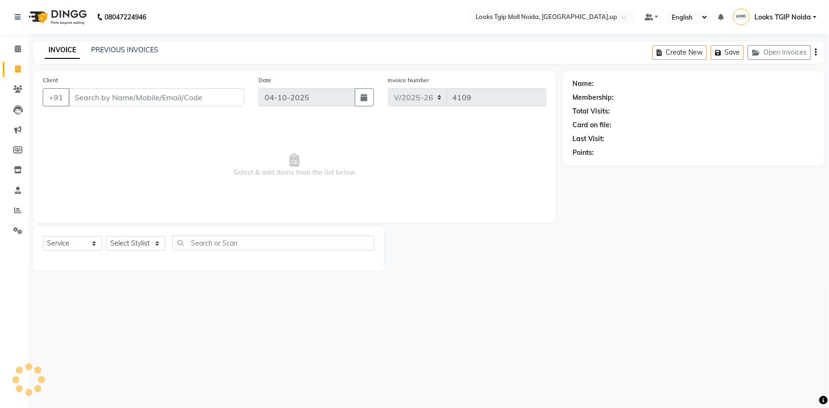
click at [123, 95] on input "Client" at bounding box center [156, 97] width 176 height 18
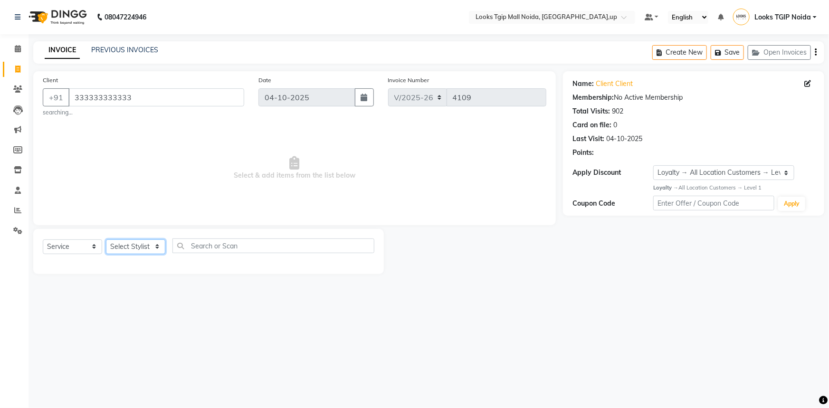
click at [138, 241] on select "Select Stylist [PERSON_NAME] Arun_pdct [PERSON_NAME] Counter Sales Farooq Gauta…" at bounding box center [135, 246] width 59 height 15
click at [106, 239] on select "Select Stylist [PERSON_NAME] Arun_pdct [PERSON_NAME] Counter Sales Farooq Gauta…" at bounding box center [135, 246] width 59 height 15
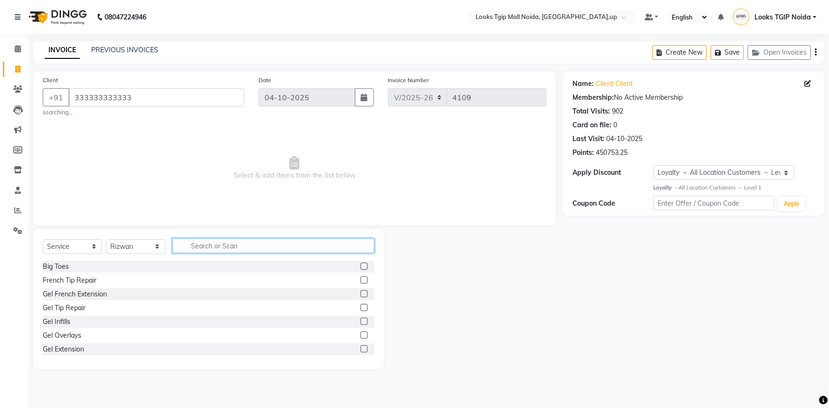
click at [205, 238] on input "text" at bounding box center [273, 245] width 202 height 15
drag, startPoint x: 66, startPoint y: 283, endPoint x: 176, endPoint y: 244, distance: 116.7
click at [67, 283] on div "Stylist Cut(M)" at bounding box center [63, 281] width 41 height 10
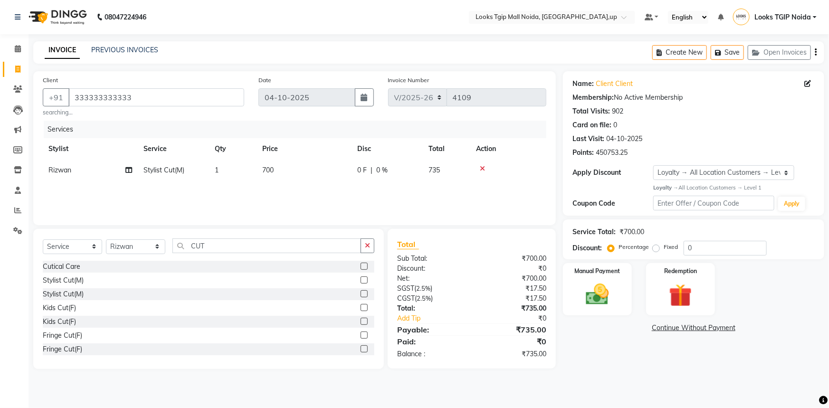
click at [333, 176] on td "700" at bounding box center [304, 170] width 95 height 21
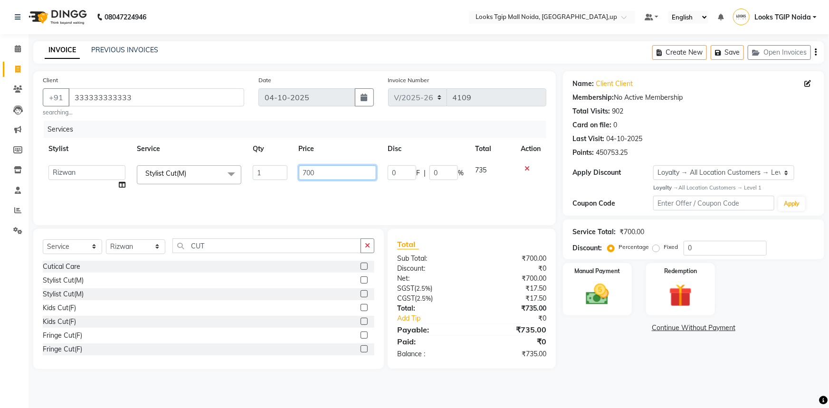
drag, startPoint x: 333, startPoint y: 176, endPoint x: 229, endPoint y: 181, distance: 103.2
click at [266, 176] on tr "[PERSON_NAME] Arjun_pdct Arun_pdct [PERSON_NAME] Counter Sales Farooq Gautam_pd…" at bounding box center [295, 178] width 504 height 36
click at [465, 308] on div "Total:" at bounding box center [431, 309] width 82 height 10
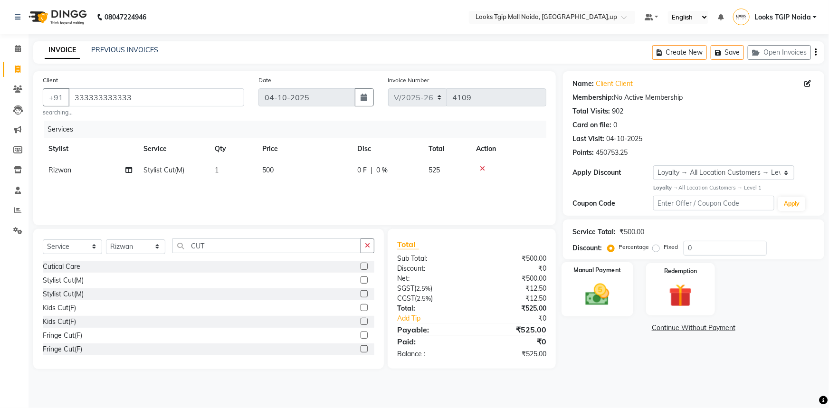
drag, startPoint x: 578, startPoint y: 282, endPoint x: 557, endPoint y: 287, distance: 21.5
click at [575, 281] on div "Manual Payment" at bounding box center [597, 289] width 72 height 55
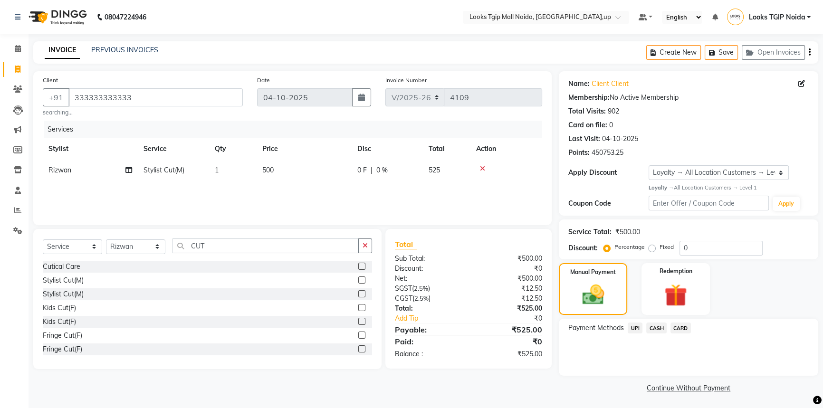
click at [633, 331] on span "UPI" at bounding box center [634, 328] width 15 height 11
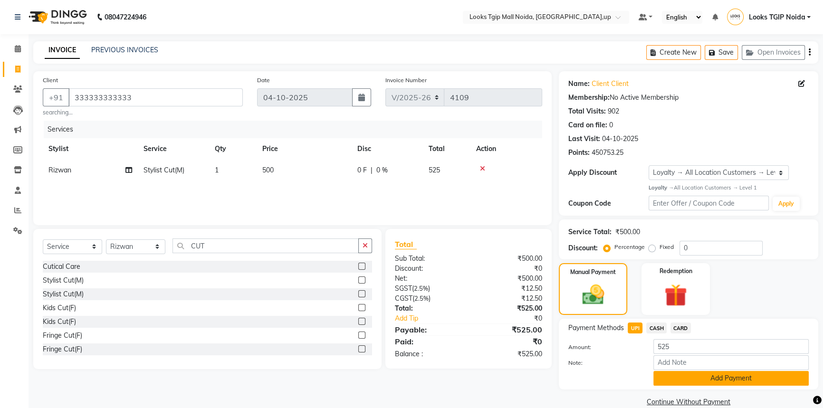
click at [678, 379] on button "Add Payment" at bounding box center [730, 378] width 155 height 15
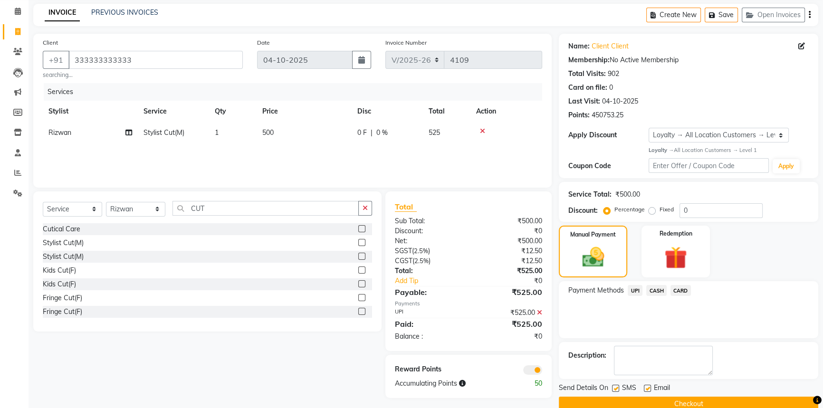
scroll to position [55, 0]
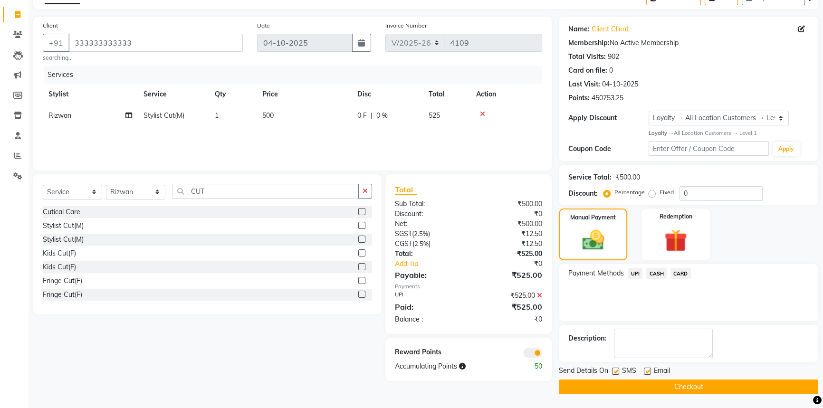
click at [611, 372] on div "Send Details On SMS Email" at bounding box center [688, 372] width 259 height 12
click at [618, 371] on label at bounding box center [615, 371] width 7 height 7
click at [618, 371] on input "checkbox" at bounding box center [615, 372] width 6 height 6
click at [613, 383] on button "Checkout" at bounding box center [688, 387] width 259 height 15
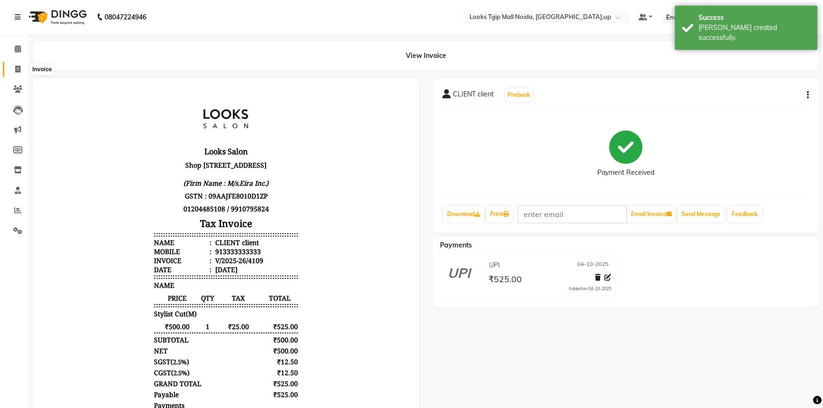
drag, startPoint x: 10, startPoint y: 63, endPoint x: 19, endPoint y: 58, distance: 10.2
click at [10, 64] on span at bounding box center [18, 69] width 17 height 11
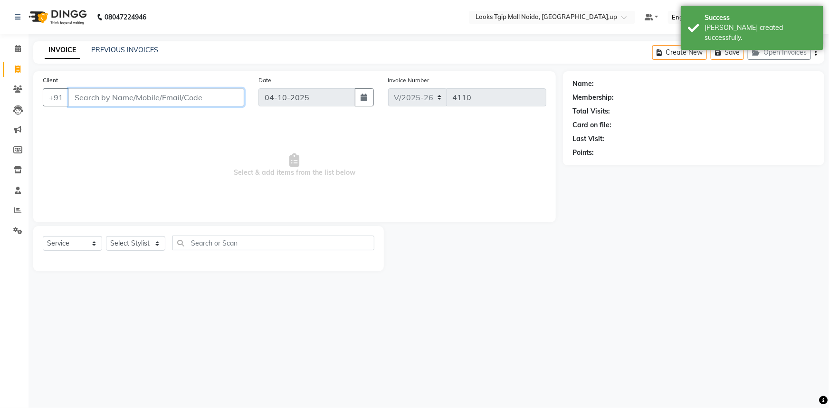
click at [111, 104] on input "Client" at bounding box center [156, 97] width 176 height 18
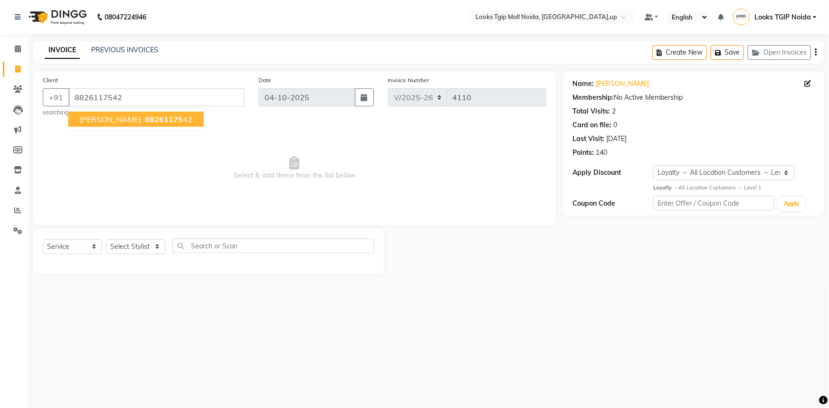
drag, startPoint x: 165, startPoint y: 118, endPoint x: 170, endPoint y: 182, distance: 64.3
click at [165, 118] on ngb-highlight "88261175 42" at bounding box center [167, 119] width 49 height 10
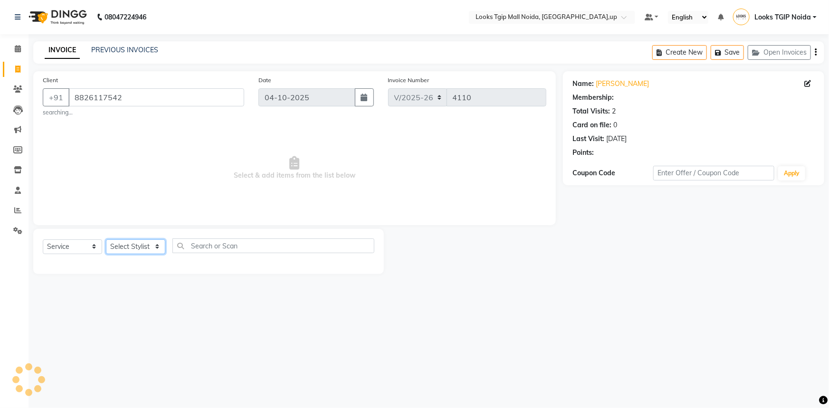
drag, startPoint x: 152, startPoint y: 248, endPoint x: 136, endPoint y: 271, distance: 27.6
click at [152, 248] on select "Select Stylist [PERSON_NAME] Arun_pdct [PERSON_NAME] Counter Sales Farooq Gauta…" at bounding box center [135, 246] width 59 height 15
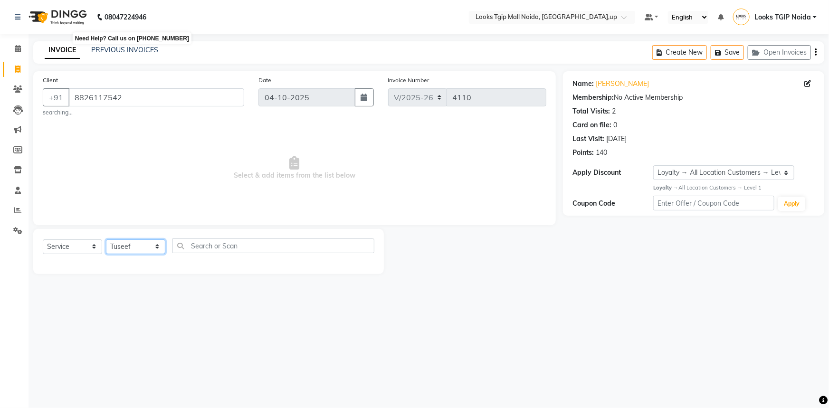
click at [106, 239] on select "Select Stylist [PERSON_NAME] Arun_pdct [PERSON_NAME] Counter Sales Farooq Gauta…" at bounding box center [135, 246] width 59 height 15
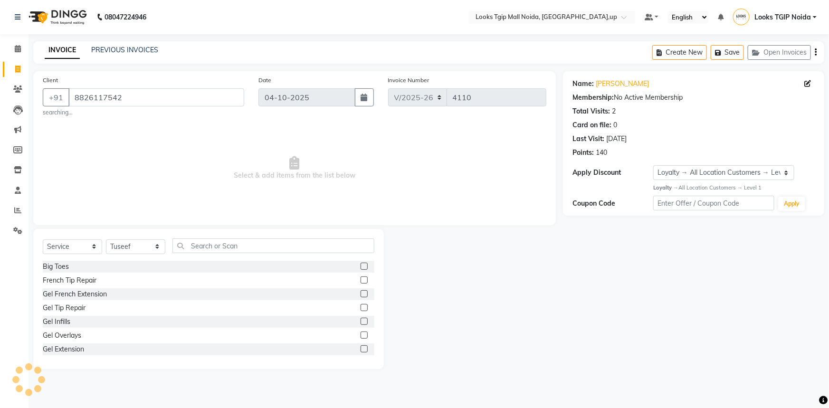
click at [204, 256] on div "Select Service Product Membership Package Voucher Prepaid Gift Card Select Styl…" at bounding box center [209, 249] width 332 height 22
click at [202, 250] on input "text" at bounding box center [273, 245] width 202 height 15
drag, startPoint x: 76, startPoint y: 280, endPoint x: 173, endPoint y: 256, distance: 100.0
click at [78, 280] on div "Stylist Cut(M)" at bounding box center [63, 281] width 41 height 10
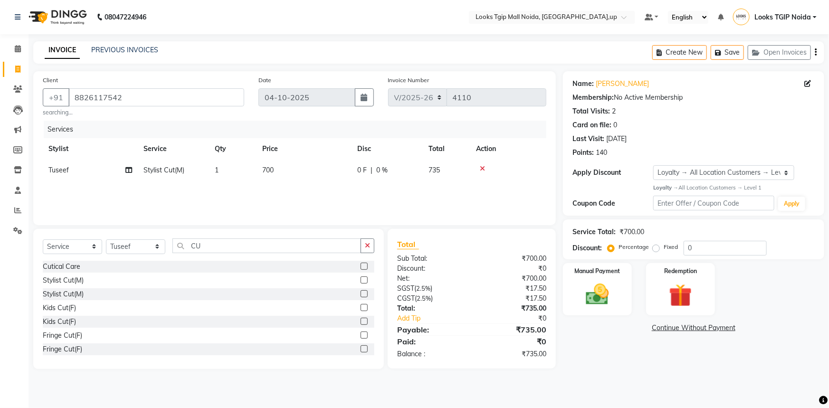
drag, startPoint x: 257, startPoint y: 234, endPoint x: 191, endPoint y: 252, distance: 68.9
click at [191, 252] on div "Select Service Product Membership Package Voucher Prepaid Gift Card Select Styl…" at bounding box center [208, 299] width 351 height 140
drag, startPoint x: 157, startPoint y: 258, endPoint x: 112, endPoint y: 267, distance: 46.0
click at [134, 262] on div "Select Service Product Membership Package Voucher Prepaid Gift Card Select Styl…" at bounding box center [208, 299] width 351 height 140
drag, startPoint x: 73, startPoint y: 267, endPoint x: 223, endPoint y: 207, distance: 161.6
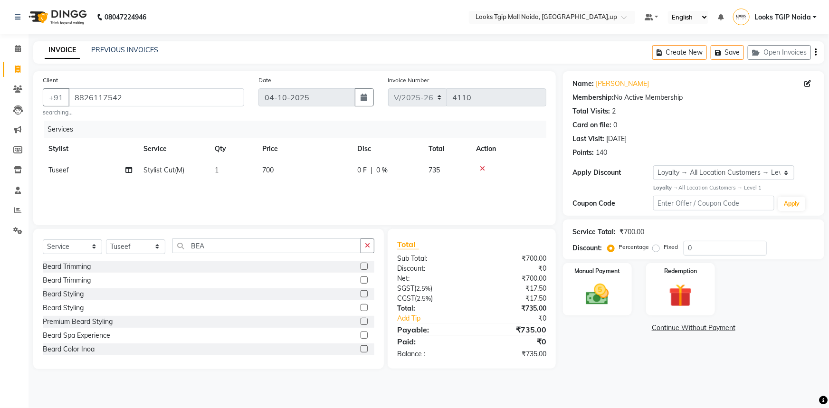
click at [73, 266] on div "Beard Trimming" at bounding box center [67, 267] width 48 height 10
click at [315, 170] on td "700" at bounding box center [304, 170] width 95 height 21
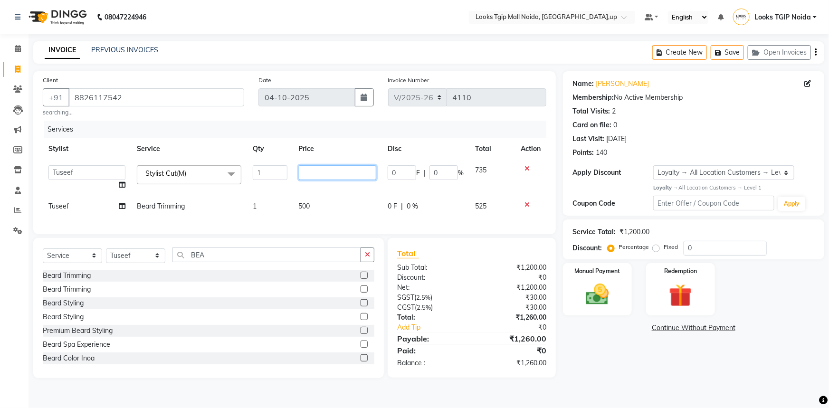
drag, startPoint x: 342, startPoint y: 166, endPoint x: 202, endPoint y: 204, distance: 144.4
click at [217, 201] on tbody "[PERSON_NAME] Arjun_pdct Arun_pdct [PERSON_NAME] Counter Sales Farooq Gautam_pd…" at bounding box center [295, 188] width 504 height 57
click at [327, 201] on td "500" at bounding box center [337, 206] width 89 height 21
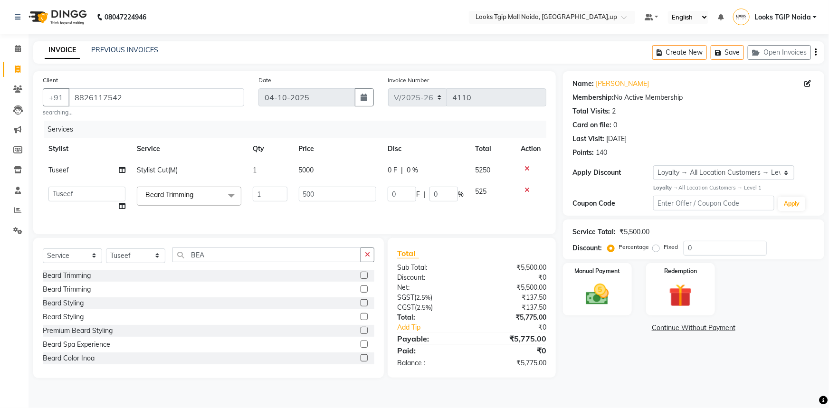
click at [336, 177] on td "5000" at bounding box center [337, 170] width 89 height 21
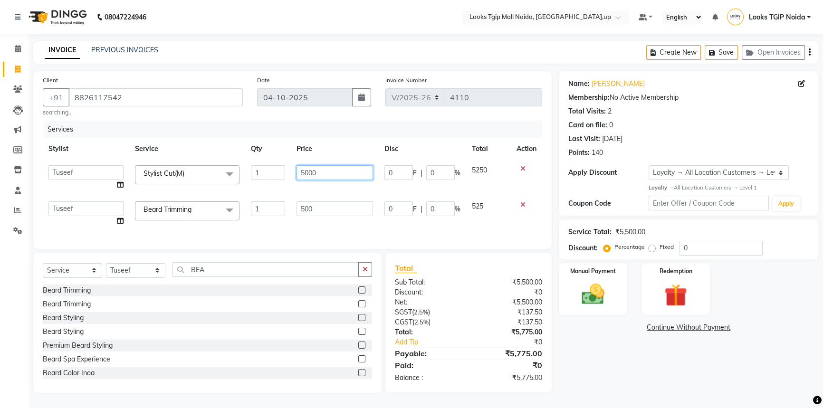
click at [342, 172] on input "5000" at bounding box center [334, 172] width 76 height 15
click at [329, 204] on td "500" at bounding box center [335, 214] width 88 height 36
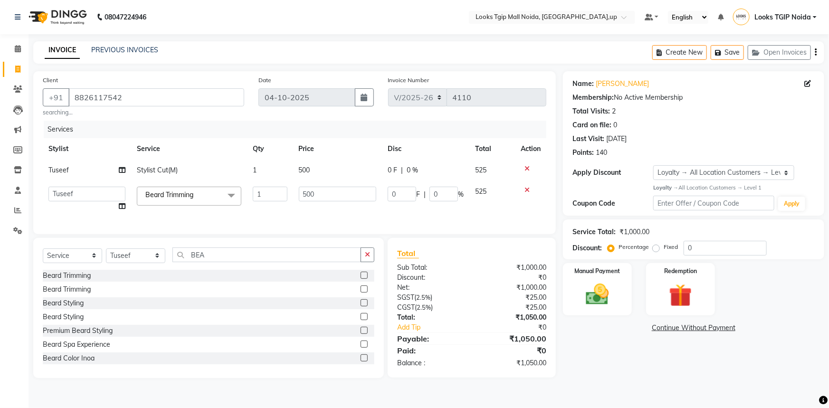
click at [329, 204] on div "Services Stylist Service Qty Price Disc Total Action Tuseef Stylist Cut(M) 1 50…" at bounding box center [295, 173] width 504 height 104
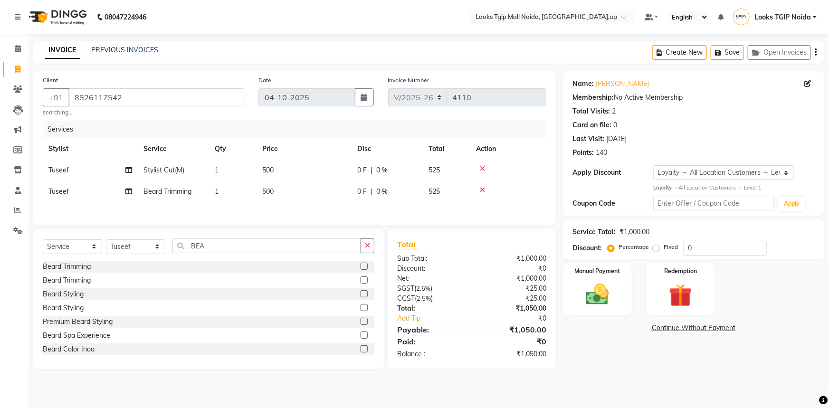
click at [332, 197] on td "500" at bounding box center [304, 191] width 95 height 21
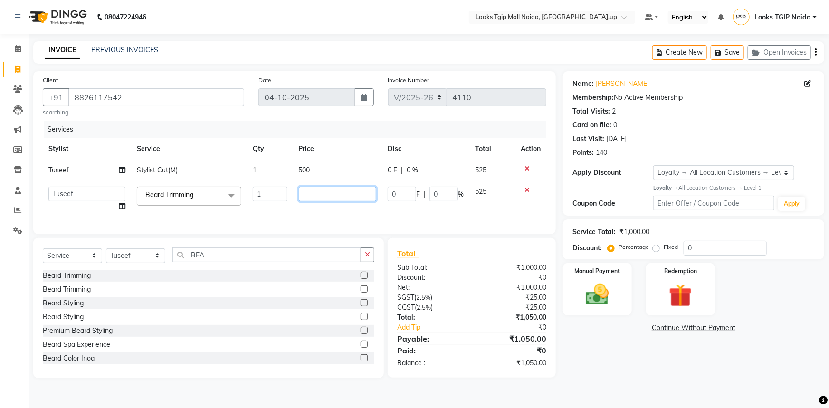
drag, startPoint x: 347, startPoint y: 185, endPoint x: 181, endPoint y: 238, distance: 174.6
click at [184, 234] on div "Client [PHONE_NUMBER] searching... Date [DATE] Invoice Number V/2025 V/[PHONE_N…" at bounding box center [294, 152] width 523 height 163
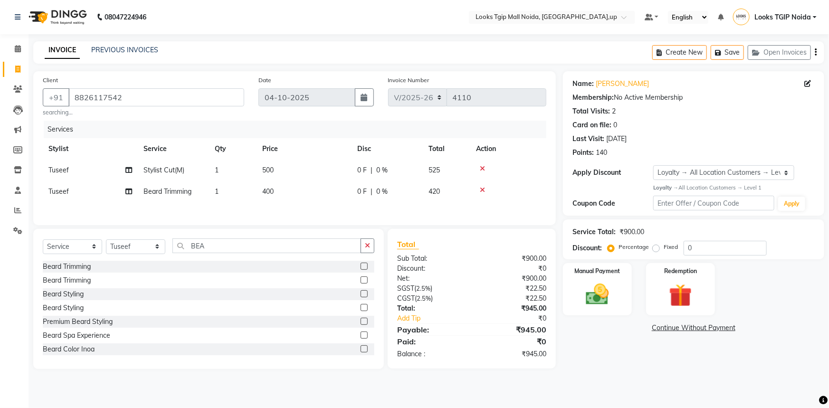
click at [511, 295] on div "Total Sub Total: ₹900.00 Discount: ₹0 Net: ₹900.00 SGST ( 2.5% ) ₹22.50 CGST ( …" at bounding box center [471, 298] width 149 height 121
click at [615, 273] on label "Manual Payment" at bounding box center [598, 270] width 48 height 9
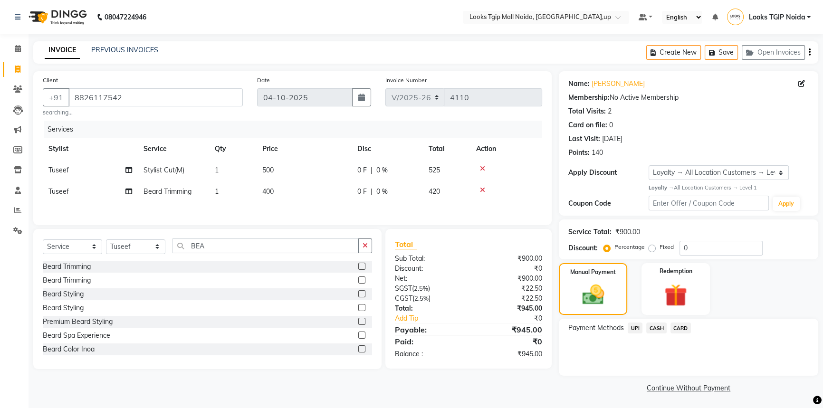
click at [637, 329] on span "UPI" at bounding box center [634, 328] width 15 height 11
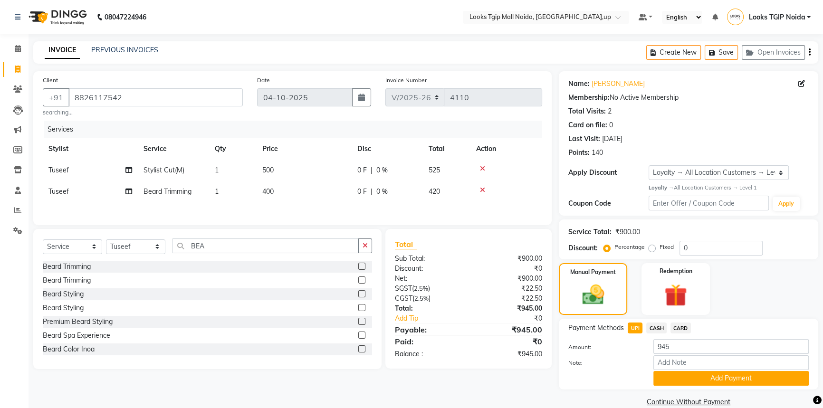
click at [658, 329] on span "CASH" at bounding box center [656, 328] width 20 height 11
click at [17, 50] on icon at bounding box center [18, 48] width 6 height 7
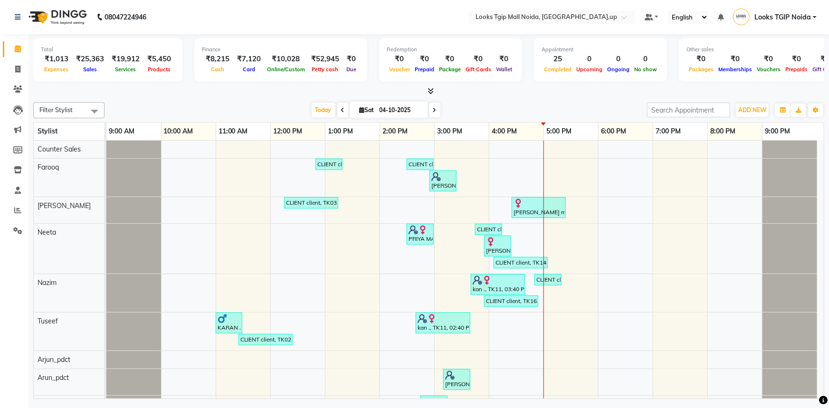
click at [578, 58] on div "0" at bounding box center [589, 59] width 31 height 11
click at [425, 89] on span at bounding box center [429, 91] width 10 height 10
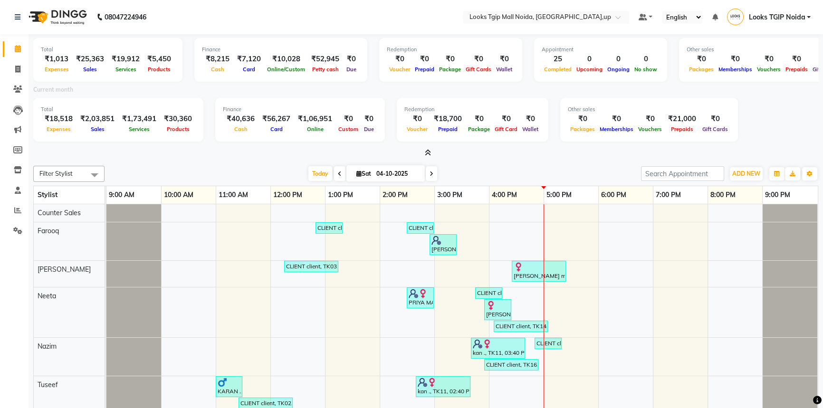
click at [426, 146] on div "Total ₹1,013 Expenses ₹25,363 Sales ₹19,912 Services ₹5,450 Products Finance ₹8…" at bounding box center [425, 96] width 785 height 124
click at [429, 152] on icon at bounding box center [428, 152] width 6 height 7
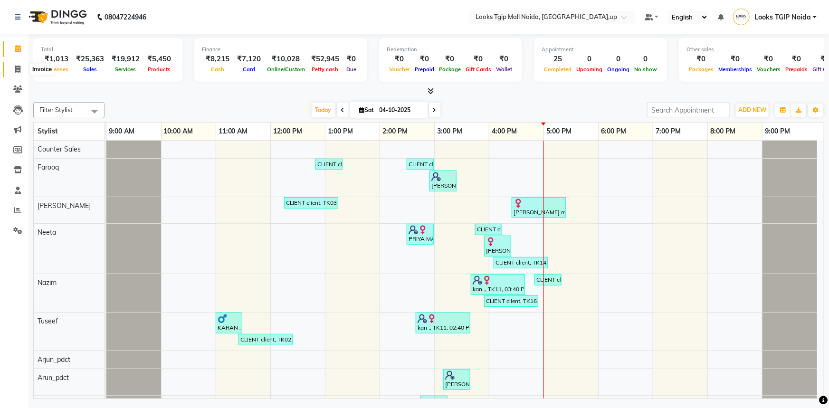
click at [16, 71] on icon at bounding box center [17, 69] width 5 height 7
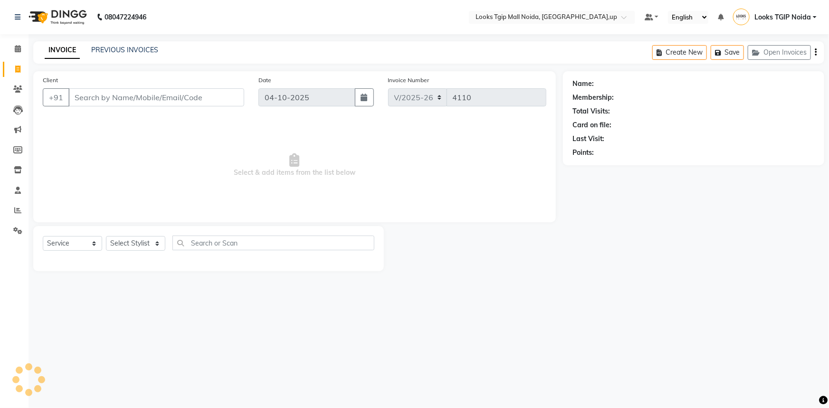
click at [144, 251] on div "Select Service Product Membership Package Voucher Prepaid Gift Card Select Styl…" at bounding box center [209, 247] width 332 height 22
click at [147, 245] on select "Select Stylist" at bounding box center [135, 243] width 59 height 15
click at [106, 236] on select "Select Stylist [PERSON_NAME] Arun_pdct [PERSON_NAME] Counter Sales Farooq Gauta…" at bounding box center [135, 243] width 59 height 15
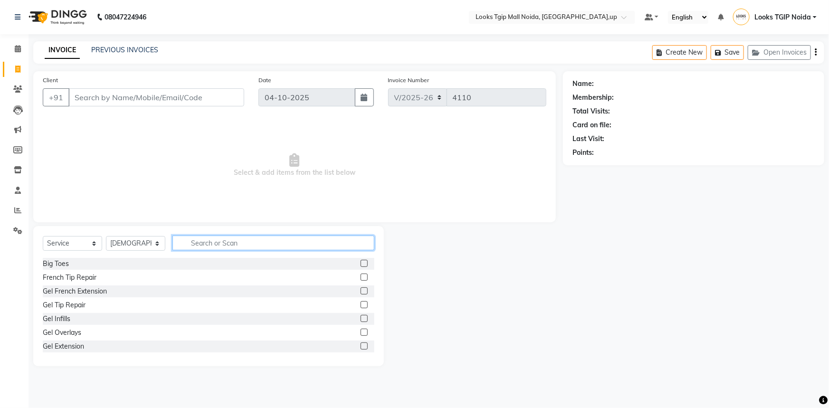
click at [209, 239] on input "text" at bounding box center [273, 243] width 202 height 15
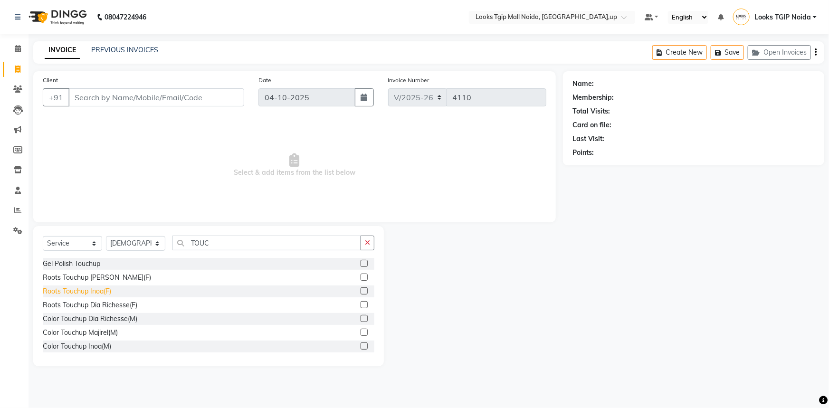
click at [102, 290] on div "Roots Touchup Inoa(F)" at bounding box center [77, 291] width 68 height 10
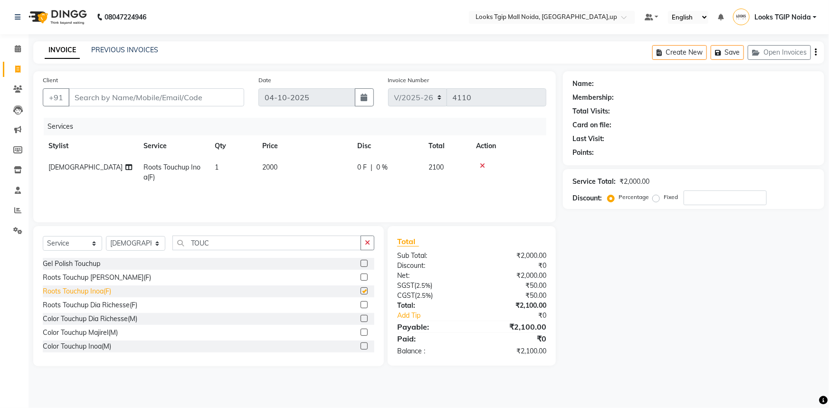
click at [102, 290] on div "Roots Touchup Inoa(F)" at bounding box center [77, 291] width 68 height 10
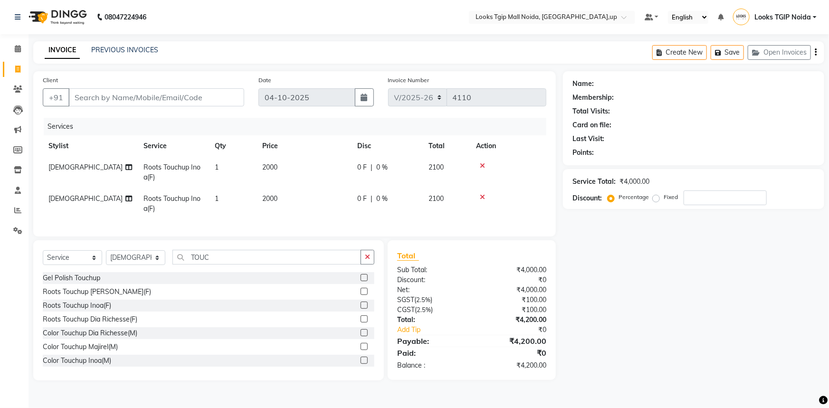
click at [311, 168] on td "2000" at bounding box center [304, 172] width 95 height 31
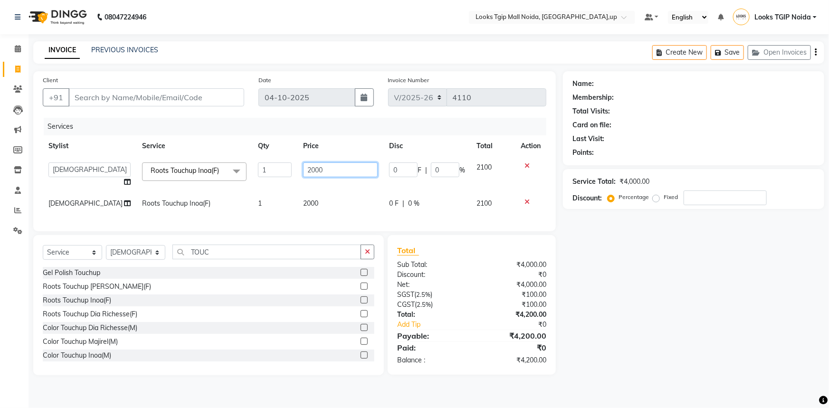
click at [171, 176] on tr "[PERSON_NAME] Arjun_pdct Arun_pdct [PERSON_NAME] Counter Sales Farooq Gautam_pd…" at bounding box center [295, 175] width 504 height 36
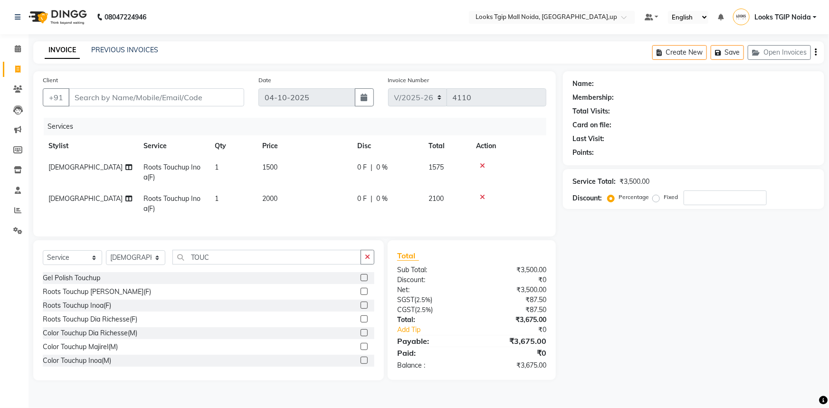
click at [315, 198] on td "2000" at bounding box center [304, 203] width 95 height 31
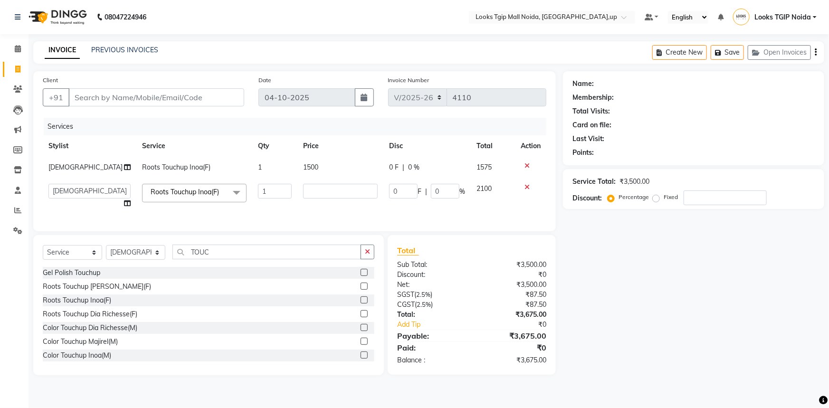
click at [241, 185] on tr "[PERSON_NAME] Arjun_pdct Arun_pdct [PERSON_NAME] Counter Sales Farooq Gautam_pd…" at bounding box center [295, 196] width 504 height 36
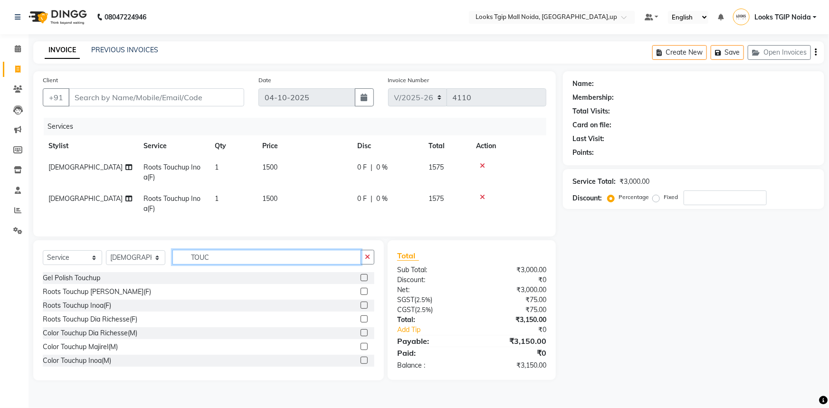
click at [228, 253] on div "Select Service Product Membership Package Voucher Prepaid Gift Card Select Styl…" at bounding box center [208, 310] width 351 height 140
drag, startPoint x: 206, startPoint y: 255, endPoint x: 107, endPoint y: 248, distance: 99.0
click at [150, 249] on div "Select Service Product Membership Package Voucher Prepaid Gift Card Select Styl…" at bounding box center [208, 310] width 351 height 140
drag, startPoint x: 241, startPoint y: 252, endPoint x: 242, endPoint y: 262, distance: 9.6
click at [240, 253] on div "Select Service Product Membership Package Voucher Prepaid Gift Card Select Styl…" at bounding box center [208, 310] width 351 height 140
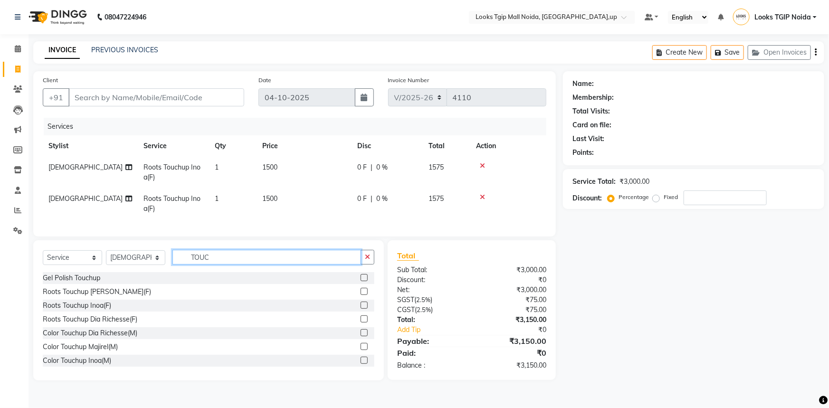
click at [242, 262] on input "TOUC" at bounding box center [266, 257] width 189 height 15
drag, startPoint x: 223, startPoint y: 263, endPoint x: 130, endPoint y: 257, distance: 93.3
click at [190, 261] on input "TOUC" at bounding box center [266, 257] width 189 height 15
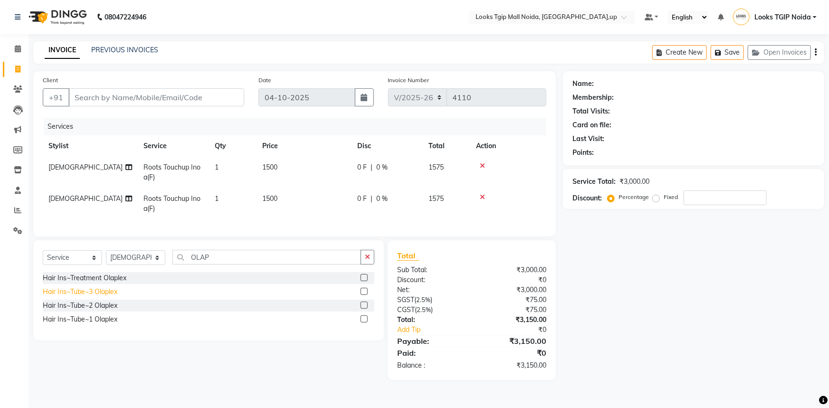
drag, startPoint x: 77, startPoint y: 295, endPoint x: 120, endPoint y: 287, distance: 44.0
click at [78, 296] on div "Hair Ins~Tube~3 Olaplex" at bounding box center [80, 292] width 75 height 10
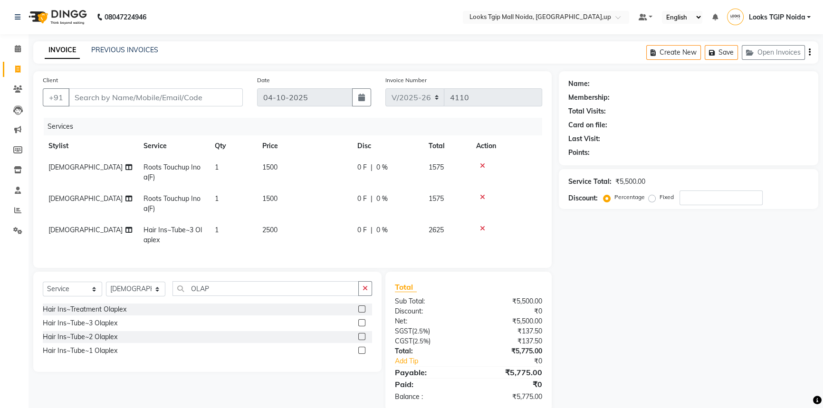
drag, startPoint x: 282, startPoint y: 230, endPoint x: 302, endPoint y: 233, distance: 20.6
click at [282, 230] on td "2500" at bounding box center [304, 234] width 95 height 31
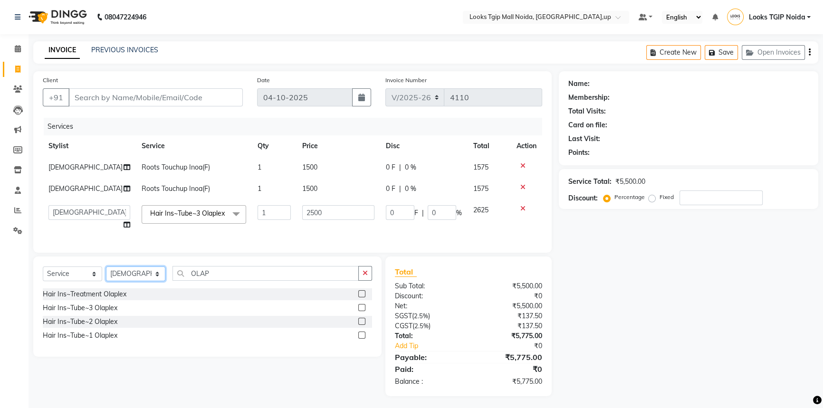
click at [154, 281] on select "Select Stylist [PERSON_NAME] Arun_pdct [PERSON_NAME] Counter Sales Farooq Gauta…" at bounding box center [135, 273] width 59 height 15
click at [106, 277] on select "Select Stylist [PERSON_NAME] Arun_pdct [PERSON_NAME] Counter Sales Farooq Gauta…" at bounding box center [135, 273] width 59 height 15
click at [235, 273] on div "Select Service Product Membership Package Voucher Prepaid Gift Card Select Styl…" at bounding box center [207, 307] width 348 height 100
drag, startPoint x: 240, startPoint y: 279, endPoint x: 178, endPoint y: 281, distance: 61.8
click at [168, 277] on div "Select Service Product Membership Package Voucher Prepaid Gift Card Select Styl…" at bounding box center [207, 277] width 329 height 22
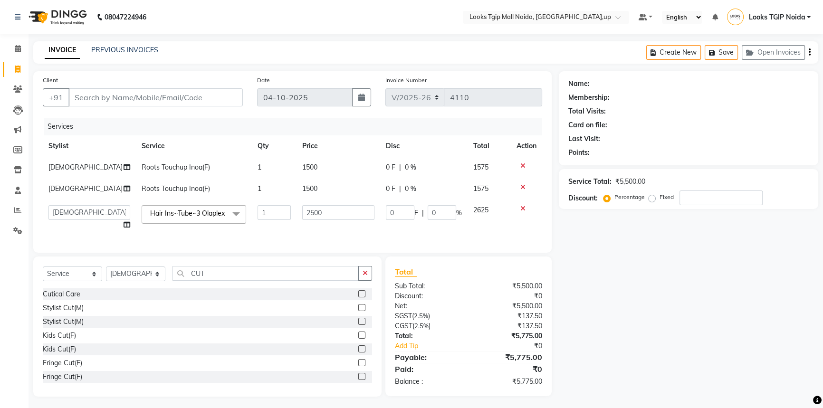
click at [77, 313] on div "Stylist Cut(M)" at bounding box center [63, 308] width 41 height 10
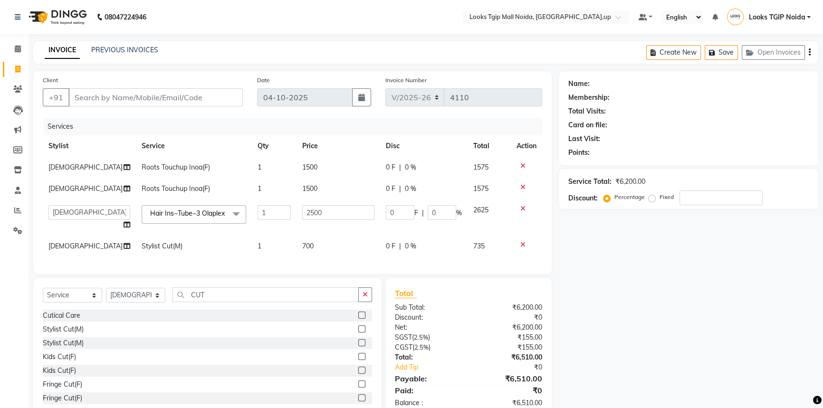
click at [323, 247] on td "700" at bounding box center [338, 246] width 84 height 21
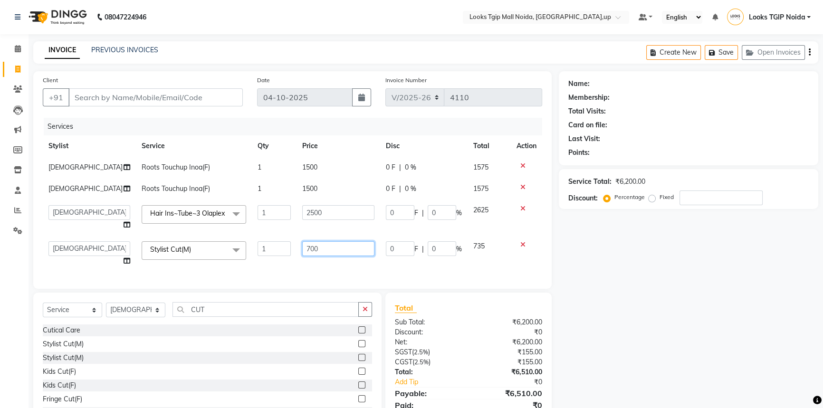
drag, startPoint x: 323, startPoint y: 247, endPoint x: 207, endPoint y: 257, distance: 116.3
click at [218, 254] on tr "[PERSON_NAME] Arjun_pdct Arun_pdct [PERSON_NAME] Counter Sales Farooq Gautam_pd…" at bounding box center [292, 254] width 499 height 36
click at [241, 308] on div "Select Service Product Membership Package Voucher Prepaid Gift Card Select Styl…" at bounding box center [207, 363] width 348 height 140
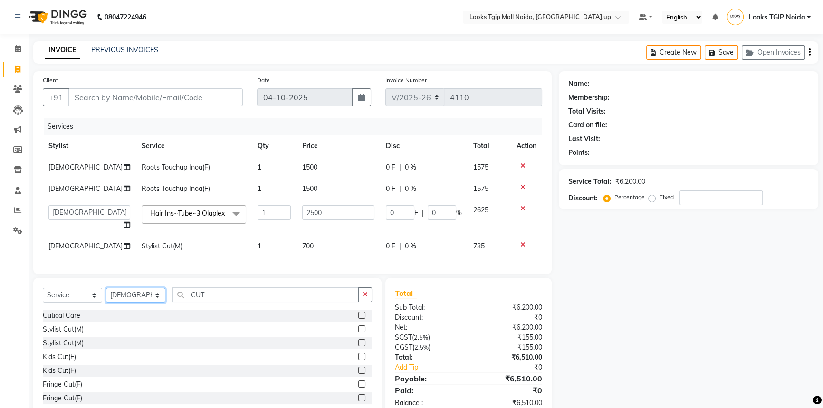
click at [138, 303] on select "Select Stylist [PERSON_NAME] Arun_pdct [PERSON_NAME] Counter Sales Farooq Gauta…" at bounding box center [135, 295] width 59 height 15
click at [106, 299] on select "Select Stylist [PERSON_NAME] Arun_pdct [PERSON_NAME] Counter Sales Farooq Gauta…" at bounding box center [135, 295] width 59 height 15
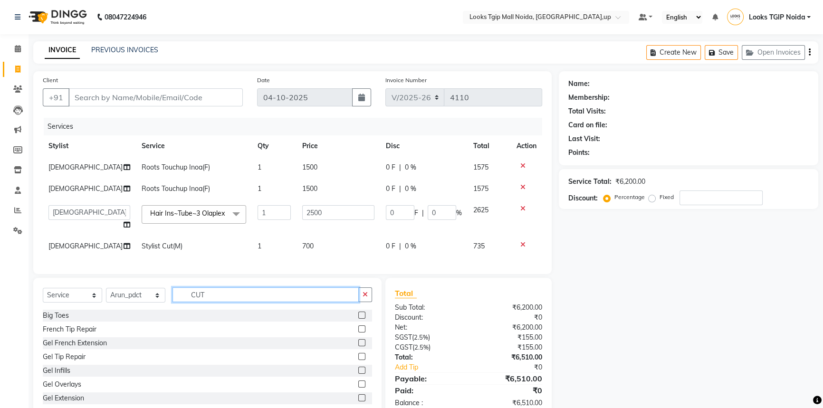
click at [230, 302] on input "CUT" at bounding box center [265, 294] width 186 height 15
drag, startPoint x: 211, startPoint y: 304, endPoint x: 0, endPoint y: 295, distance: 211.6
click at [0, 296] on app-home "08047224946 Select Location × Looks Tgip Mall [GEOGRAPHIC_DATA], [GEOGRAPHIC_DA…" at bounding box center [411, 216] width 823 height 432
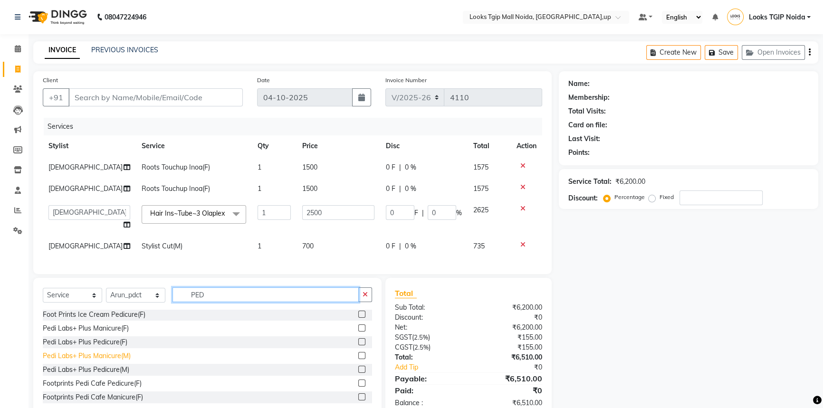
scroll to position [35, 0]
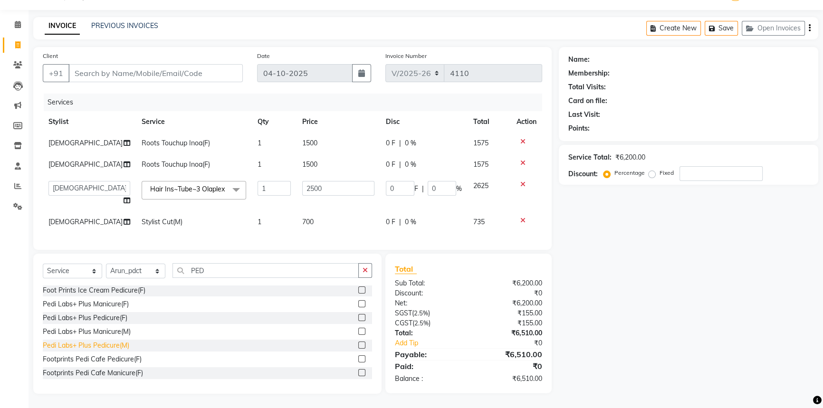
click at [114, 344] on div "Pedi Labs+ Plus Pedicure(M)" at bounding box center [86, 346] width 86 height 10
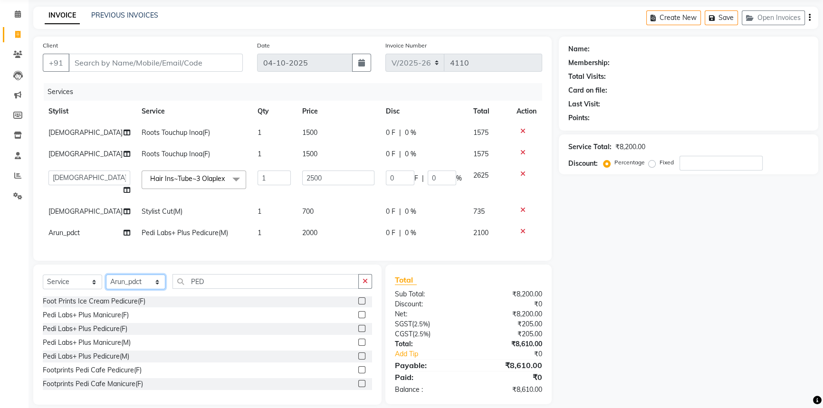
click at [130, 289] on select "Select Stylist [PERSON_NAME] Arun_pdct [PERSON_NAME] Counter Sales Farooq Gauta…" at bounding box center [135, 282] width 59 height 15
click at [106, 285] on select "Select Stylist [PERSON_NAME] Arun_pdct [PERSON_NAME] Counter Sales Farooq Gauta…" at bounding box center [135, 282] width 59 height 15
click at [214, 279] on div "Select Service Product Membership Package Voucher Prepaid Gift Card Select Styl…" at bounding box center [207, 335] width 348 height 140
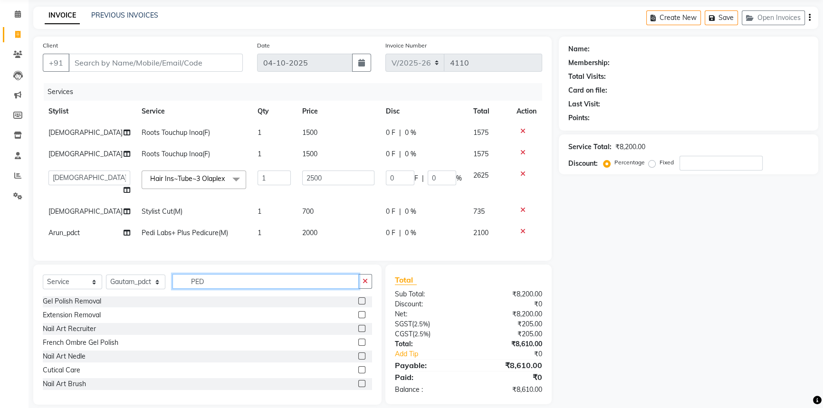
click at [221, 289] on input "PED" at bounding box center [265, 281] width 186 height 15
drag, startPoint x: 145, startPoint y: 291, endPoint x: 97, endPoint y: 294, distance: 47.6
click at [105, 291] on div "Select Service Product Membership Package Voucher Prepaid Gift Card Select Styl…" at bounding box center [207, 285] width 329 height 22
click at [214, 289] on input "PED" at bounding box center [265, 281] width 186 height 15
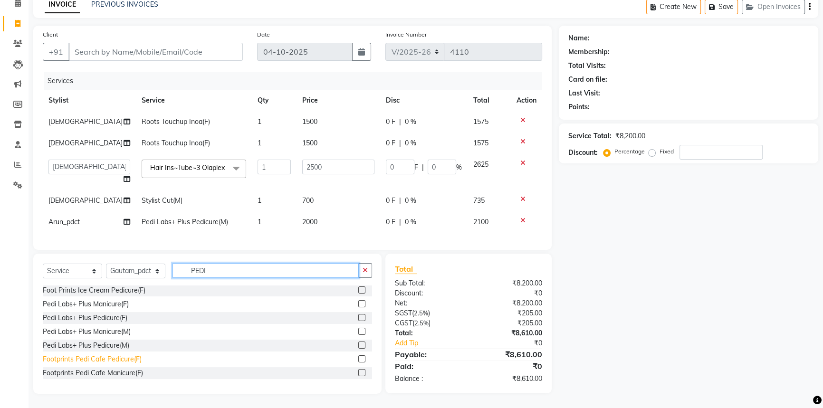
scroll to position [56, 0]
click at [115, 362] on div "Footprints Pedi Cafe Pedicure(F)" at bounding box center [92, 359] width 99 height 10
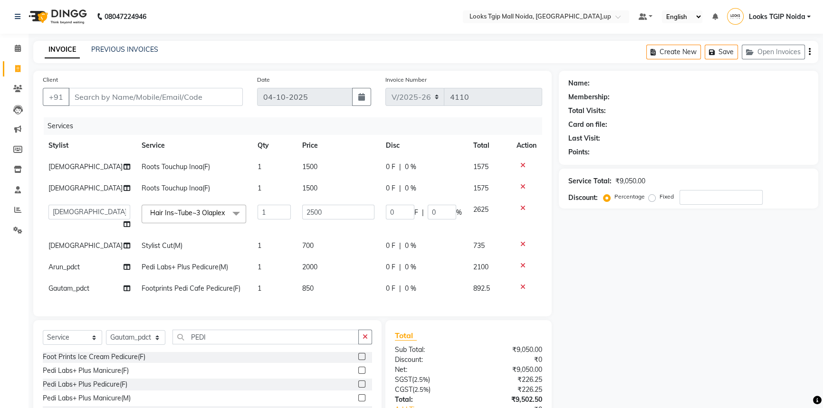
scroll to position [0, 0]
click at [149, 96] on input "Client" at bounding box center [155, 97] width 174 height 18
click at [121, 97] on input "Client" at bounding box center [155, 97] width 174 height 18
click at [118, 99] on input "94123535777" at bounding box center [131, 97] width 126 height 18
click at [150, 97] on input "94123535777" at bounding box center [131, 97] width 126 height 18
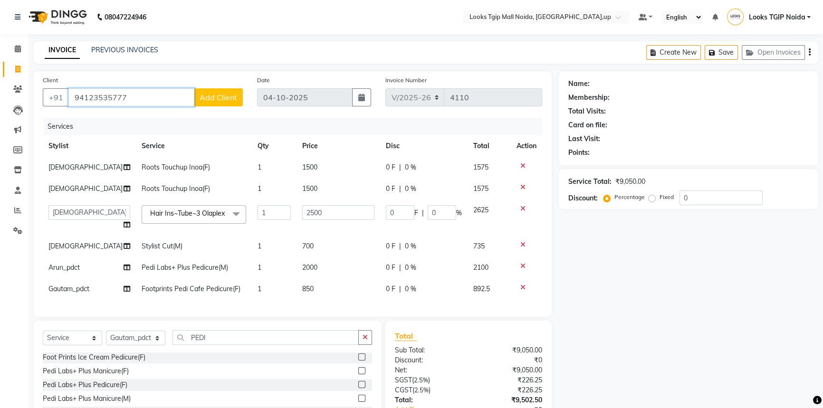
click at [111, 98] on input "94123535777" at bounding box center [131, 97] width 126 height 18
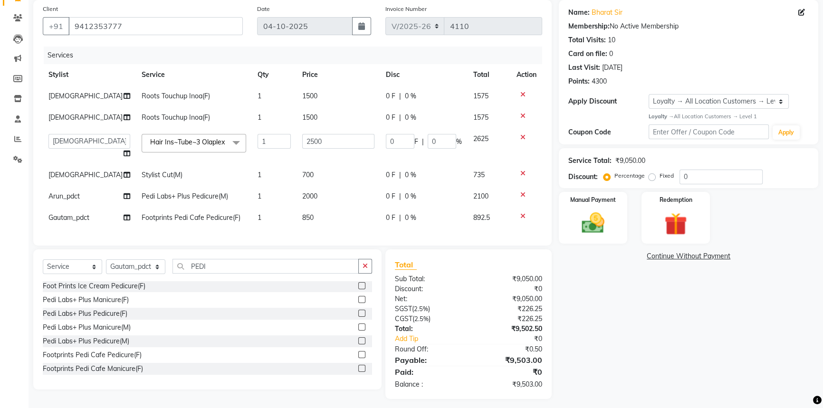
scroll to position [87, 0]
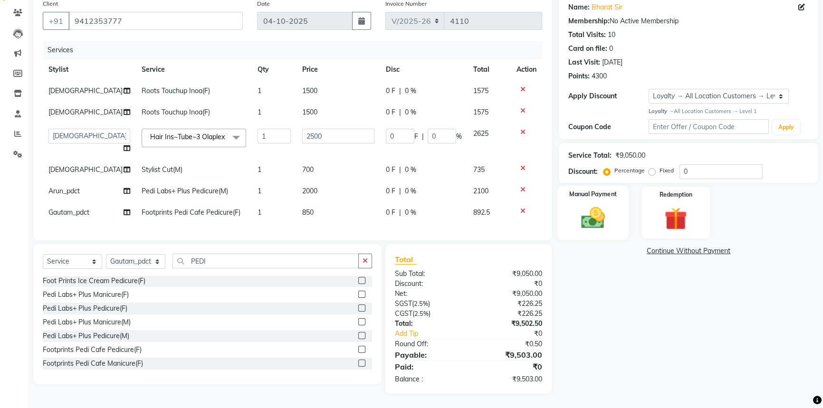
click at [617, 217] on div "Manual Payment" at bounding box center [592, 213] width 71 height 54
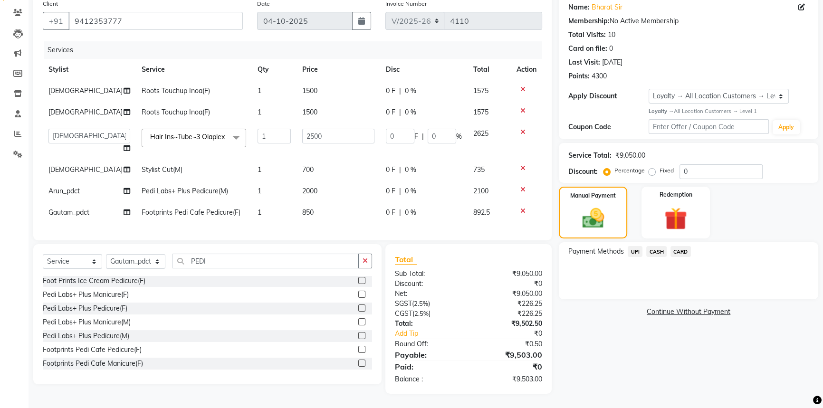
click at [648, 246] on span "CASH" at bounding box center [656, 251] width 20 height 11
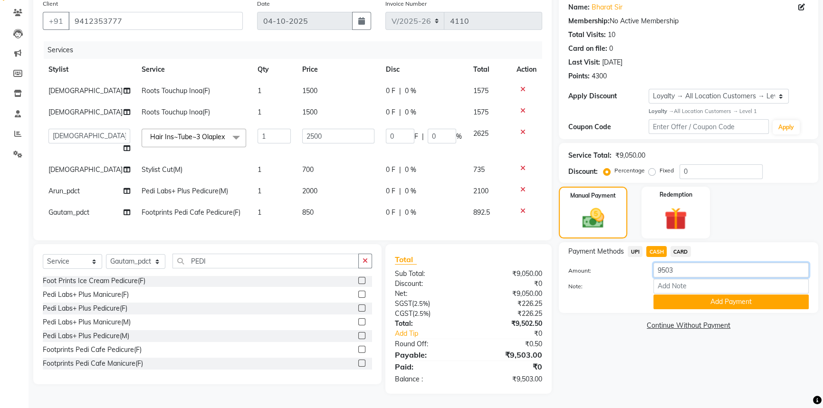
click at [689, 263] on input "9503" at bounding box center [730, 270] width 155 height 15
click at [659, 166] on label "Fixed" at bounding box center [666, 170] width 14 height 9
click at [651, 167] on input "Fixed" at bounding box center [653, 170] width 7 height 7
click at [705, 164] on input "0" at bounding box center [720, 171] width 83 height 15
click at [696, 263] on input "9503" at bounding box center [730, 270] width 155 height 15
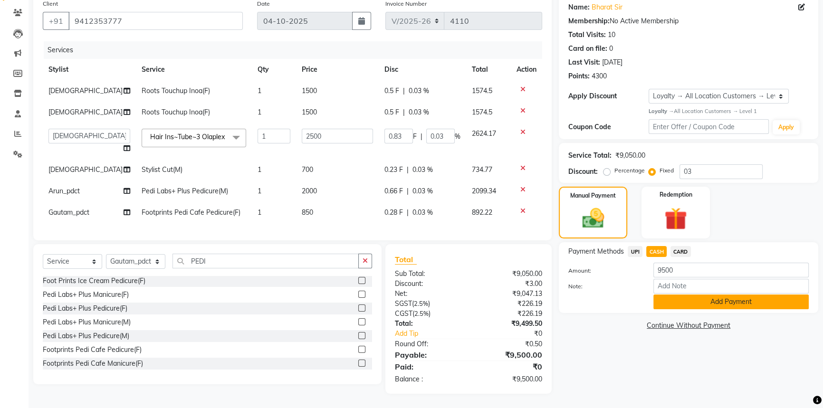
click at [693, 295] on button "Add Payment" at bounding box center [730, 302] width 155 height 15
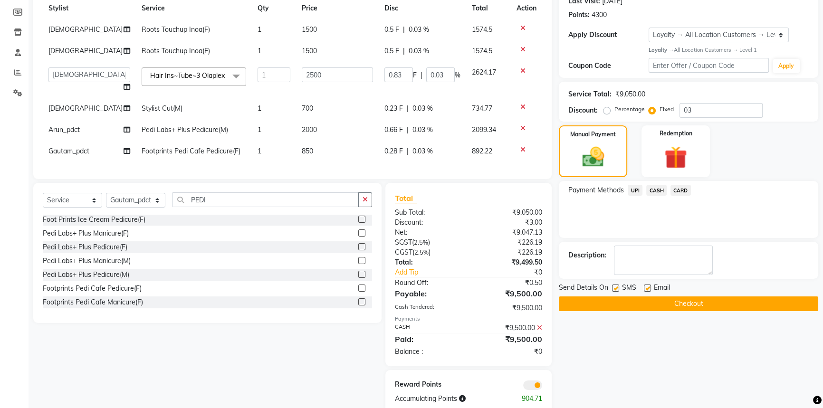
scroll to position [168, 0]
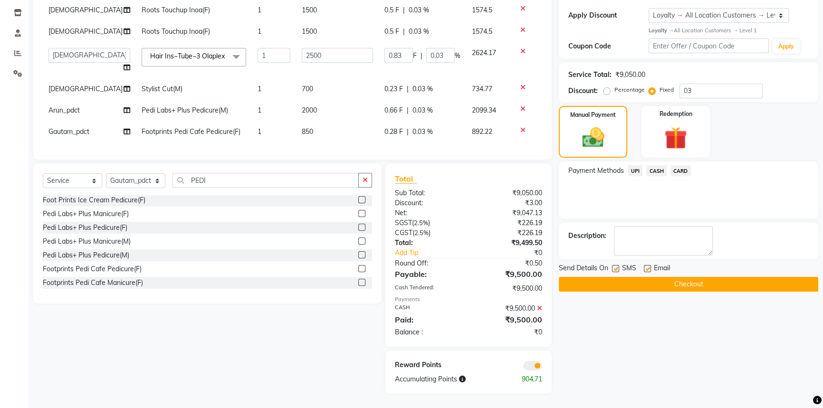
click at [618, 265] on label at bounding box center [615, 268] width 7 height 7
click at [618, 266] on input "checkbox" at bounding box center [615, 269] width 6 height 6
click at [633, 277] on button "Checkout" at bounding box center [688, 284] width 259 height 15
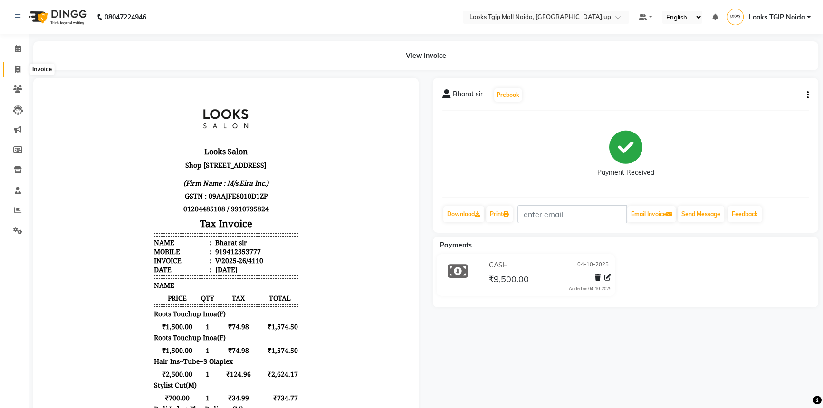
click at [11, 69] on span at bounding box center [18, 69] width 17 height 11
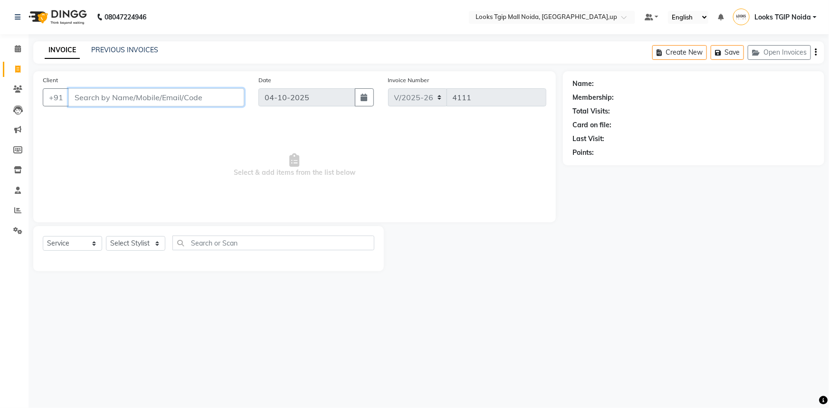
click at [129, 103] on input "Client" at bounding box center [156, 97] width 176 height 18
click at [187, 100] on input "Client" at bounding box center [156, 97] width 176 height 18
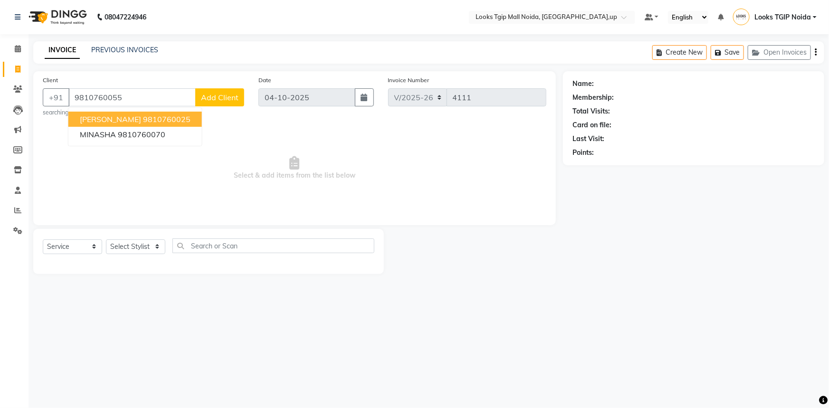
click at [226, 101] on button "Add Client" at bounding box center [219, 97] width 49 height 18
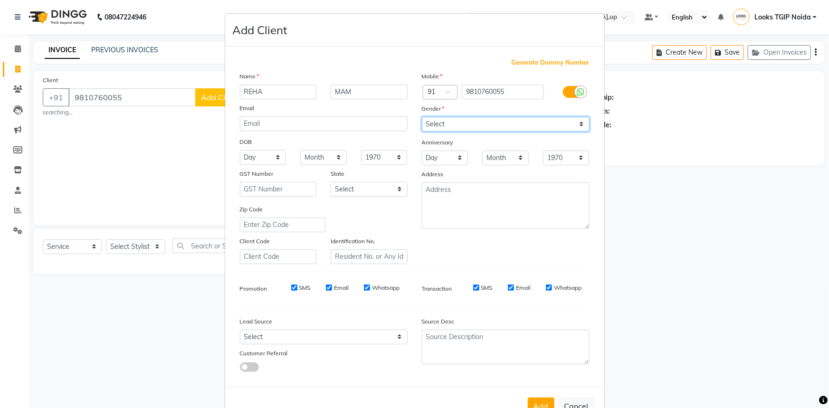
click at [456, 127] on select "Select [DEMOGRAPHIC_DATA] [DEMOGRAPHIC_DATA] Other Prefer Not To Say" at bounding box center [506, 124] width 168 height 15
click at [422, 117] on select "Select [DEMOGRAPHIC_DATA] [DEMOGRAPHIC_DATA] Other Prefer Not To Say" at bounding box center [506, 124] width 168 height 15
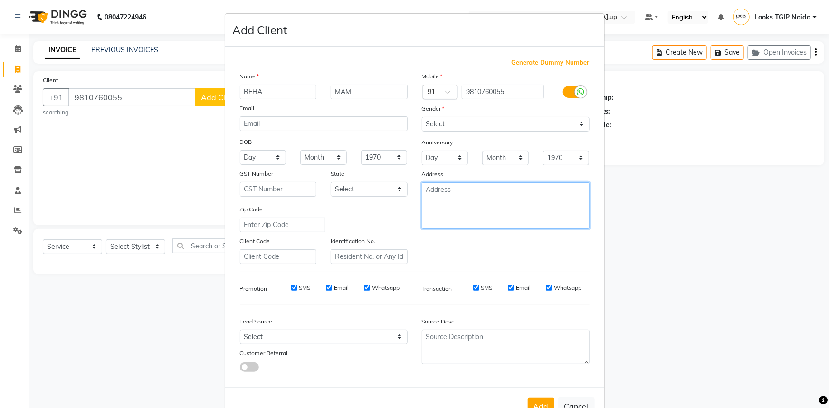
click at [466, 204] on textarea at bounding box center [506, 205] width 168 height 47
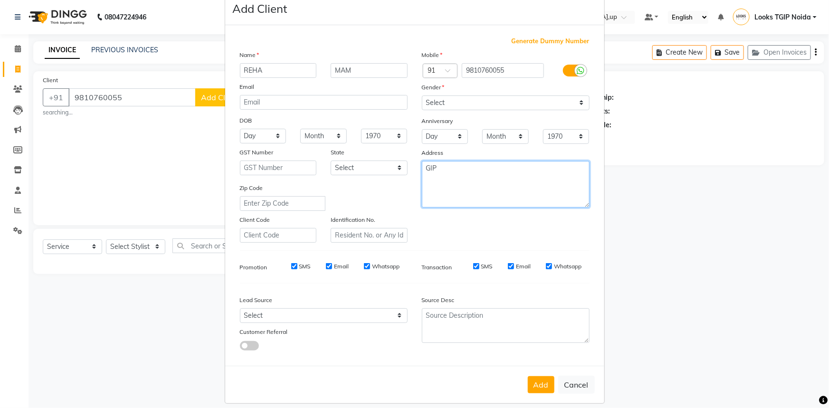
scroll to position [33, 0]
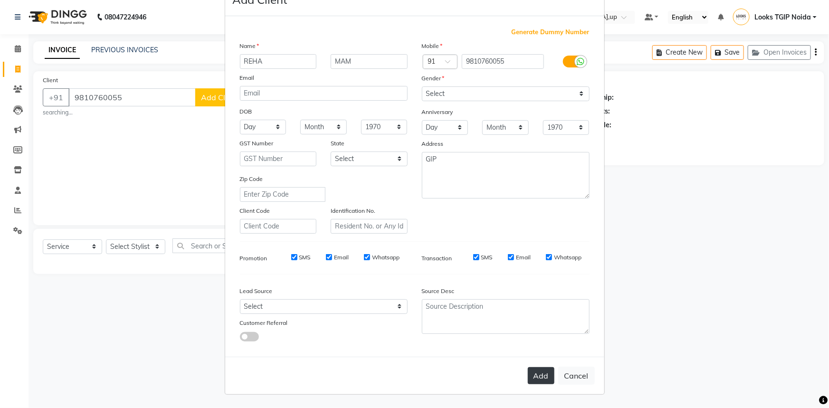
click at [536, 379] on button "Add" at bounding box center [541, 375] width 27 height 17
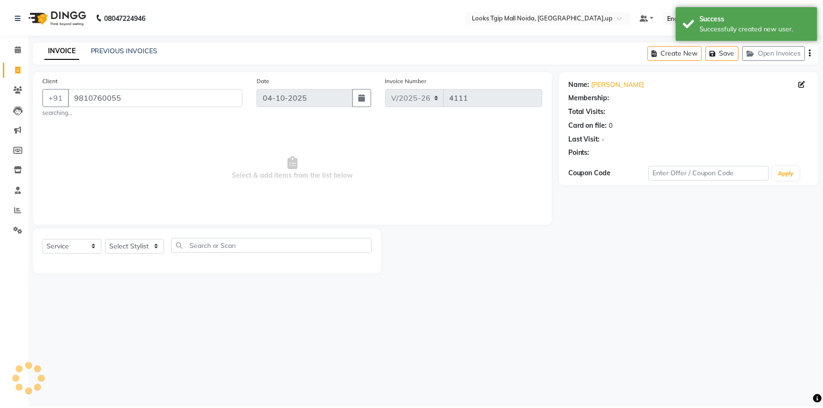
scroll to position [0, 0]
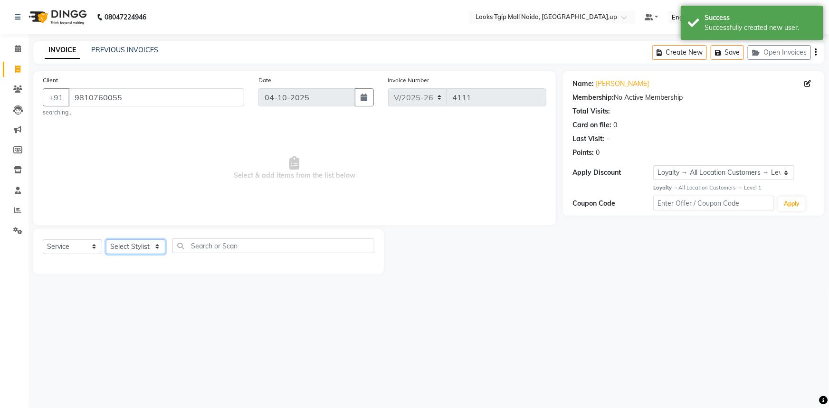
click at [143, 239] on select "Select Stylist [PERSON_NAME] Arun_pdct [PERSON_NAME] Counter Sales Farooq Gauta…" at bounding box center [135, 246] width 59 height 15
click at [106, 239] on select "Select Stylist [PERSON_NAME] Arun_pdct [PERSON_NAME] Counter Sales Farooq Gauta…" at bounding box center [135, 246] width 59 height 15
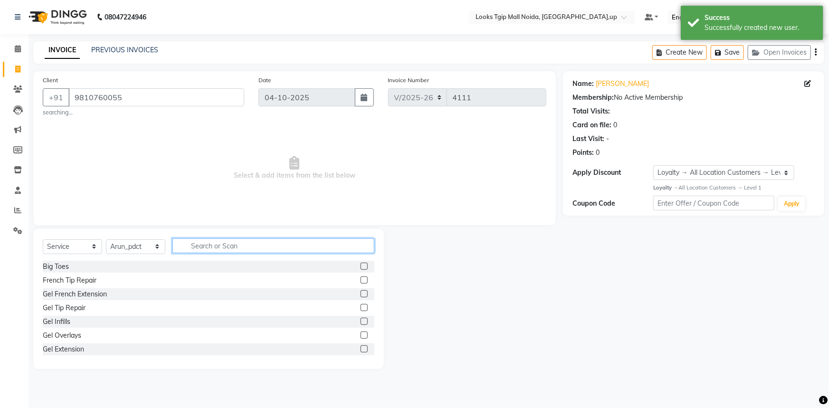
click at [213, 249] on input "text" at bounding box center [273, 245] width 202 height 15
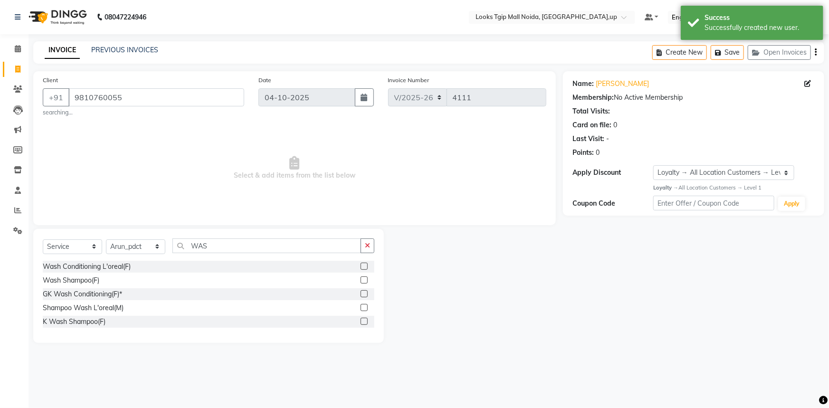
drag, startPoint x: 86, startPoint y: 281, endPoint x: 267, endPoint y: 216, distance: 192.6
click at [86, 281] on div "Wash Shampoo(F)" at bounding box center [71, 281] width 57 height 10
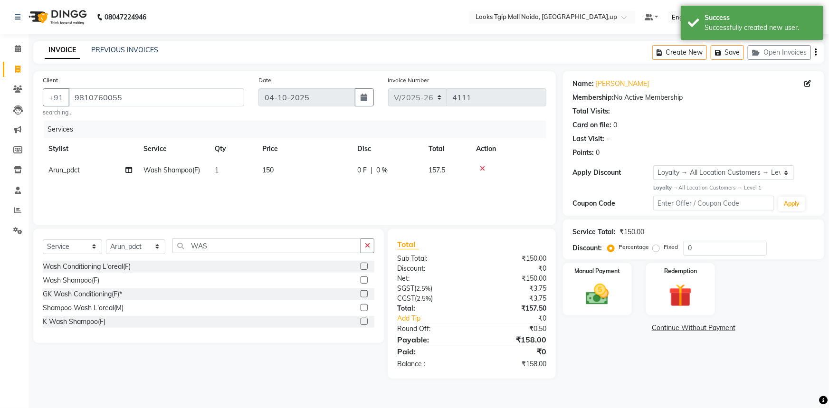
click at [318, 167] on td "150" at bounding box center [304, 170] width 95 height 21
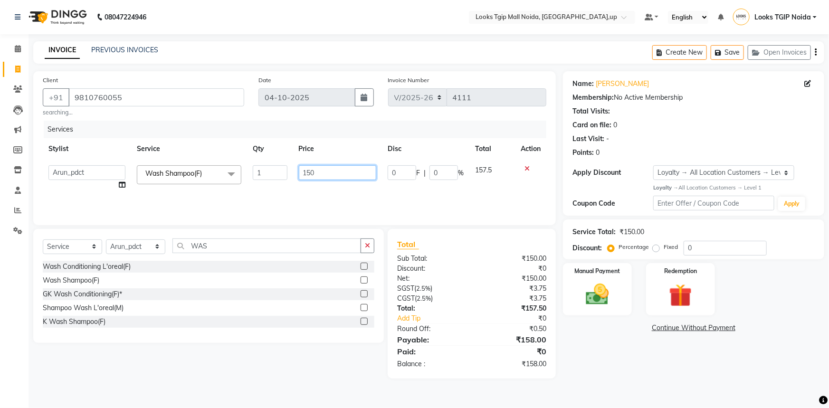
drag, startPoint x: 318, startPoint y: 167, endPoint x: 176, endPoint y: 202, distance: 146.4
click at [188, 199] on div "Services Stylist Service Qty Price Disc Total Action [PERSON_NAME] Arjun_pdct A…" at bounding box center [295, 168] width 504 height 95
click at [440, 343] on div "Total Sub Total: ₹150.00 Discount: ₹0 Net: ₹150.00 SGST ( 2.5% ) ₹3.75 CGST ( 2…" at bounding box center [471, 303] width 149 height 131
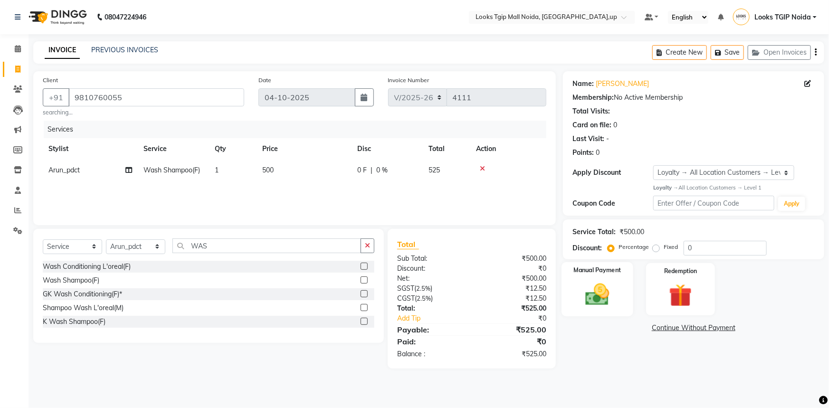
drag, startPoint x: 574, startPoint y: 290, endPoint x: 629, endPoint y: 305, distance: 56.6
click at [575, 290] on div "Manual Payment" at bounding box center [597, 289] width 69 height 52
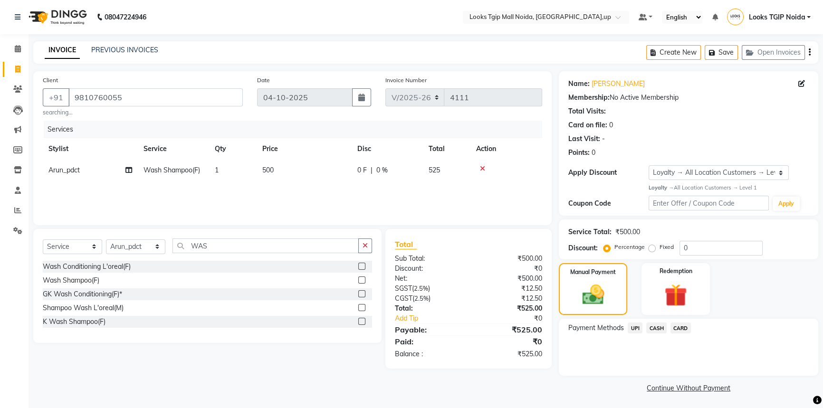
click at [639, 331] on span "UPI" at bounding box center [634, 328] width 15 height 11
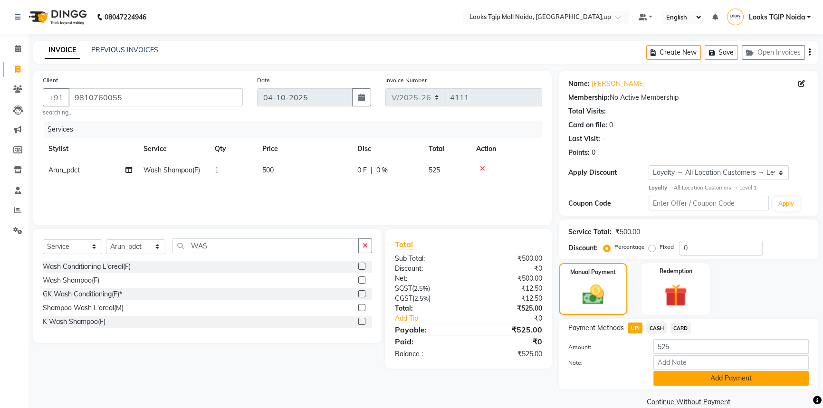
click at [705, 383] on button "Add Payment" at bounding box center [730, 378] width 155 height 15
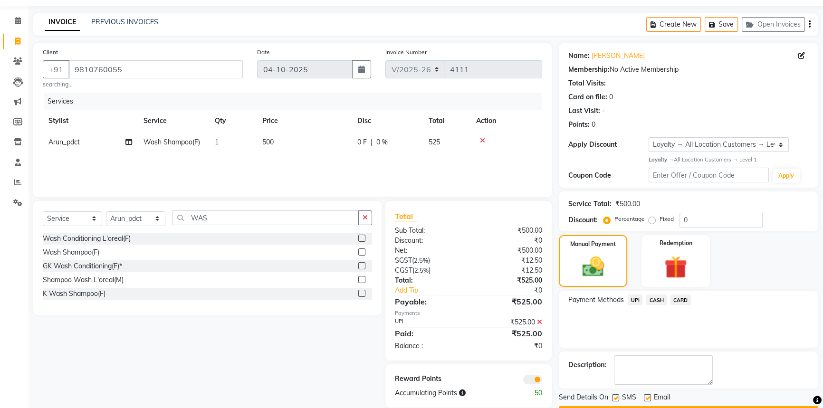
scroll to position [55, 0]
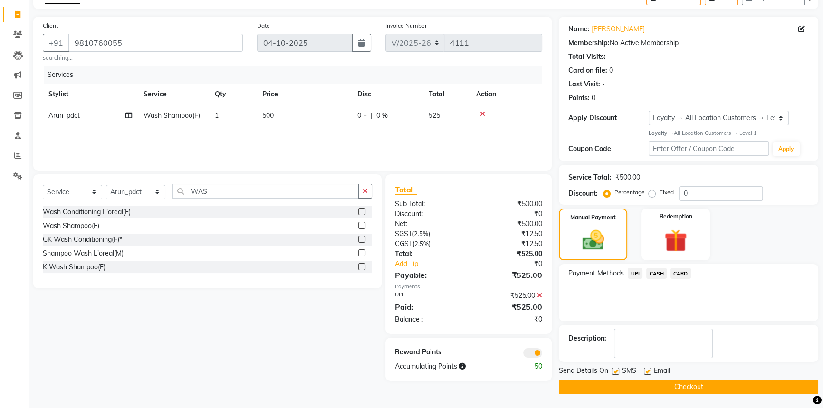
click at [613, 368] on label at bounding box center [615, 371] width 7 height 7
click at [613, 369] on input "checkbox" at bounding box center [615, 372] width 6 height 6
click at [622, 384] on button "Checkout" at bounding box center [688, 387] width 259 height 15
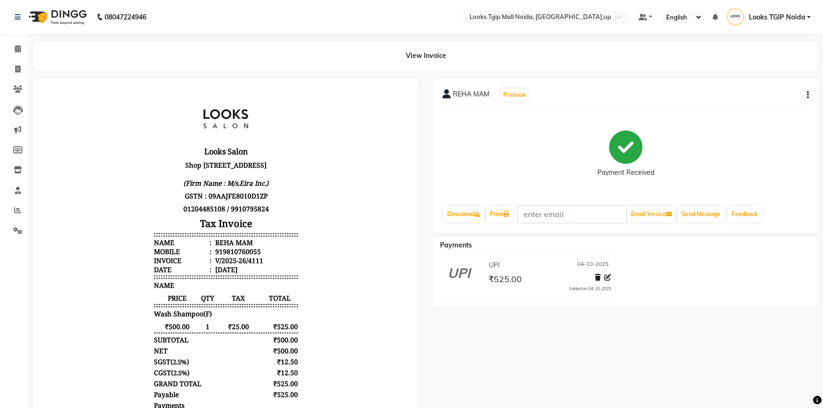
click at [0, 69] on li "Invoice" at bounding box center [14, 69] width 29 height 20
click at [21, 71] on span at bounding box center [18, 69] width 17 height 11
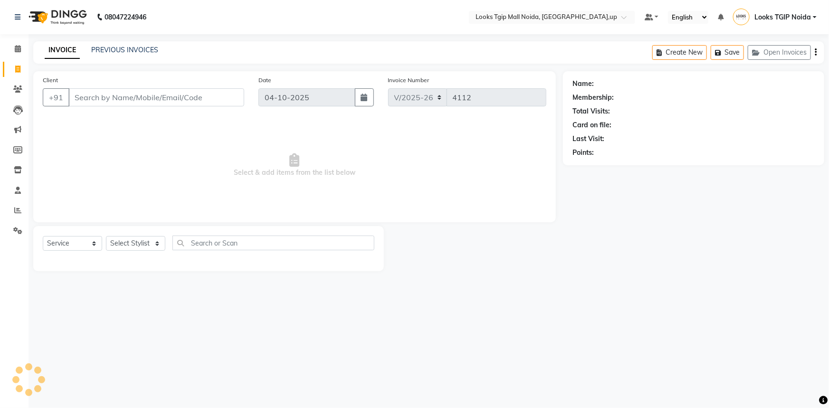
click at [159, 99] on input "Client" at bounding box center [156, 97] width 176 height 18
drag, startPoint x: 159, startPoint y: 99, endPoint x: 177, endPoint y: 111, distance: 21.3
click at [177, 111] on div "Client +91" at bounding box center [144, 94] width 216 height 39
click at [183, 91] on input "Client" at bounding box center [156, 97] width 176 height 18
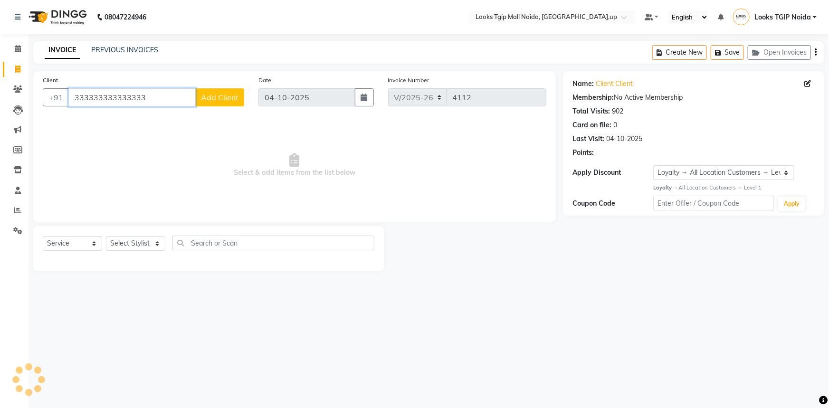
click at [154, 100] on input "333333333333333" at bounding box center [131, 97] width 127 height 18
click at [128, 232] on div "Select Service Product Membership Package Voucher Prepaid Gift Card Select Styl…" at bounding box center [208, 248] width 351 height 45
click at [133, 251] on select "Select Stylist [PERSON_NAME] Arun_pdct [PERSON_NAME] Counter Sales Farooq Gauta…" at bounding box center [135, 243] width 59 height 15
click at [106, 236] on select "Select Stylist [PERSON_NAME] Arun_pdct [PERSON_NAME] Counter Sales Farooq Gauta…" at bounding box center [135, 243] width 59 height 15
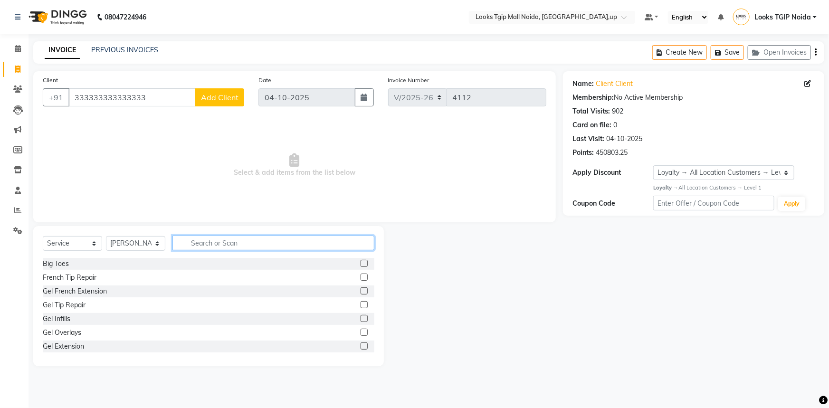
click at [201, 242] on input "text" at bounding box center [273, 243] width 202 height 15
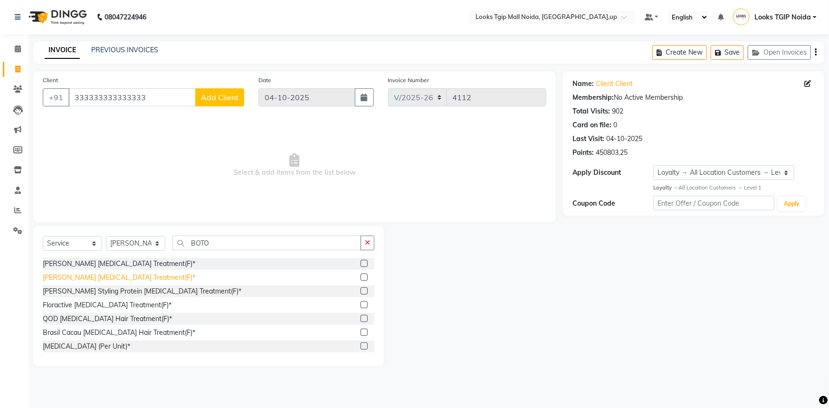
click at [67, 279] on div "[PERSON_NAME] [MEDICAL_DATA] Treatment(F)*" at bounding box center [119, 278] width 152 height 10
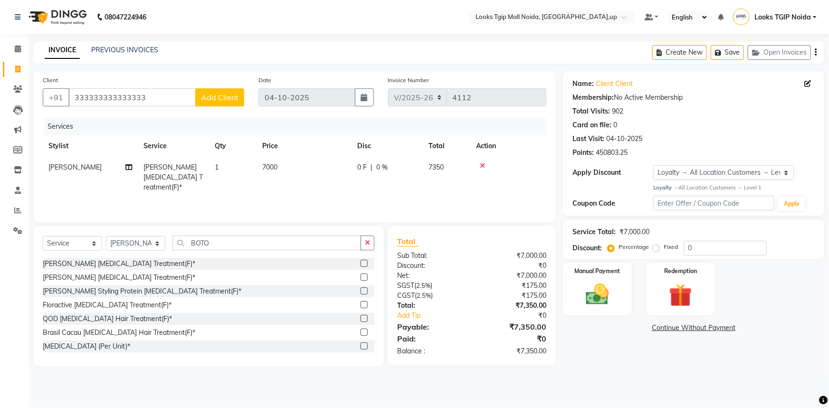
click at [332, 159] on td "7000" at bounding box center [304, 177] width 95 height 41
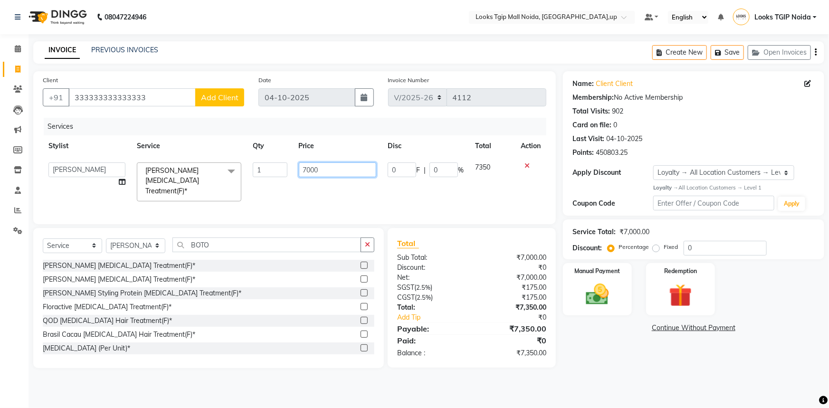
drag, startPoint x: 352, startPoint y: 168, endPoint x: 224, endPoint y: 170, distance: 127.8
click at [227, 171] on tr "[PERSON_NAME] Arjun_pdct Arun_pdct [PERSON_NAME] Counter Sales Farooq Gautam_pd…" at bounding box center [295, 182] width 504 height 50
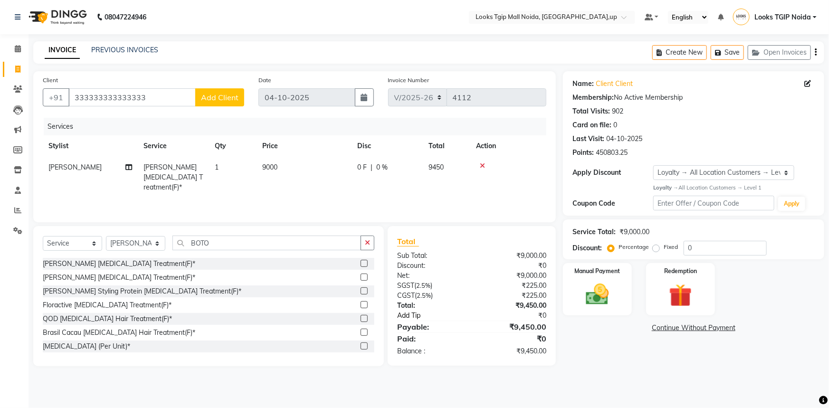
click at [452, 320] on link "Add Tip" at bounding box center [437, 316] width 95 height 10
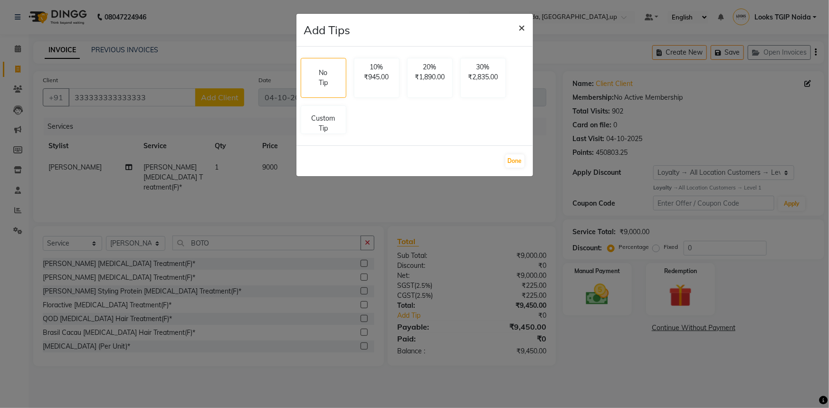
click at [525, 30] on button "×" at bounding box center [522, 27] width 22 height 27
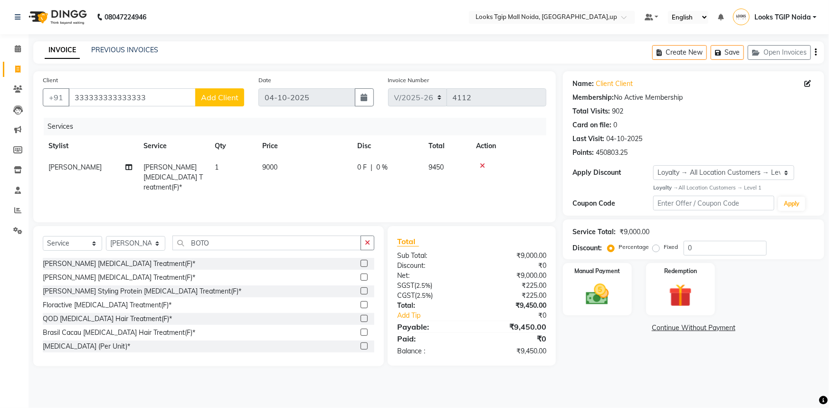
drag, startPoint x: 654, startPoint y: 248, endPoint x: 721, endPoint y: 257, distance: 68.1
click at [664, 248] on label "Fixed" at bounding box center [671, 247] width 14 height 9
click at [655, 248] on input "Fixed" at bounding box center [658, 247] width 7 height 7
click at [724, 257] on div "Service Total: ₹9,000.00 Discount: Percentage Fixed 0" at bounding box center [693, 239] width 261 height 40
click at [722, 253] on input "0" at bounding box center [725, 248] width 83 height 15
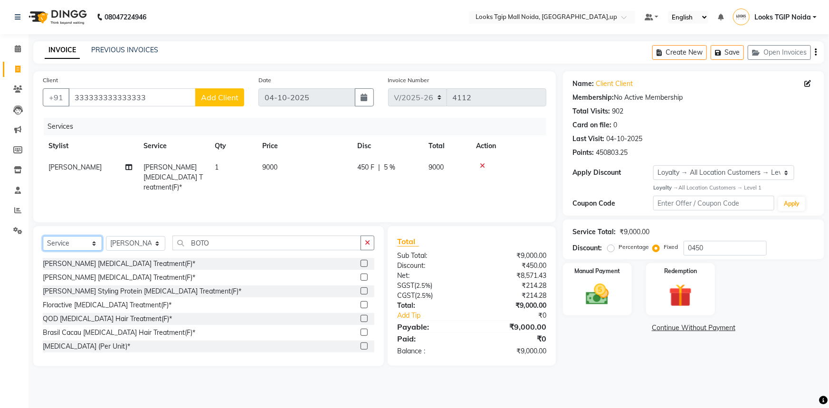
drag, startPoint x: 83, startPoint y: 239, endPoint x: 85, endPoint y: 250, distance: 10.7
click at [83, 239] on select "Select Service Product Membership Package Voucher Prepaid Gift Card" at bounding box center [72, 243] width 59 height 15
click at [43, 236] on select "Select Service Product Membership Package Voucher Prepaid Gift Card" at bounding box center [72, 243] width 59 height 15
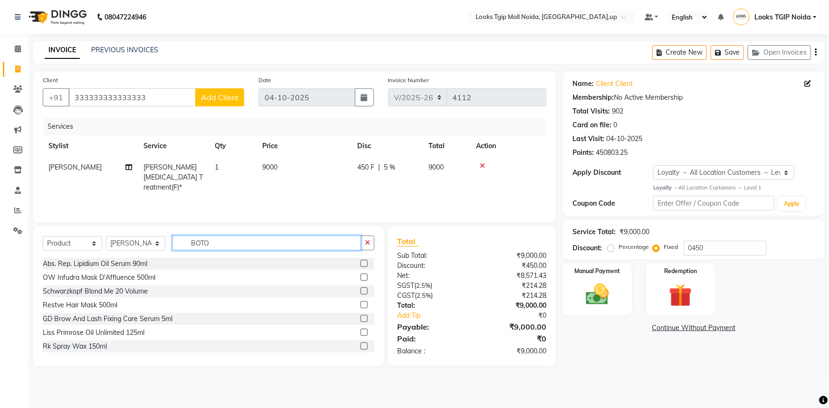
click at [226, 243] on input "BOTO" at bounding box center [266, 243] width 189 height 15
drag, startPoint x: 233, startPoint y: 240, endPoint x: 133, endPoint y: 247, distance: 101.0
click at [133, 247] on div "Select Service Product Membership Package Voucher Prepaid Gift Card Select Styl…" at bounding box center [209, 247] width 332 height 22
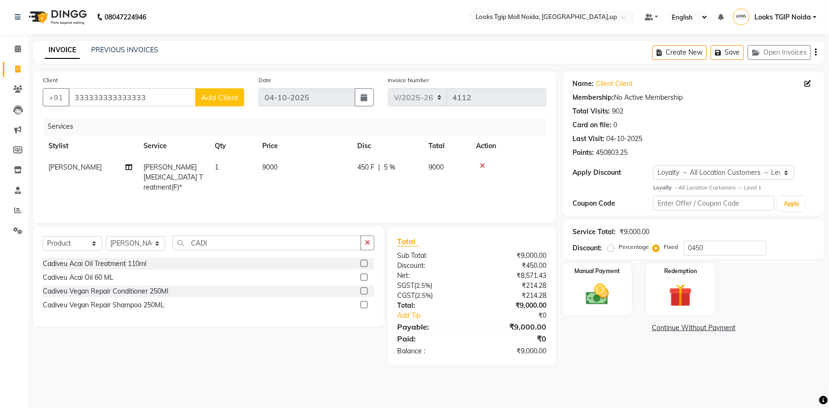
click at [145, 306] on div "Cadiveu Vegan Repair Shampoo 250ML" at bounding box center [104, 305] width 122 height 10
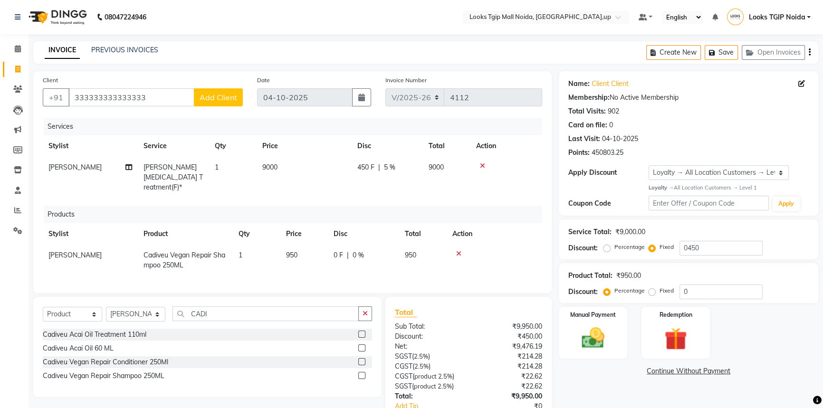
click at [158, 350] on div "Cadiveu Acai Oil 60 ML" at bounding box center [207, 348] width 329 height 12
click at [164, 359] on div "Cadiveu Vegan Repair Conditioner 250Ml" at bounding box center [105, 362] width 125 height 10
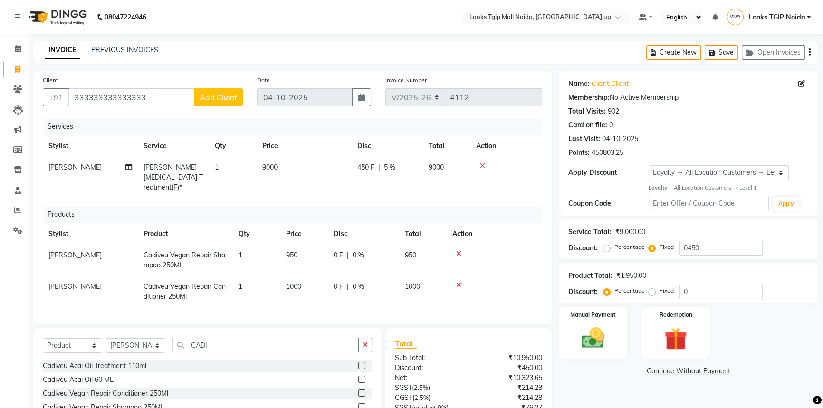
click at [308, 253] on td "950" at bounding box center [304, 260] width 48 height 31
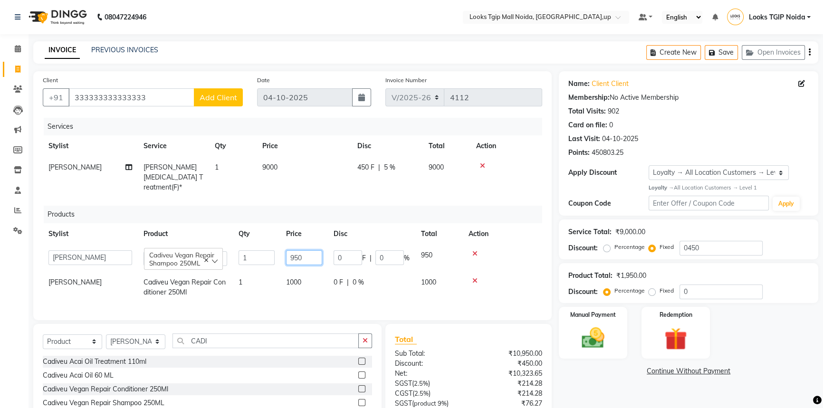
click at [219, 245] on tr "[PERSON_NAME] Arun_pdct [PERSON_NAME] Counter Sales Farooq Gautam_pdct Guri kai…" at bounding box center [292, 258] width 499 height 27
click at [291, 288] on td "1000" at bounding box center [304, 287] width 48 height 31
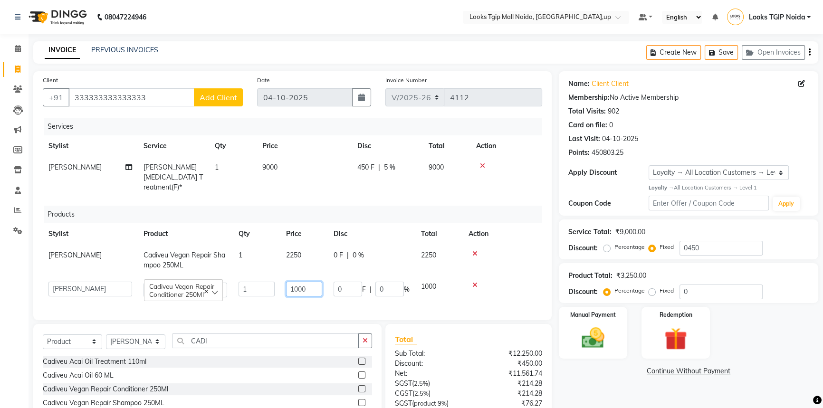
click at [309, 282] on input "1000" at bounding box center [304, 289] width 36 height 15
click at [210, 288] on tr "[PERSON_NAME] Arun_pdct [PERSON_NAME] Counter Sales Farooq Gautam_pdct Guri kai…" at bounding box center [292, 289] width 499 height 27
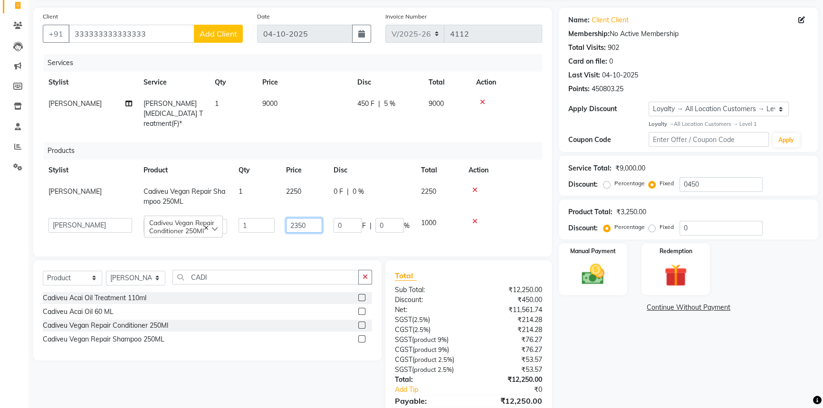
scroll to position [108, 0]
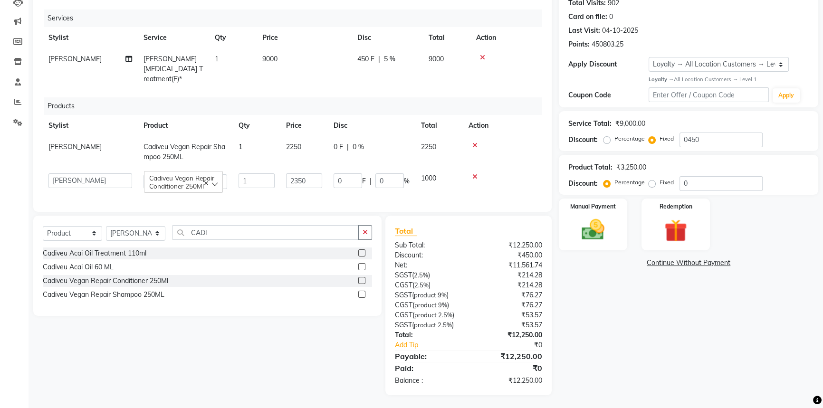
click at [506, 340] on div "Total Sub Total: ₹12,250.00 Discount: ₹450.00 Net: ₹11,561.74 SGST ( 2.5% ) ₹21…" at bounding box center [469, 305] width 148 height 161
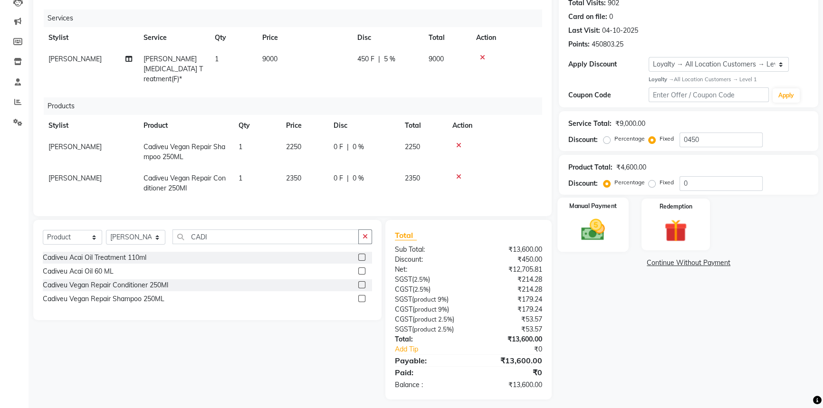
click at [607, 228] on img at bounding box center [593, 229] width 38 height 27
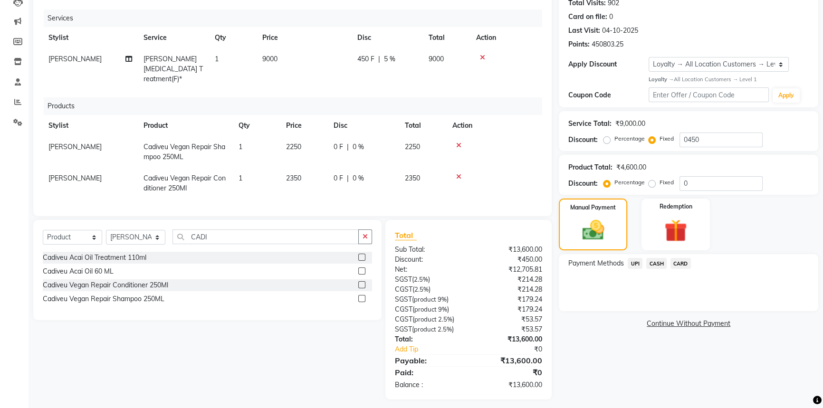
click at [633, 263] on span "UPI" at bounding box center [634, 263] width 15 height 11
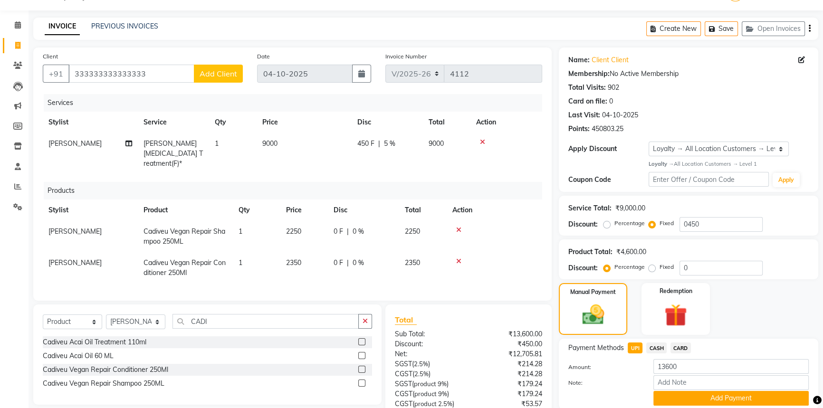
scroll to position [0, 0]
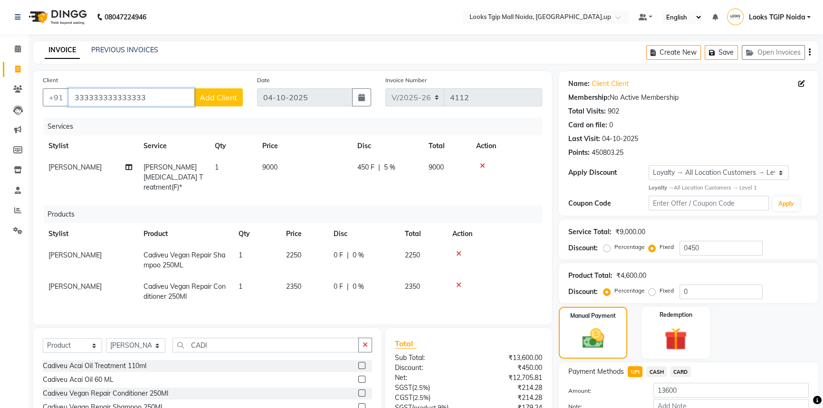
click at [181, 93] on input "333333333333333" at bounding box center [131, 97] width 126 height 18
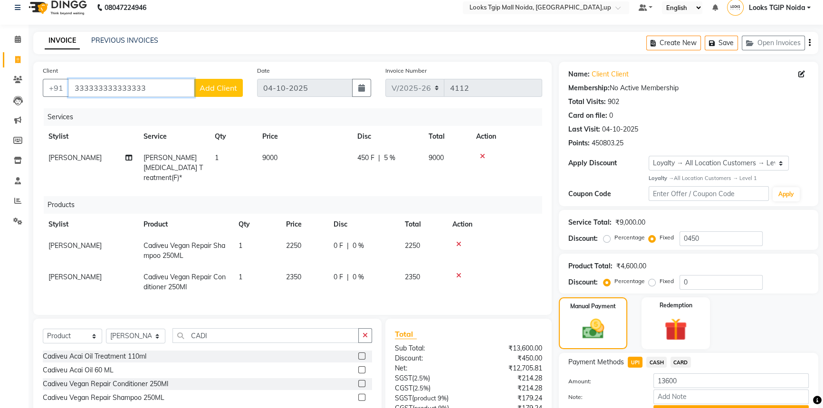
scroll to position [111, 0]
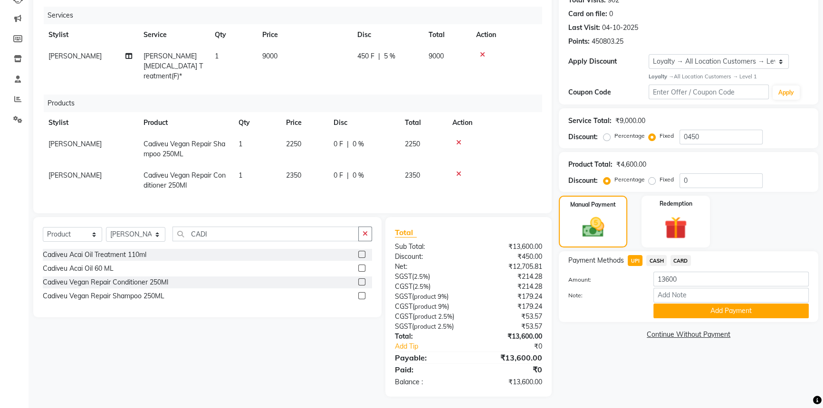
click at [675, 258] on span "CARD" at bounding box center [680, 260] width 20 height 11
drag, startPoint x: 629, startPoint y: 281, endPoint x: 575, endPoint y: 267, distance: 55.9
click at [602, 276] on div "Amount: 13600" at bounding box center [688, 280] width 255 height 16
click at [726, 317] on button "Add Payment" at bounding box center [730, 311] width 155 height 15
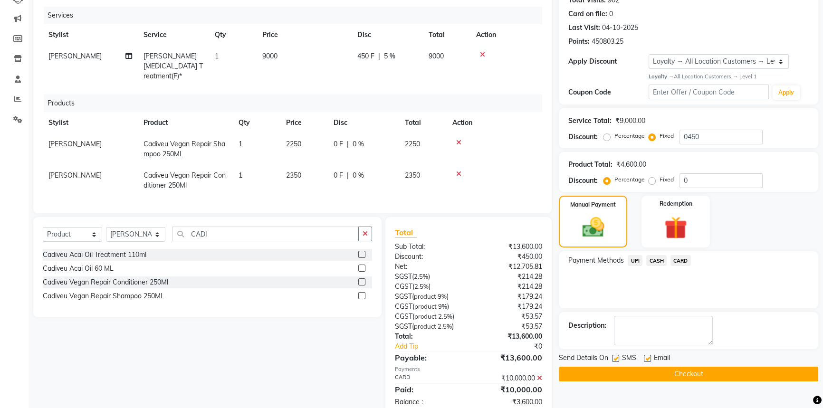
click at [627, 262] on span "UPI" at bounding box center [634, 260] width 15 height 11
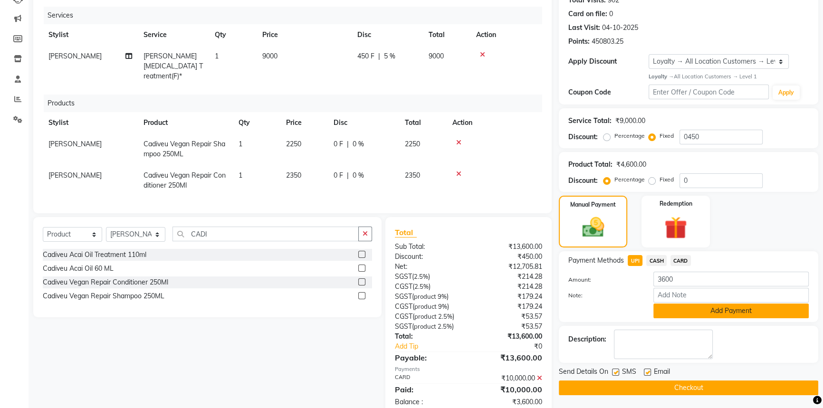
click at [698, 308] on button "Add Payment" at bounding box center [730, 311] width 155 height 15
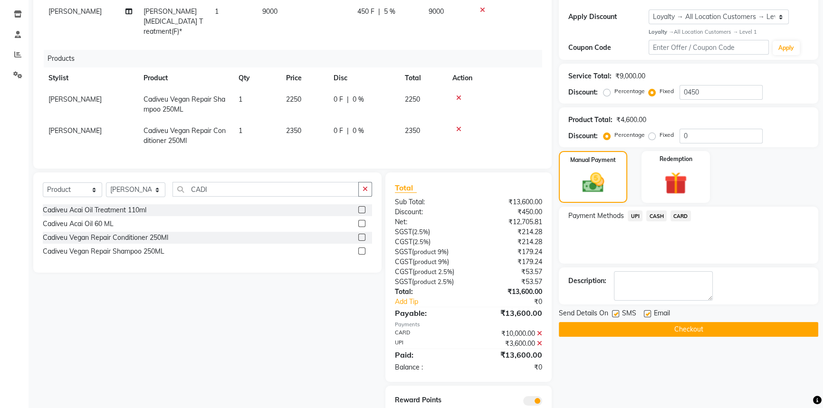
scroll to position [189, 0]
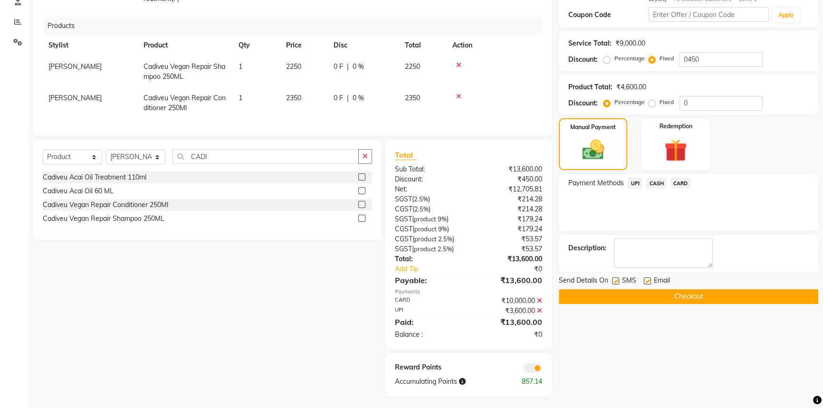
click at [615, 280] on label at bounding box center [615, 280] width 7 height 7
click at [615, 280] on input "checkbox" at bounding box center [615, 281] width 6 height 6
click at [619, 299] on button "Checkout" at bounding box center [688, 296] width 259 height 15
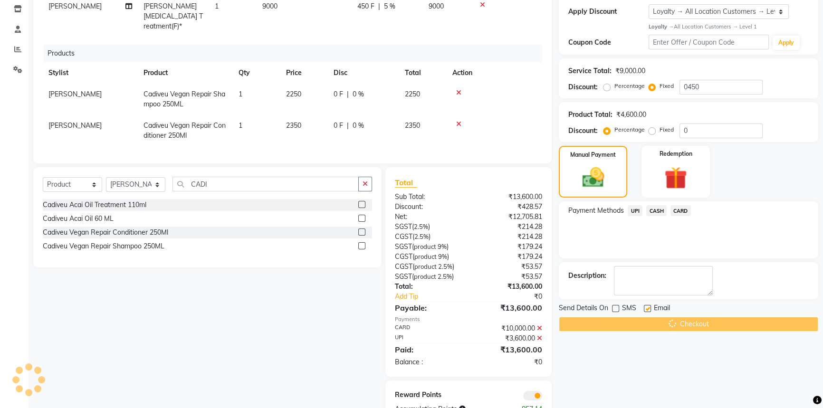
scroll to position [146, 0]
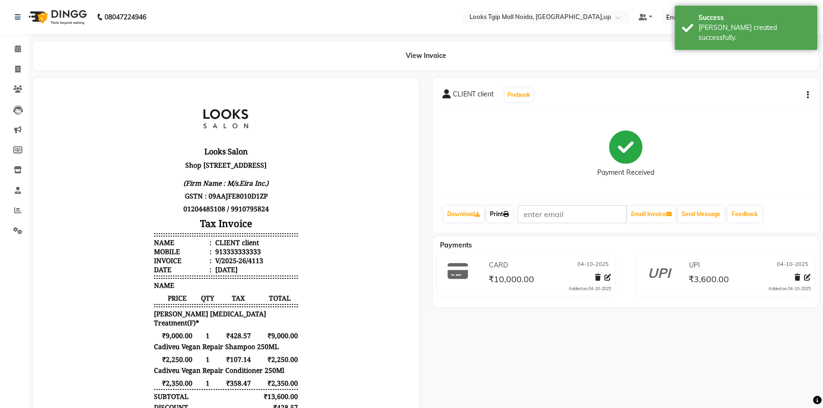
drag, startPoint x: 504, startPoint y: 217, endPoint x: 546, endPoint y: 220, distance: 41.4
click at [504, 217] on link "Print" at bounding box center [499, 214] width 27 height 16
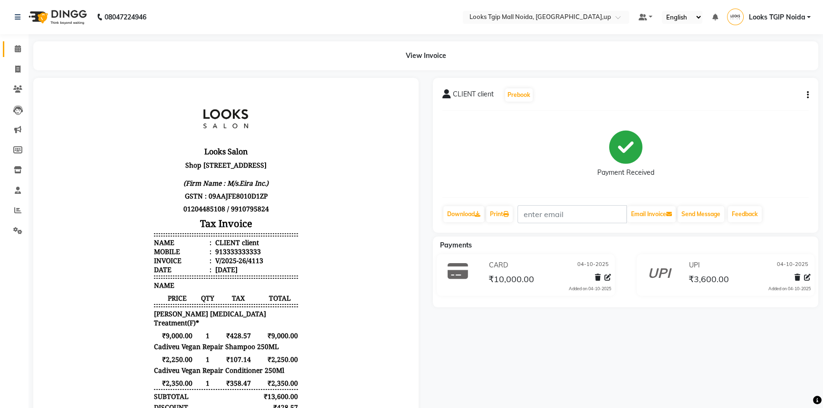
click at [19, 57] on link "Calendar" at bounding box center [14, 49] width 23 height 16
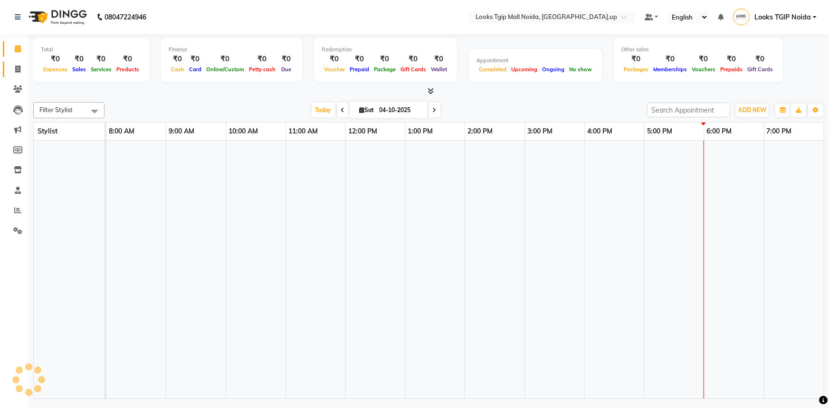
click at [19, 62] on link "Invoice" at bounding box center [14, 70] width 23 height 16
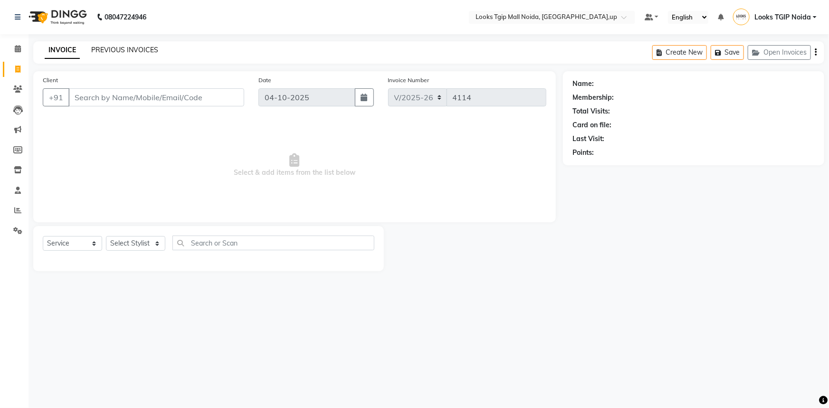
click at [143, 51] on link "PREVIOUS INVOICES" at bounding box center [124, 50] width 67 height 9
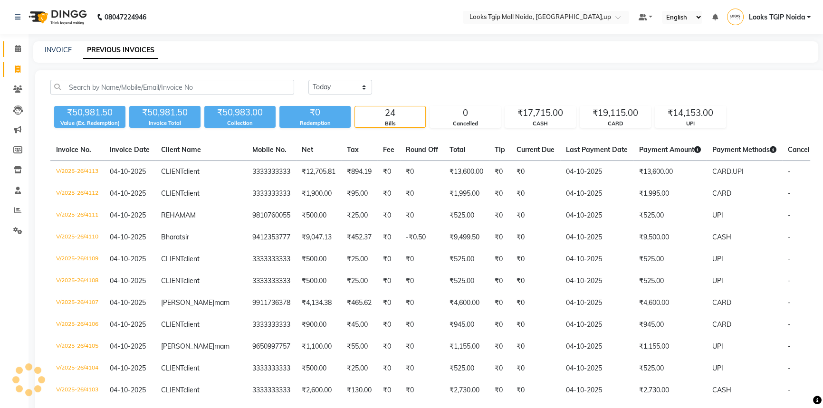
click at [13, 45] on span at bounding box center [18, 49] width 17 height 11
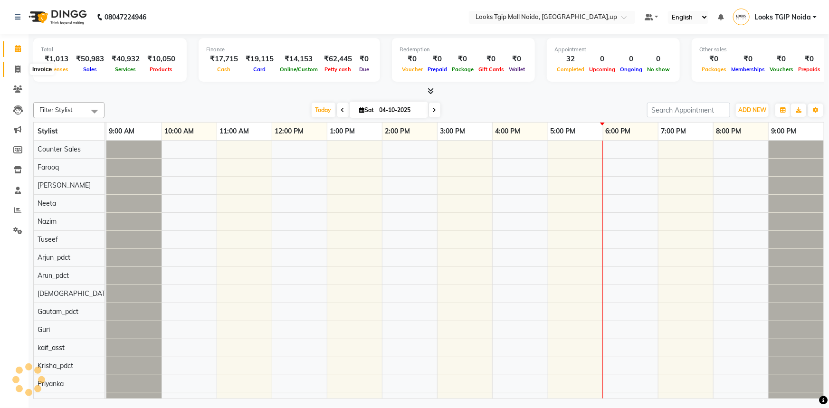
click at [14, 64] on span at bounding box center [18, 69] width 17 height 11
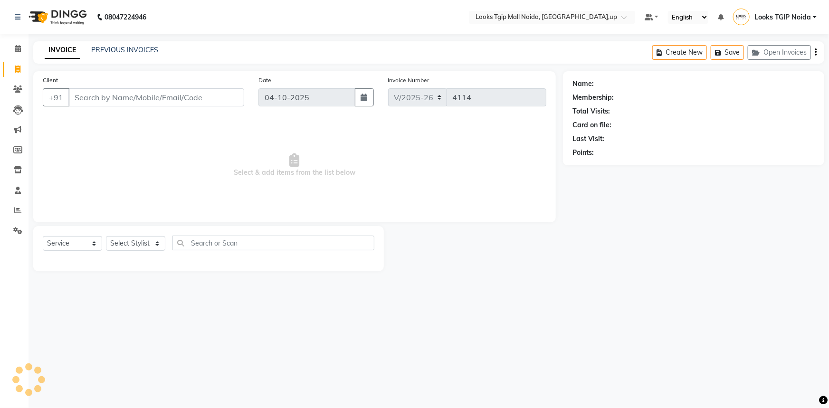
click at [109, 98] on input "Client" at bounding box center [156, 97] width 176 height 18
click at [84, 98] on input "980340876" at bounding box center [131, 97] width 127 height 18
click at [89, 100] on input "980340876" at bounding box center [131, 97] width 127 height 18
click at [101, 97] on input "98323340876" at bounding box center [131, 97] width 127 height 18
click at [230, 96] on span "Add Client" at bounding box center [220, 98] width 38 height 10
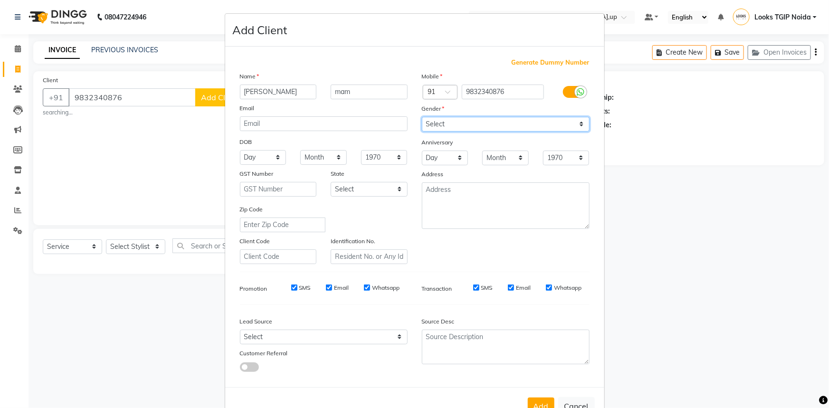
click at [457, 120] on select "Select [DEMOGRAPHIC_DATA] [DEMOGRAPHIC_DATA] Other Prefer Not To Say" at bounding box center [506, 124] width 168 height 15
click at [422, 117] on select "Select [DEMOGRAPHIC_DATA] [DEMOGRAPHIC_DATA] Other Prefer Not To Say" at bounding box center [506, 124] width 168 height 15
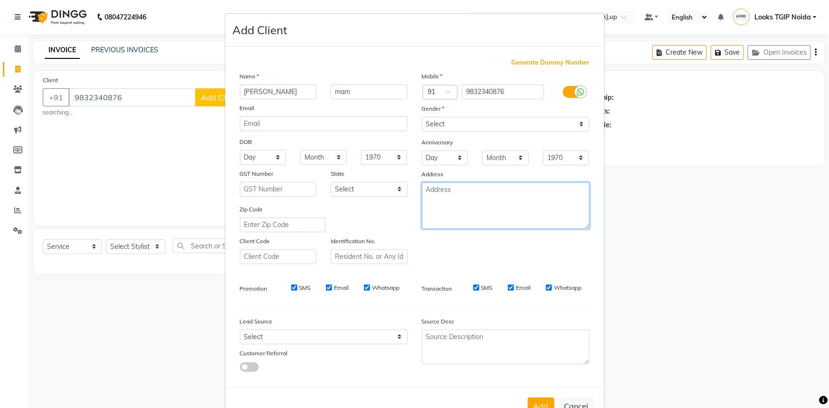
click at [476, 203] on textarea at bounding box center [506, 205] width 168 height 47
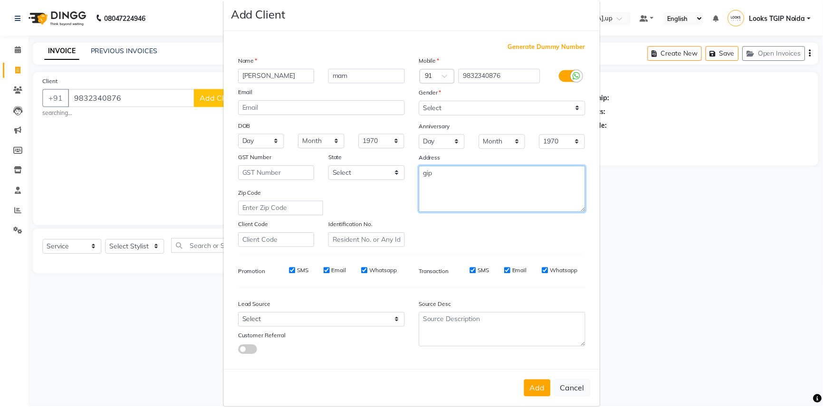
scroll to position [33, 0]
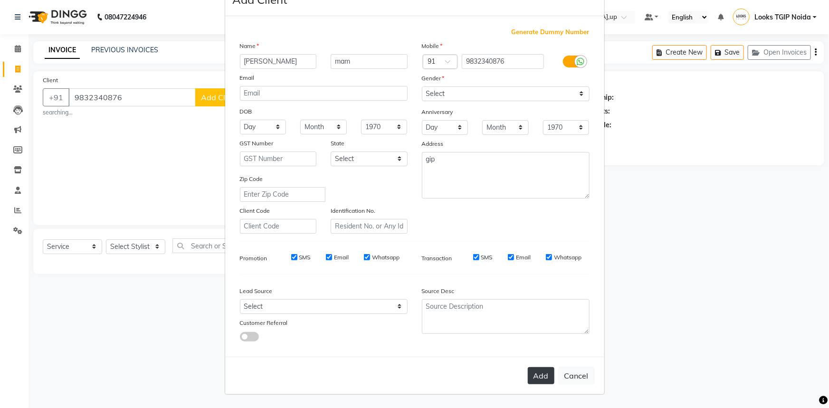
drag, startPoint x: 544, startPoint y: 369, endPoint x: 533, endPoint y: 342, distance: 29.4
click at [544, 369] on button "Add" at bounding box center [541, 375] width 27 height 17
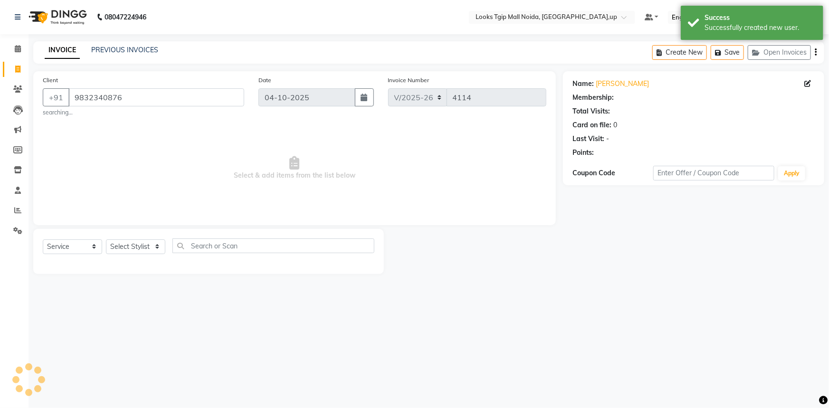
click at [133, 249] on ngb-modal-window "Add Client Generate Dummy Number Name Email DOB Day 01 02 03 04 05 06 07 08 09 …" at bounding box center [414, 204] width 829 height 408
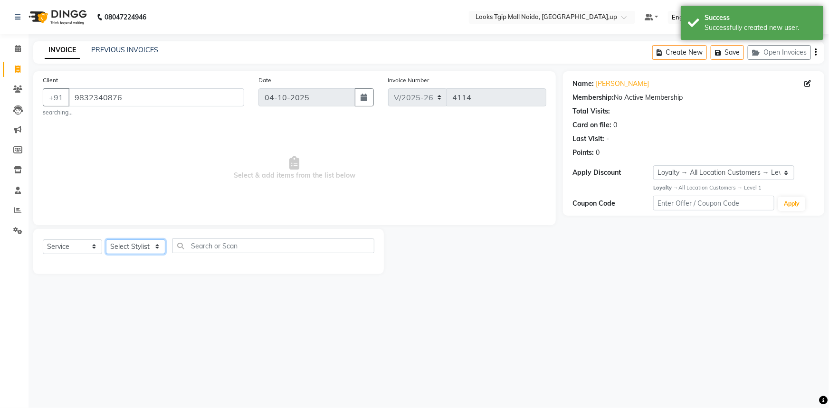
click at [147, 239] on select "Select Stylist [PERSON_NAME] Arun_pdct [PERSON_NAME] Counter Sales Farooq Gauta…" at bounding box center [135, 246] width 59 height 15
click at [106, 239] on select "Select Stylist [PERSON_NAME] Arun_pdct [PERSON_NAME] Counter Sales Farooq Gauta…" at bounding box center [135, 246] width 59 height 15
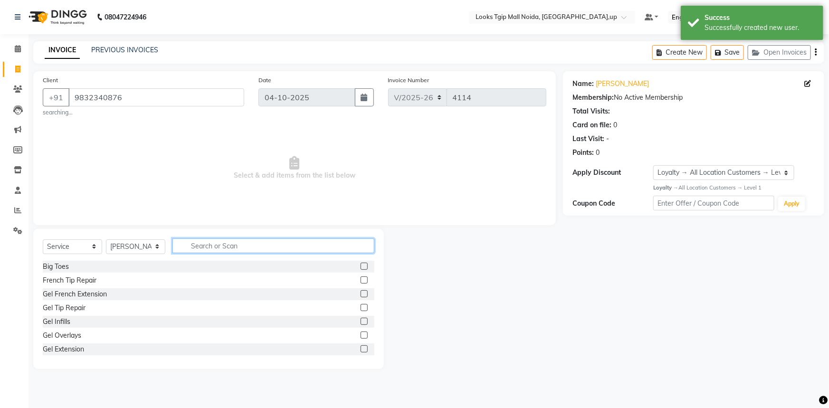
drag, startPoint x: 234, startPoint y: 239, endPoint x: 226, endPoint y: 247, distance: 11.1
click at [233, 239] on input "text" at bounding box center [273, 245] width 202 height 15
click at [224, 247] on input "text" at bounding box center [273, 245] width 202 height 15
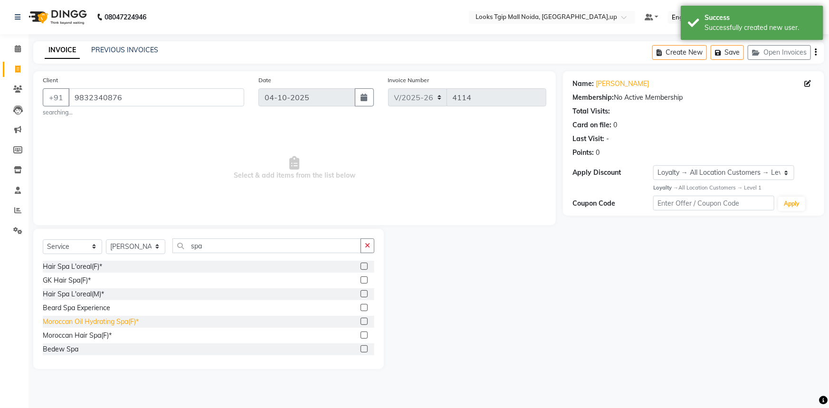
click at [92, 319] on div "Moroccan Oil Hydrating Spa(F)*" at bounding box center [91, 322] width 96 height 10
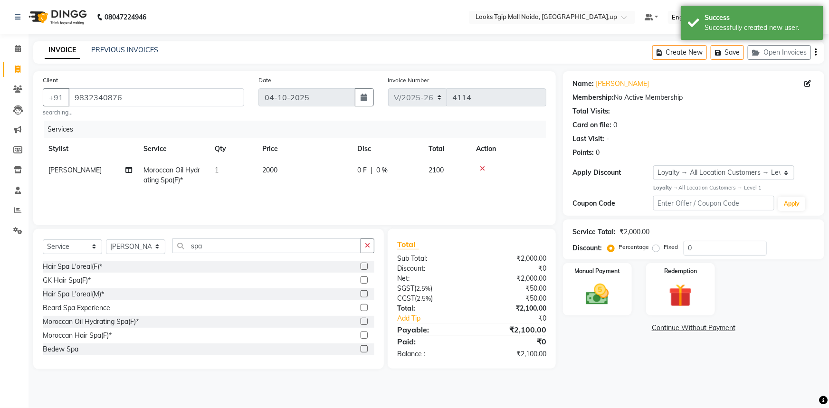
click at [314, 176] on td "2000" at bounding box center [304, 175] width 95 height 31
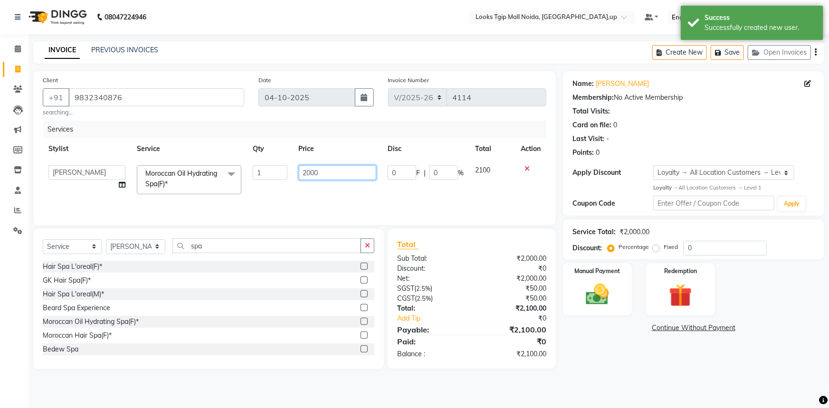
drag, startPoint x: 351, startPoint y: 174, endPoint x: 124, endPoint y: 176, distance: 226.6
click at [155, 175] on tr "[PERSON_NAME] Arjun_pdct Arun_pdct [PERSON_NAME] Counter Sales Farooq Gautam_pd…" at bounding box center [295, 180] width 504 height 40
click at [506, 324] on div "₹2,100.00" at bounding box center [513, 329] width 82 height 11
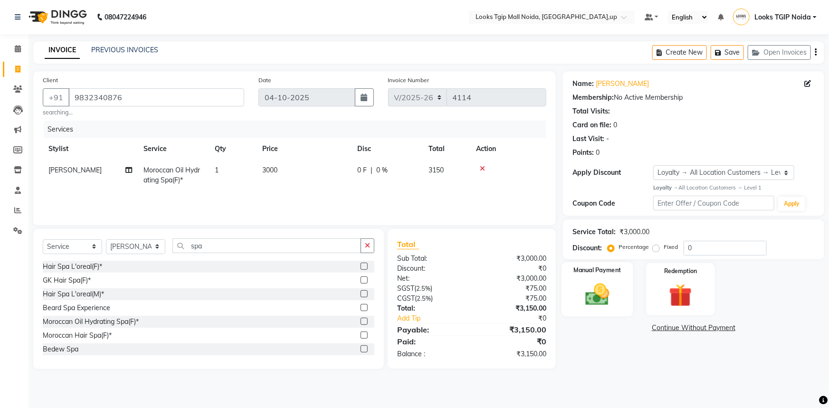
click at [578, 293] on img at bounding box center [597, 295] width 39 height 28
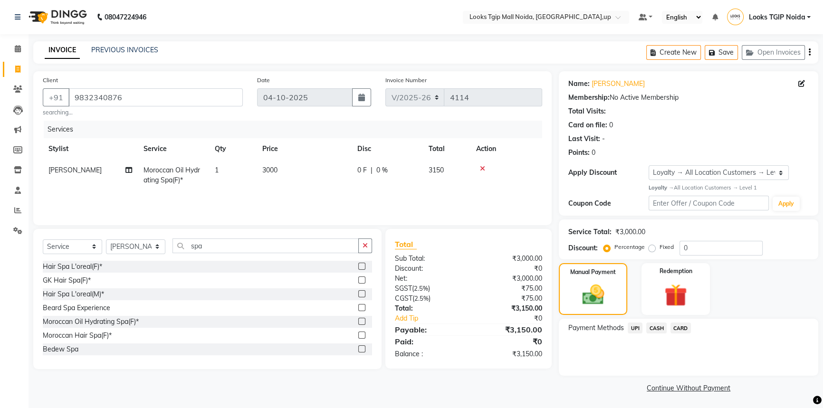
click at [632, 326] on span "UPI" at bounding box center [634, 328] width 15 height 11
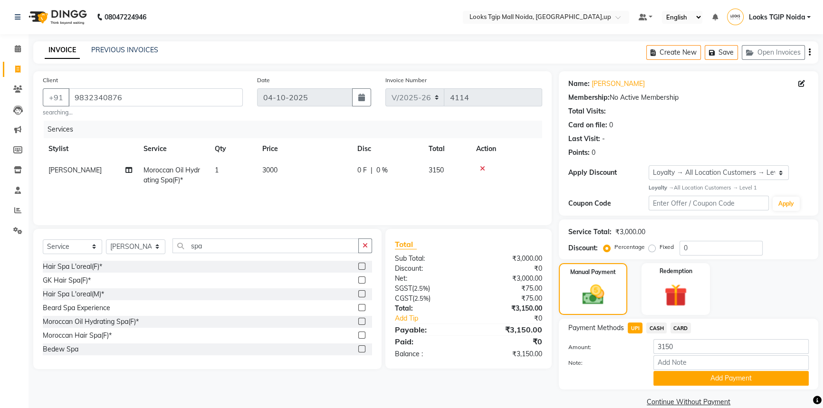
drag, startPoint x: 641, startPoint y: 335, endPoint x: 694, endPoint y: 372, distance: 65.0
click at [703, 379] on button "Add Payment" at bounding box center [730, 378] width 155 height 15
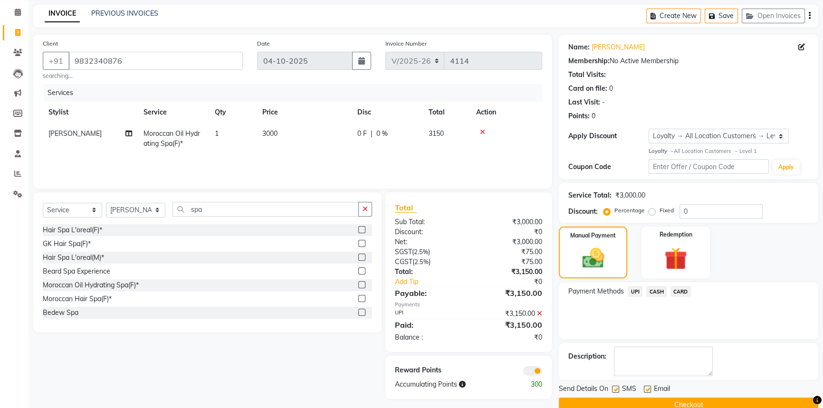
scroll to position [55, 0]
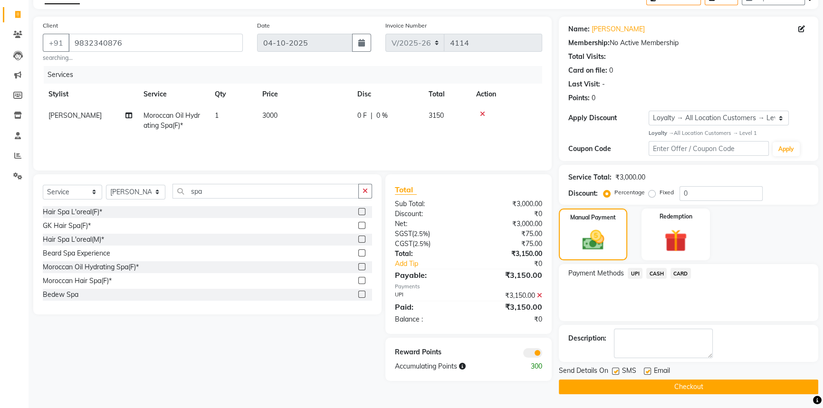
click at [627, 382] on button "Checkout" at bounding box center [688, 387] width 259 height 15
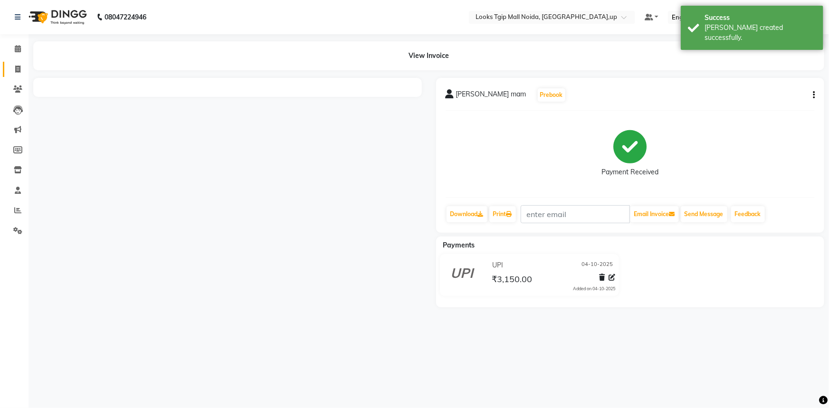
click at [16, 70] on icon at bounding box center [17, 69] width 5 height 7
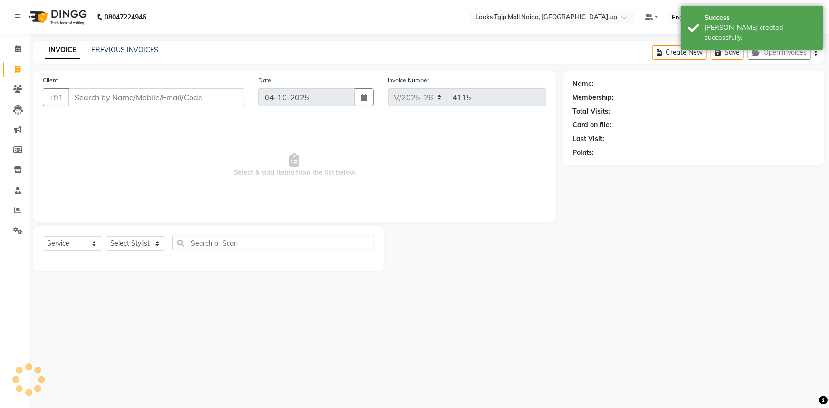
drag, startPoint x: 150, startPoint y: 87, endPoint x: 143, endPoint y: 85, distance: 8.0
click at [146, 87] on div "Client +91" at bounding box center [144, 94] width 216 height 39
click at [170, 99] on input "Client" at bounding box center [156, 97] width 176 height 18
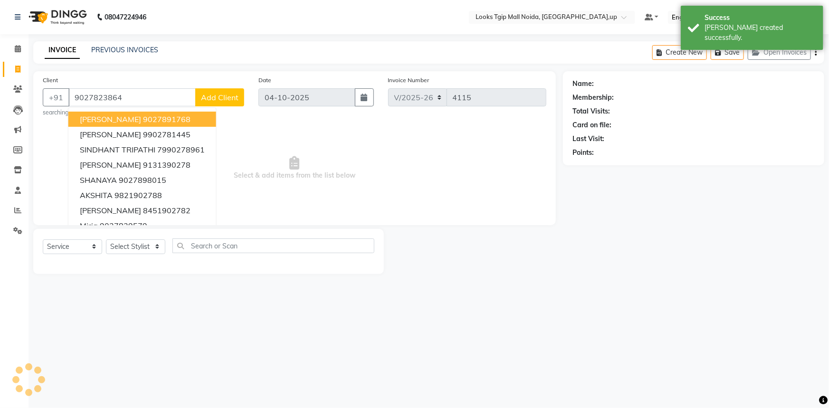
click at [234, 98] on span "Add Client" at bounding box center [220, 98] width 38 height 10
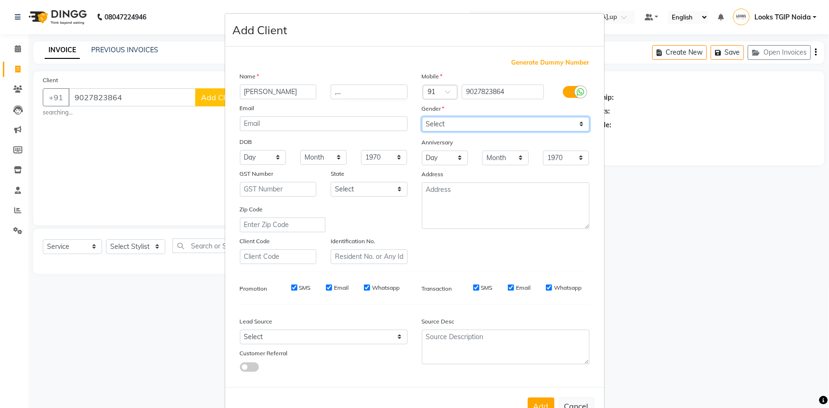
click at [448, 121] on select "Select [DEMOGRAPHIC_DATA] [DEMOGRAPHIC_DATA] Other Prefer Not To Say" at bounding box center [506, 124] width 168 height 15
click at [422, 117] on select "Select [DEMOGRAPHIC_DATA] [DEMOGRAPHIC_DATA] Other Prefer Not To Say" at bounding box center [506, 124] width 168 height 15
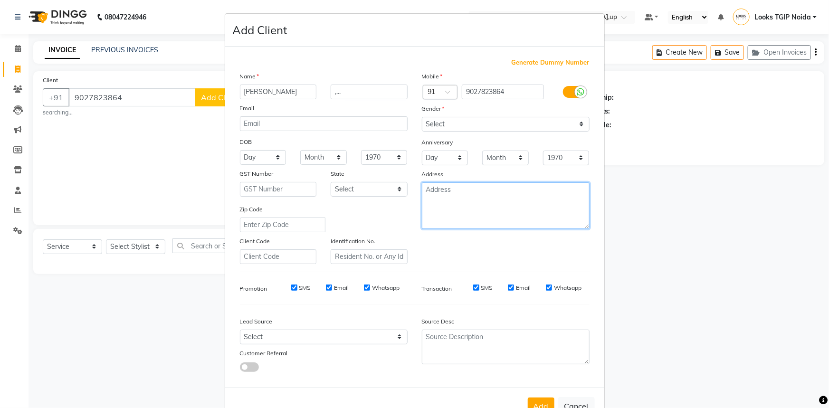
click at [470, 201] on textarea at bounding box center [506, 205] width 168 height 47
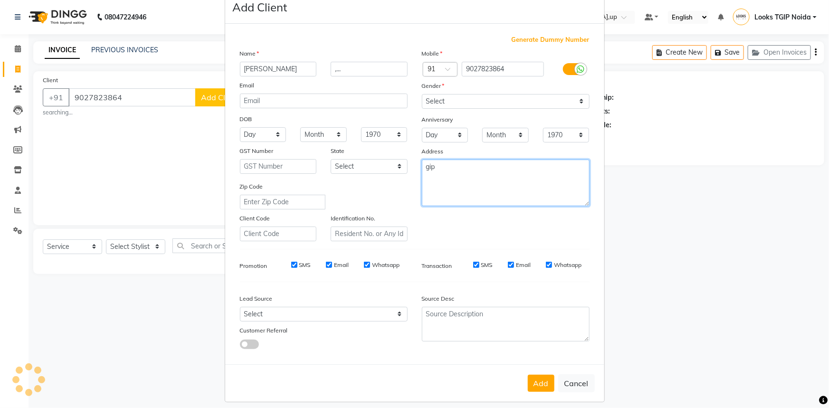
scroll to position [33, 0]
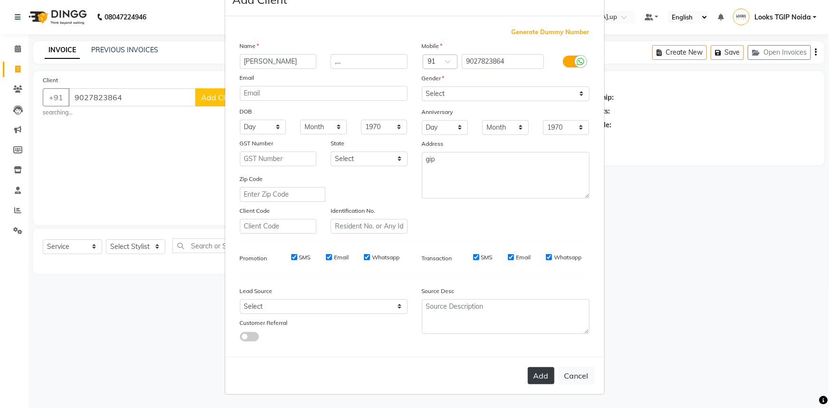
click at [546, 373] on button "Add" at bounding box center [541, 375] width 27 height 17
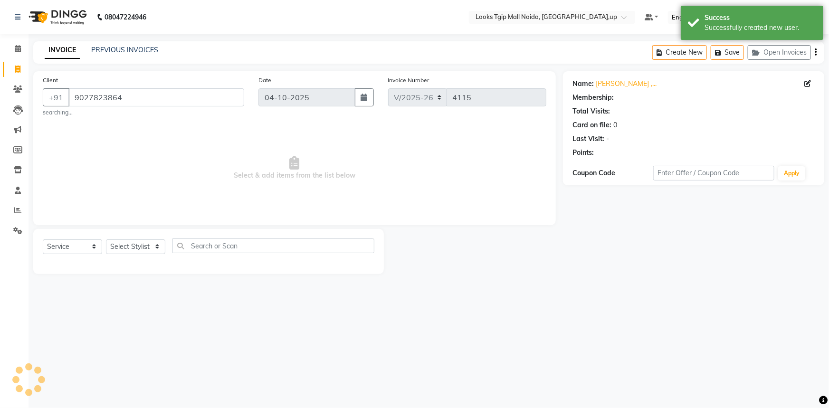
click at [128, 248] on ngb-modal-window "Add Client Generate Dummy Number Name Email DOB Day 01 02 03 04 05 06 07 08 09 …" at bounding box center [414, 204] width 829 height 408
click at [128, 248] on select "Select Stylist [PERSON_NAME] Arun_pdct [PERSON_NAME] Counter Sales Farooq Gauta…" at bounding box center [135, 246] width 59 height 15
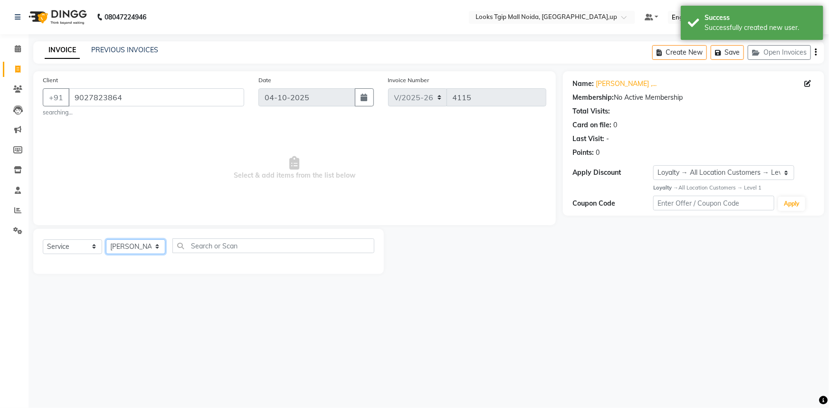
click at [106, 239] on select "Select Stylist [PERSON_NAME] Arun_pdct [PERSON_NAME] Counter Sales Farooq Gauta…" at bounding box center [135, 246] width 59 height 15
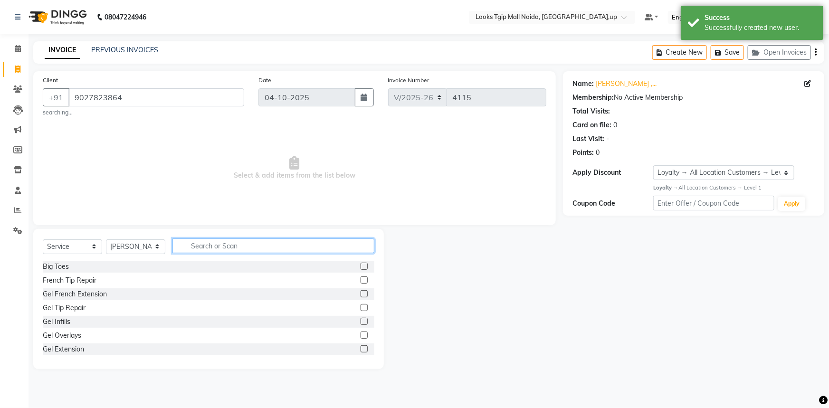
click at [196, 251] on input "text" at bounding box center [273, 245] width 202 height 15
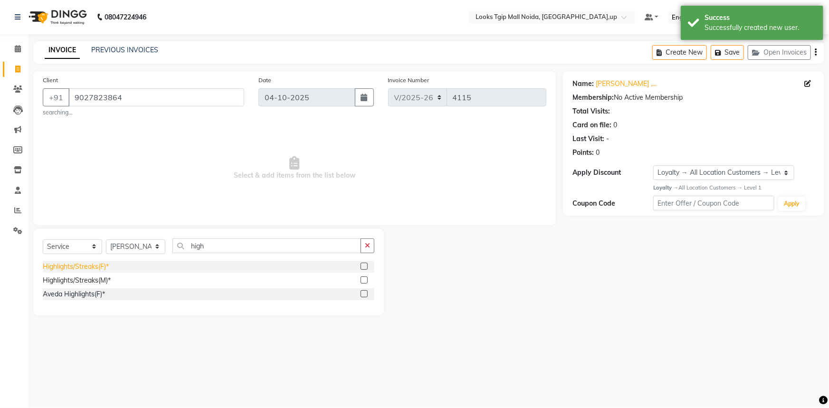
click at [99, 271] on div "Highlights/Streaks(F)*" at bounding box center [76, 267] width 66 height 10
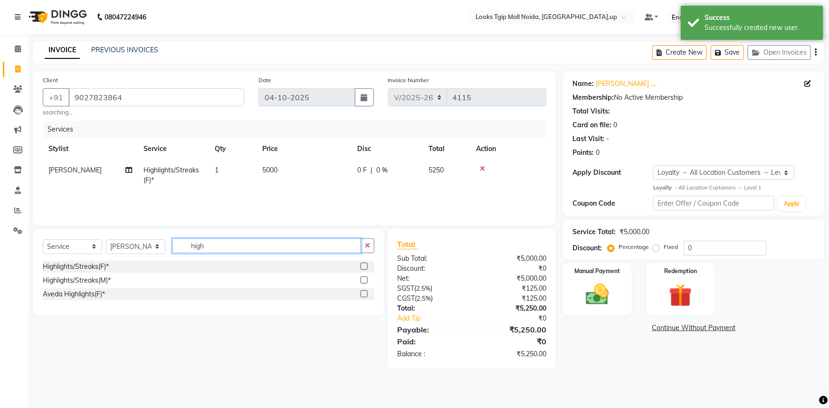
drag, startPoint x: 219, startPoint y: 240, endPoint x: 212, endPoint y: 245, distance: 8.6
click at [210, 243] on input "high" at bounding box center [266, 245] width 189 height 15
drag, startPoint x: 212, startPoint y: 245, endPoint x: 61, endPoint y: 248, distance: 151.6
click at [83, 248] on div "Select Service Product Membership Package Voucher Prepaid Gift Card Select Styl…" at bounding box center [209, 249] width 332 height 22
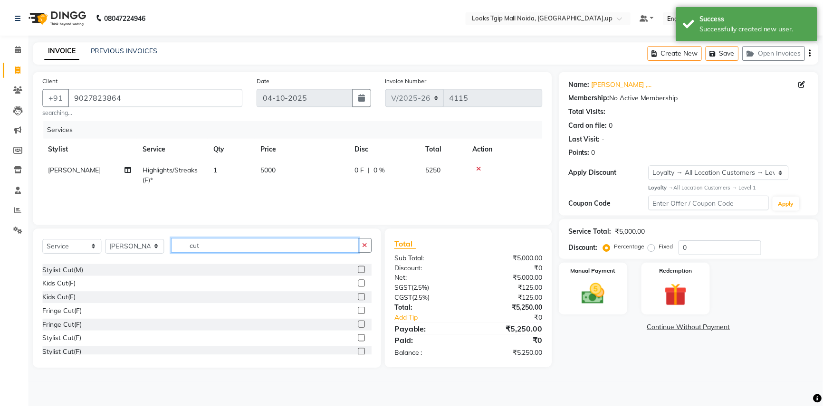
scroll to position [43, 0]
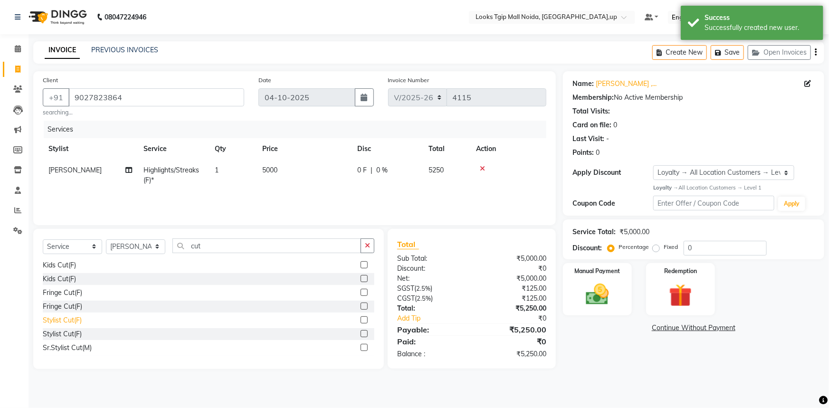
click at [76, 321] on div "Stylist Cut(F)" at bounding box center [62, 320] width 39 height 10
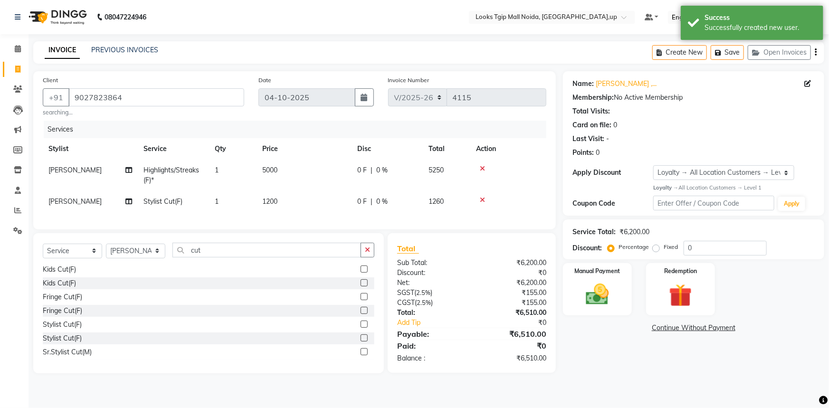
click at [302, 209] on td "1200" at bounding box center [304, 201] width 95 height 21
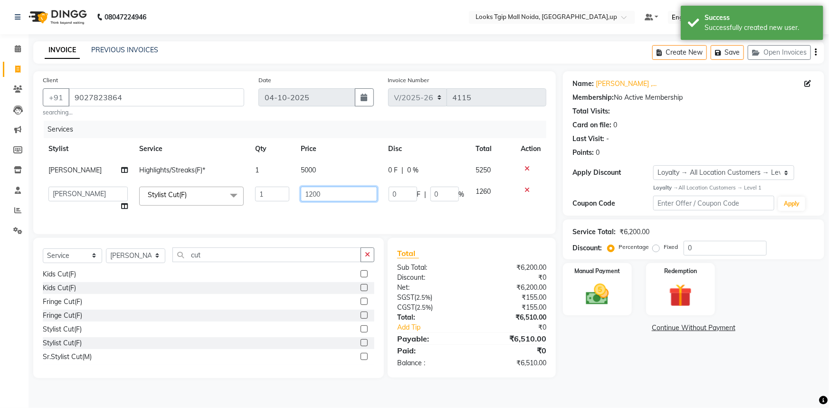
click at [110, 202] on tr "[PERSON_NAME] Arjun_pdct Arun_pdct [PERSON_NAME] Counter Sales Farooq Gautam_pd…" at bounding box center [295, 199] width 504 height 36
click at [439, 295] on div "Total Sub Total: ₹6,200.00 Discount: ₹0 Net: ₹6,200.00 SGST ( 2.5% ) ₹155.00 CG…" at bounding box center [471, 307] width 149 height 121
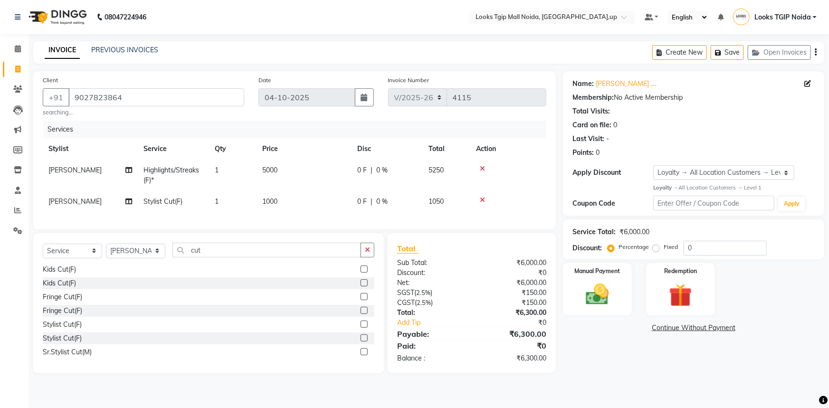
click at [633, 285] on div "Manual Payment Redemption" at bounding box center [694, 289] width 276 height 52
click at [585, 284] on img at bounding box center [597, 295] width 39 height 28
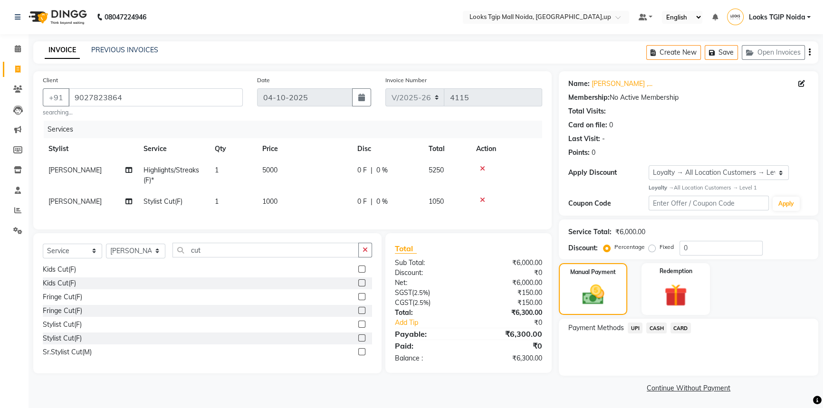
click at [634, 326] on span "UPI" at bounding box center [634, 328] width 15 height 11
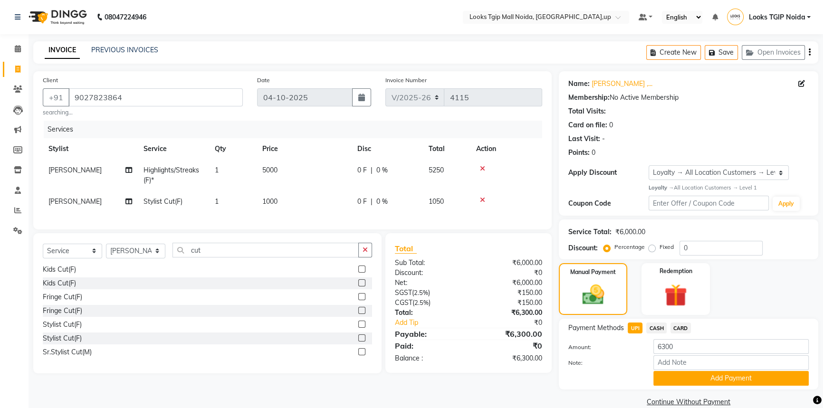
click at [675, 370] on div "Note:" at bounding box center [688, 363] width 255 height 16
click at [675, 371] on div "Note:" at bounding box center [688, 363] width 255 height 16
click at [678, 375] on button "Add Payment" at bounding box center [730, 378] width 155 height 15
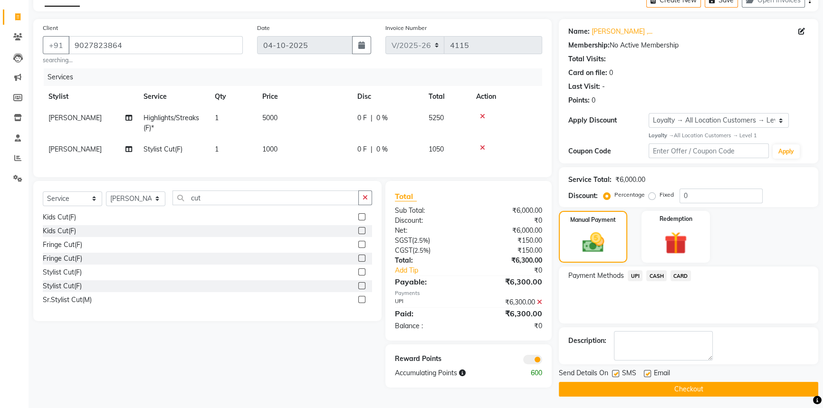
scroll to position [55, 0]
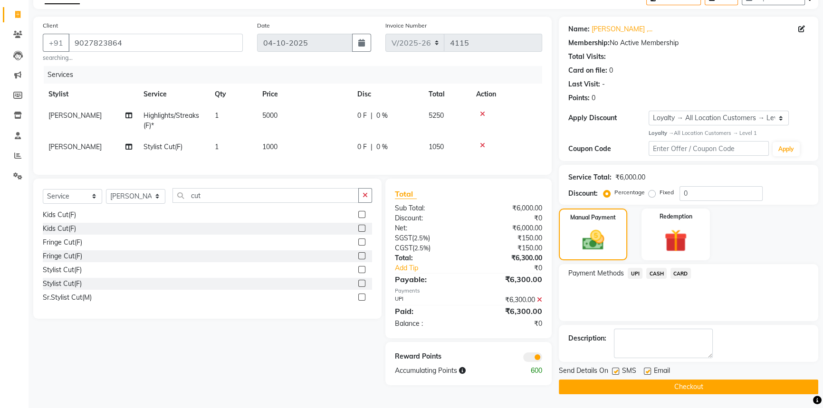
click at [634, 275] on span "UPI" at bounding box center [634, 273] width 15 height 11
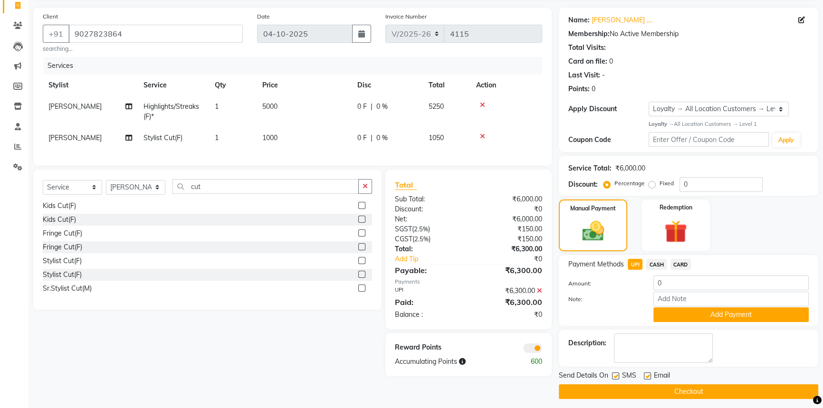
scroll to position [68, 0]
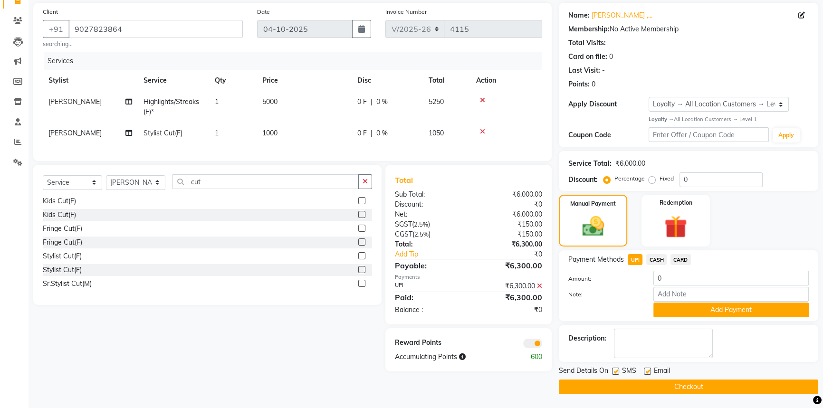
click at [614, 369] on label at bounding box center [615, 371] width 7 height 7
click at [614, 369] on input "checkbox" at bounding box center [615, 372] width 6 height 6
drag, startPoint x: 617, startPoint y: 383, endPoint x: 603, endPoint y: 372, distance: 17.3
click at [616, 381] on button "Checkout" at bounding box center [688, 387] width 259 height 15
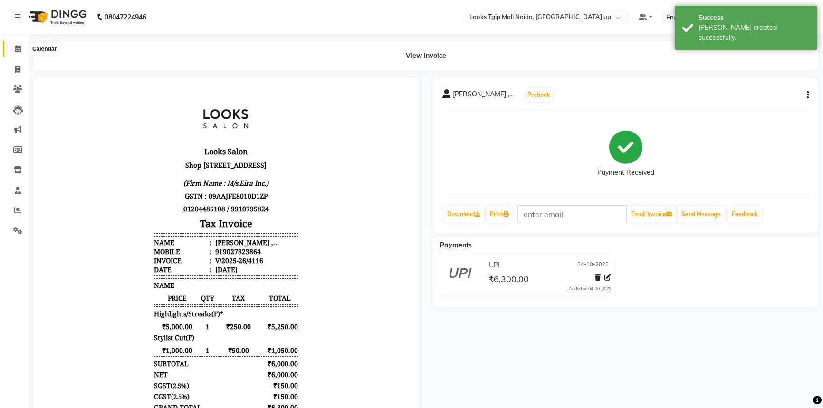
click at [11, 49] on span at bounding box center [18, 49] width 17 height 11
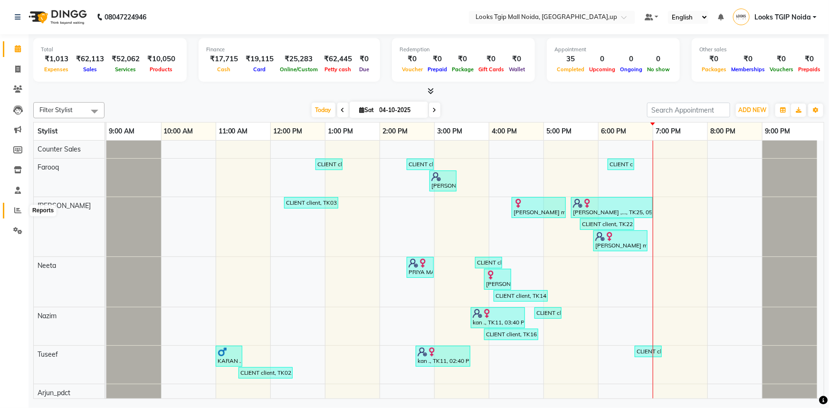
click at [19, 209] on icon at bounding box center [17, 210] width 7 height 7
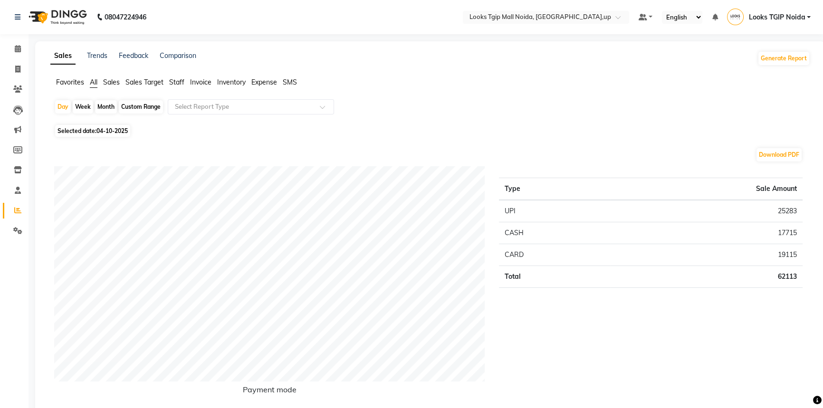
click at [182, 82] on span "Staff" at bounding box center [176, 82] width 15 height 9
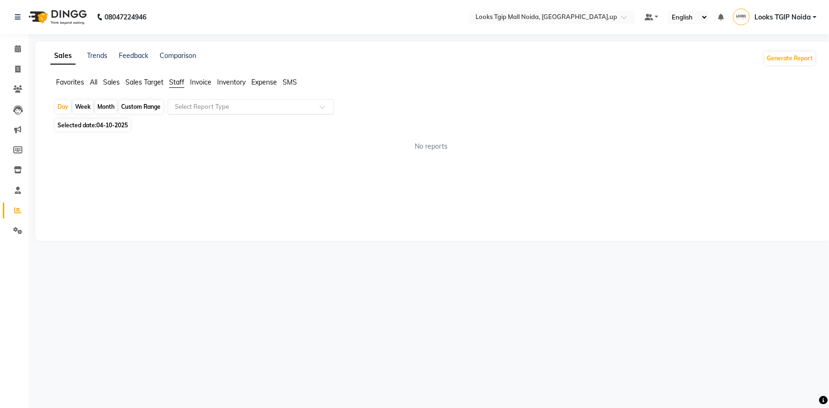
click at [232, 106] on input "text" at bounding box center [241, 107] width 137 height 10
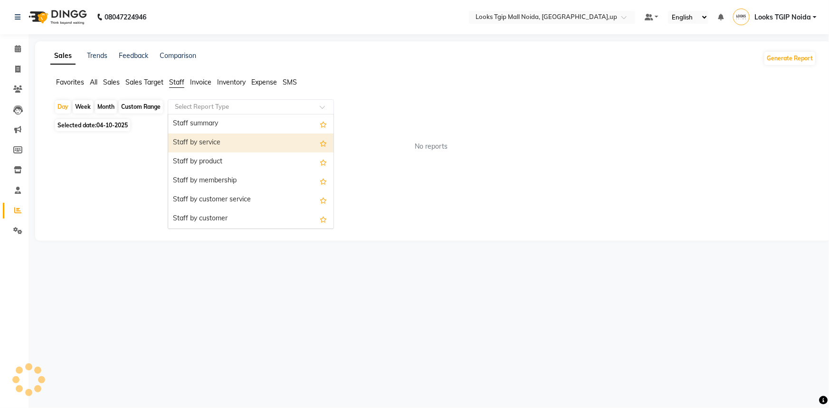
click at [247, 149] on div "Staff by service" at bounding box center [250, 142] width 165 height 19
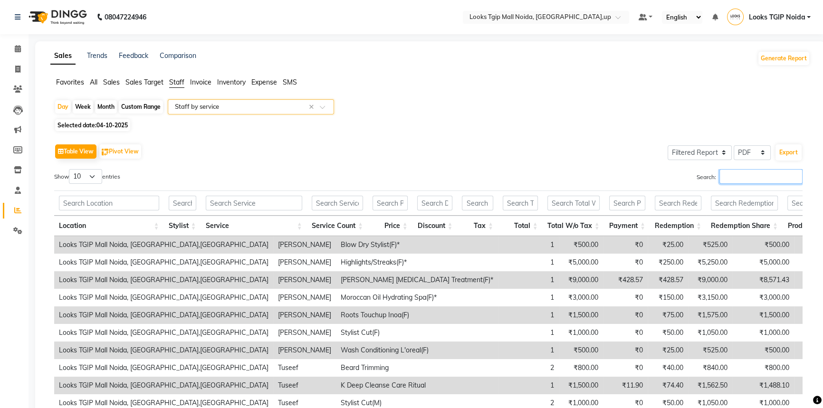
click at [740, 178] on input "Search:" at bounding box center [760, 176] width 83 height 15
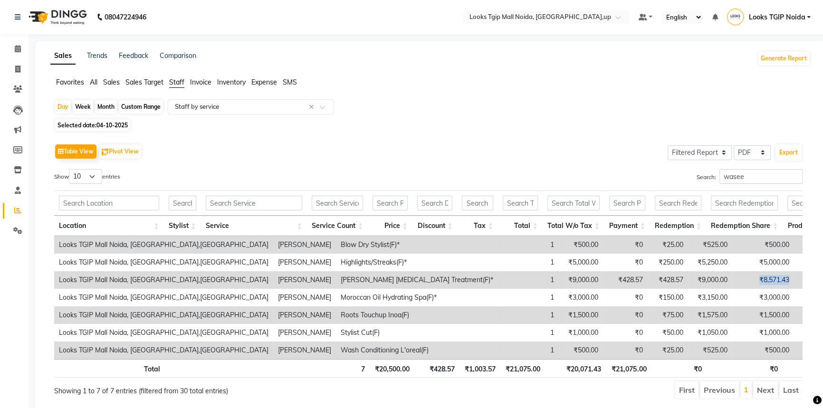
drag, startPoint x: 605, startPoint y: 282, endPoint x: 559, endPoint y: 281, distance: 46.1
click at [732, 281] on td "₹8,571.43" at bounding box center [763, 280] width 62 height 18
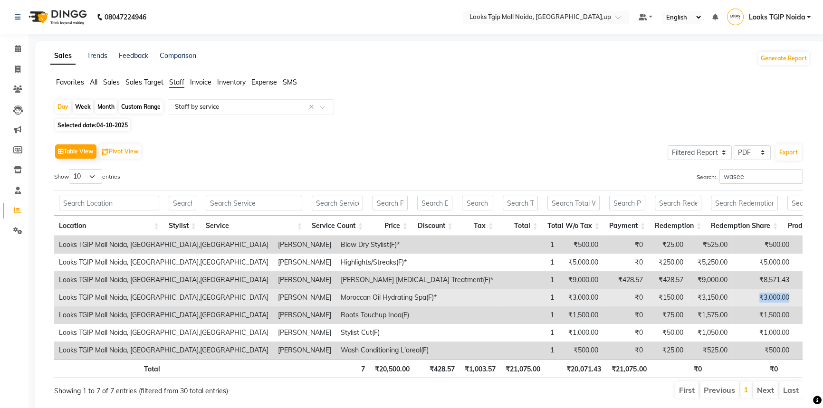
drag, startPoint x: 600, startPoint y: 299, endPoint x: 557, endPoint y: 301, distance: 43.7
click at [732, 301] on td "₹3,000.00" at bounding box center [763, 298] width 62 height 18
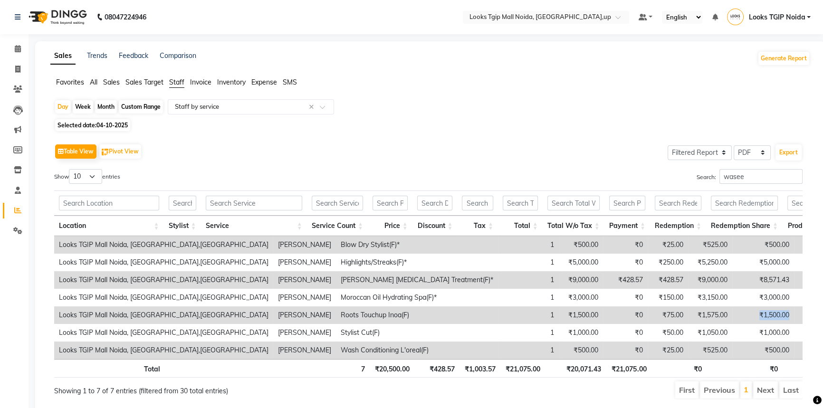
drag, startPoint x: 603, startPoint y: 314, endPoint x: 553, endPoint y: 315, distance: 50.4
click at [732, 315] on td "₹1,500.00" at bounding box center [763, 315] width 62 height 18
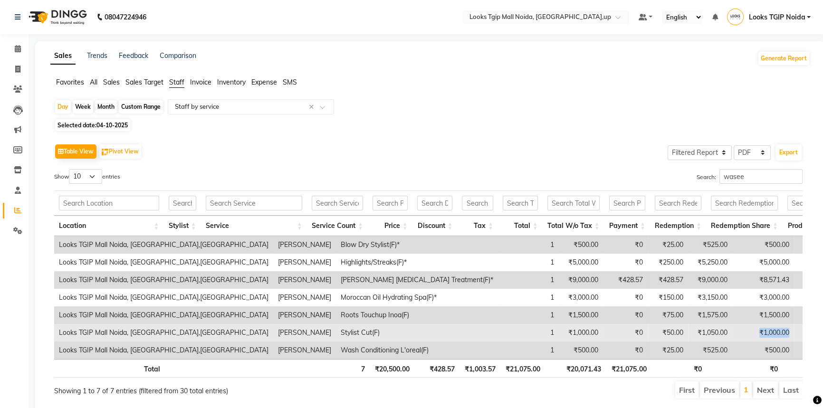
drag, startPoint x: 599, startPoint y: 332, endPoint x: 560, endPoint y: 328, distance: 39.1
click at [732, 328] on td "₹1,000.00" at bounding box center [763, 333] width 62 height 18
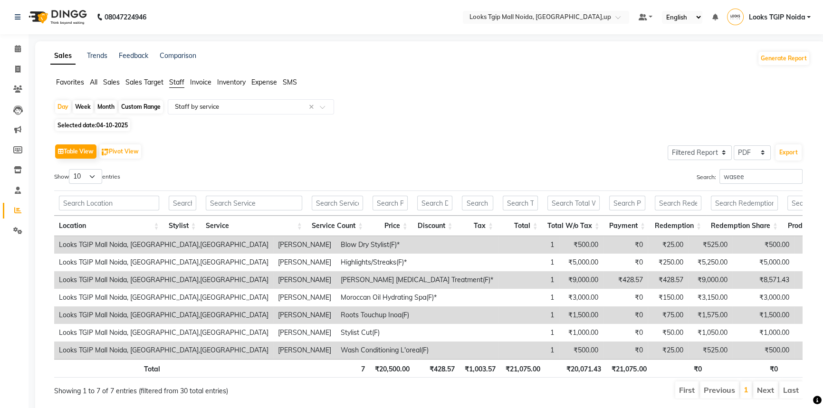
drag, startPoint x: 598, startPoint y: 351, endPoint x: 593, endPoint y: 349, distance: 5.3
click at [732, 349] on td "₹500.00" at bounding box center [763, 351] width 62 height 18
drag, startPoint x: 608, startPoint y: 248, endPoint x: 580, endPoint y: 246, distance: 28.2
click at [580, 245] on tr "Looks TGIP Mall Noida, [GEOGRAPHIC_DATA],UP [PERSON_NAME] Blow Dry Stylist(F)* …" at bounding box center [541, 245] width 975 height 18
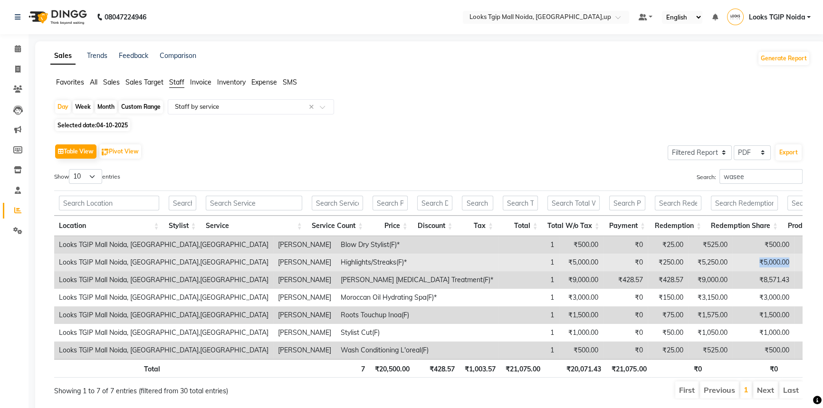
drag, startPoint x: 601, startPoint y: 265, endPoint x: 558, endPoint y: 266, distance: 42.8
click at [732, 266] on td "₹5,000.00" at bounding box center [763, 263] width 62 height 18
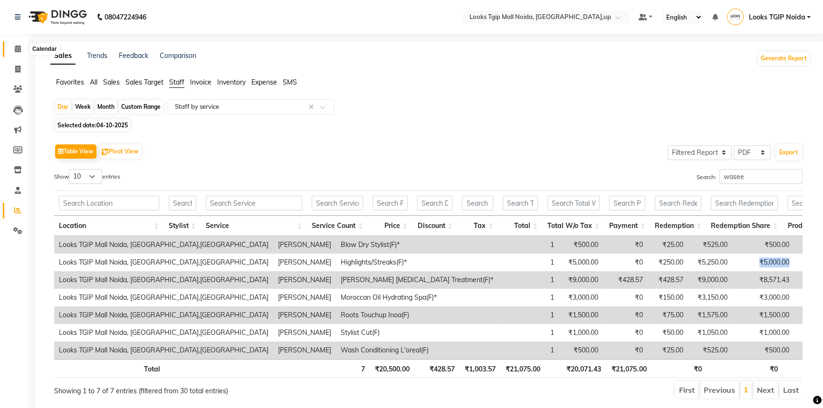
click at [12, 50] on span at bounding box center [18, 49] width 17 height 11
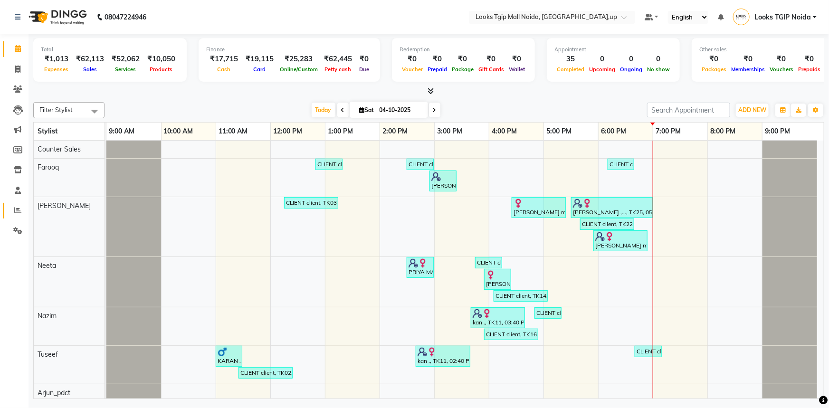
click at [22, 204] on link "Reports" at bounding box center [14, 211] width 23 height 16
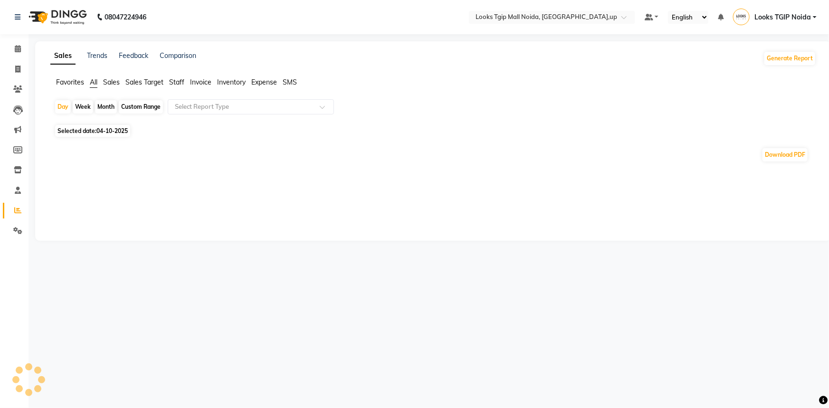
click at [180, 81] on span "Staff" at bounding box center [176, 82] width 15 height 9
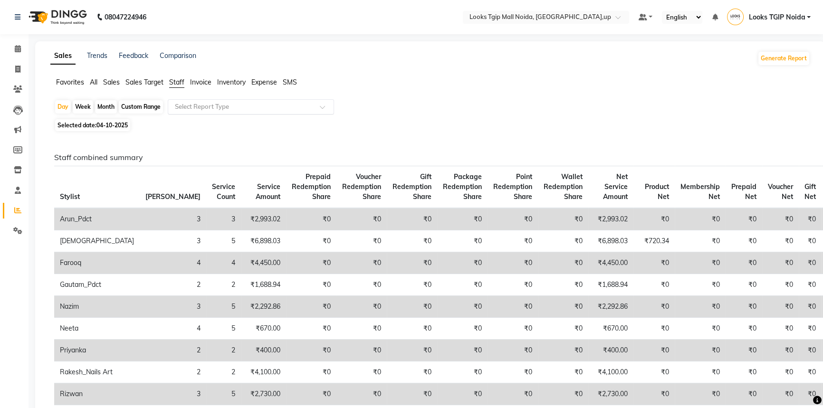
click at [227, 109] on input "text" at bounding box center [241, 107] width 137 height 10
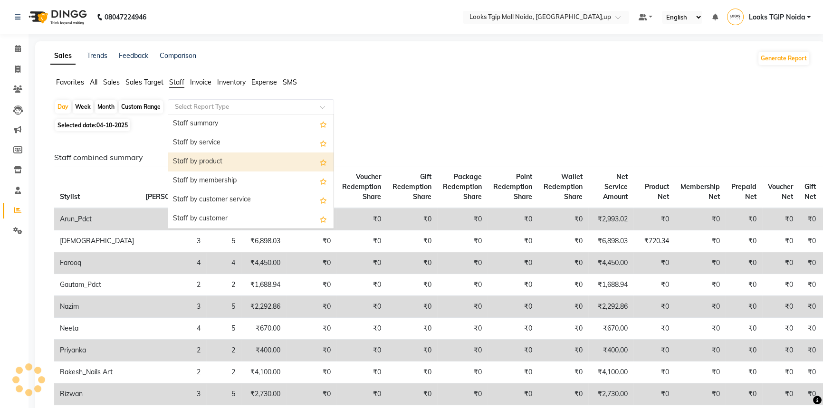
click at [231, 161] on div "Staff by product" at bounding box center [250, 161] width 165 height 19
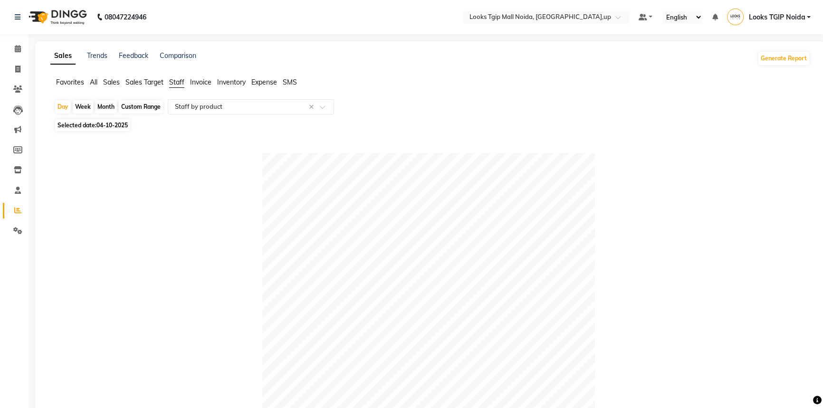
click at [175, 81] on span "Staff" at bounding box center [176, 82] width 15 height 9
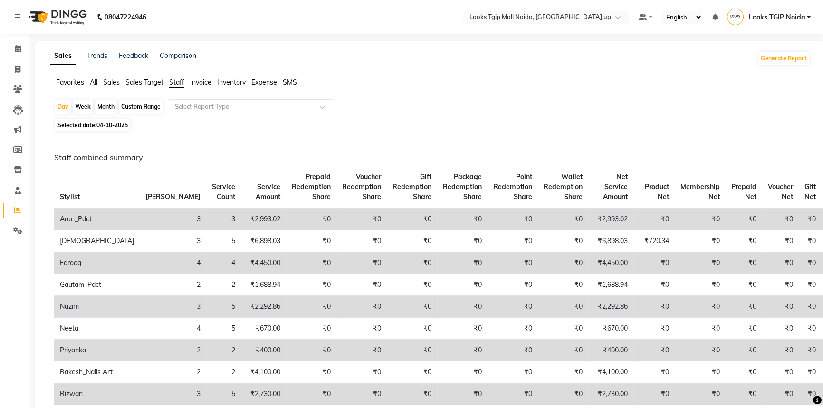
click at [100, 126] on span "04-10-2025" at bounding box center [111, 125] width 31 height 7
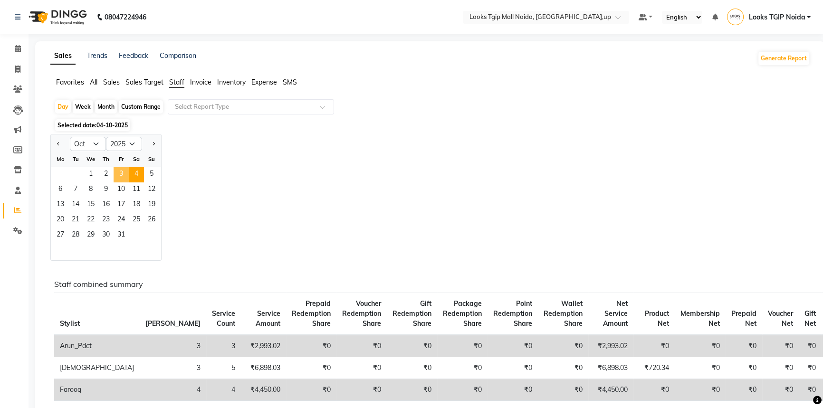
click at [123, 175] on span "3" at bounding box center [121, 174] width 15 height 15
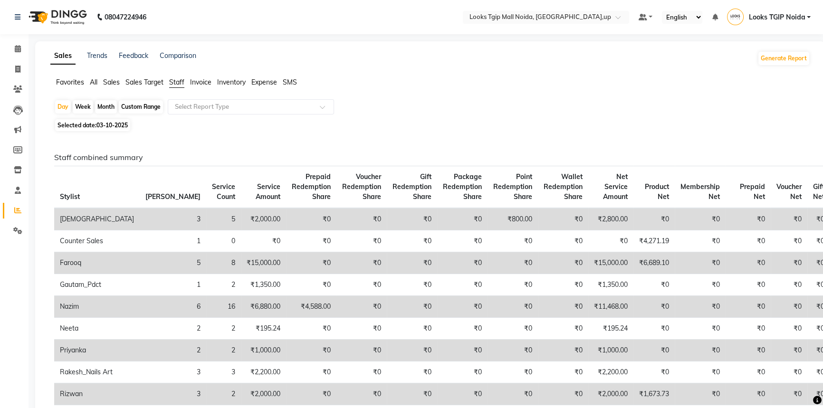
click at [99, 126] on span "03-10-2025" at bounding box center [111, 125] width 31 height 7
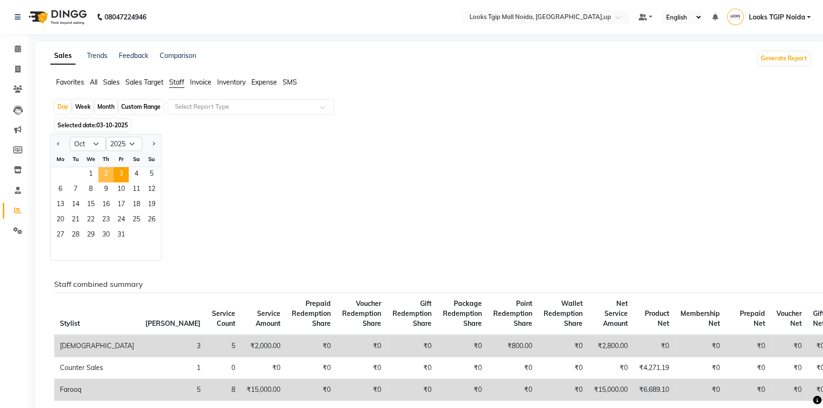
click at [105, 176] on span "2" at bounding box center [105, 174] width 15 height 15
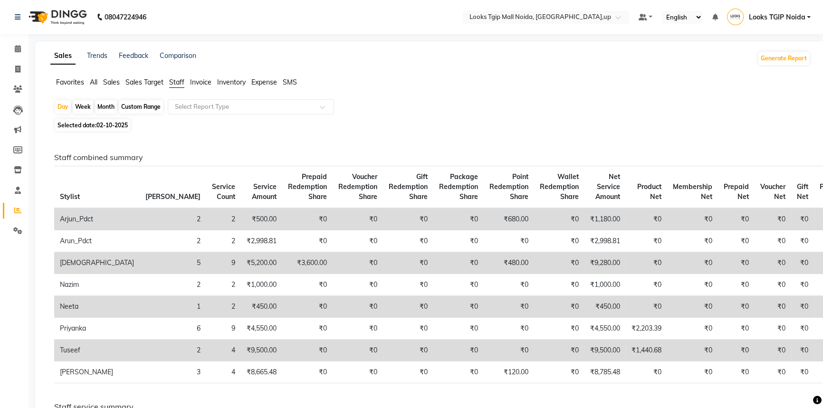
click at [102, 128] on span "02-10-2025" at bounding box center [111, 125] width 31 height 7
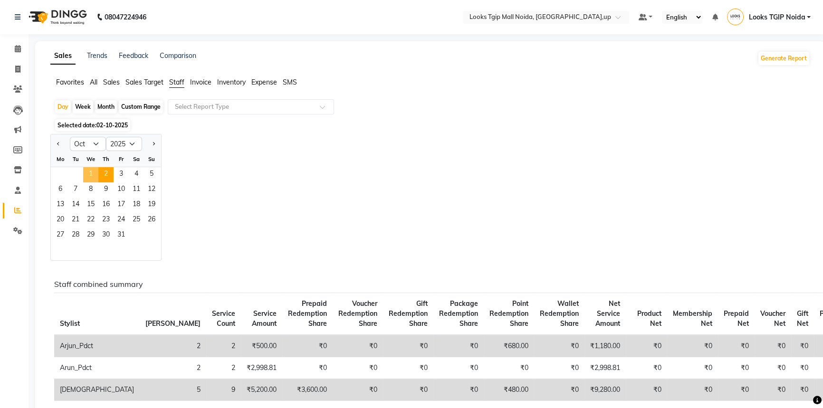
click at [92, 171] on span "1" at bounding box center [90, 174] width 15 height 15
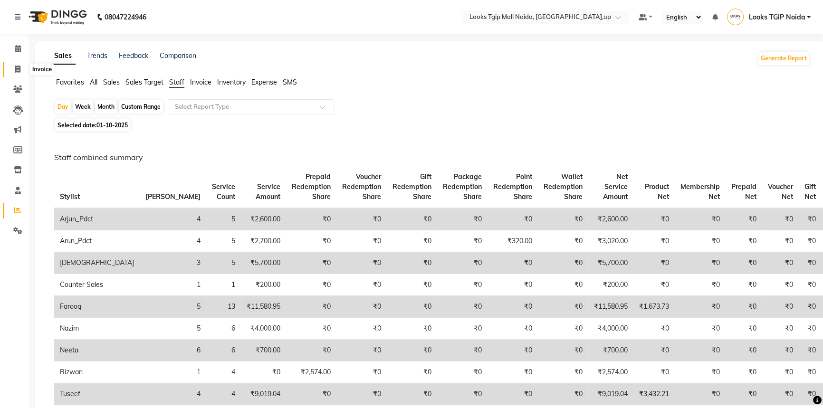
click at [18, 68] on icon at bounding box center [17, 69] width 5 height 7
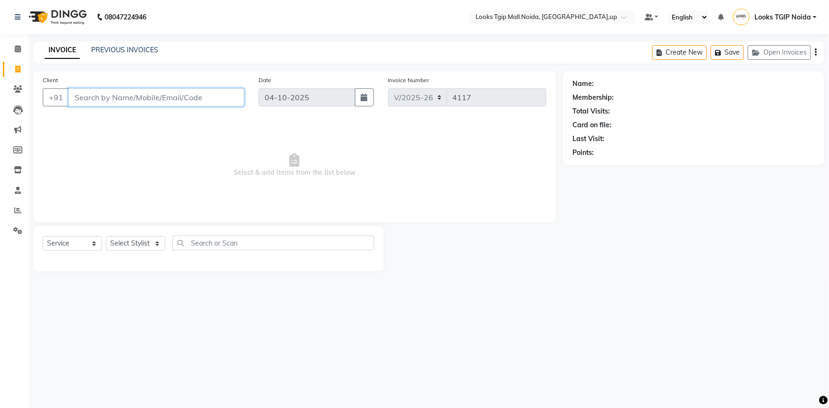
click at [121, 95] on input "Client" at bounding box center [156, 97] width 176 height 18
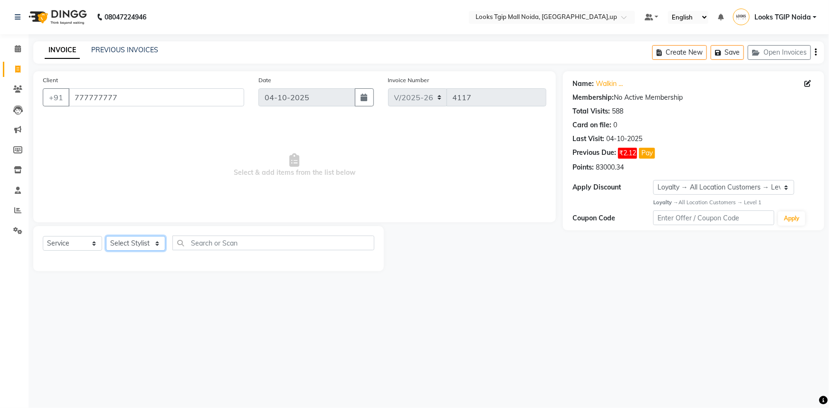
click at [135, 246] on select "Select Stylist [PERSON_NAME] Arun_pdct [PERSON_NAME] Counter Sales Farooq Gauta…" at bounding box center [135, 243] width 59 height 15
click at [106, 236] on select "Select Stylist [PERSON_NAME] Arun_pdct [PERSON_NAME] Counter Sales Farooq Gauta…" at bounding box center [135, 243] width 59 height 15
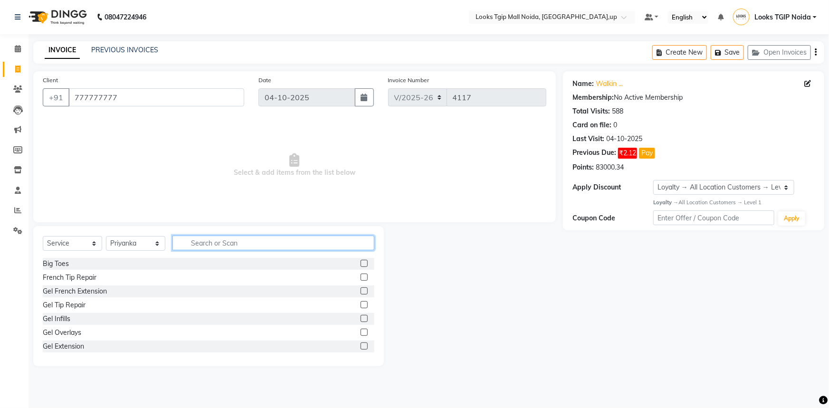
click at [223, 241] on input "text" at bounding box center [273, 243] width 202 height 15
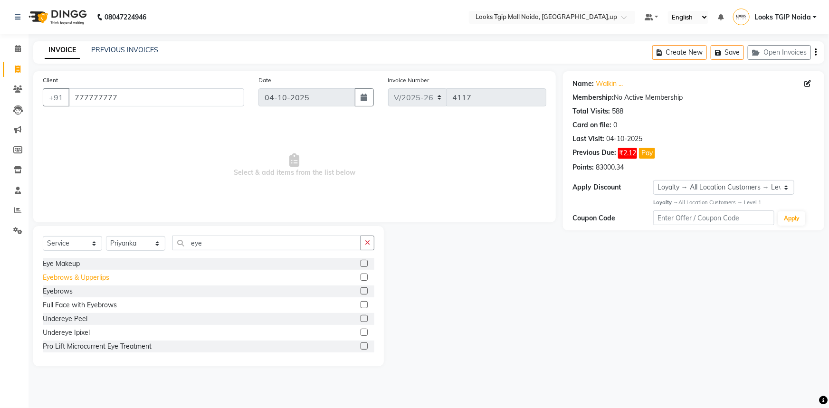
click at [71, 276] on div "Eyebrows & Upperlips" at bounding box center [76, 278] width 67 height 10
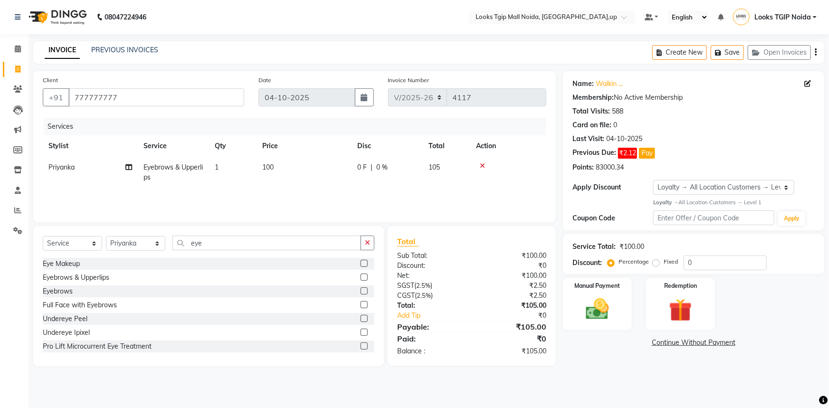
click at [290, 171] on td "100" at bounding box center [304, 172] width 95 height 31
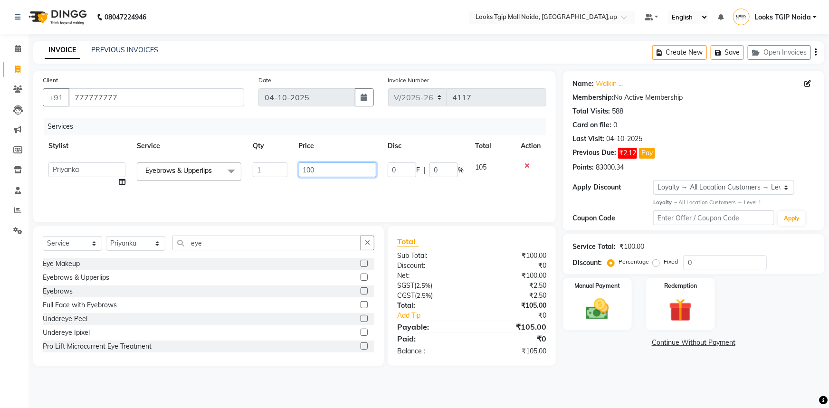
drag, startPoint x: 320, startPoint y: 170, endPoint x: 302, endPoint y: 171, distance: 17.6
click at [302, 171] on input "100" at bounding box center [338, 169] width 78 height 15
click at [345, 199] on div "Services Stylist Service Qty Price Disc Total Action [PERSON_NAME] Arjun_pdct A…" at bounding box center [295, 165] width 504 height 95
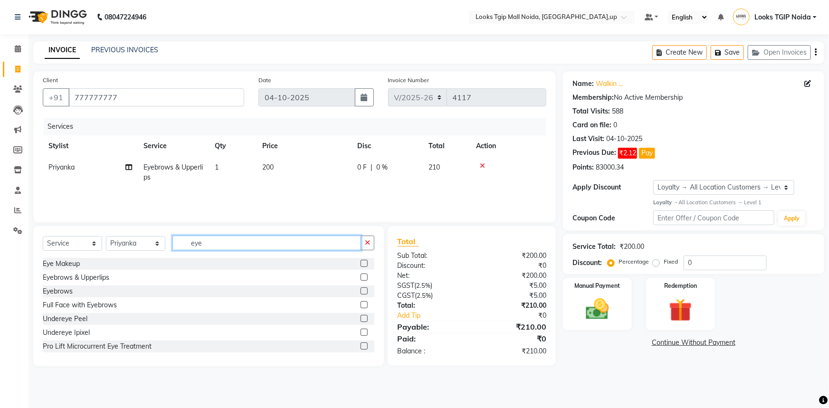
drag, startPoint x: 213, startPoint y: 244, endPoint x: 174, endPoint y: 247, distance: 39.1
click at [174, 247] on input "eye" at bounding box center [266, 243] width 189 height 15
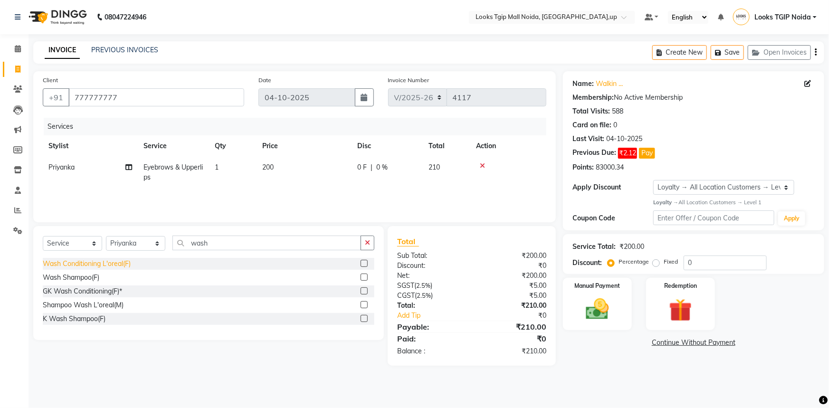
click at [95, 266] on div "Wash Conditioning L'oreal(F)" at bounding box center [87, 264] width 88 height 10
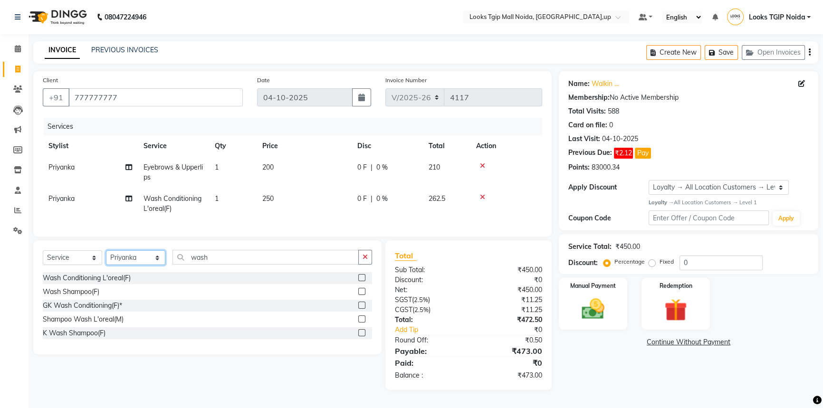
click at [157, 265] on select "Select Stylist [PERSON_NAME] Arun_pdct [PERSON_NAME] Counter Sales Farooq Gauta…" at bounding box center [135, 257] width 59 height 15
click at [106, 257] on select "Select Stylist [PERSON_NAME] Arun_pdct [PERSON_NAME] Counter Sales Farooq Gauta…" at bounding box center [135, 257] width 59 height 15
drag, startPoint x: 283, startPoint y: 200, endPoint x: 261, endPoint y: 194, distance: 22.9
click at [261, 194] on td "250" at bounding box center [304, 203] width 95 height 31
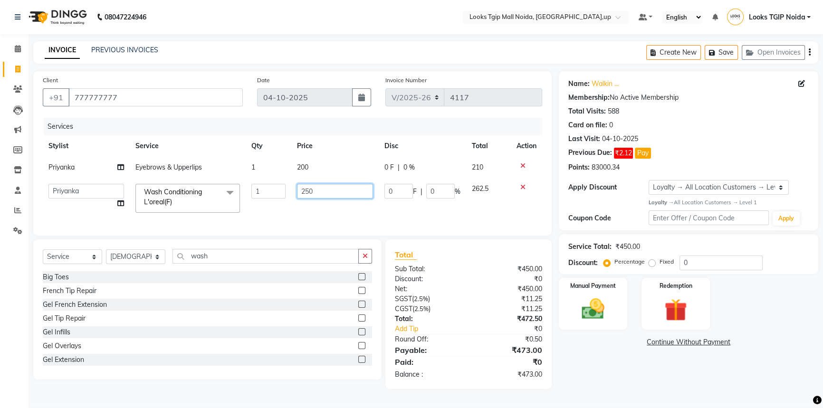
click at [315, 190] on input "250" at bounding box center [335, 191] width 76 height 15
drag, startPoint x: 287, startPoint y: 187, endPoint x: 279, endPoint y: 185, distance: 7.8
click at [279, 185] on tr "[PERSON_NAME] Arjun_pdct Arun_pdct [PERSON_NAME] Counter Sales Farooq Gautam_pd…" at bounding box center [292, 198] width 499 height 40
click at [333, 221] on div "Services Stylist Service Qty Price Disc Total Action Priyanka Eyebrows & Upperl…" at bounding box center [292, 172] width 499 height 108
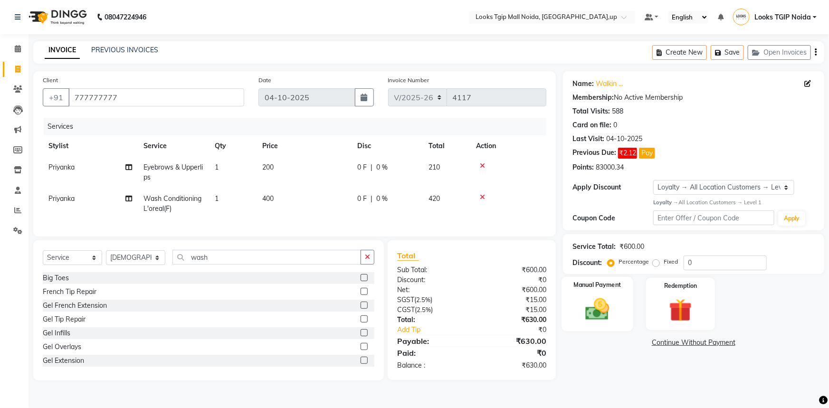
click at [617, 297] on div "Manual Payment" at bounding box center [597, 304] width 72 height 55
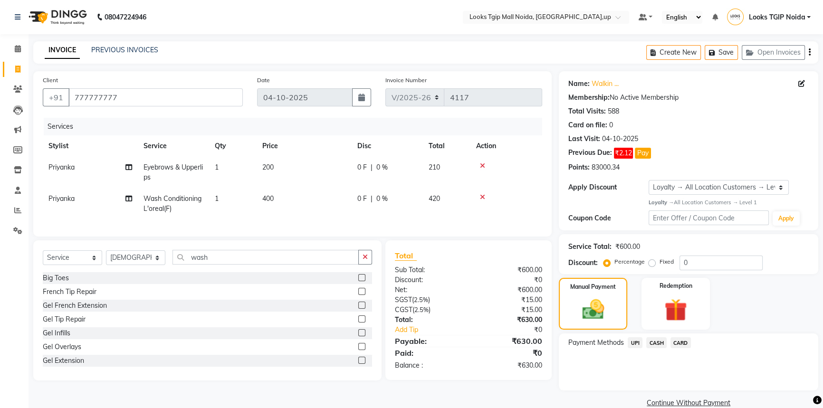
click at [635, 345] on span "UPI" at bounding box center [634, 342] width 15 height 11
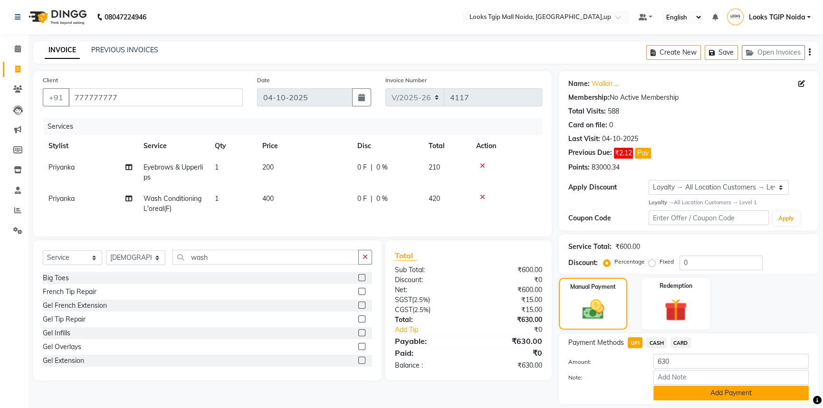
click at [702, 393] on button "Add Payment" at bounding box center [730, 393] width 155 height 15
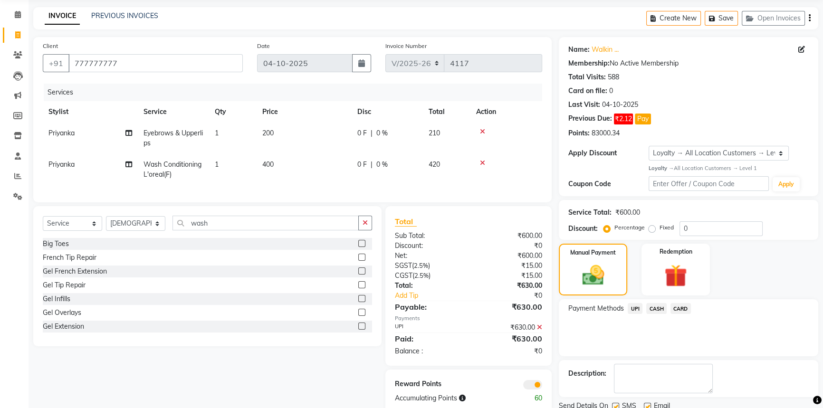
scroll to position [69, 0]
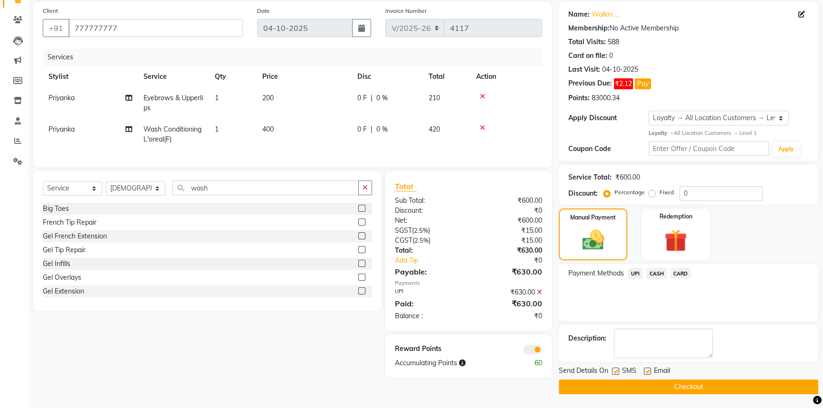
click at [679, 386] on button "Checkout" at bounding box center [688, 387] width 259 height 15
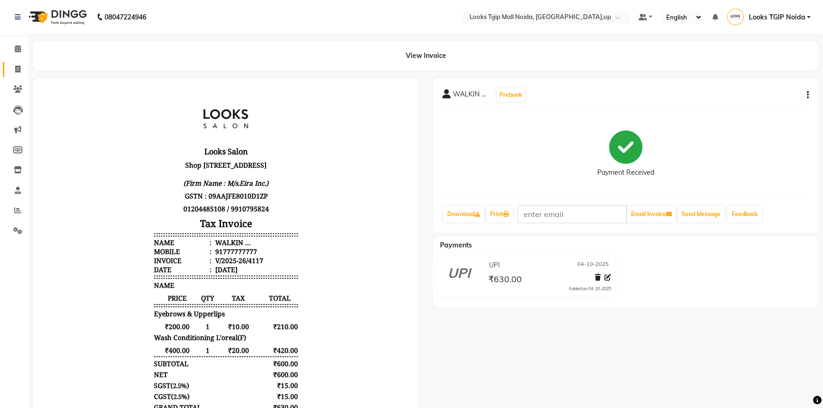
click at [19, 68] on icon at bounding box center [17, 69] width 5 height 7
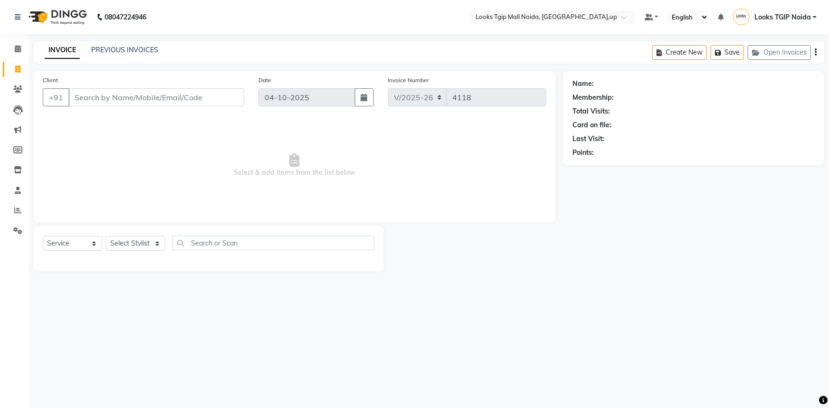
click at [118, 94] on input "Client" at bounding box center [156, 97] width 176 height 18
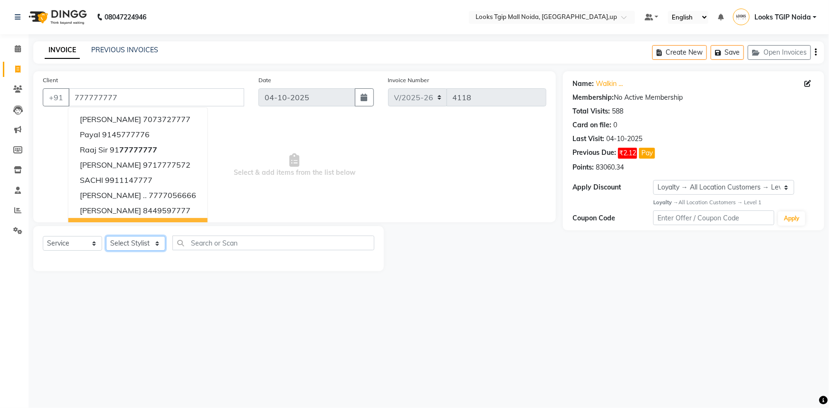
click at [138, 241] on select "Select Stylist [PERSON_NAME] Arun_pdct [PERSON_NAME] Counter Sales Farooq Gauta…" at bounding box center [135, 243] width 59 height 15
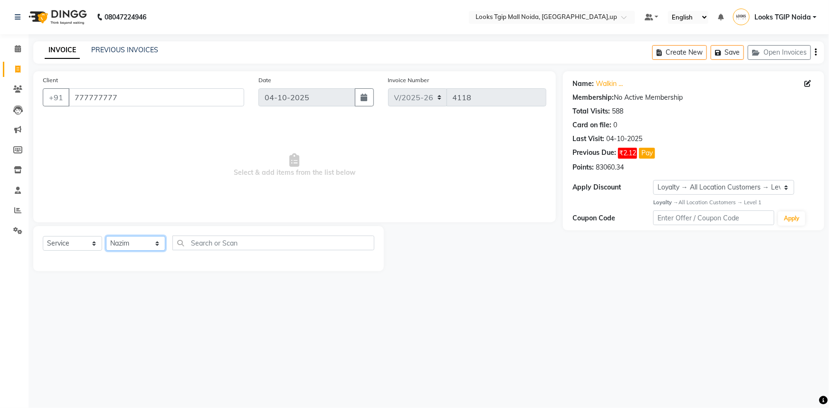
click at [106, 236] on select "Select Stylist [PERSON_NAME] Arun_pdct [PERSON_NAME] Counter Sales Farooq Gauta…" at bounding box center [135, 243] width 59 height 15
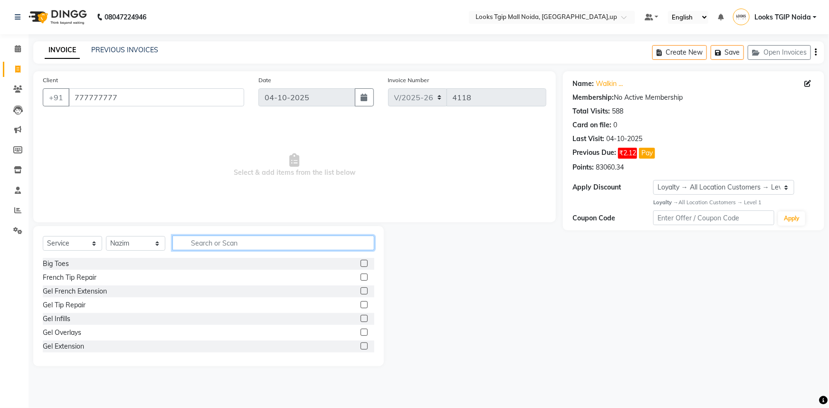
click at [212, 238] on input "text" at bounding box center [273, 243] width 202 height 15
click at [69, 280] on div "Stylist Cut(M)" at bounding box center [63, 278] width 41 height 10
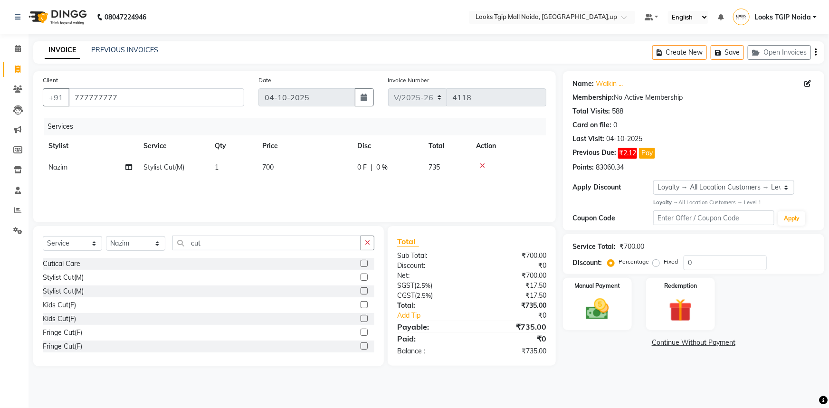
click at [279, 165] on td "700" at bounding box center [304, 167] width 95 height 21
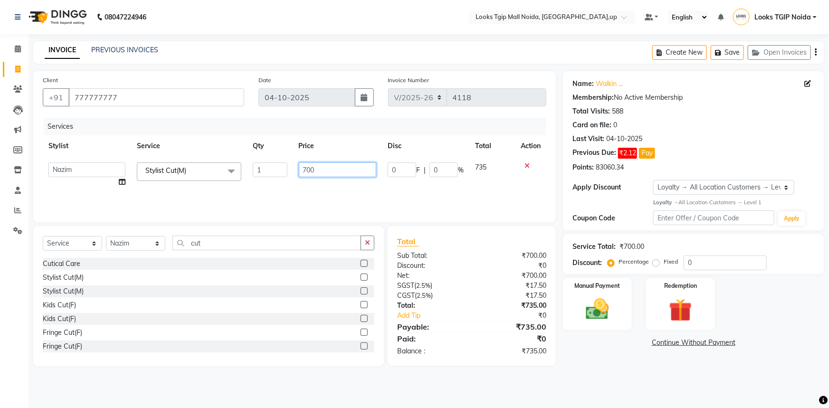
click at [322, 176] on input "700" at bounding box center [338, 169] width 78 height 15
drag, startPoint x: 323, startPoint y: 173, endPoint x: 285, endPoint y: 167, distance: 38.9
click at [285, 167] on tr "[PERSON_NAME] Arjun_pdct Arun_pdct [PERSON_NAME] Counter Sales Farooq Gautam_pd…" at bounding box center [295, 175] width 504 height 36
click at [306, 190] on div "Services Stylist Service Qty Price Disc Total Action [PERSON_NAME] Arjun_pdct A…" at bounding box center [295, 165] width 504 height 95
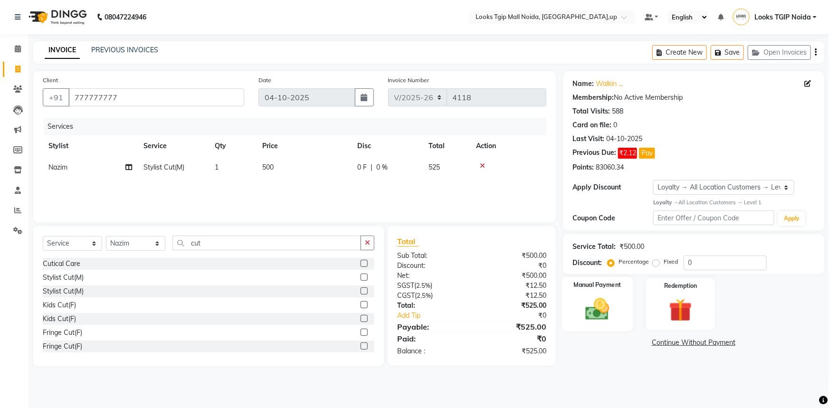
click at [622, 300] on div "Manual Payment" at bounding box center [597, 304] width 72 height 55
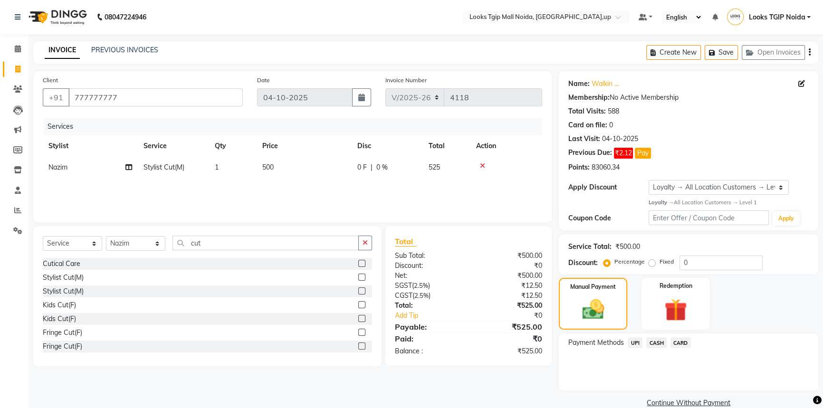
click at [636, 342] on span "UPI" at bounding box center [634, 342] width 15 height 11
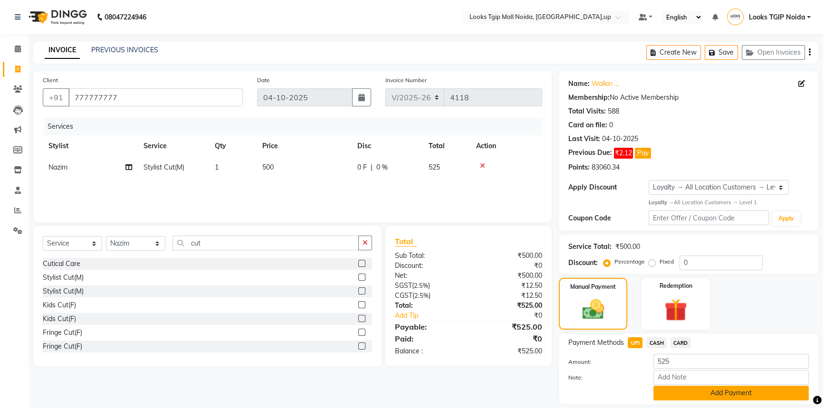
click at [689, 391] on button "Add Payment" at bounding box center [730, 393] width 155 height 15
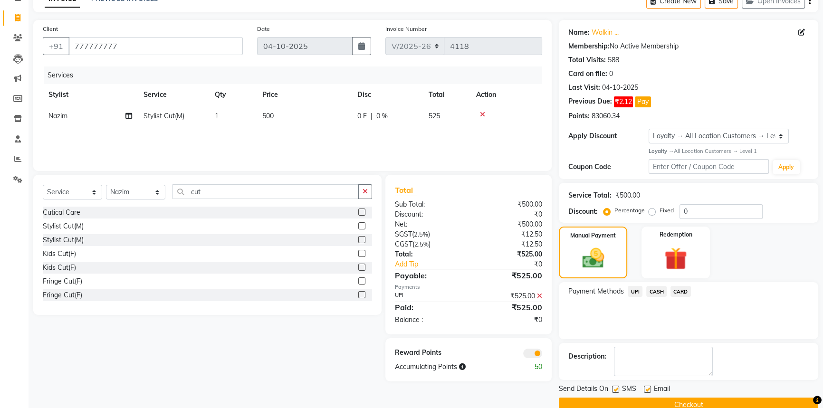
scroll to position [69, 0]
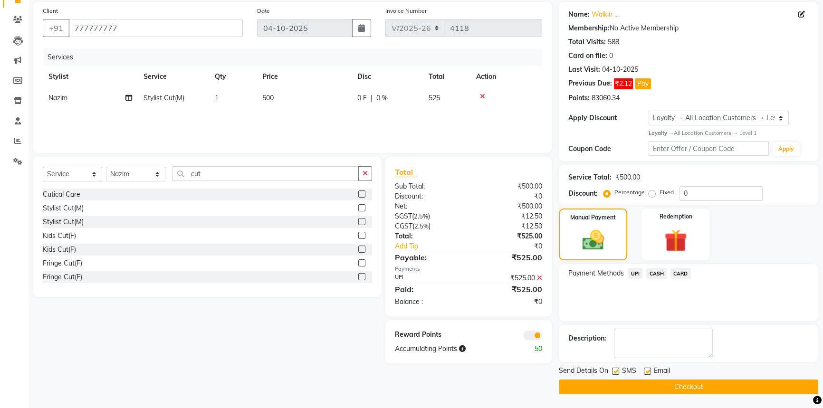
click at [692, 386] on button "Checkout" at bounding box center [688, 387] width 259 height 15
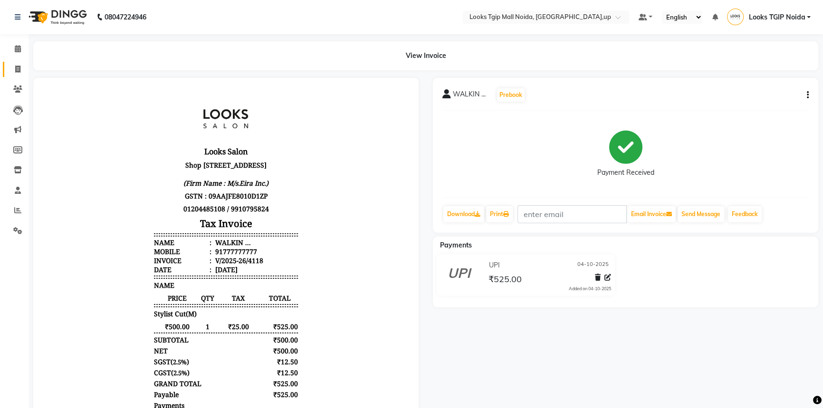
drag, startPoint x: 14, startPoint y: 71, endPoint x: 20, endPoint y: 73, distance: 6.5
click at [14, 71] on span at bounding box center [18, 69] width 17 height 11
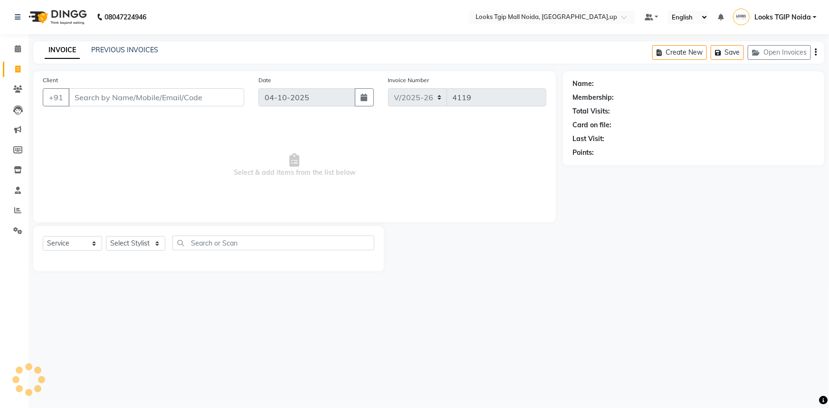
click at [125, 98] on input "Client" at bounding box center [156, 97] width 176 height 18
drag, startPoint x: 157, startPoint y: 93, endPoint x: 19, endPoint y: 116, distance: 140.7
click at [19, 116] on app-home "08047224946 Select Location × Looks Tgip Mall [GEOGRAPHIC_DATA], [GEOGRAPHIC_DA…" at bounding box center [414, 142] width 829 height 285
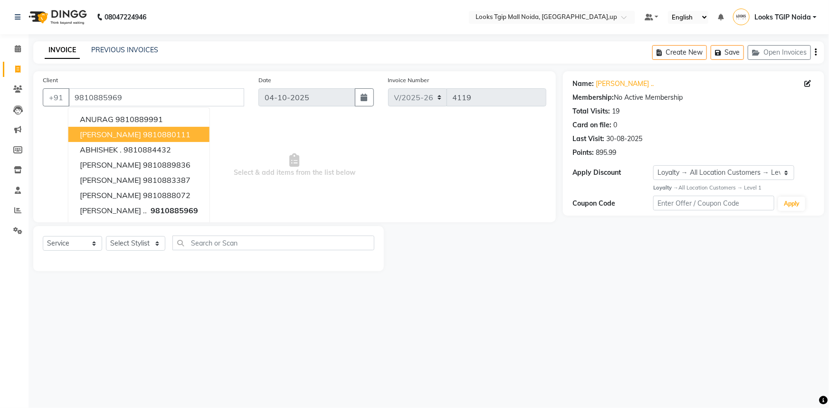
click at [369, 164] on span "Select & add items from the list below" at bounding box center [295, 165] width 504 height 95
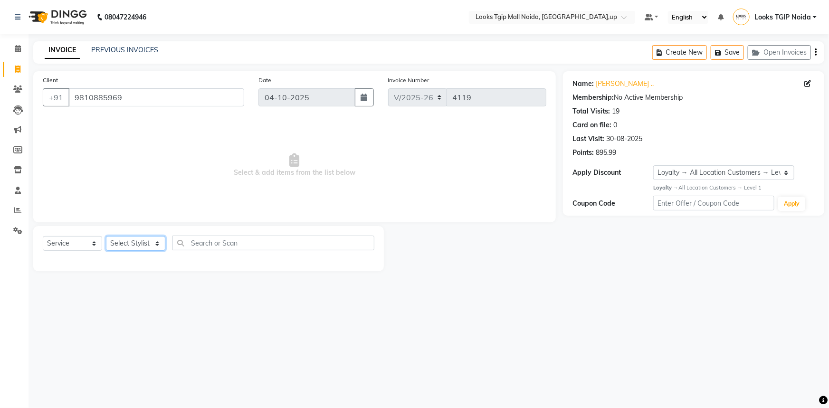
click at [121, 246] on select "Select Stylist [PERSON_NAME] Arun_pdct [PERSON_NAME] Counter Sales Farooq Gauta…" at bounding box center [135, 243] width 59 height 15
click at [106, 236] on select "Select Stylist [PERSON_NAME] Arun_pdct [PERSON_NAME] Counter Sales Farooq Gauta…" at bounding box center [135, 243] width 59 height 15
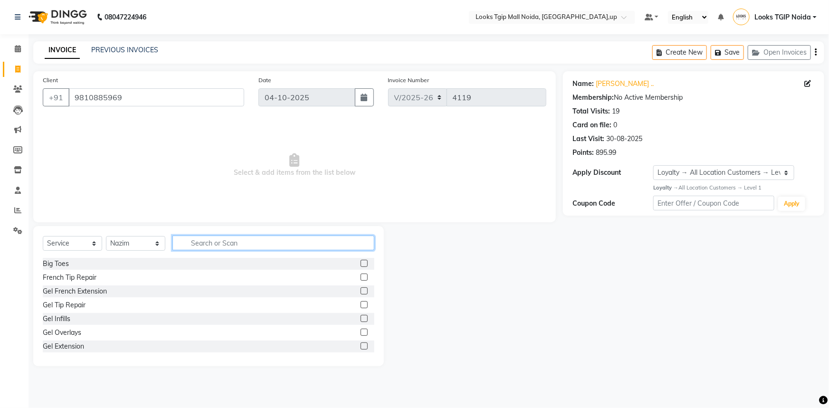
click at [200, 244] on input "text" at bounding box center [273, 243] width 202 height 15
click at [75, 275] on div "Stylist Cut(M)" at bounding box center [63, 278] width 41 height 10
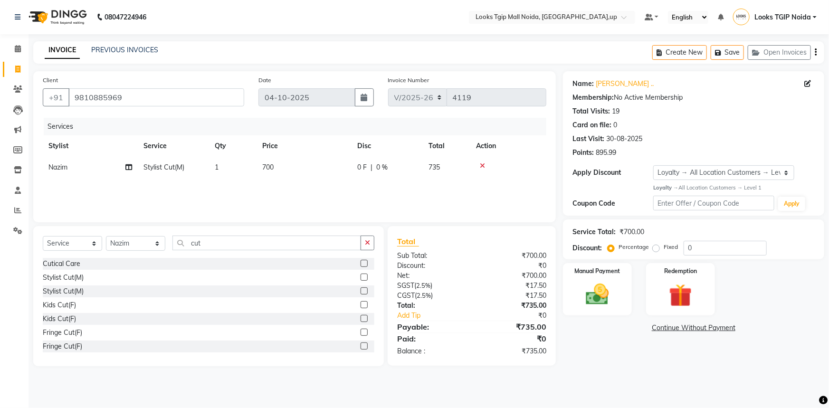
click at [308, 167] on td "700" at bounding box center [304, 167] width 95 height 21
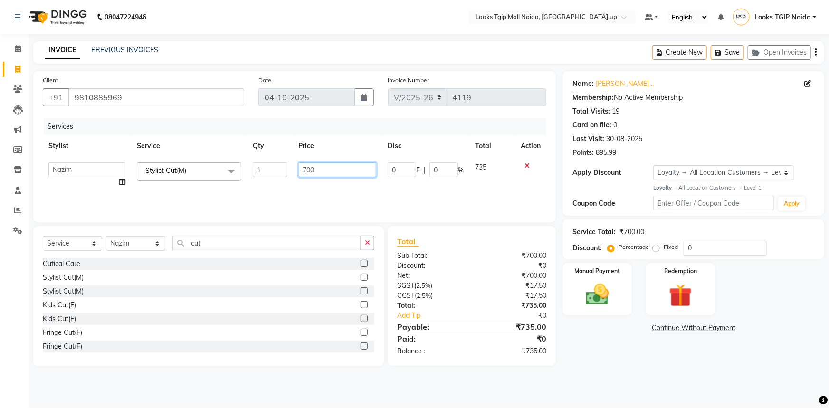
drag, startPoint x: 228, startPoint y: 184, endPoint x: 90, endPoint y: 214, distance: 141.1
click at [123, 202] on div "Services Stylist Service Qty Price Disc Total Action [PERSON_NAME] Arjun_pdct A…" at bounding box center [295, 165] width 504 height 95
click at [295, 238] on input "cut" at bounding box center [266, 243] width 189 height 15
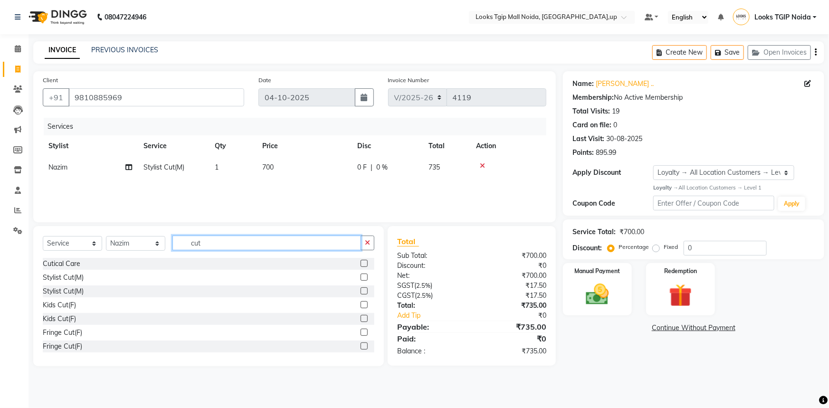
drag, startPoint x: 291, startPoint y: 241, endPoint x: 0, endPoint y: 258, distance: 291.7
click at [0, 249] on app-home "08047224946 Select Location × Looks Tgip Mall [GEOGRAPHIC_DATA], [GEOGRAPHIC_DA…" at bounding box center [414, 190] width 829 height 380
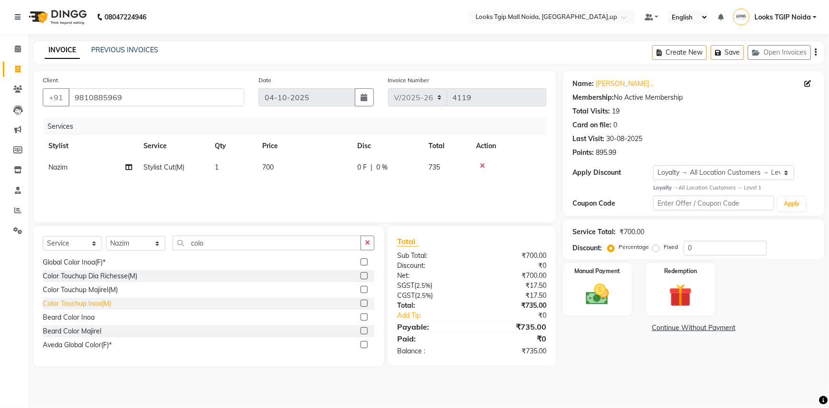
click at [91, 303] on div "Color Touchup Inoa(M)" at bounding box center [77, 304] width 68 height 10
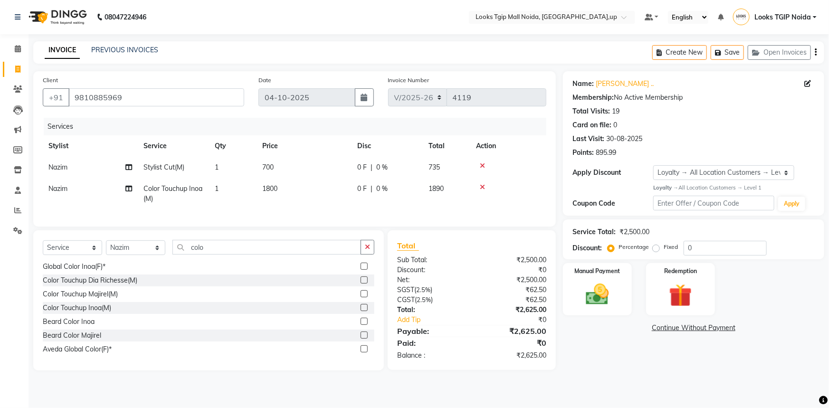
click at [302, 196] on td "1800" at bounding box center [304, 193] width 95 height 31
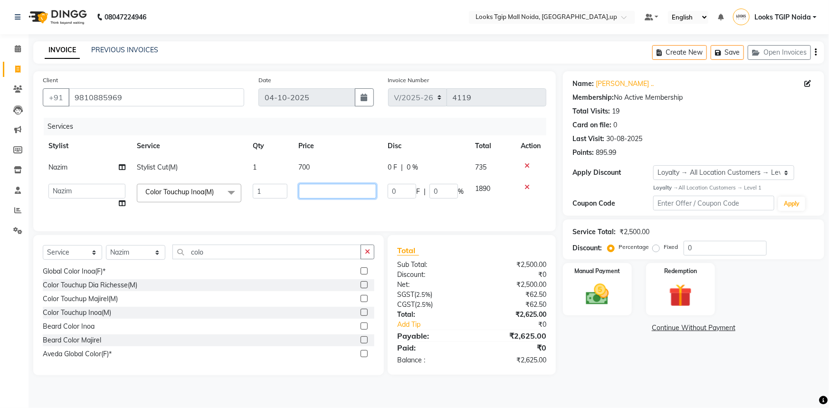
click at [236, 209] on tr "[PERSON_NAME] Arjun_pdct Arun_pdct [PERSON_NAME] Counter Sales Farooq Gautam_pd…" at bounding box center [295, 196] width 504 height 36
click at [230, 257] on input "colo" at bounding box center [266, 252] width 189 height 15
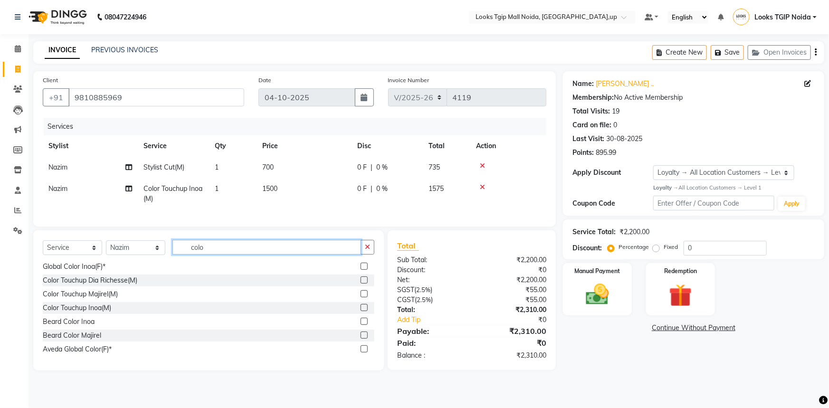
drag, startPoint x: 229, startPoint y: 257, endPoint x: 124, endPoint y: 271, distance: 106.8
click at [135, 268] on div "Select Service Product Membership Package Voucher Prepaid Gift Card Select Styl…" at bounding box center [208, 300] width 351 height 140
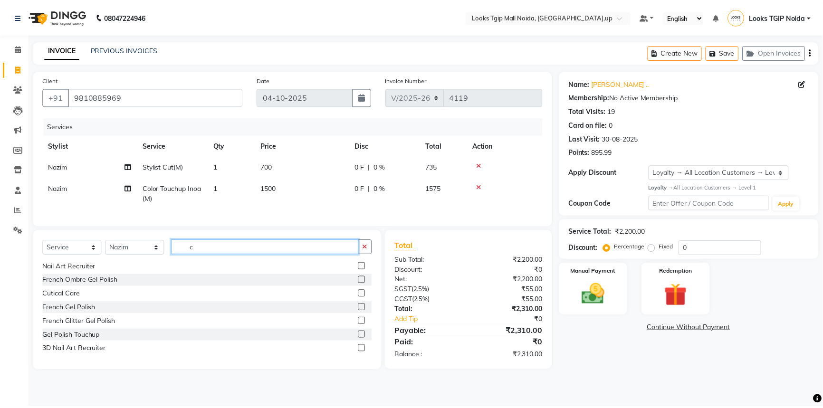
scroll to position [0, 0]
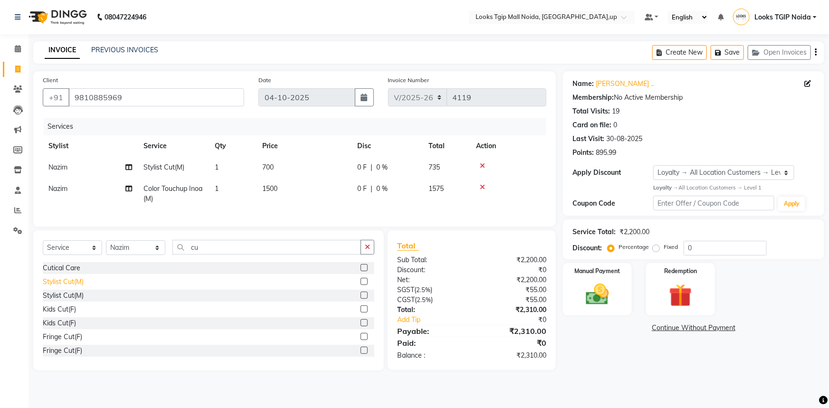
click at [65, 283] on div "Stylist Cut(M)" at bounding box center [63, 282] width 41 height 10
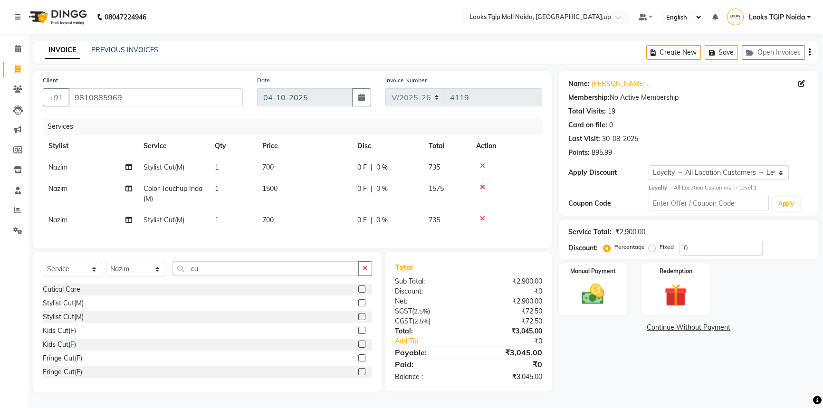
click at [306, 223] on td "700" at bounding box center [304, 219] width 95 height 21
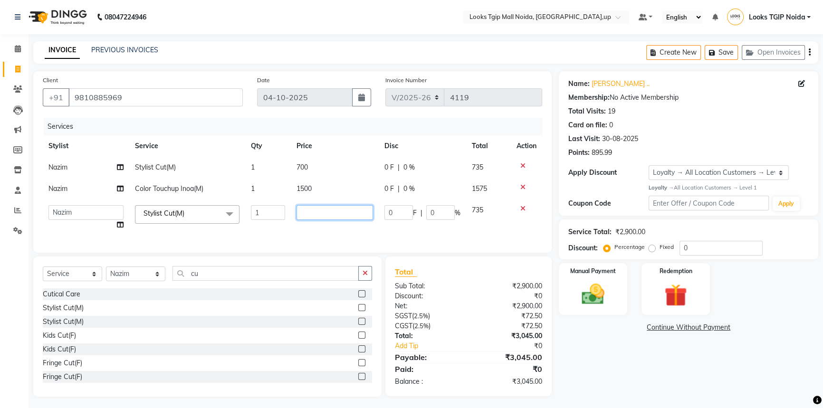
drag, startPoint x: 328, startPoint y: 211, endPoint x: 237, endPoint y: 231, distance: 93.5
click at [242, 230] on tr "[PERSON_NAME] Arjun_pdct Arun_pdct [PERSON_NAME] Counter Sales Farooq Gautam_pd…" at bounding box center [292, 218] width 499 height 36
click at [471, 315] on div "Total Sub Total: ₹2,900.00 Discount: ₹0 Net: ₹2,900.00 SGST ( 2.5% ) ₹72.50 CGS…" at bounding box center [469, 326] width 148 height 121
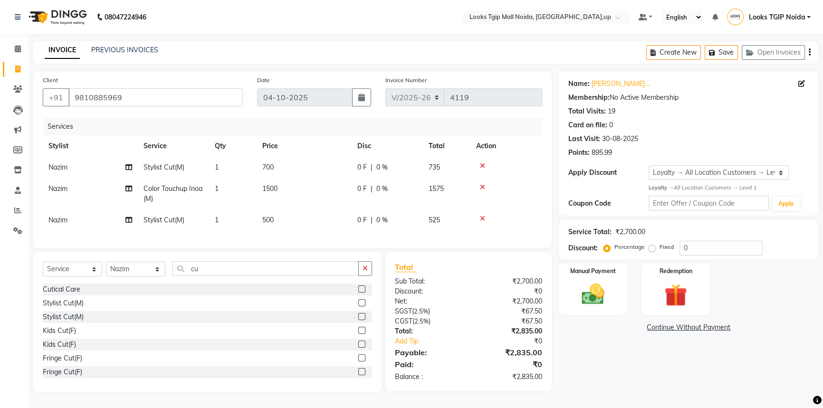
scroll to position [5, 0]
click at [600, 292] on img at bounding box center [593, 294] width 38 height 27
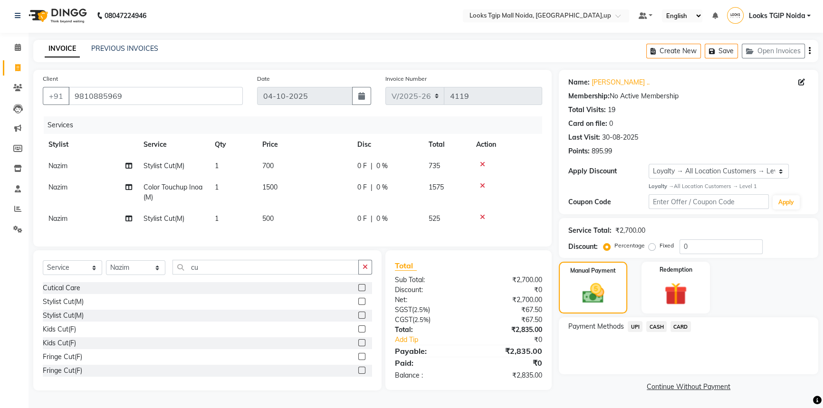
click at [637, 323] on span "UPI" at bounding box center [634, 326] width 15 height 11
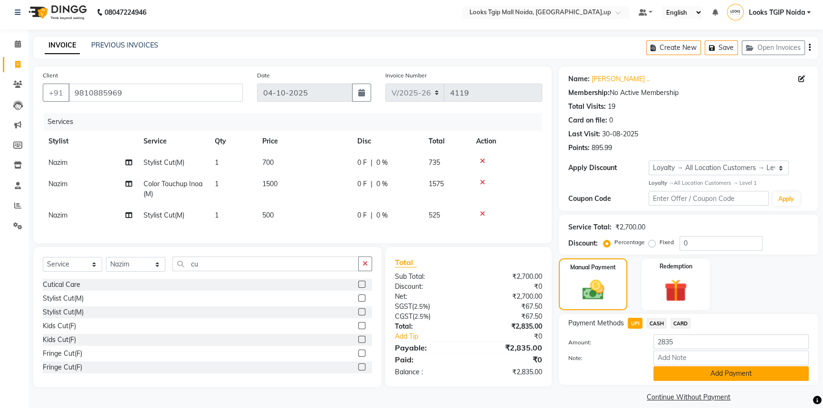
click at [695, 380] on button "Add Payment" at bounding box center [730, 373] width 155 height 15
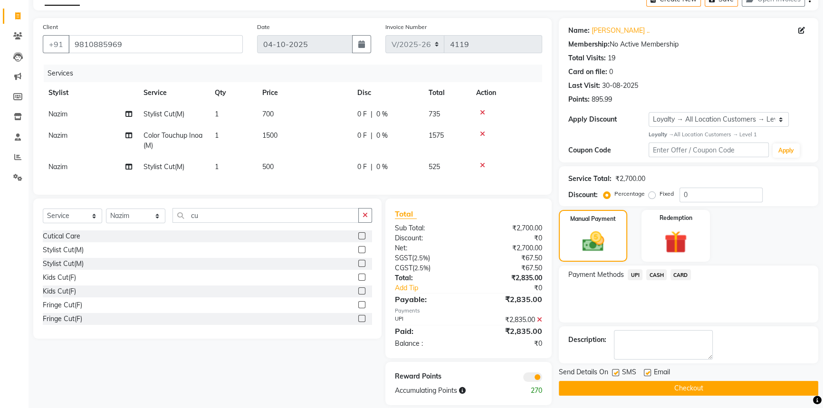
scroll to position [71, 0]
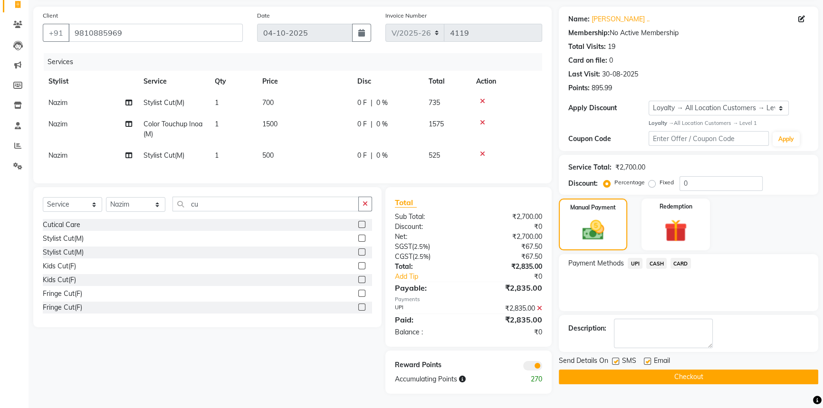
drag, startPoint x: 621, startPoint y: 371, endPoint x: 621, endPoint y: 363, distance: 7.1
click at [621, 370] on button "Checkout" at bounding box center [688, 377] width 259 height 15
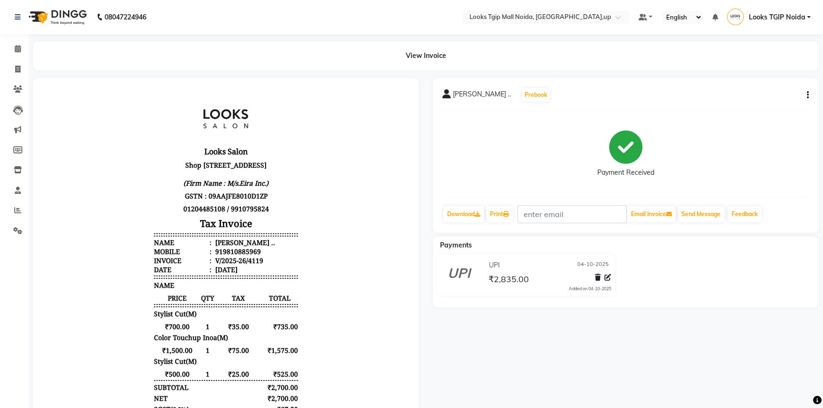
click at [228, 202] on p "GSTN : 09AAJFE8010D1ZP" at bounding box center [225, 196] width 143 height 13
drag, startPoint x: 19, startPoint y: 69, endPoint x: 31, endPoint y: 76, distance: 14.0
click at [19, 69] on icon at bounding box center [17, 69] width 5 height 7
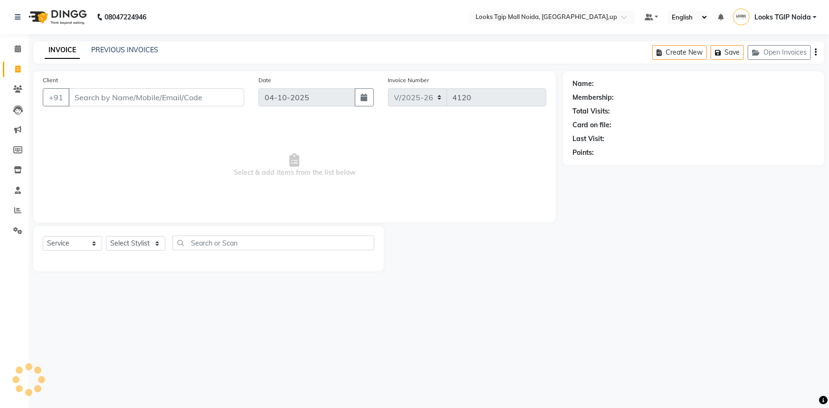
click at [148, 93] on input "Client" at bounding box center [156, 97] width 176 height 18
click at [225, 101] on span "Add Client" at bounding box center [220, 98] width 38 height 10
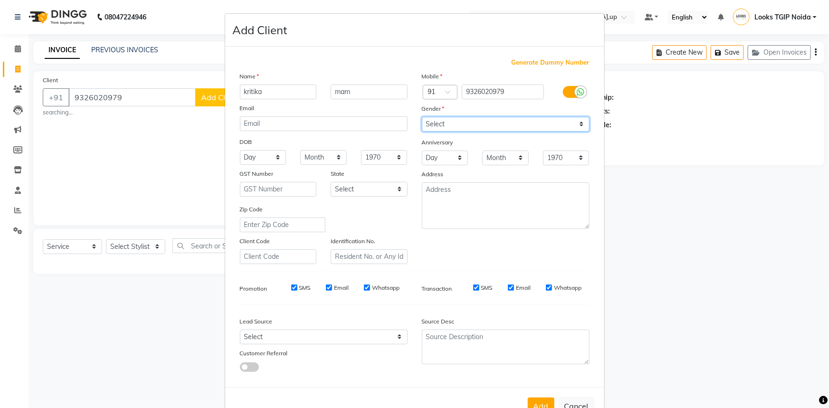
click at [494, 121] on select "Select [DEMOGRAPHIC_DATA] [DEMOGRAPHIC_DATA] Other Prefer Not To Say" at bounding box center [506, 124] width 168 height 15
click at [422, 117] on select "Select [DEMOGRAPHIC_DATA] [DEMOGRAPHIC_DATA] Other Prefer Not To Say" at bounding box center [506, 124] width 168 height 15
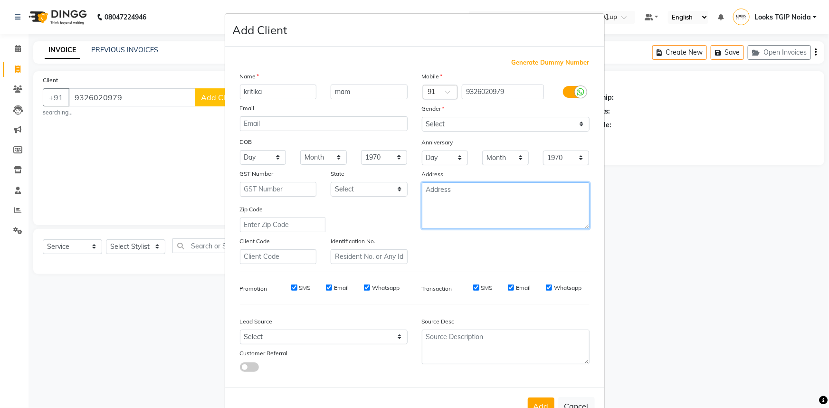
click at [491, 209] on textarea at bounding box center [506, 205] width 168 height 47
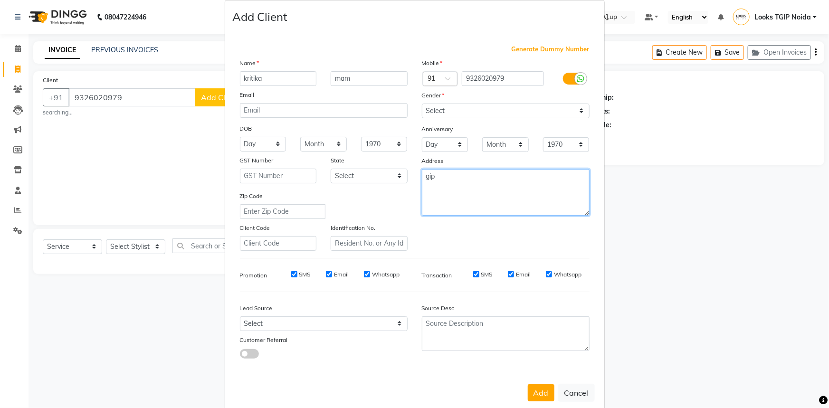
scroll to position [33, 0]
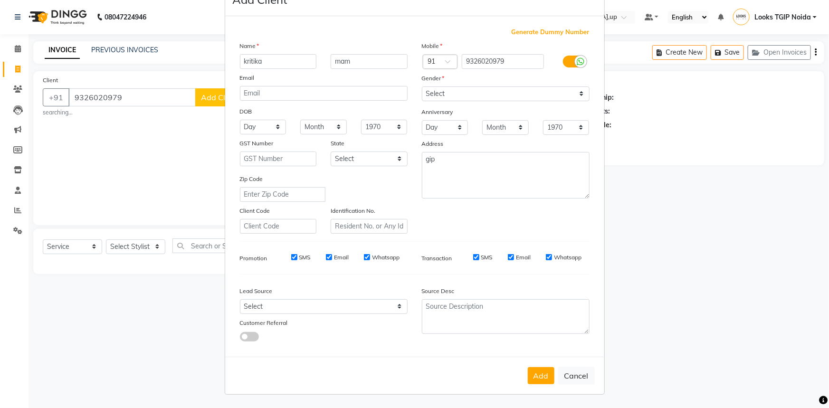
click at [542, 373] on button "Add" at bounding box center [541, 375] width 27 height 17
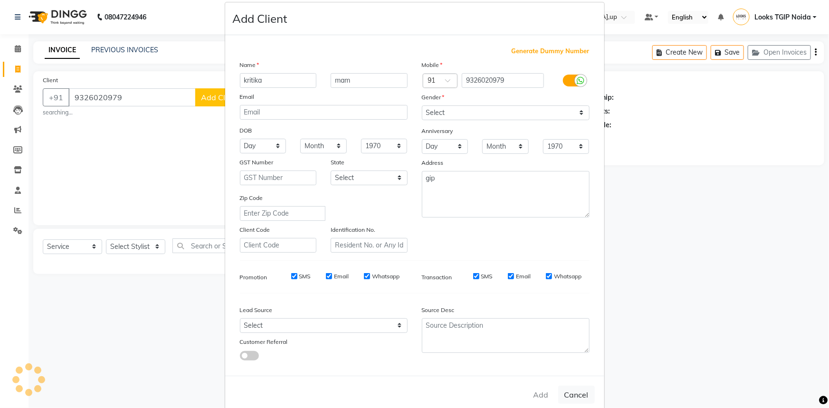
scroll to position [0, 0]
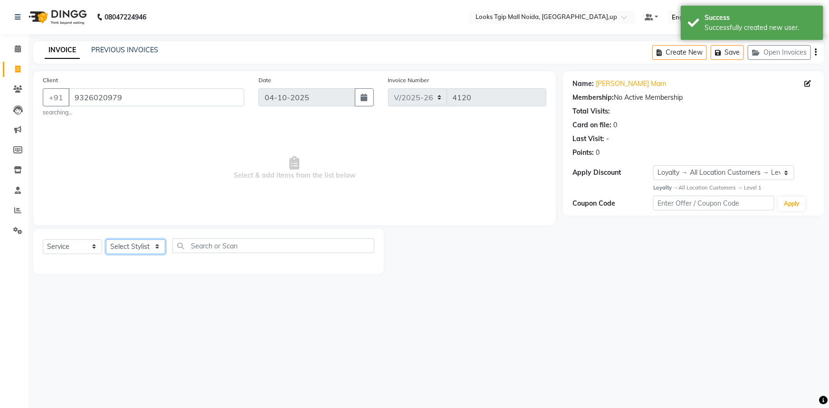
drag, startPoint x: 156, startPoint y: 251, endPoint x: 153, endPoint y: 240, distance: 11.4
click at [156, 251] on select "Select Stylist [PERSON_NAME] Arun_pdct [PERSON_NAME] Counter Sales Farooq Gauta…" at bounding box center [135, 246] width 59 height 15
click at [106, 239] on select "Select Stylist [PERSON_NAME] Arun_pdct [PERSON_NAME] Counter Sales Farooq Gauta…" at bounding box center [135, 246] width 59 height 15
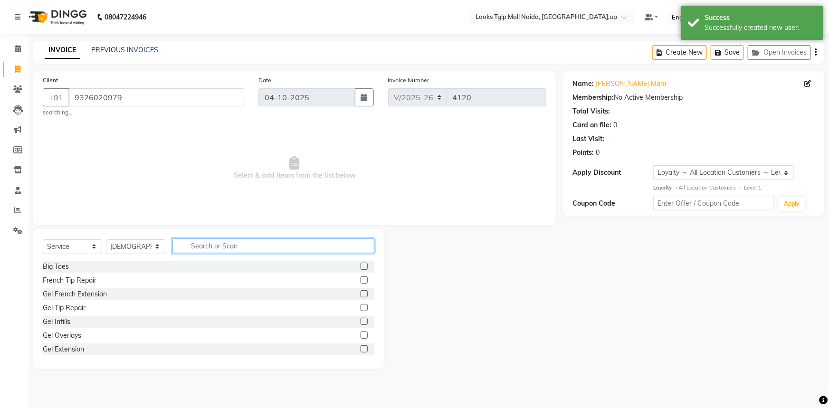
click at [217, 247] on input "text" at bounding box center [273, 245] width 202 height 15
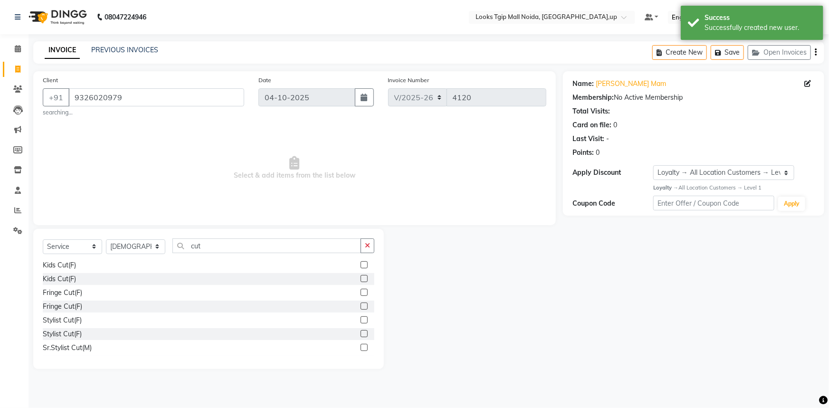
click at [76, 315] on div "Stylist Cut(F)" at bounding box center [62, 320] width 39 height 10
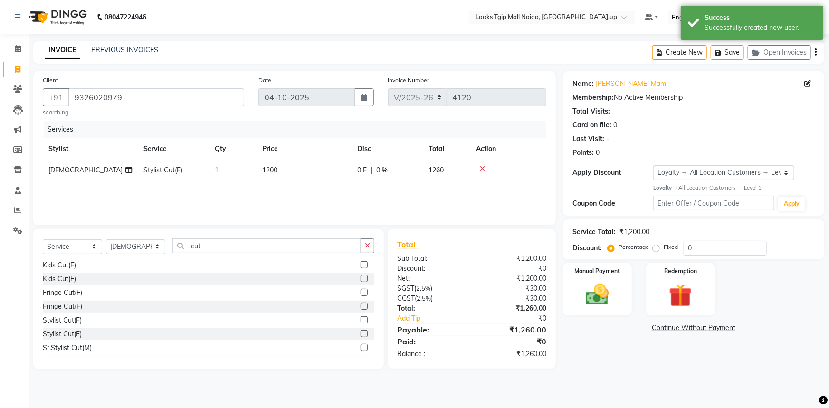
drag, startPoint x: 297, startPoint y: 177, endPoint x: 303, endPoint y: 172, distance: 6.8
click at [303, 172] on td "1200" at bounding box center [304, 170] width 95 height 21
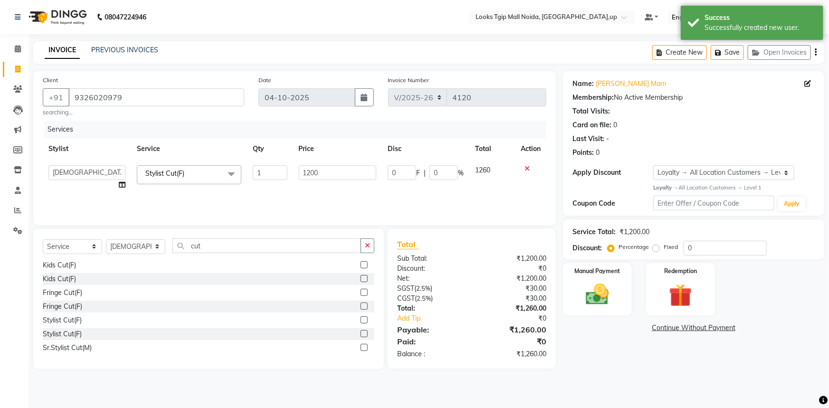
click at [215, 174] on tr "[PERSON_NAME] Arjun_pdct Arun_pdct [PERSON_NAME] Counter Sales Farooq Gautam_pd…" at bounding box center [295, 178] width 504 height 36
click at [476, 304] on div "₹1,260.00" at bounding box center [513, 309] width 82 height 10
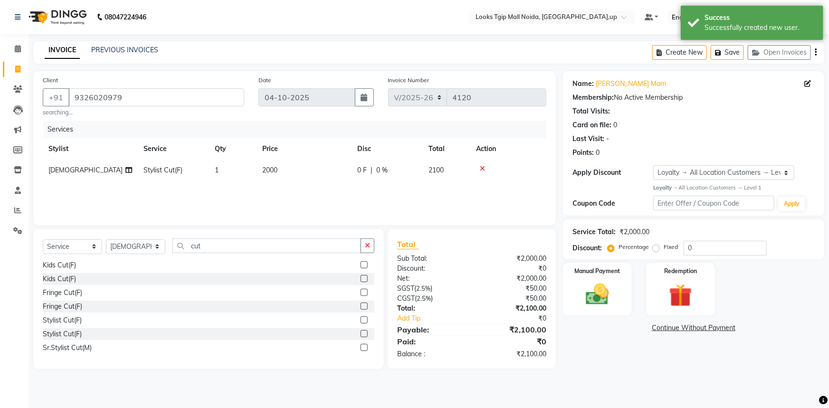
drag, startPoint x: 283, startPoint y: 166, endPoint x: 295, endPoint y: 171, distance: 13.2
click at [284, 166] on td "2000" at bounding box center [304, 170] width 95 height 21
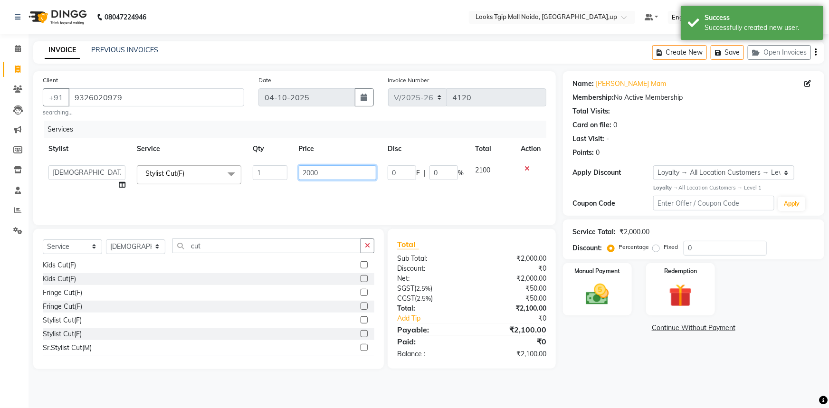
drag, startPoint x: 332, startPoint y: 168, endPoint x: 228, endPoint y: 171, distance: 103.6
click at [238, 169] on tr "[PERSON_NAME] Arjun_pdct Arun_pdct [PERSON_NAME] Counter Sales Farooq Gautam_pd…" at bounding box center [295, 178] width 504 height 36
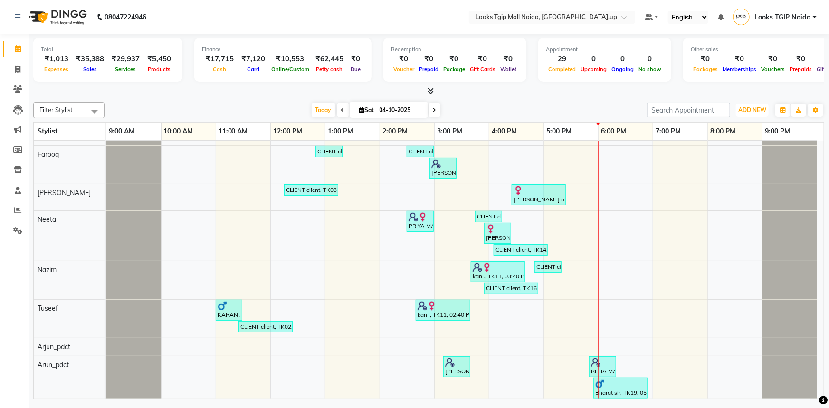
drag, startPoint x: 748, startPoint y: 108, endPoint x: 752, endPoint y: 125, distance: 17.5
click at [748, 108] on span "ADD NEW" at bounding box center [752, 109] width 28 height 7
click at [741, 152] on link "Add Expense" at bounding box center [731, 152] width 75 height 12
select select "1"
select select "3164"
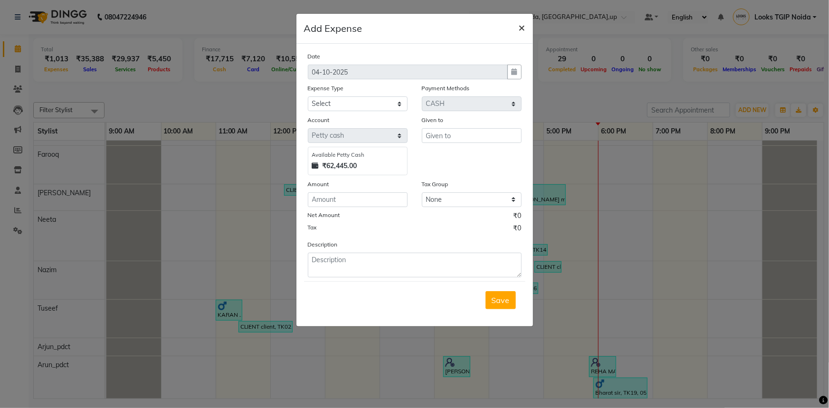
drag, startPoint x: 531, startPoint y: 29, endPoint x: 523, endPoint y: 30, distance: 8.6
click at [529, 29] on button "×" at bounding box center [522, 27] width 22 height 27
click at [523, 29] on app-add-expense "Add Expense × Date 04-10-2025 Expense Type Select Accommodation Aesthetics Bank…" at bounding box center [414, 170] width 237 height 313
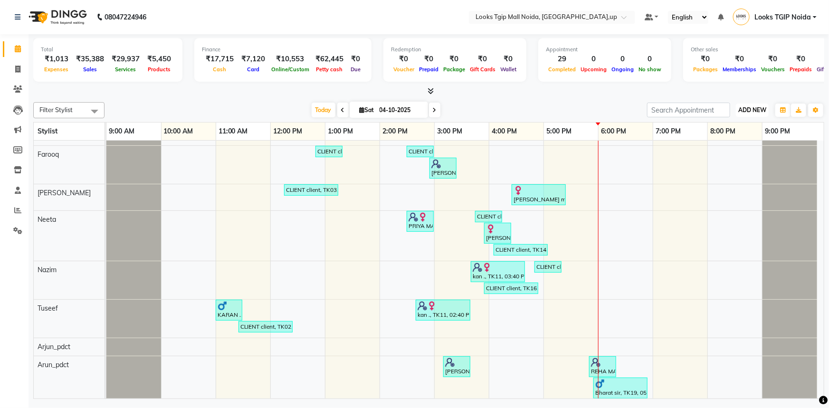
click at [758, 115] on button "ADD NEW Toggle Dropdown" at bounding box center [752, 110] width 33 height 13
click at [736, 144] on link "Add Invoice" at bounding box center [731, 140] width 75 height 12
select select "service"
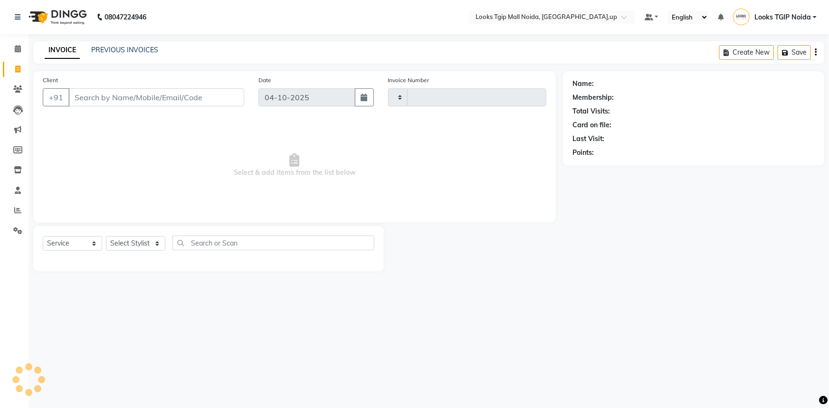
type input "4112"
select select "4358"
click at [219, 96] on input "Client" at bounding box center [156, 97] width 176 height 18
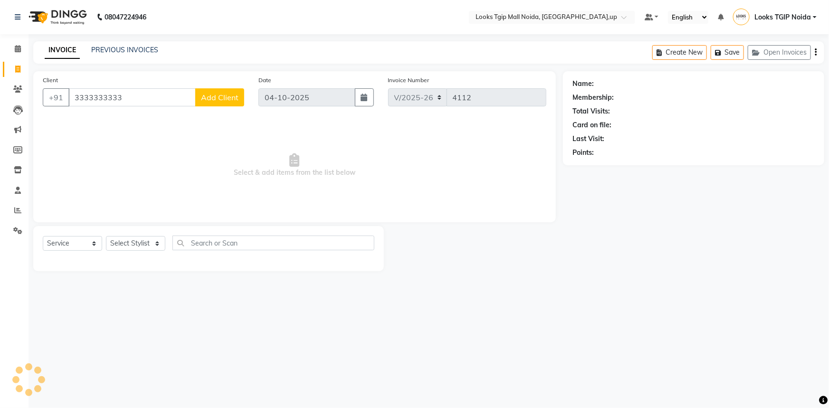
type input "3333333333"
select select "1: Object"
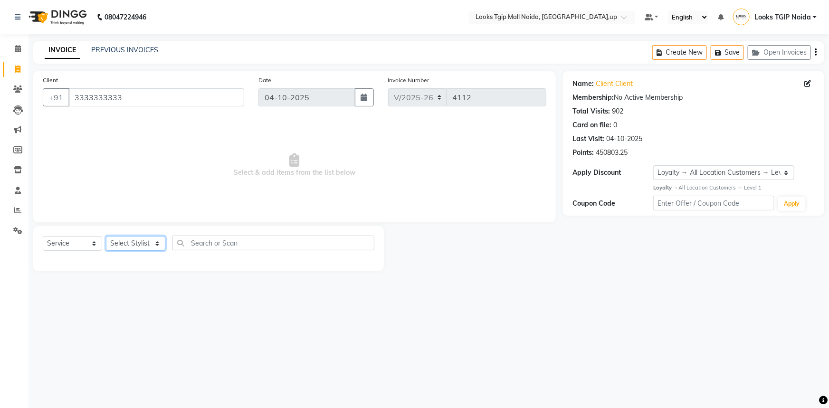
click at [129, 241] on select "Select Stylist [PERSON_NAME] Arun_pdct [PERSON_NAME] Counter Sales Farooq Gauta…" at bounding box center [135, 243] width 59 height 15
click at [106, 236] on select "Select Stylist [PERSON_NAME] Arun_pdct [PERSON_NAME] Counter Sales Farooq Gauta…" at bounding box center [135, 243] width 59 height 15
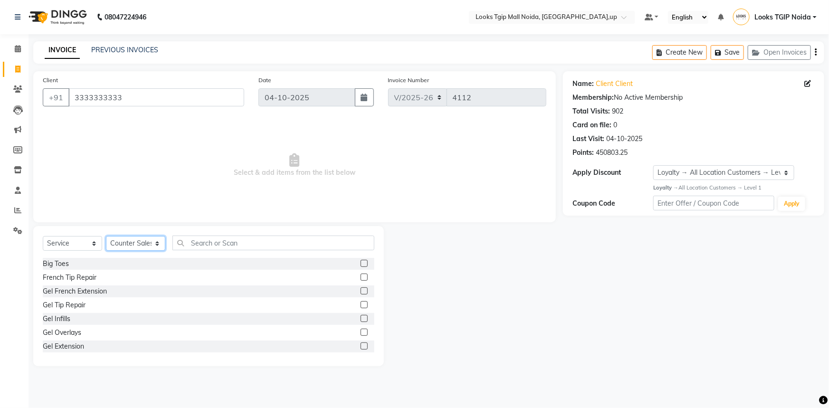
click at [147, 247] on select "Select Stylist [PERSON_NAME] Arun_pdct [PERSON_NAME] Counter Sales Farooq Gauta…" at bounding box center [135, 243] width 59 height 15
select select "23816"
click at [106, 236] on select "Select Stylist [PERSON_NAME] Arun_pdct [PERSON_NAME] Counter Sales Farooq Gauta…" at bounding box center [135, 243] width 59 height 15
click at [212, 250] on div "Select Service Product Membership Package Voucher Prepaid Gift Card Select Styl…" at bounding box center [209, 247] width 332 height 22
click at [209, 247] on input "text" at bounding box center [273, 243] width 202 height 15
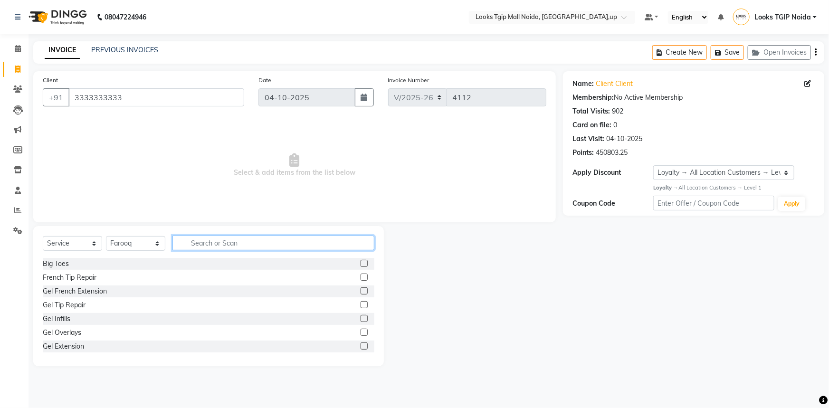
click at [217, 248] on input "text" at bounding box center [273, 243] width 202 height 15
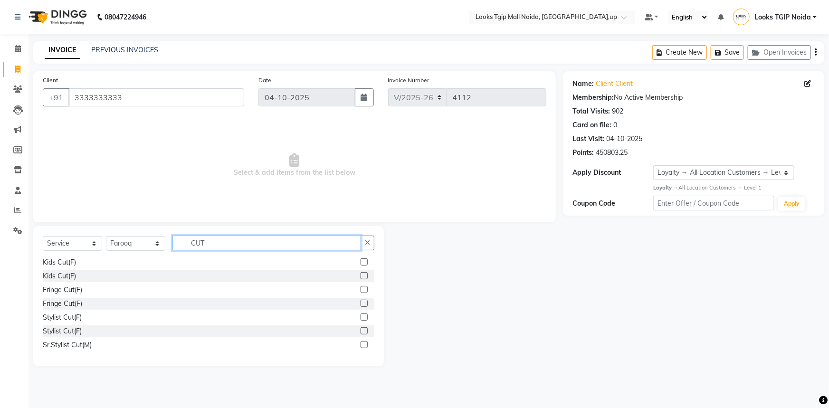
type input "CUT"
click at [77, 320] on div "Stylist Cut(F)" at bounding box center [62, 318] width 39 height 10
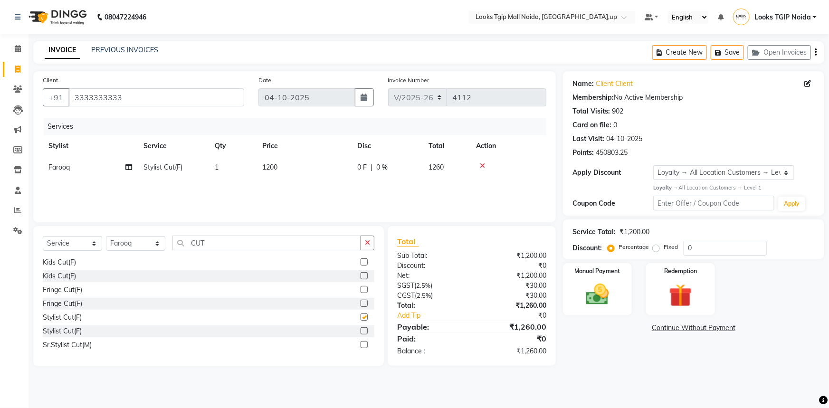
checkbox input "false"
click at [323, 174] on td "1200" at bounding box center [304, 167] width 95 height 21
select select "23816"
click at [274, 176] on tr "[PERSON_NAME] Arjun_pdct Arun_pdct [PERSON_NAME] Counter Sales Farooq Gautam_pd…" at bounding box center [295, 175] width 504 height 36
type input "1500"
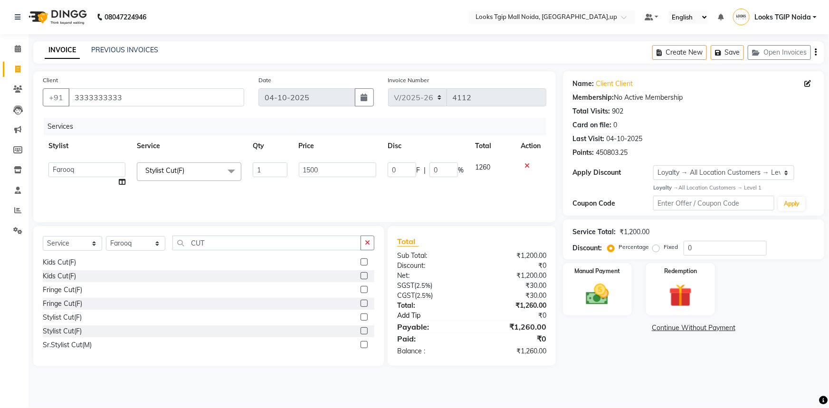
click at [481, 311] on link "Add Tip" at bounding box center [437, 316] width 95 height 10
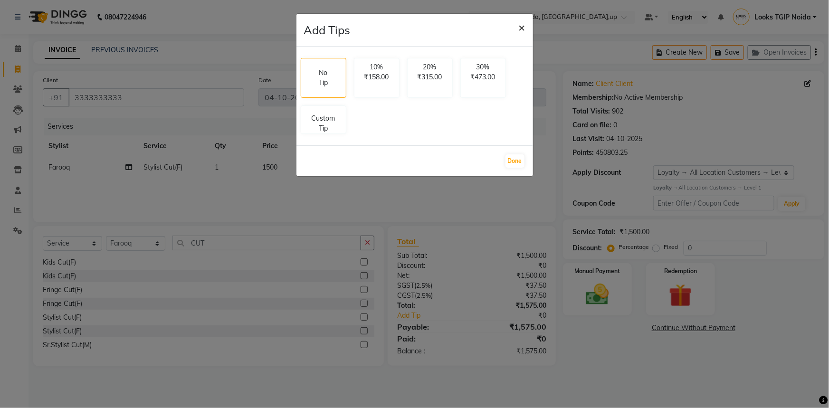
click at [522, 28] on span "×" at bounding box center [522, 27] width 7 height 14
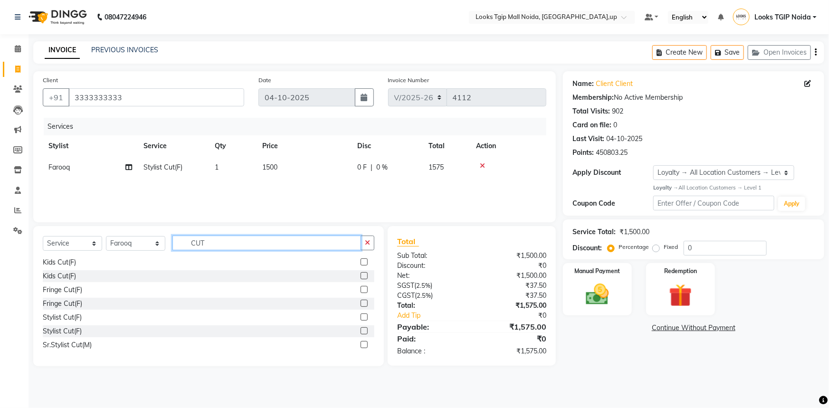
drag, startPoint x: 250, startPoint y: 247, endPoint x: 245, endPoint y: 246, distance: 5.3
click at [248, 247] on input "CUT" at bounding box center [266, 243] width 189 height 15
drag, startPoint x: 245, startPoint y: 246, endPoint x: 85, endPoint y: 236, distance: 160.8
click at [99, 239] on div "Select Service Product Membership Package Voucher Prepaid Gift Card Select Styl…" at bounding box center [209, 247] width 332 height 22
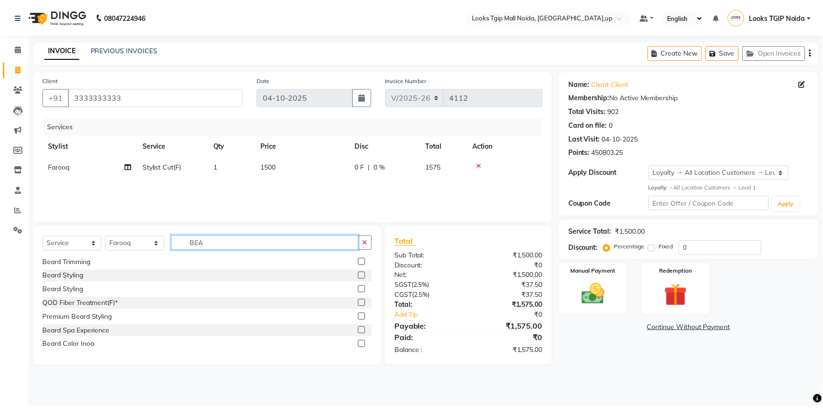
scroll to position [15, 0]
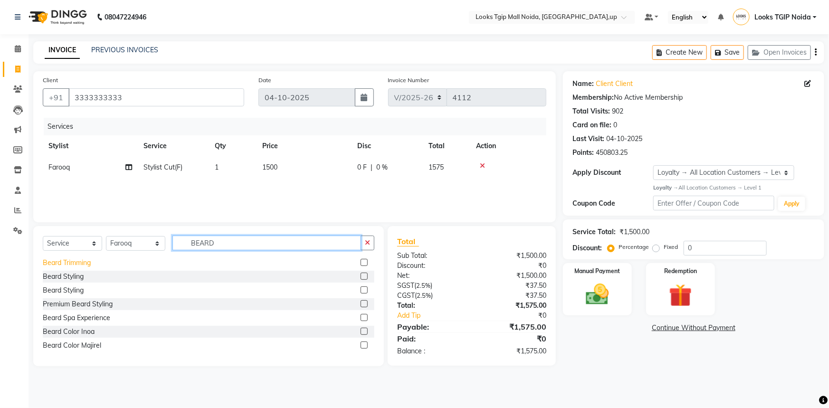
type input "BEARD"
click at [72, 261] on div "Beard Trimming" at bounding box center [67, 263] width 48 height 10
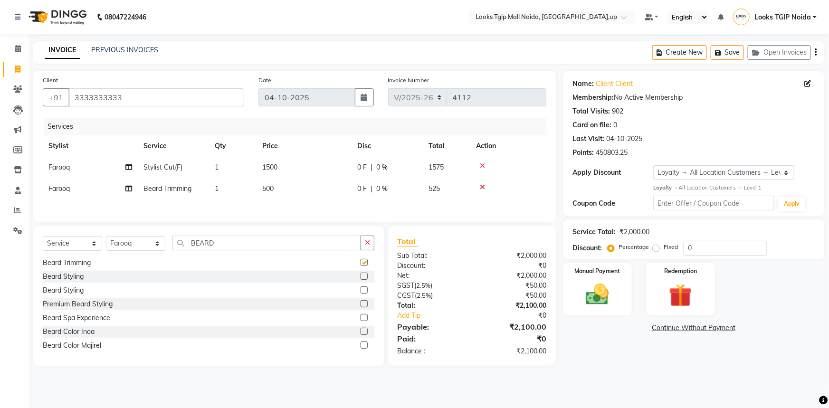
checkbox input "false"
click at [67, 190] on span "Farooq" at bounding box center [58, 188] width 21 height 9
select select "23816"
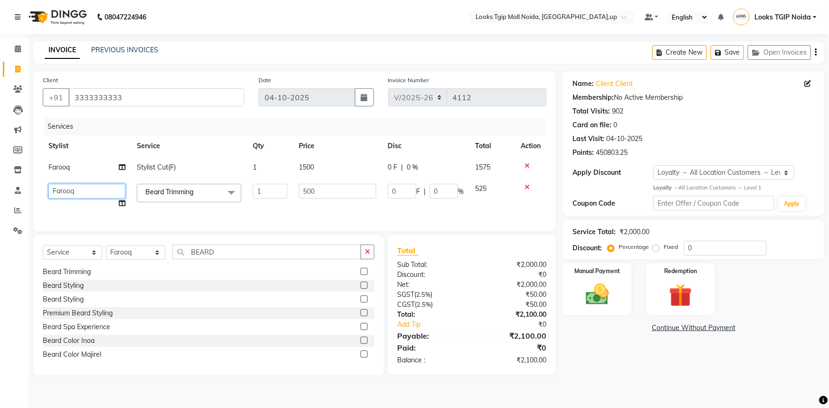
click at [68, 189] on select "[PERSON_NAME] Arun_pdct [PERSON_NAME] Counter Sales Farooq Gautam_pdct Guri kai…" at bounding box center [86, 191] width 77 height 15
select select "23814"
click at [339, 198] on input "500" at bounding box center [338, 191] width 78 height 15
drag, startPoint x: 342, startPoint y: 198, endPoint x: 244, endPoint y: 184, distance: 98.8
click at [254, 184] on tr "[PERSON_NAME] Arjun_pdct Arun_pdct [PERSON_NAME] Counter Sales Farooq Gautam_pd…" at bounding box center [295, 196] width 504 height 36
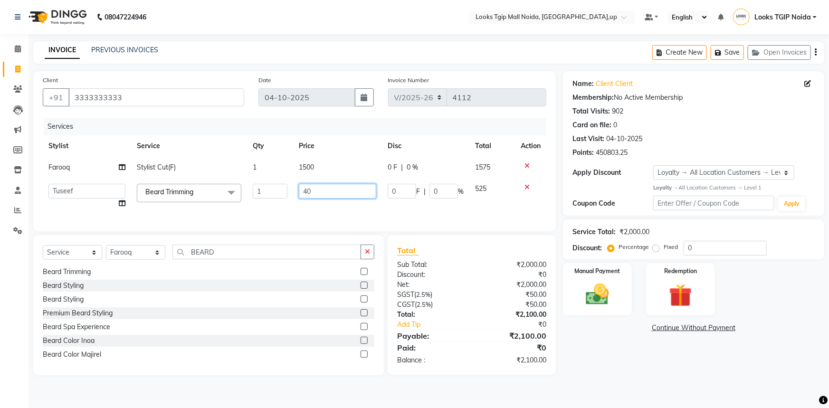
type input "400"
drag, startPoint x: 610, startPoint y: 275, endPoint x: 620, endPoint y: 291, distance: 19.0
click at [610, 275] on div "Manual Payment" at bounding box center [597, 289] width 72 height 55
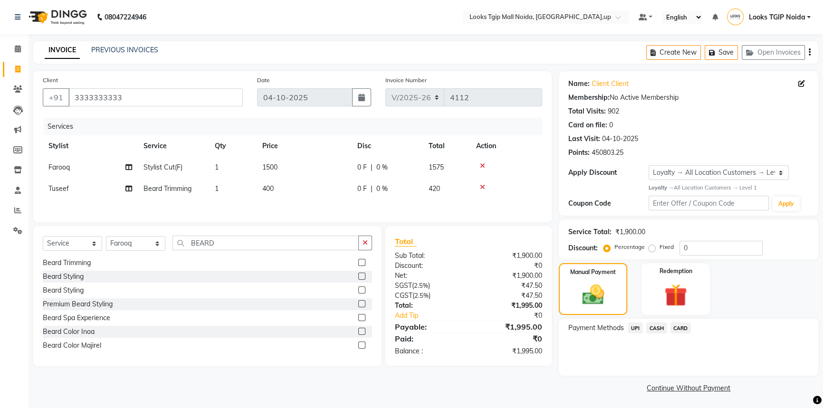
click at [636, 329] on span "UPI" at bounding box center [634, 328] width 15 height 11
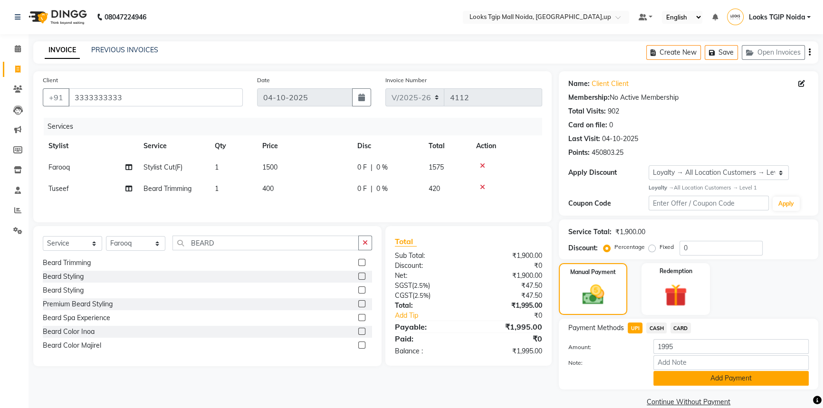
drag, startPoint x: 711, startPoint y: 382, endPoint x: 689, endPoint y: 372, distance: 24.5
click at [711, 381] on button "Add Payment" at bounding box center [730, 378] width 155 height 15
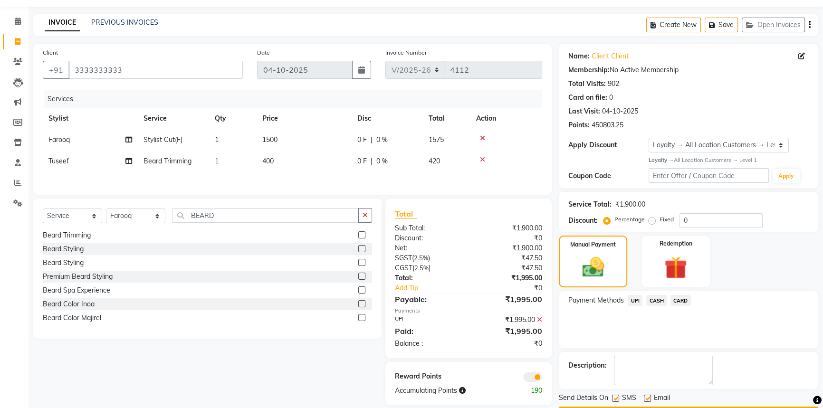
scroll to position [55, 0]
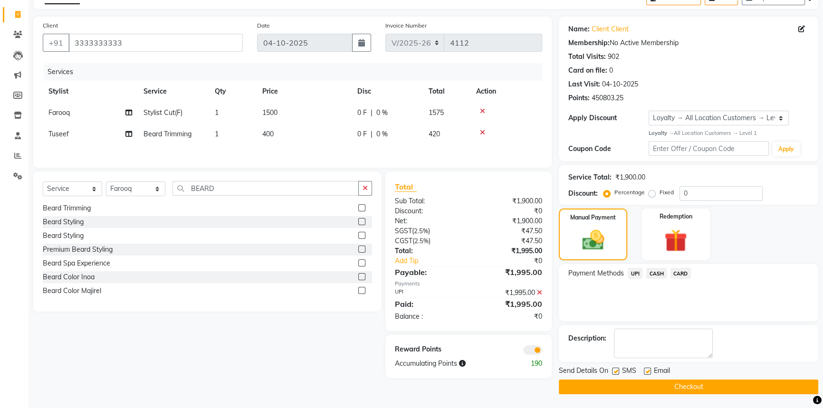
click at [537, 295] on icon at bounding box center [539, 292] width 5 height 7
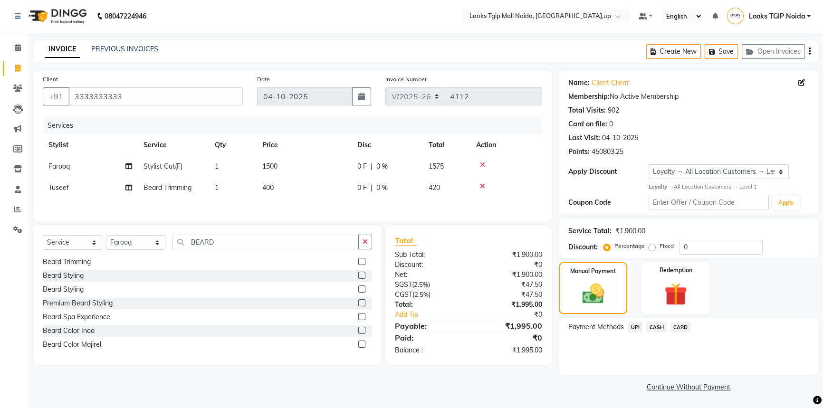
click at [679, 333] on div "CARD" at bounding box center [678, 328] width 24 height 13
click at [681, 329] on span "CARD" at bounding box center [680, 327] width 20 height 11
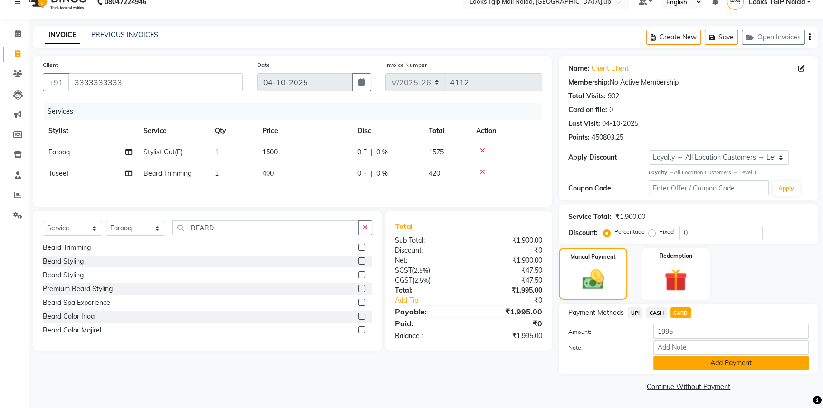
click at [693, 366] on button "Add Payment" at bounding box center [730, 363] width 155 height 15
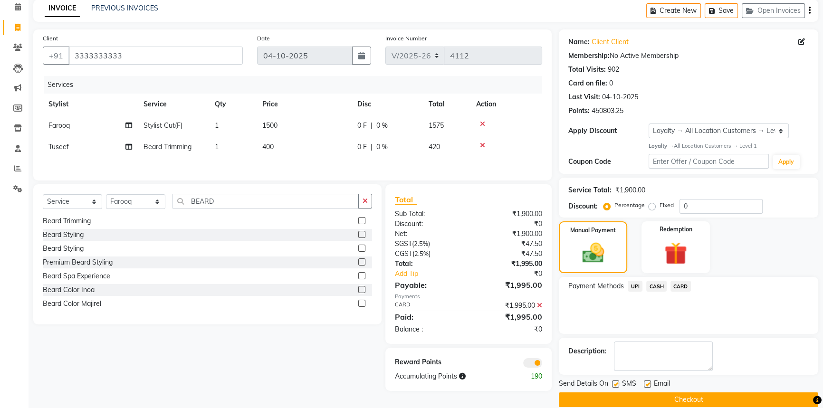
scroll to position [55, 0]
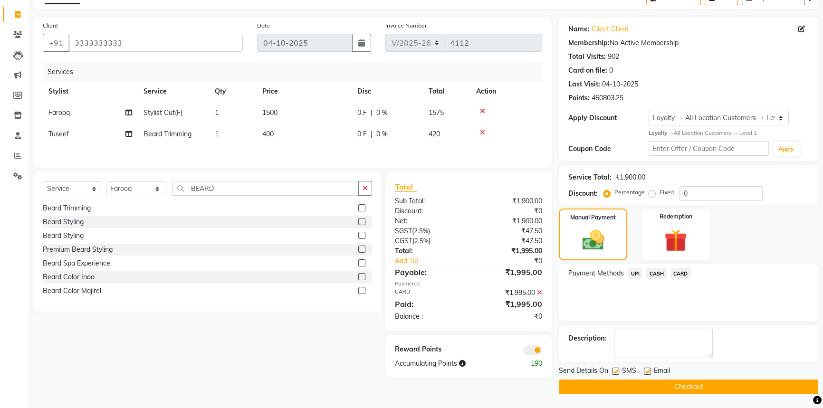
click at [648, 386] on button "Checkout" at bounding box center [688, 387] width 259 height 15
